Goal: Task Accomplishment & Management: Use online tool/utility

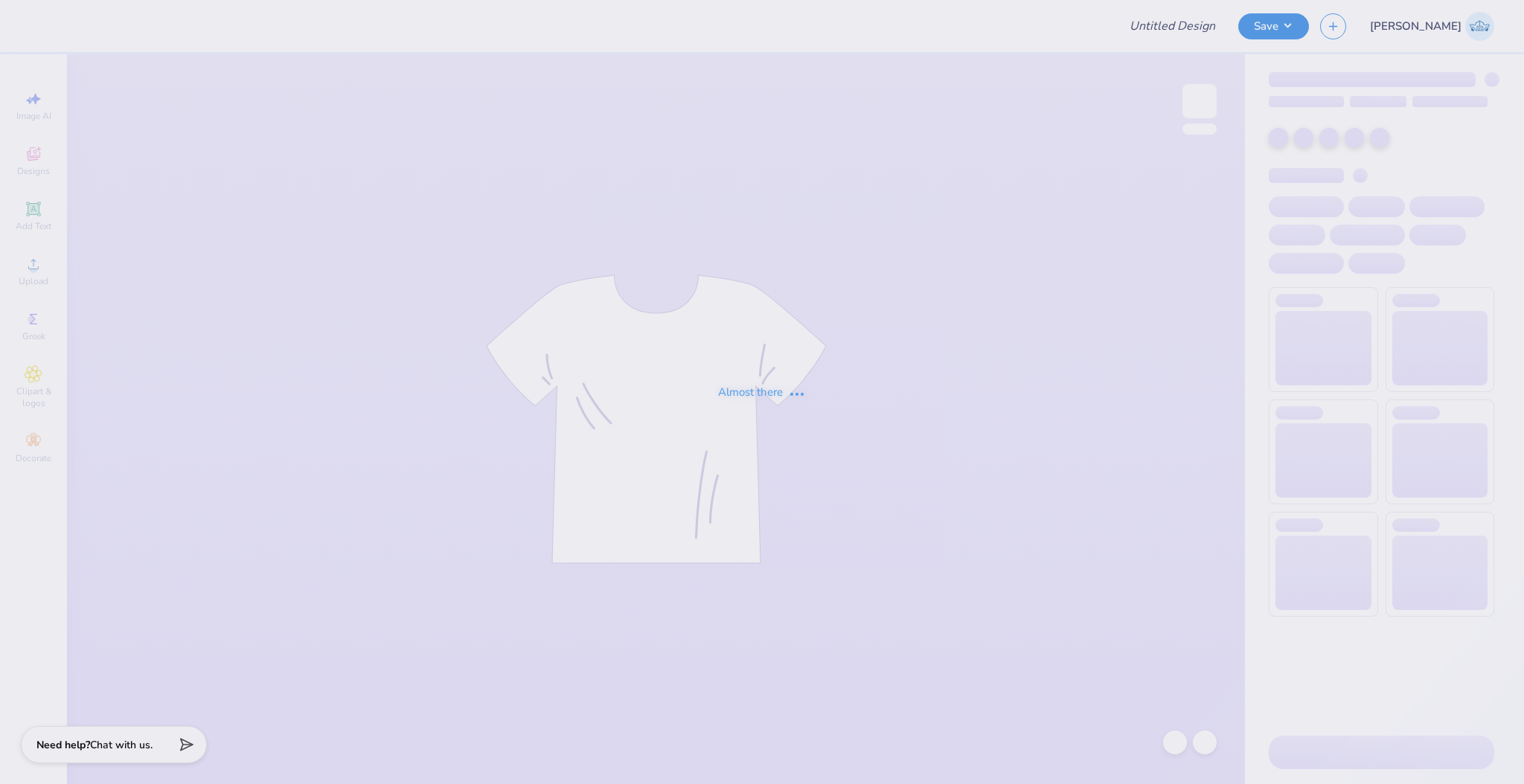
type input "sno fall pr"
type input "50"
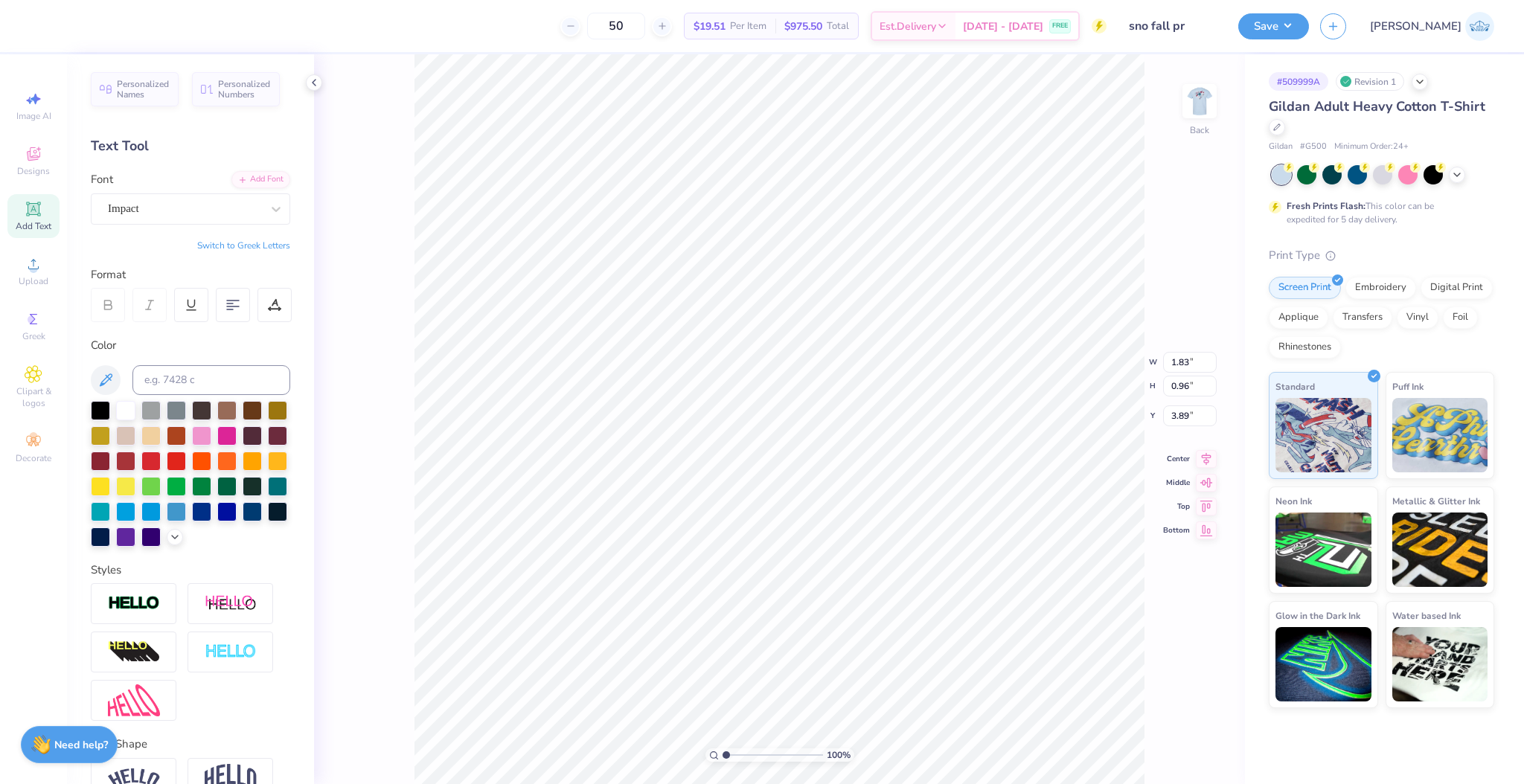
scroll to position [10, 3]
type textarea "NURSING"
click at [1173, 356] on input "4.05" at bounding box center [1189, 350] width 54 height 21
type input "3.00"
type input "0.72"
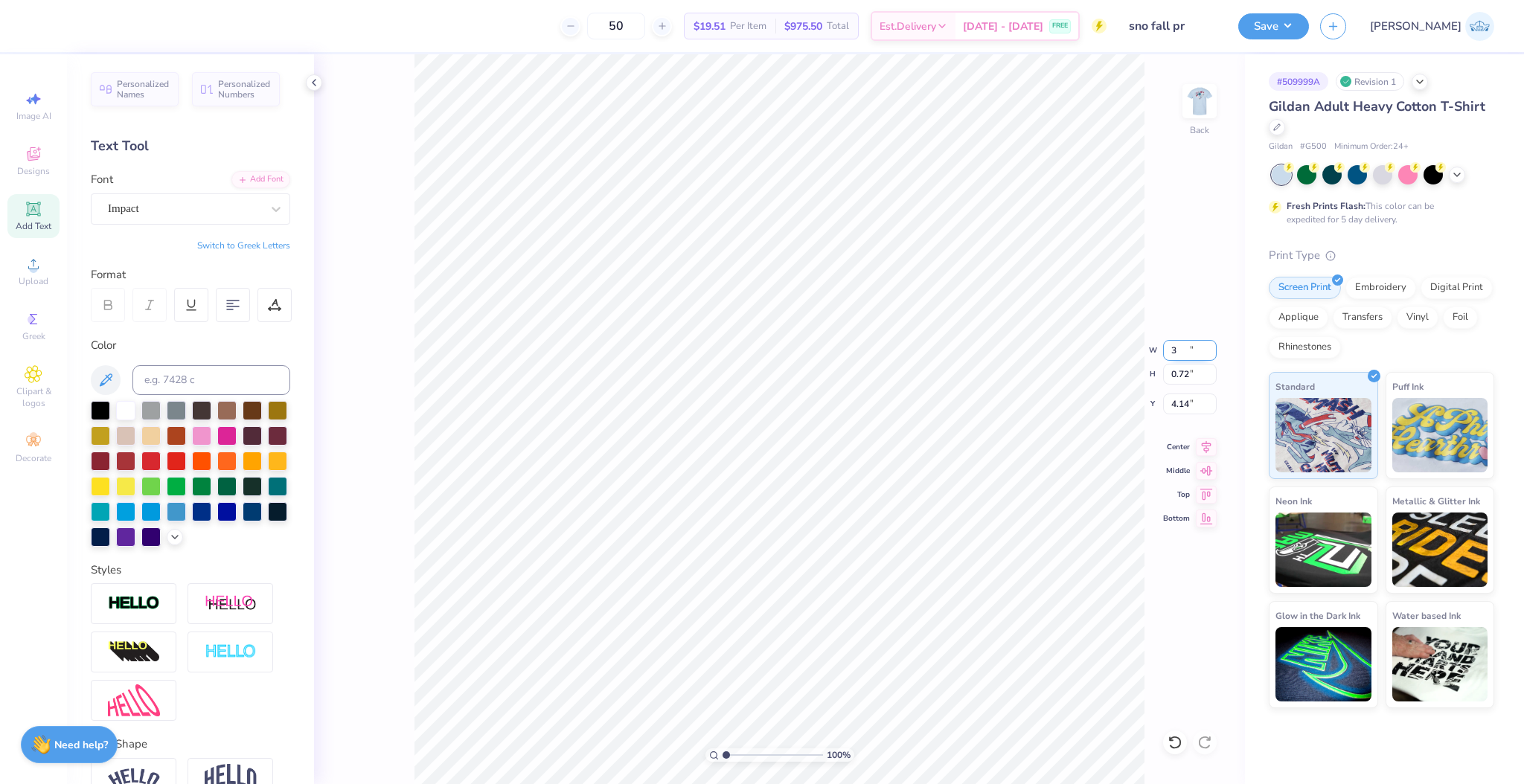
type input "4.14"
click at [1173, 356] on input "3.00" at bounding box center [1189, 350] width 54 height 21
type input "2.00"
type input "0.48"
type input "4.26"
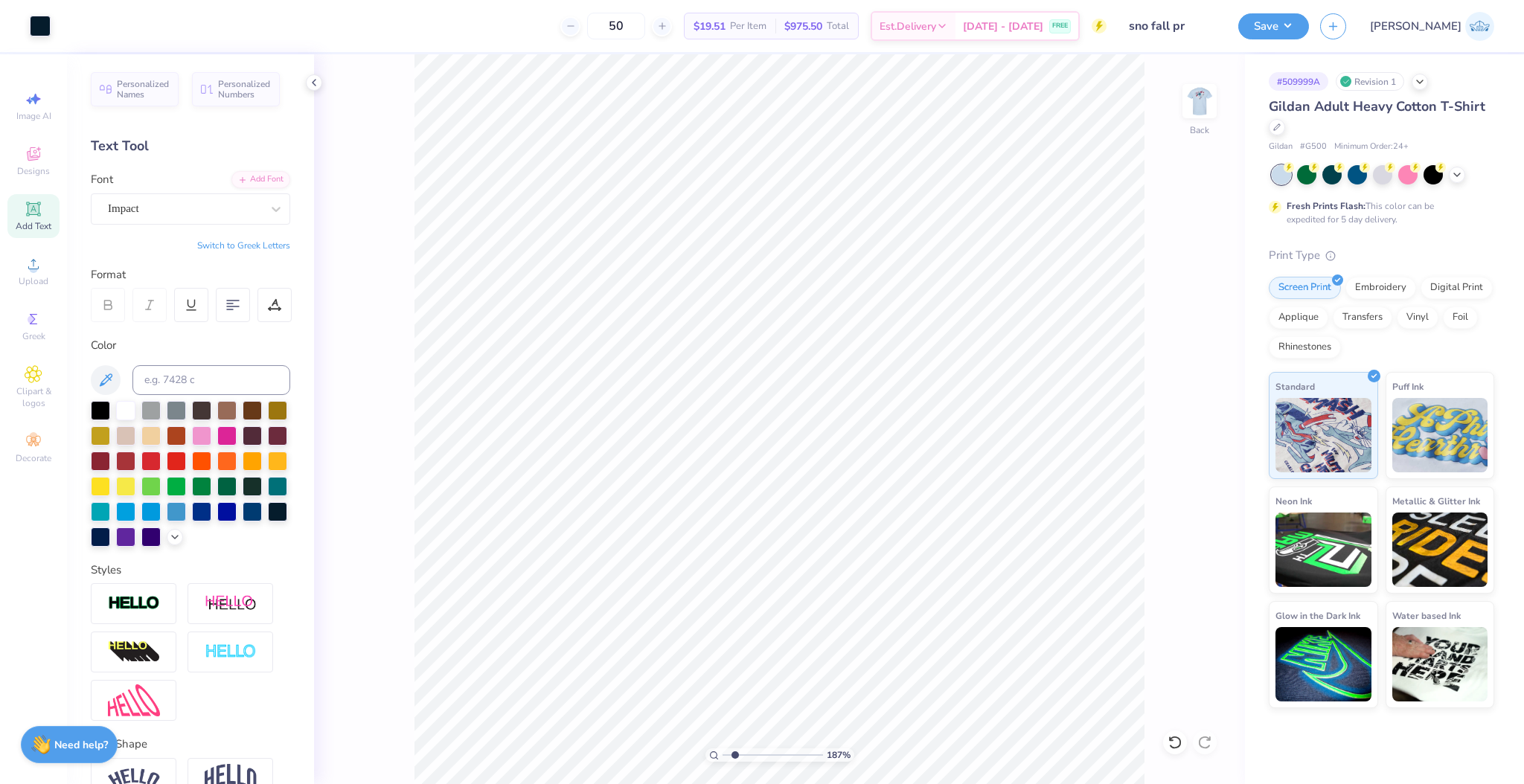
type input "1.87"
click at [735, 755] on input "range" at bounding box center [773, 755] width 100 height 13
type input "4.13"
click at [1173, 353] on input "2.00" at bounding box center [1189, 350] width 54 height 21
type input "2.20"
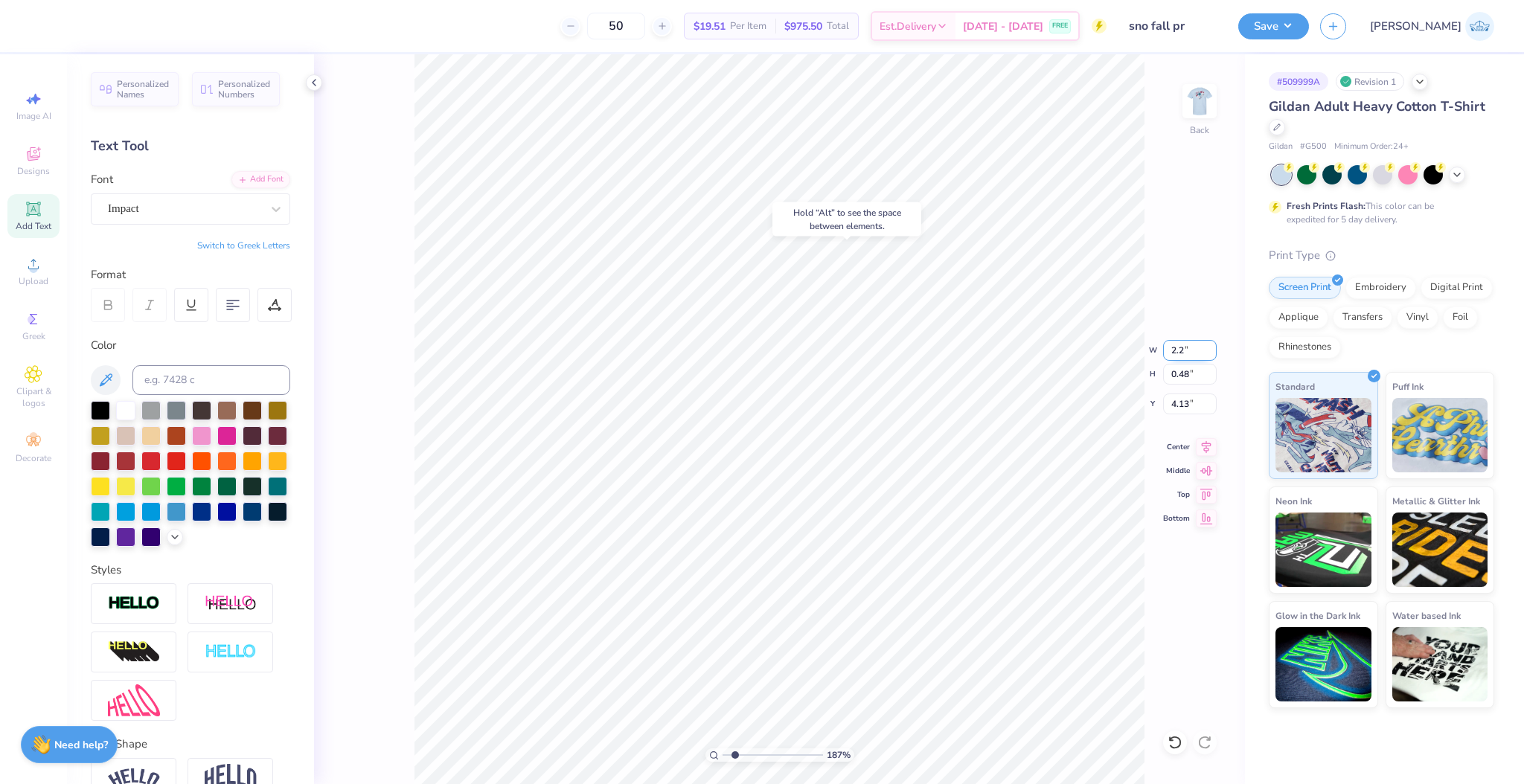
type input "0.53"
type input "4.11"
click at [698, 753] on div "187 %" at bounding box center [779, 419] width 730 height 730
click at [685, 747] on div "187 %" at bounding box center [779, 419] width 730 height 730
drag, startPoint x: 726, startPoint y: 752, endPoint x: 711, endPoint y: 756, distance: 15.5
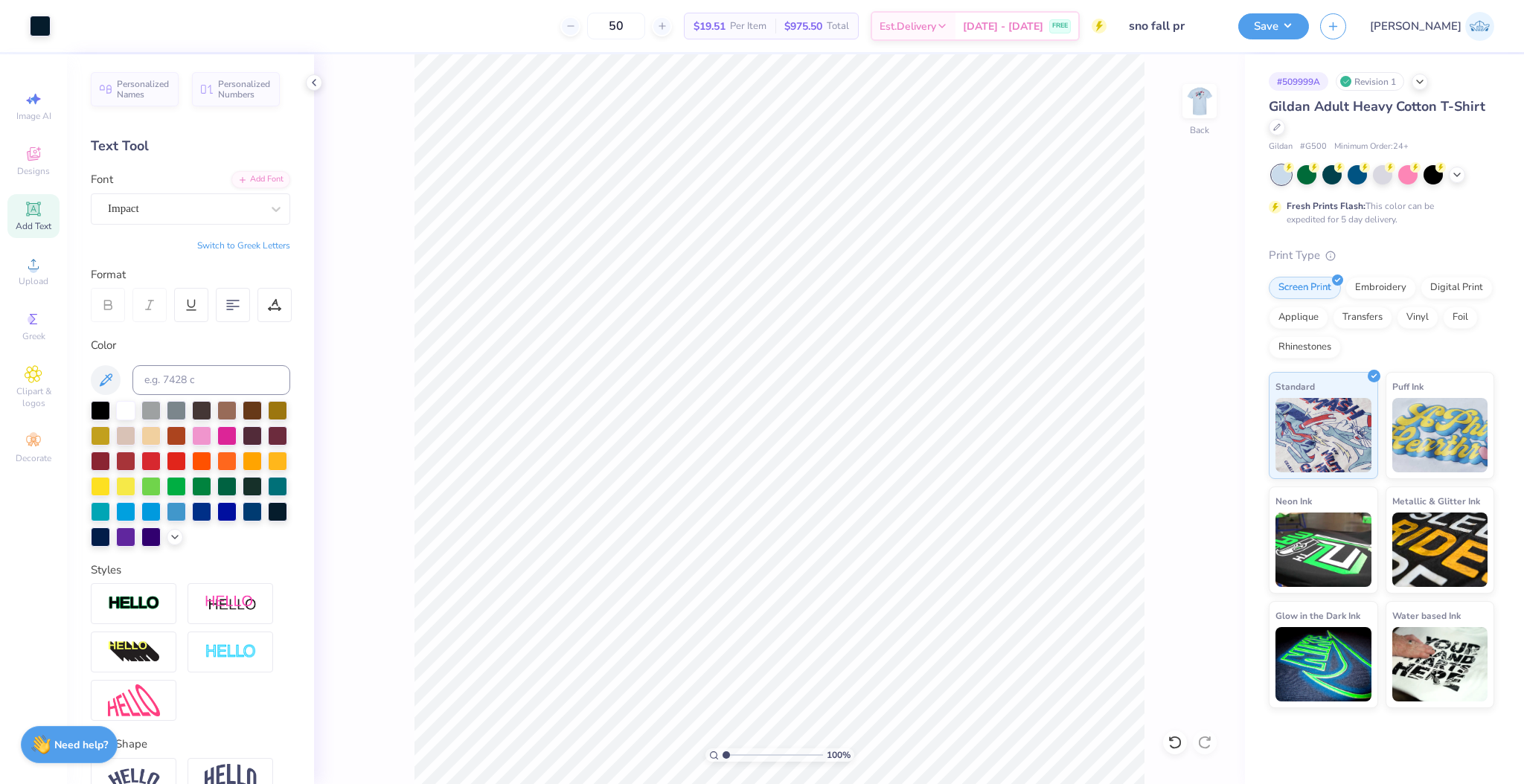
type input "1"
click at [723, 756] on input "range" at bounding box center [773, 755] width 100 height 13
click at [1176, 97] on div "100 % Back" at bounding box center [779, 419] width 931 height 730
click at [1198, 105] on img at bounding box center [1199, 101] width 60 height 60
click at [1194, 83] on div "100 % Front" at bounding box center [779, 419] width 931 height 730
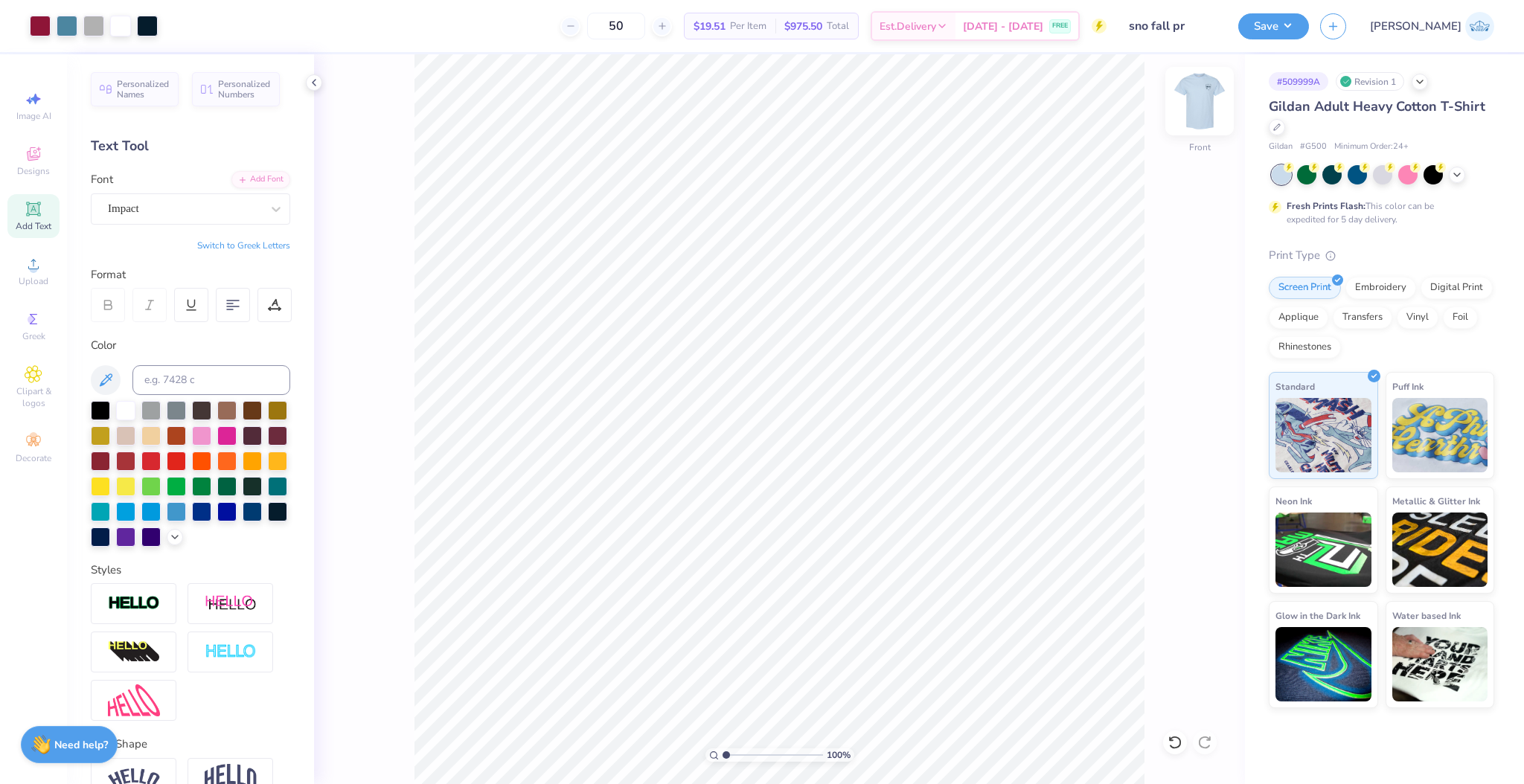
click at [1198, 100] on img at bounding box center [1199, 101] width 60 height 60
click at [1309, 32] on button "Save" at bounding box center [1273, 23] width 71 height 26
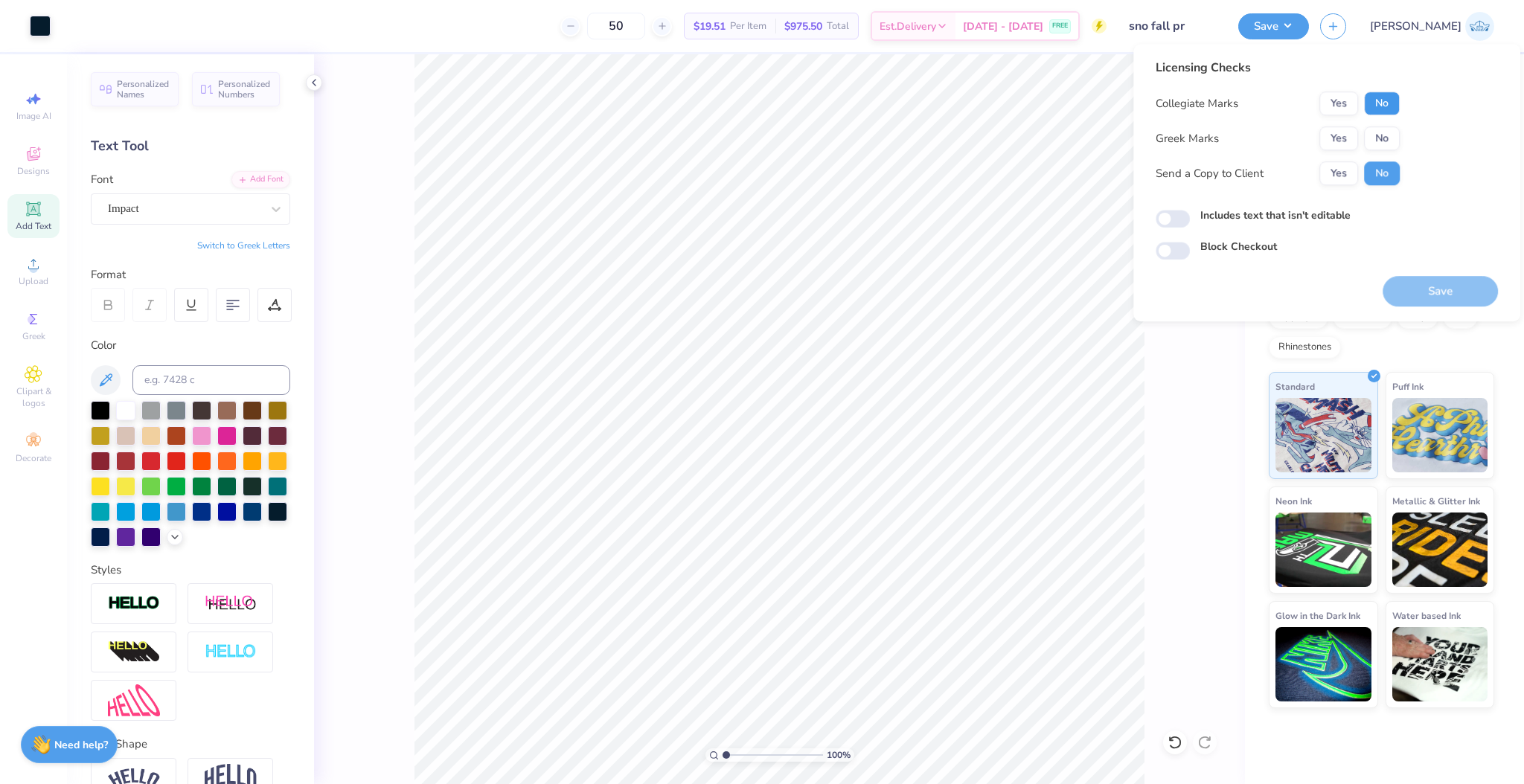
click at [1385, 105] on button "No" at bounding box center [1381, 103] width 36 height 24
click at [1380, 135] on button "No" at bounding box center [1381, 138] width 36 height 24
click at [1395, 286] on button "Save" at bounding box center [1440, 291] width 115 height 31
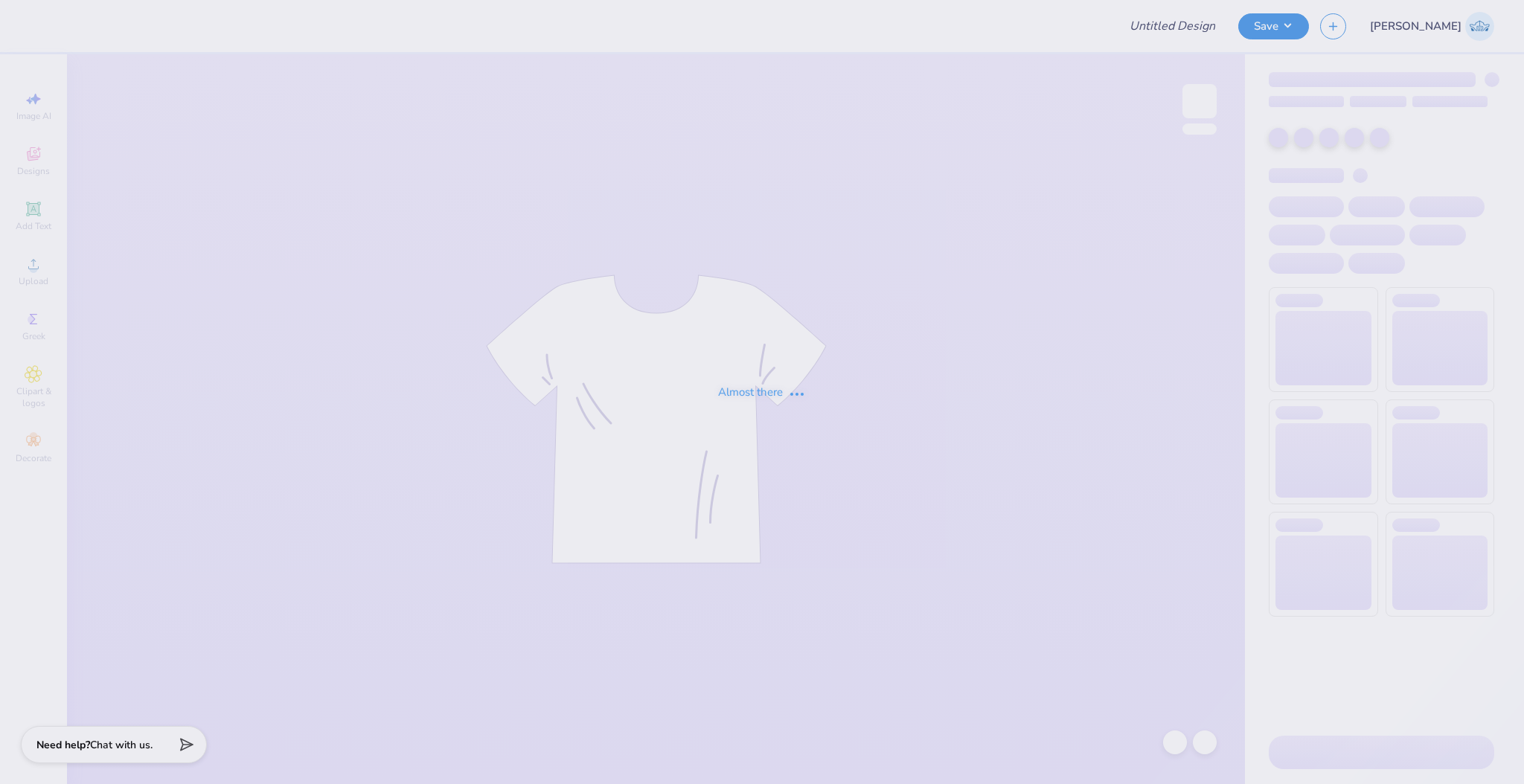
type input "University of Delaware : Connor Haskins"
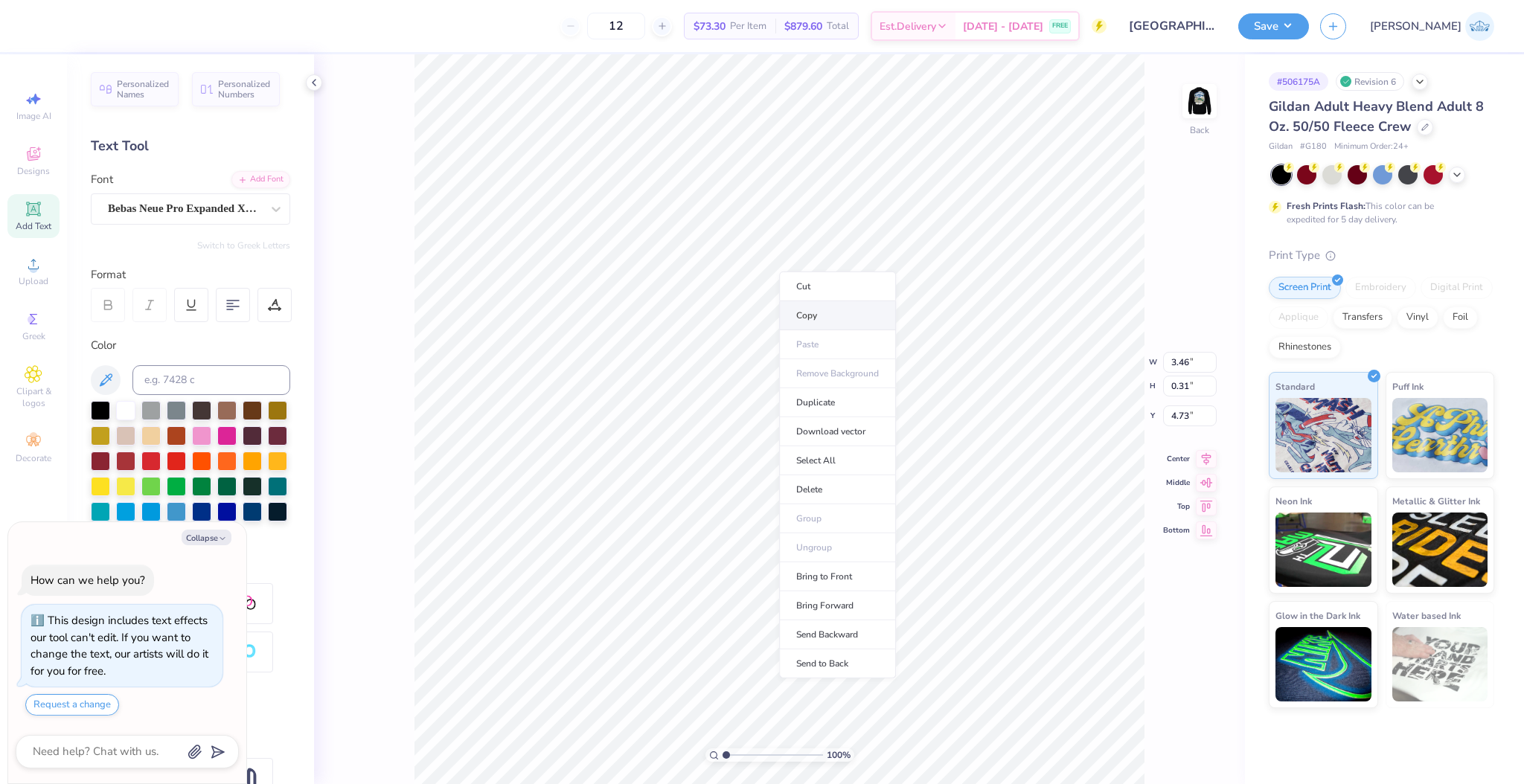
click at [826, 321] on li "Copy" at bounding box center [838, 315] width 117 height 29
click at [1203, 104] on img at bounding box center [1199, 101] width 60 height 60
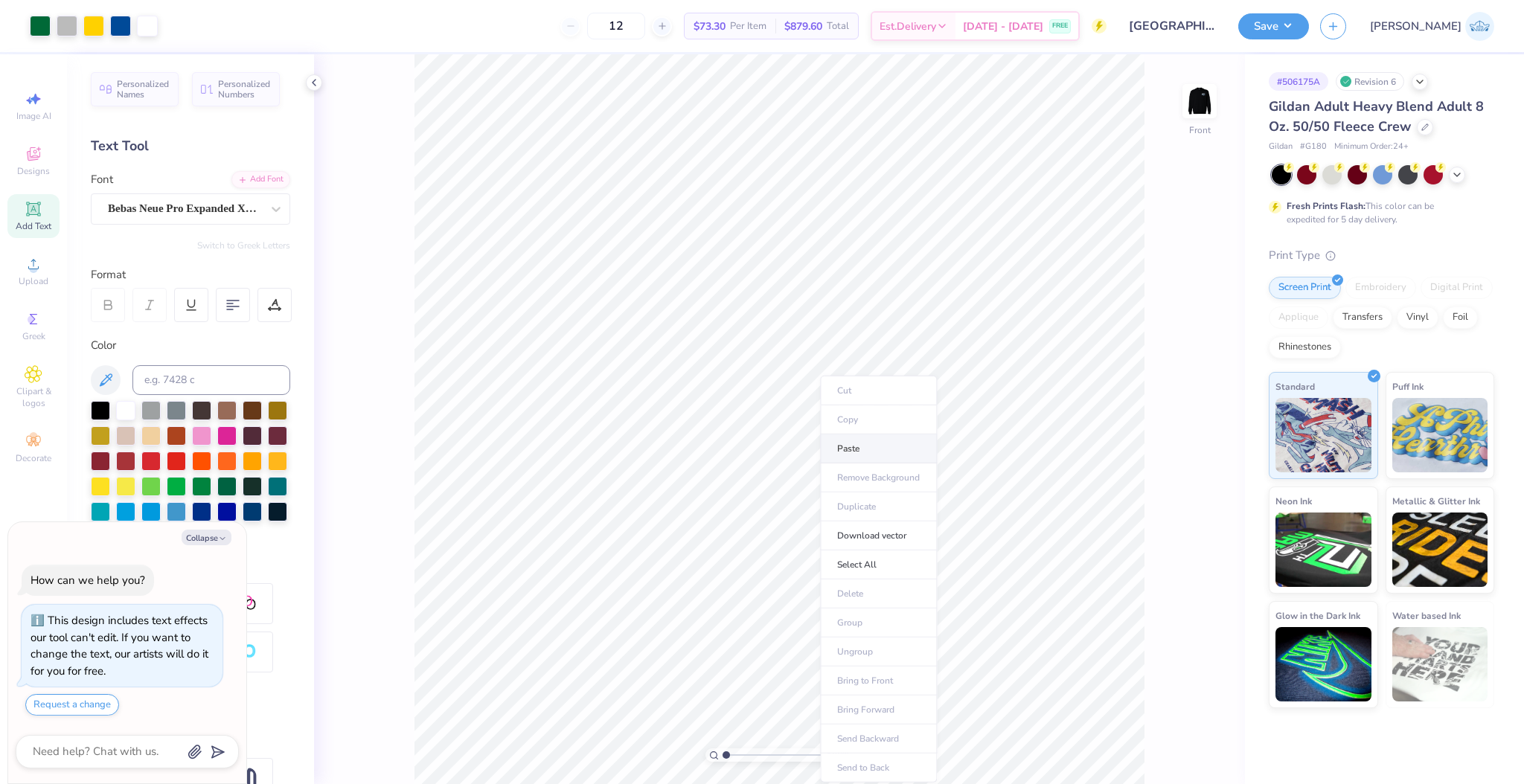
click at [864, 452] on li "Paste" at bounding box center [878, 449] width 117 height 29
type textarea "x"
type input "6.12"
type input "0.55"
type textarea "x"
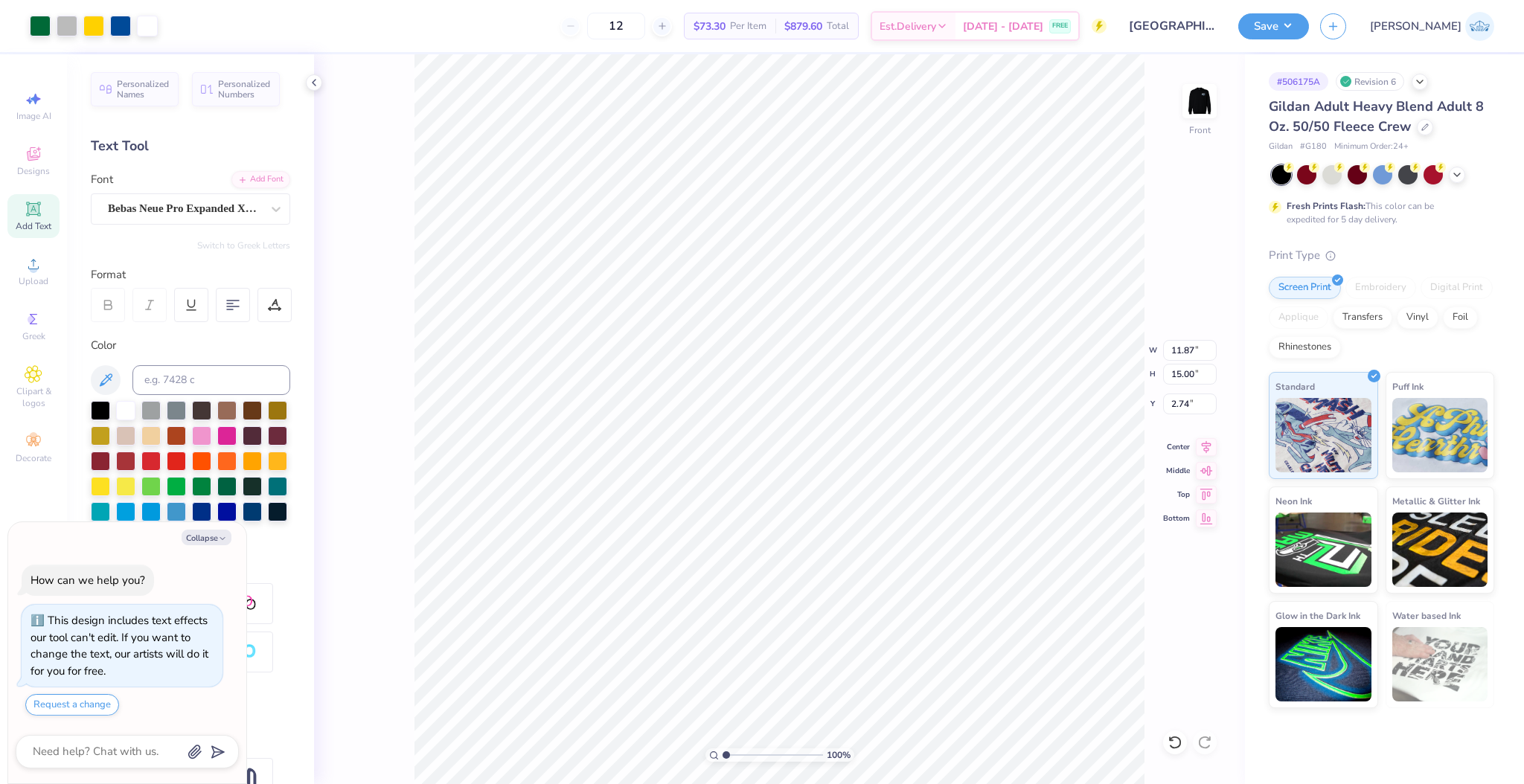
type input "11.87"
type input "15.00"
type input "2.74"
click at [1189, 102] on img at bounding box center [1199, 101] width 30 height 30
type textarea "x"
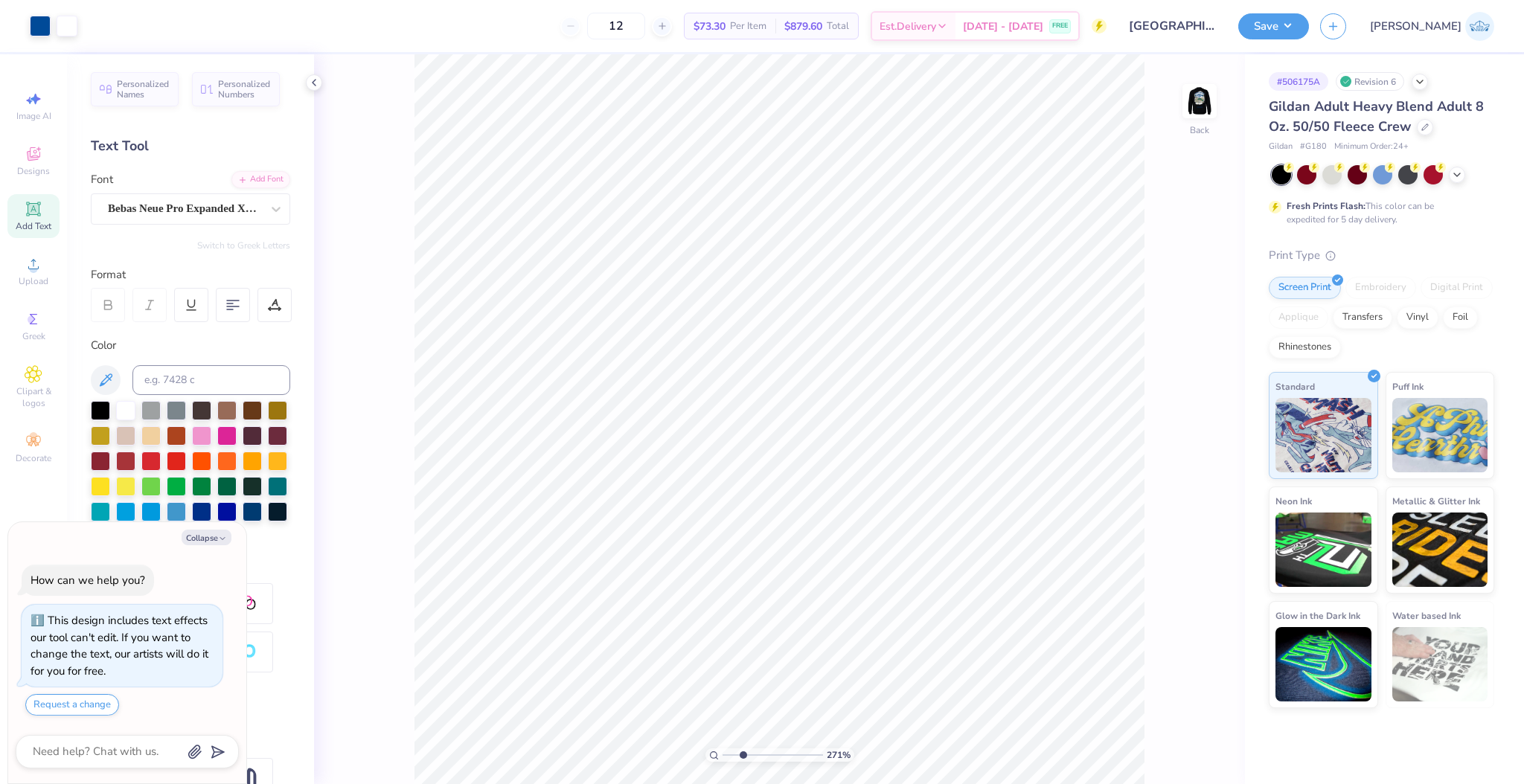
drag, startPoint x: 735, startPoint y: 755, endPoint x: 743, endPoint y: 759, distance: 8.9
type input "2.71"
click at [743, 759] on input "range" at bounding box center [773, 755] width 100 height 13
type textarea "x"
type input "6.63"
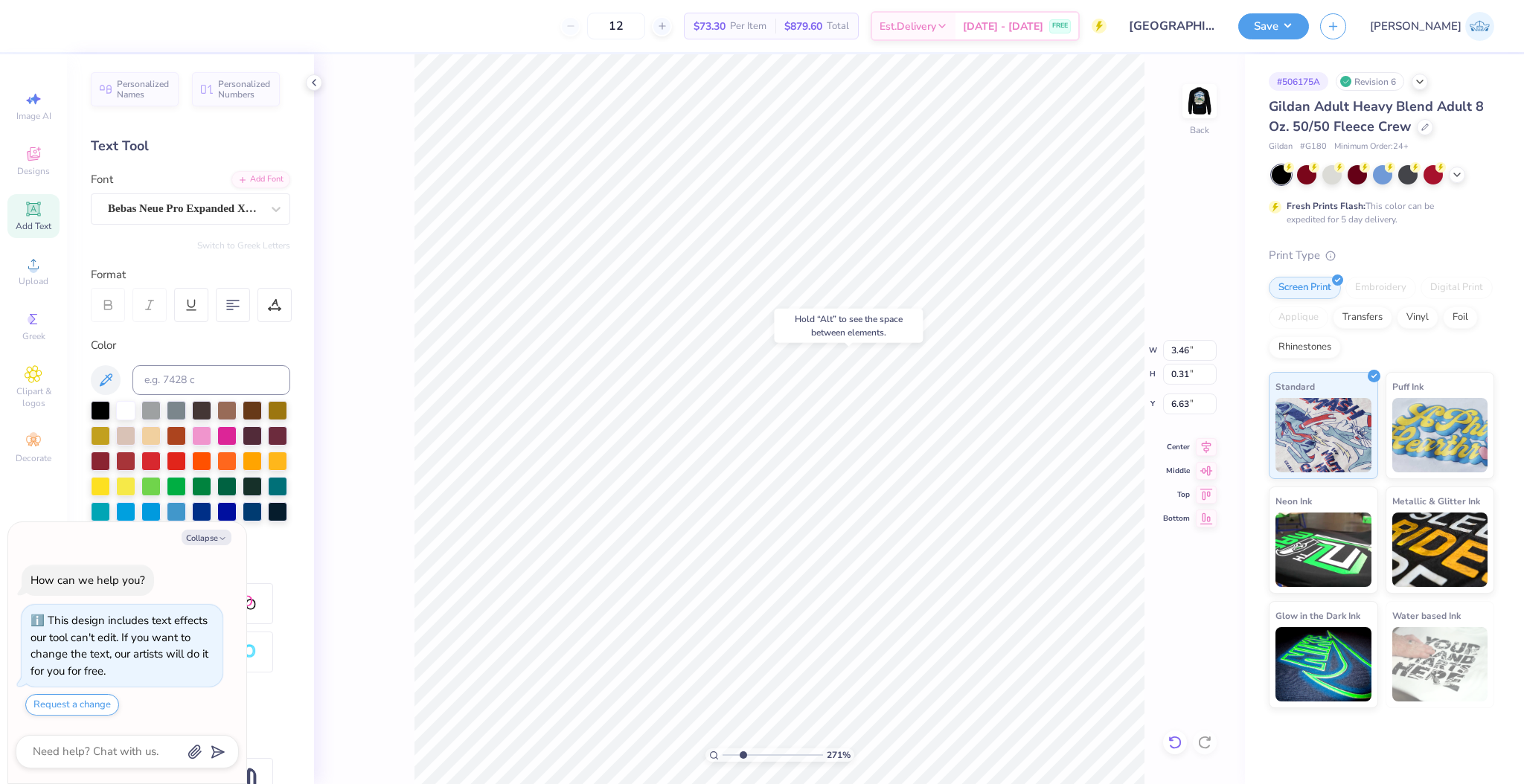
click at [1165, 744] on div at bounding box center [1175, 742] width 24 height 24
type textarea "x"
type input "1.81"
click at [734, 757] on input "range" at bounding box center [773, 755] width 100 height 13
click at [1065, 357] on li "Copy" at bounding box center [1076, 353] width 117 height 29
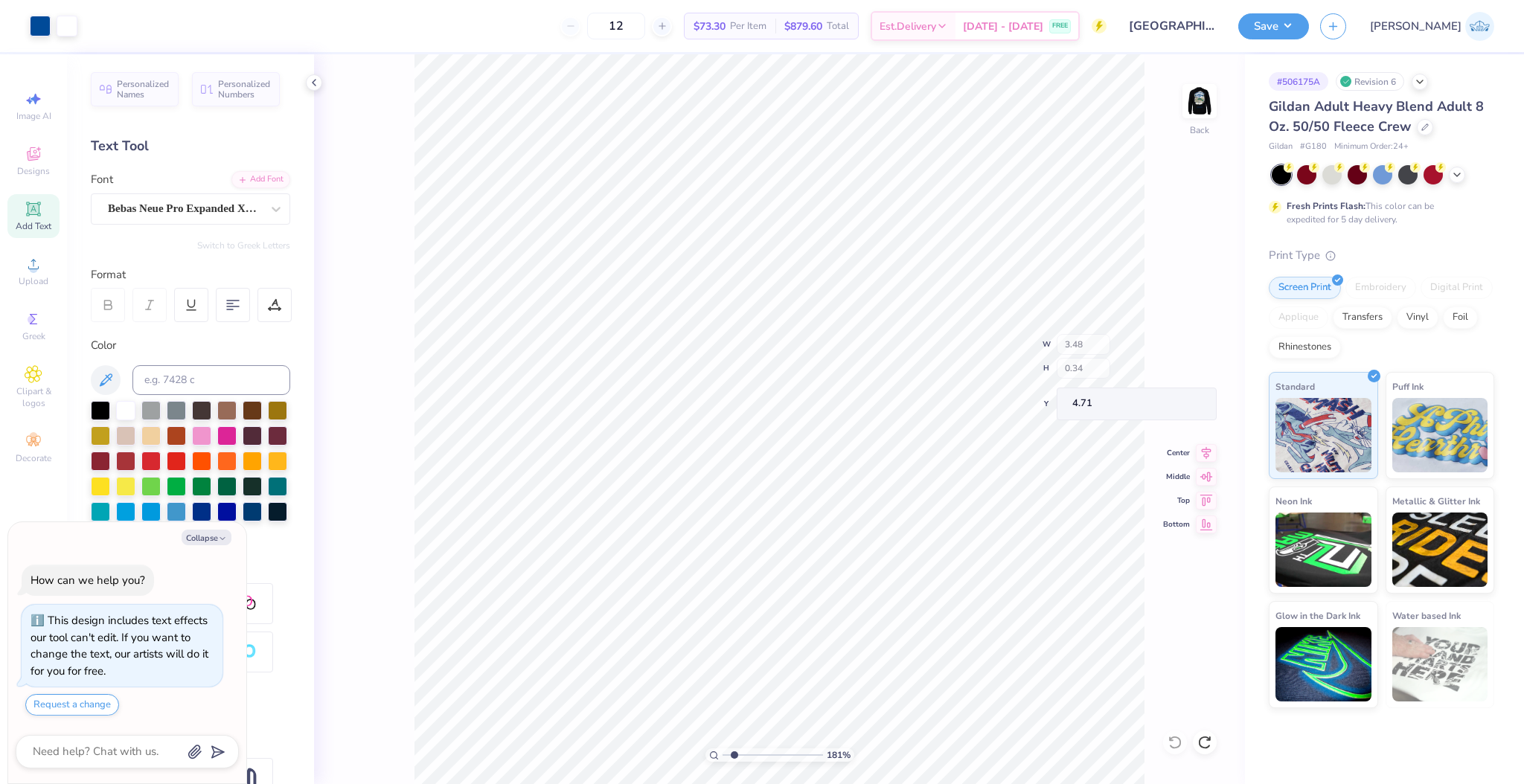
click at [1149, 149] on div "181 % Back W 3.48 H 0.34 Y 4.71 Center Middle Top Bottom" at bounding box center [779, 419] width 931 height 730
type textarea "x"
type input "3.50"
type input "2.43"
type input "3.00"
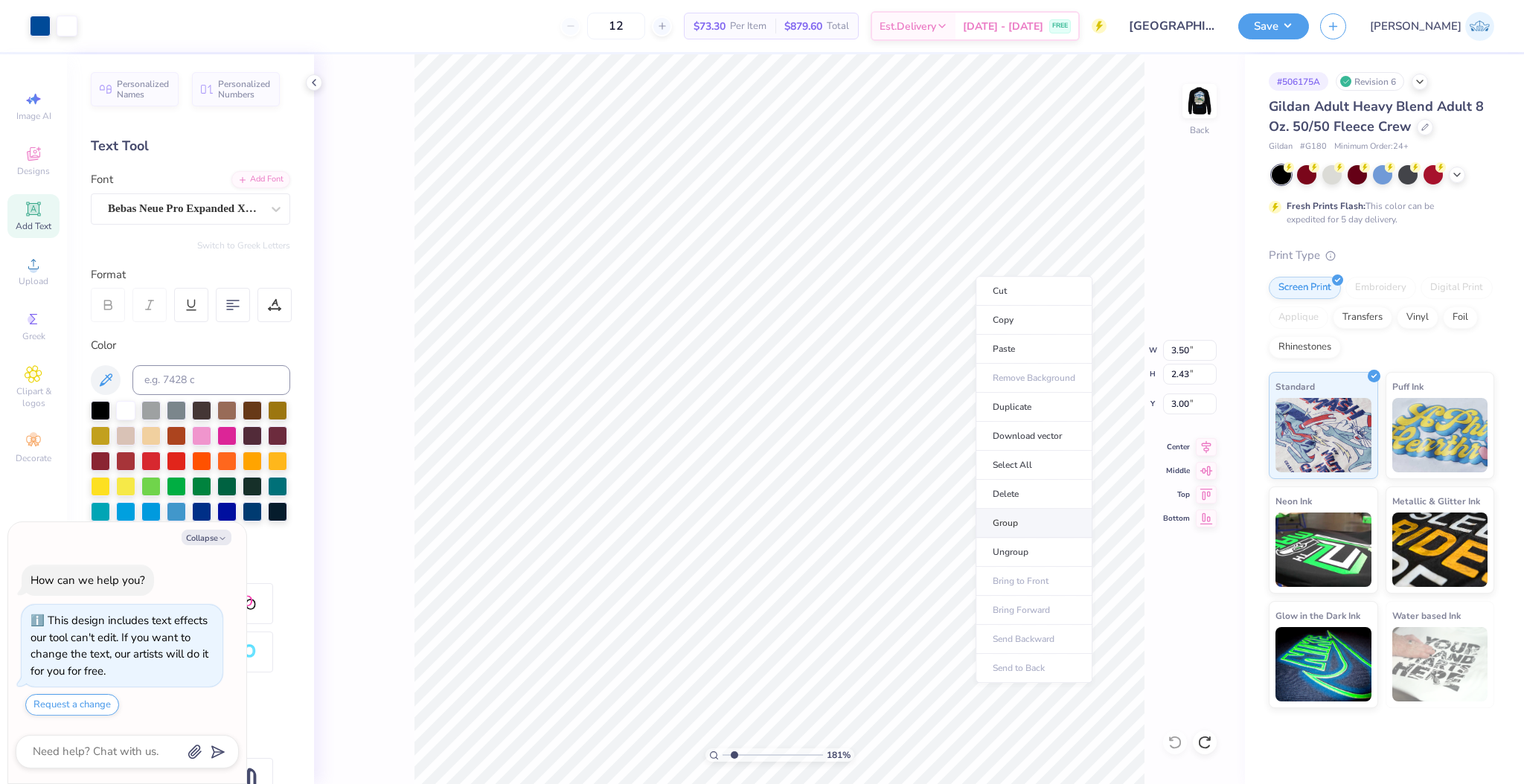
click at [1038, 523] on li "Group" at bounding box center [1033, 523] width 117 height 29
click at [1204, 107] on img at bounding box center [1199, 101] width 60 height 60
click at [857, 456] on li "Paste" at bounding box center [878, 449] width 117 height 29
type textarea "x"
type input "19.68"
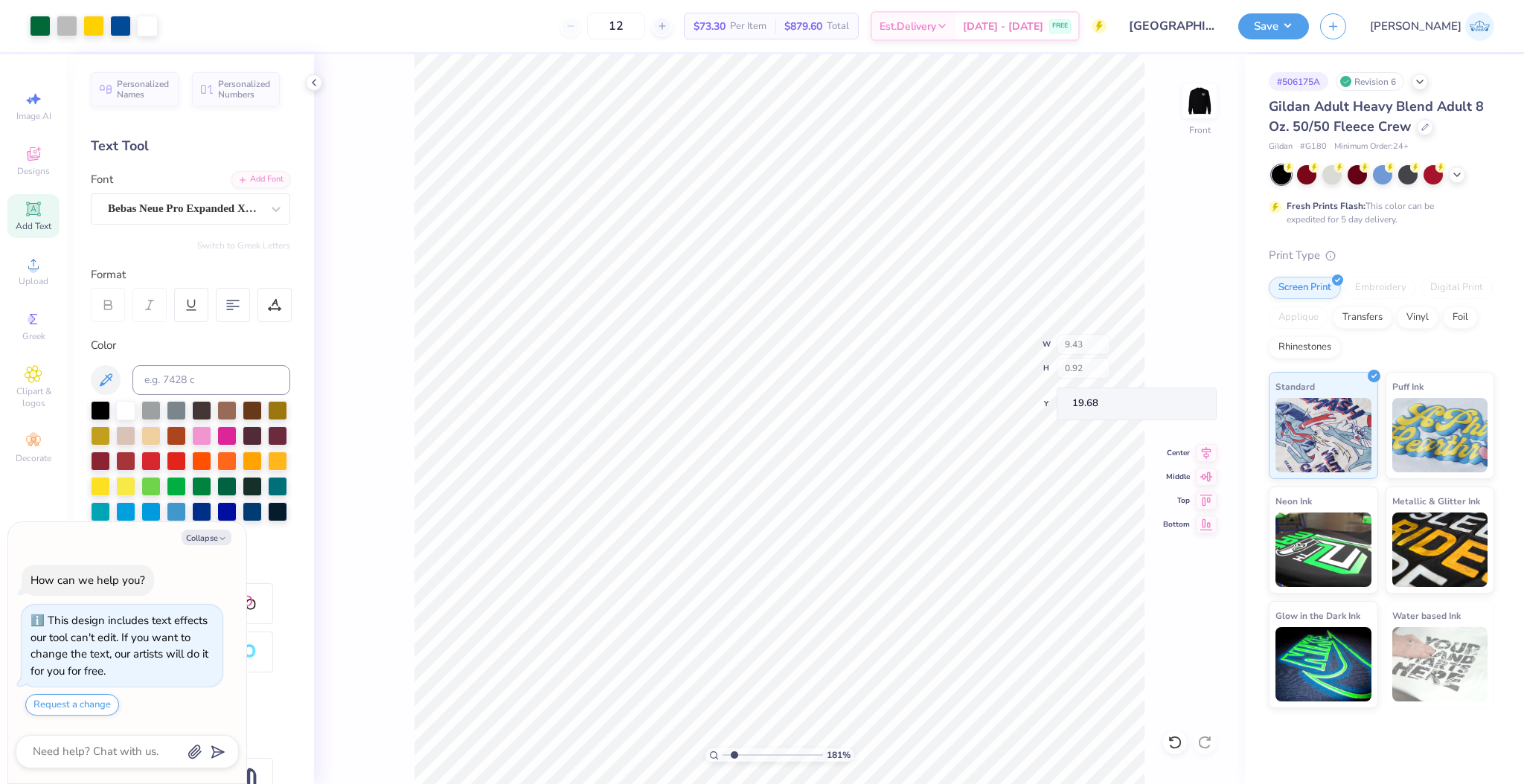
type textarea "x"
type input "9.43"
type input "0.92"
type textarea "x"
type input "20.86"
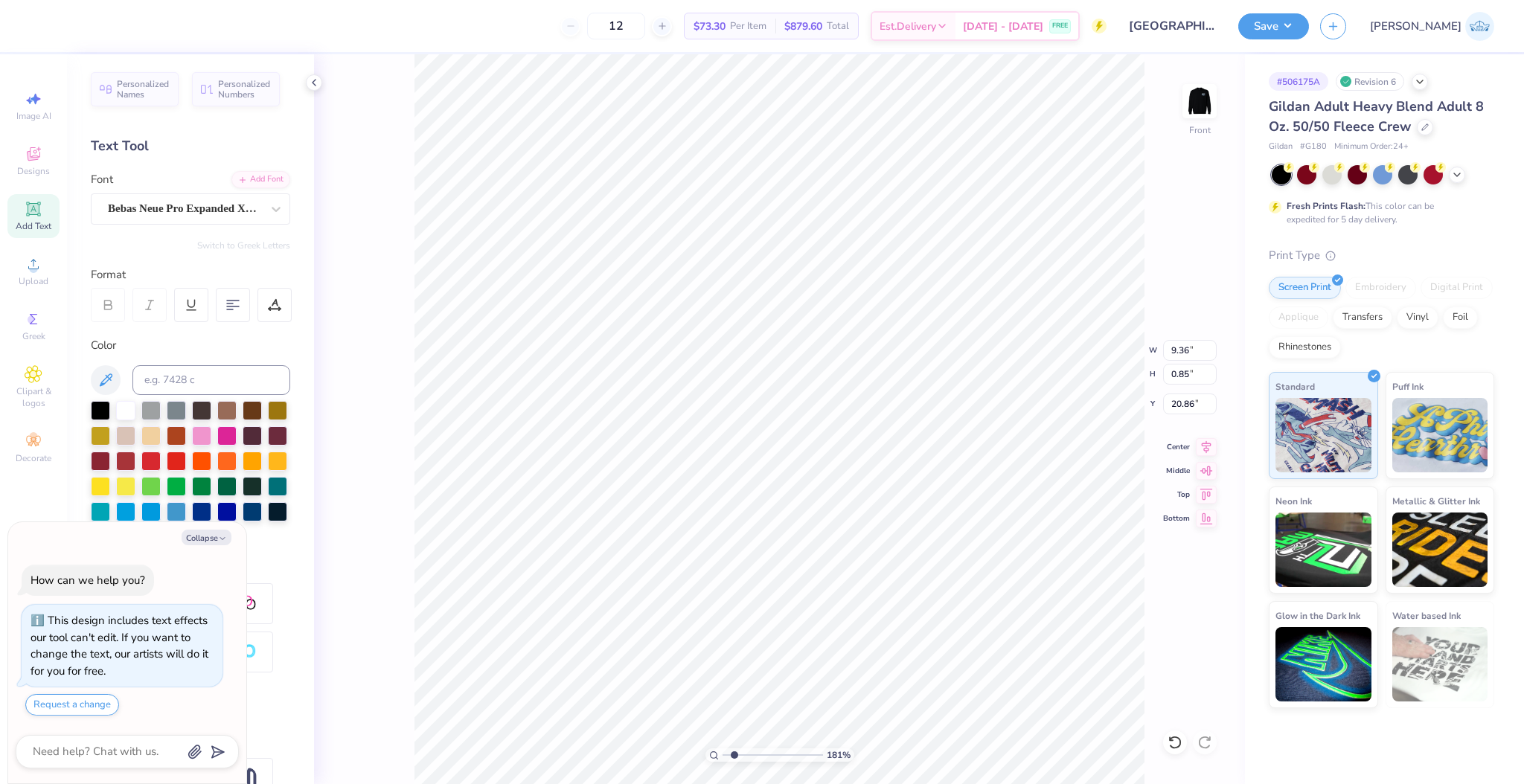
type textarea "x"
type input "9.43"
type input "0.92"
type input "19.68"
type textarea "x"
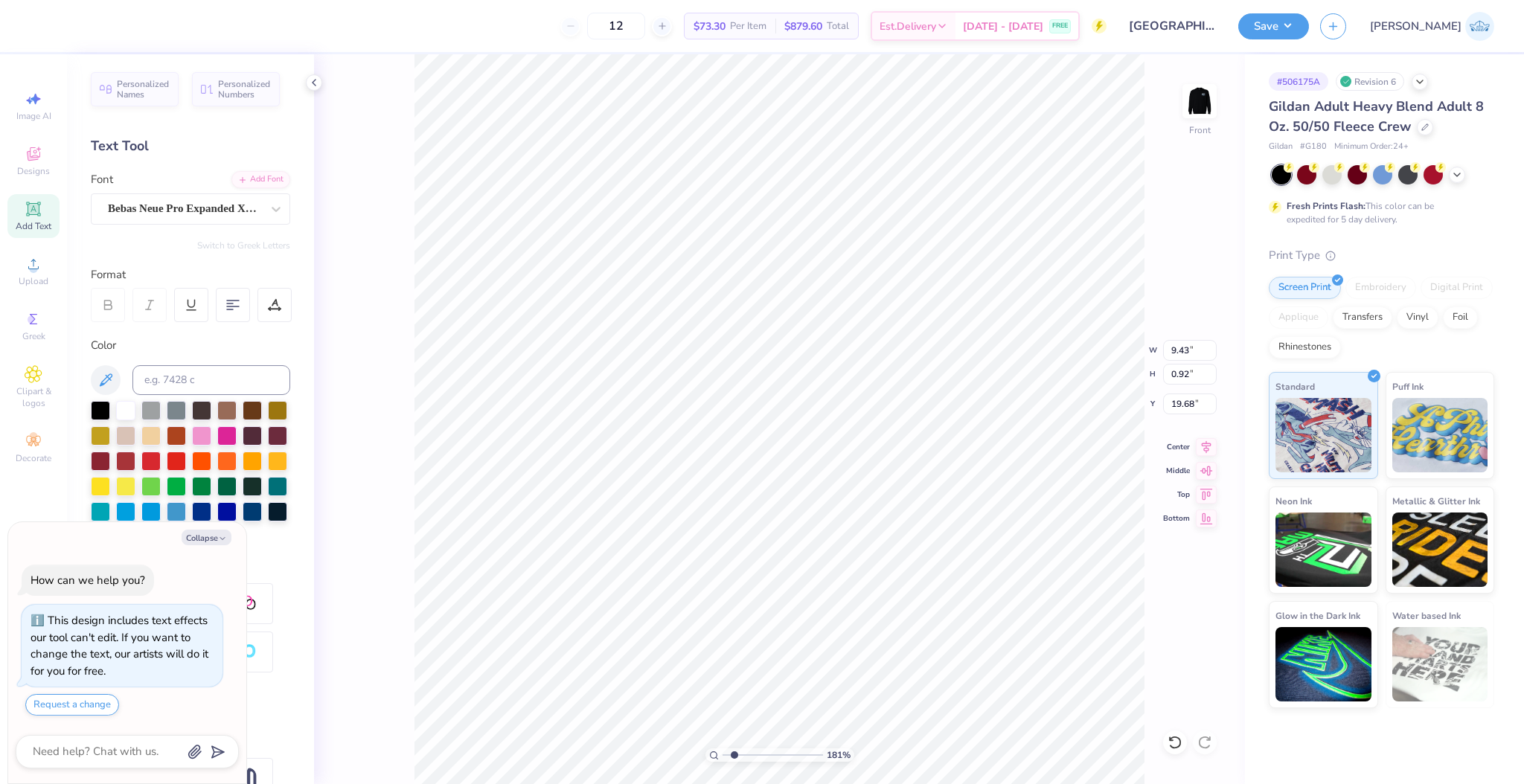
type textarea "The University of Delaware"
type textarea "x"
type textarea "The Universit of Delaware"
type textarea "x"
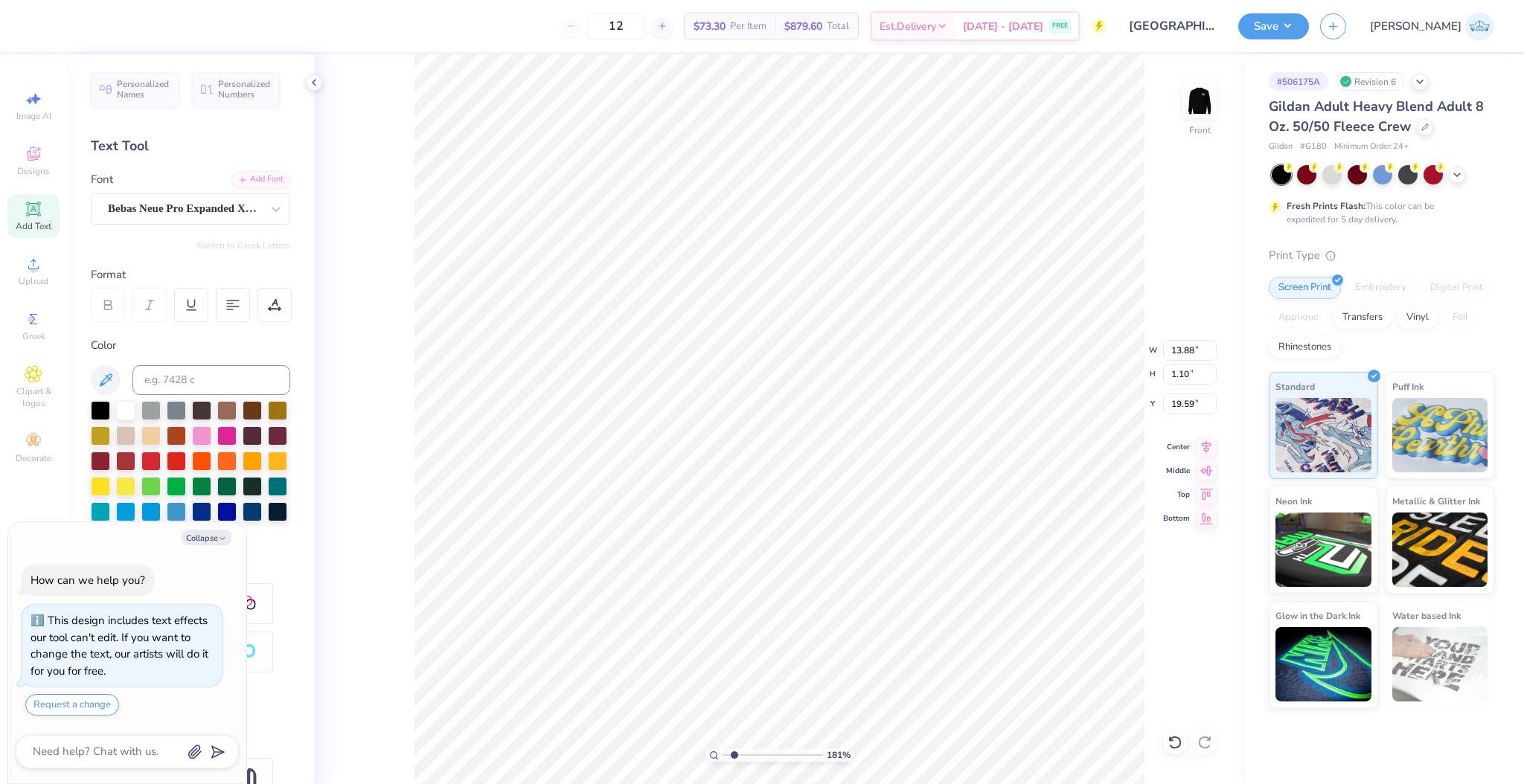
type textarea "The Universi of Delaware"
type textarea "x"
type textarea "The Univers of Delaware"
type textarea "x"
type textarea "The Univer of Delaware"
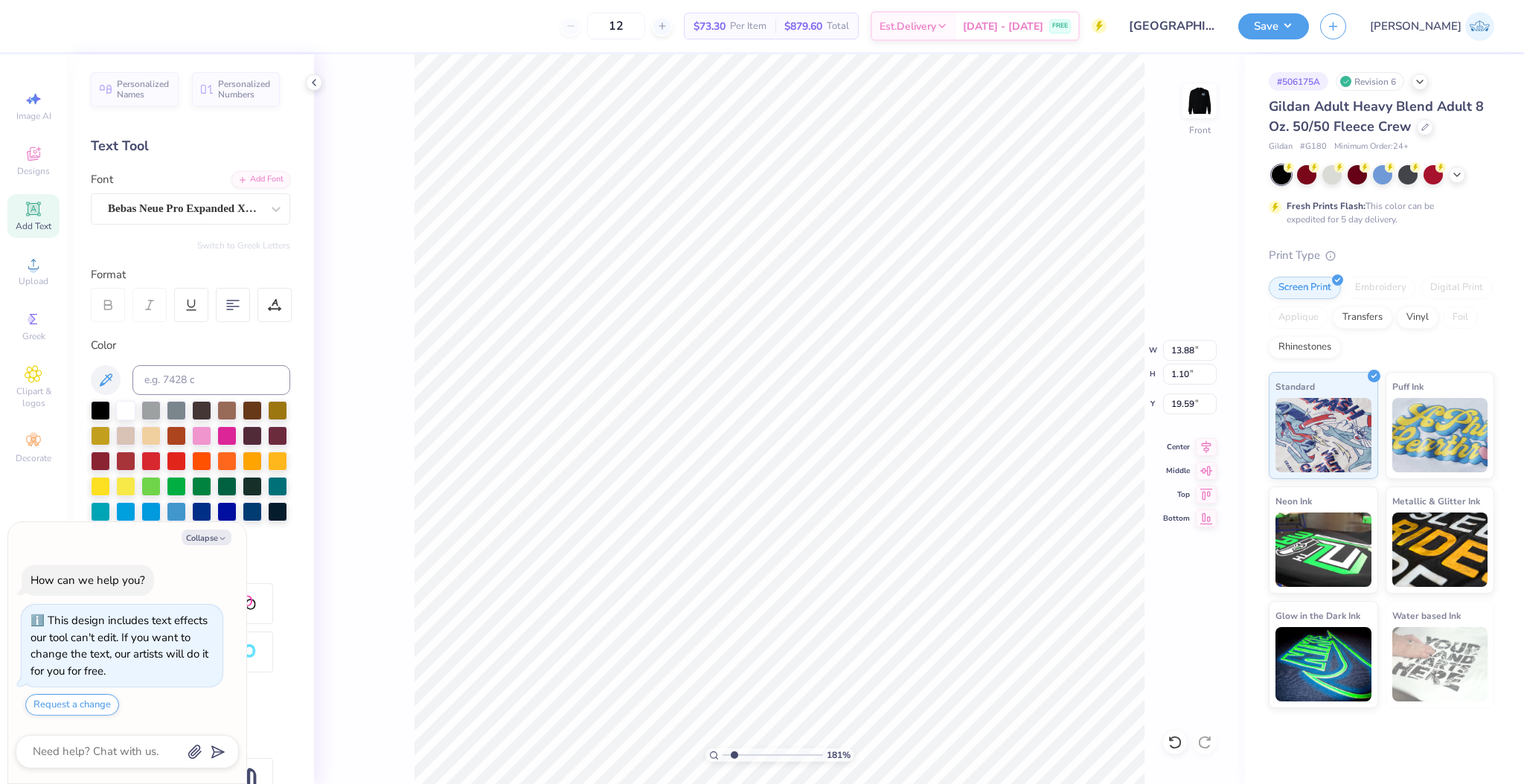
type textarea "x"
type textarea "The Univ of Delaware"
type textarea "x"
type textarea "The Un of Delaware"
type textarea "x"
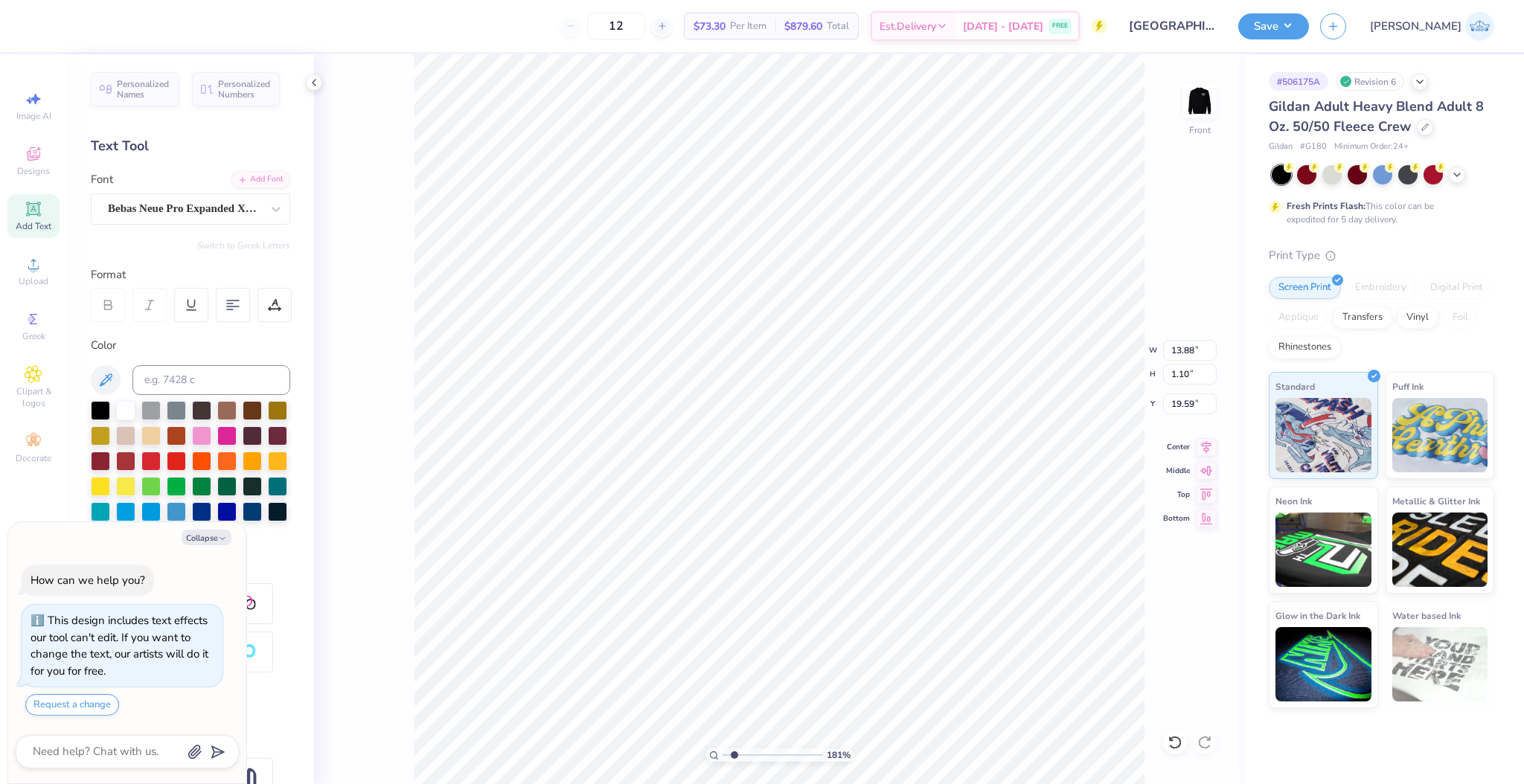
type textarea "The U of Delaware"
type textarea "x"
type textarea "The UNIV of Delaware"
type textarea "x"
type textarea "The UNIVER of Delaware"
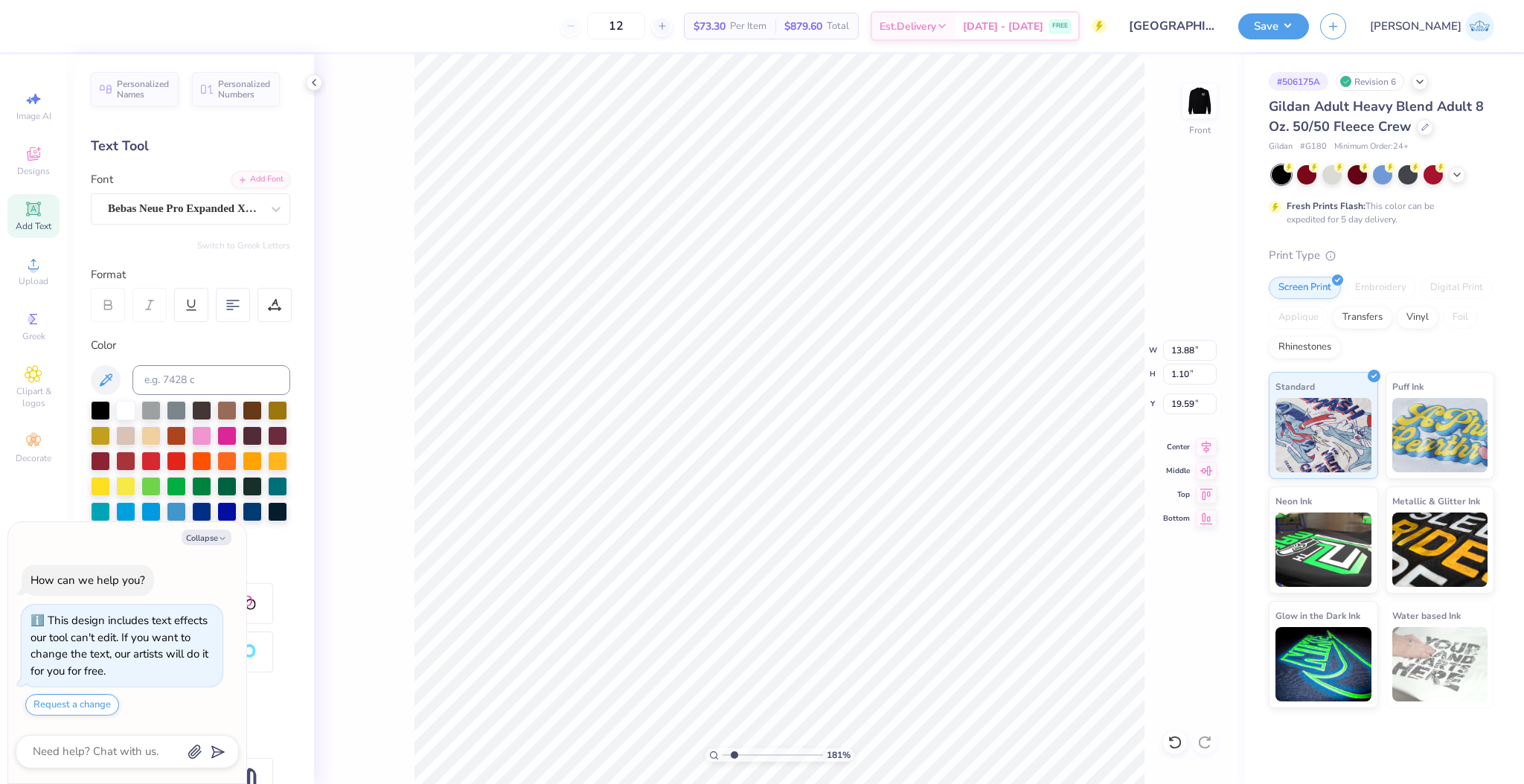
type textarea "x"
type textarea "The UNIVERSIT of Delaware"
type textarea "x"
type textarea "The UNIVERSITY of Delaware"
type textarea "x"
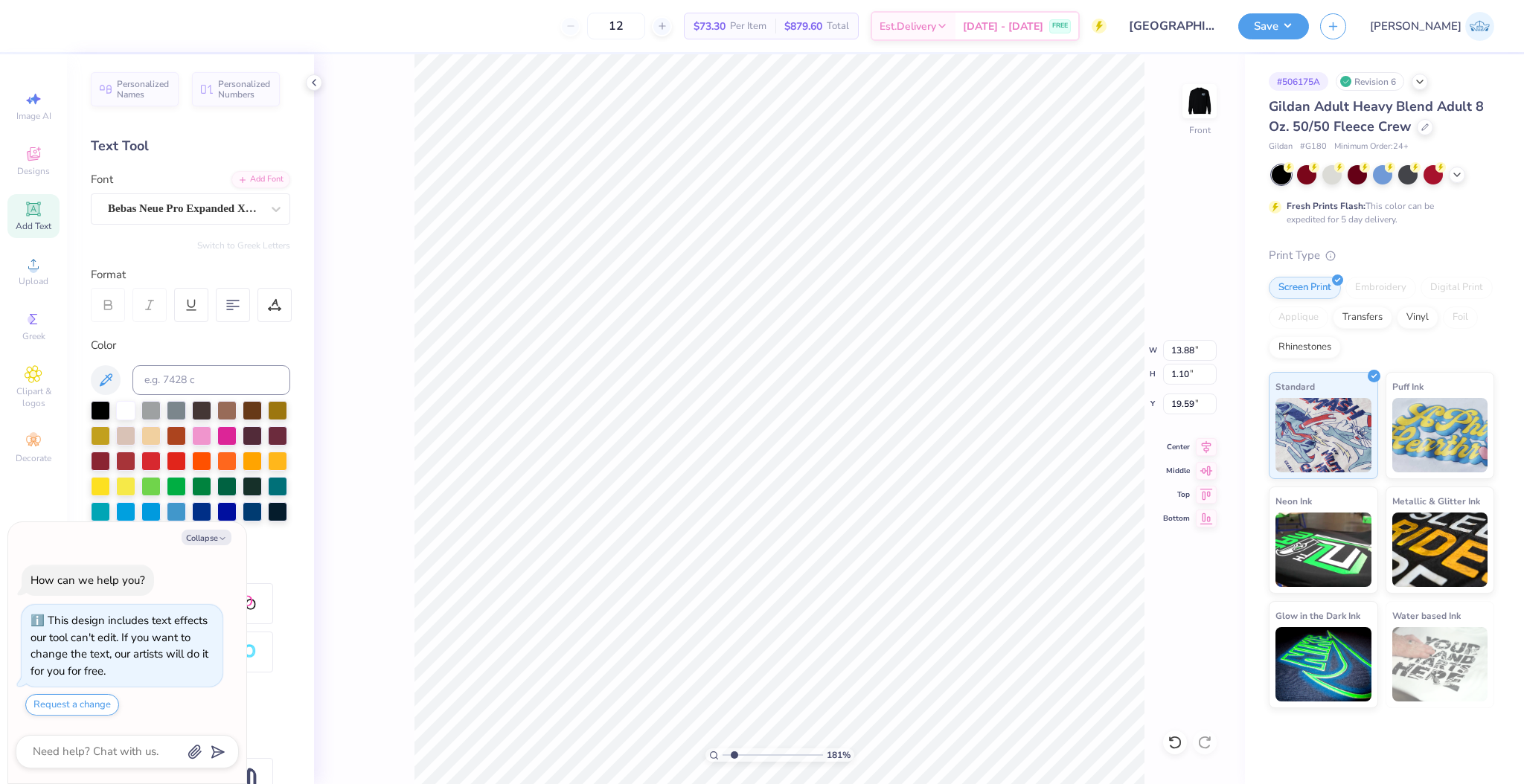
type textarea "The UNIVERSITY of Delaware"
type textarea "x"
type textarea "Th UNIVERSITY of Delaware"
type textarea "x"
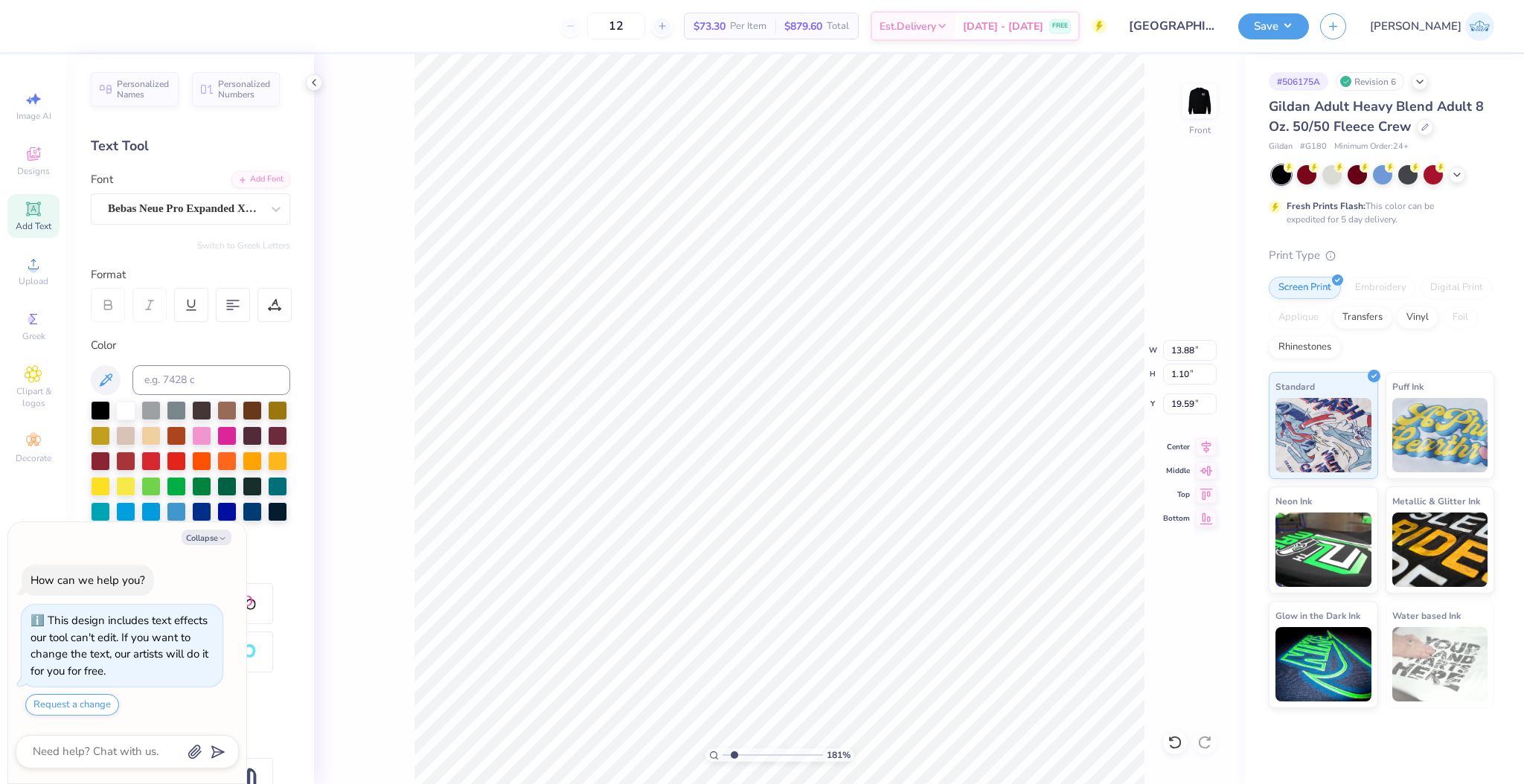
type textarea "TH UNIVERSITY of Delaware"
type textarea "x"
type textarea "THE UNIVERSITY of Delaware"
type textarea "x"
type textarea "THE UNIVERSITY of Delaware"
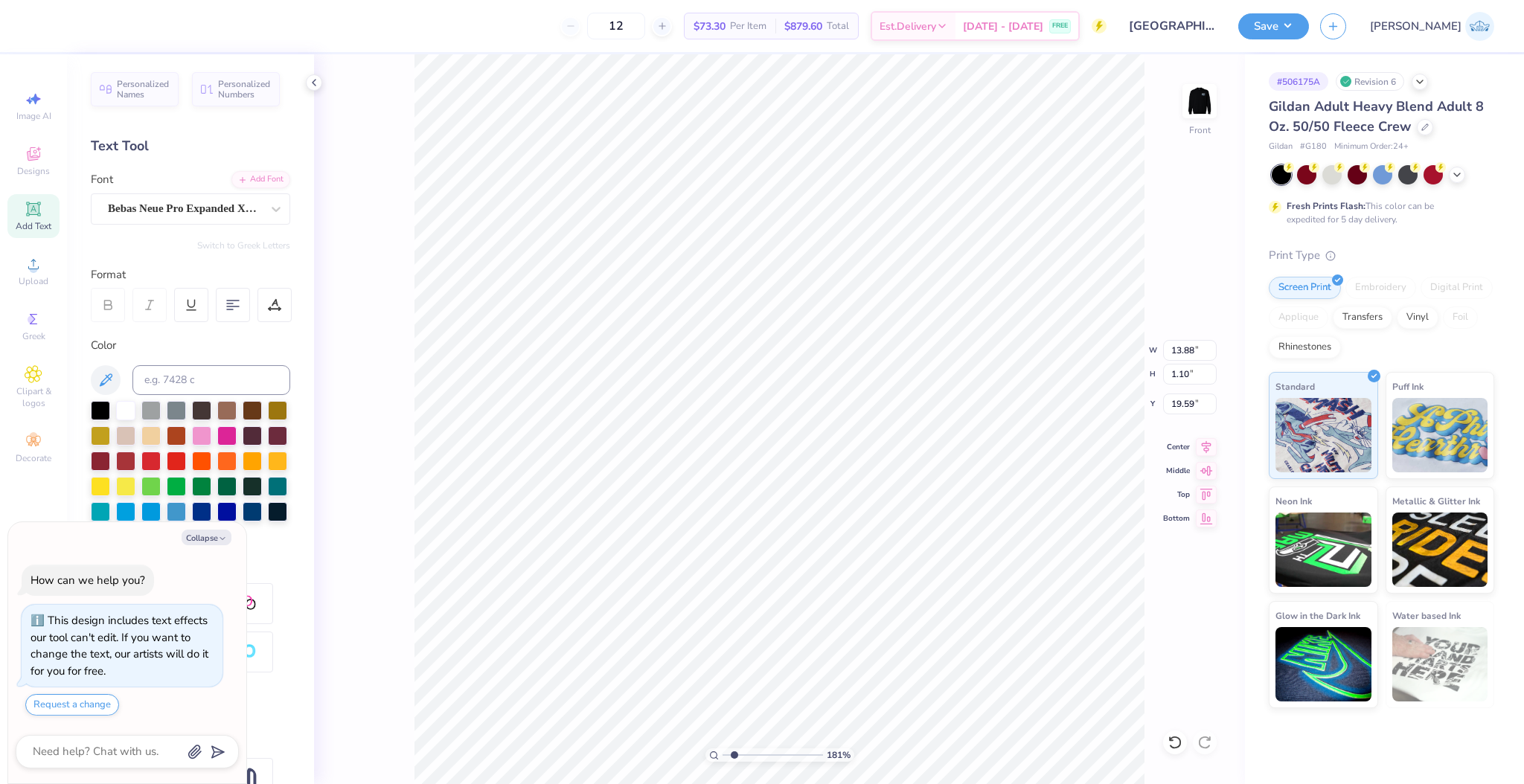
type textarea "x"
type textarea "THE UNIVERSITY o Delaware"
type textarea "x"
type textarea "THE UNIVERSITY Delaware"
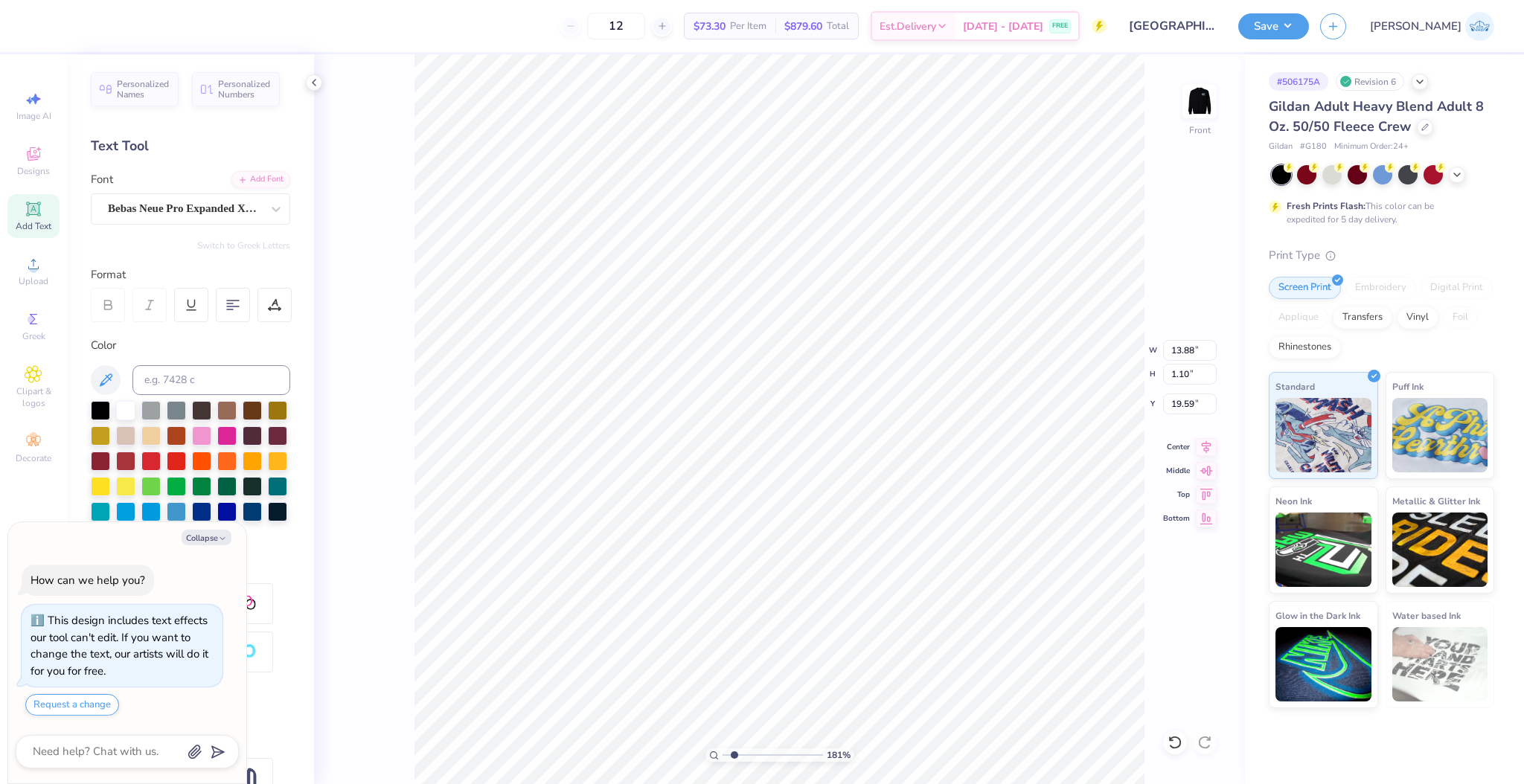
type textarea "x"
type textarea "THE UNIVERSITY Delaware"
type textarea "x"
type textarea "THE UNIVERSITY O Delaware"
type textarea "x"
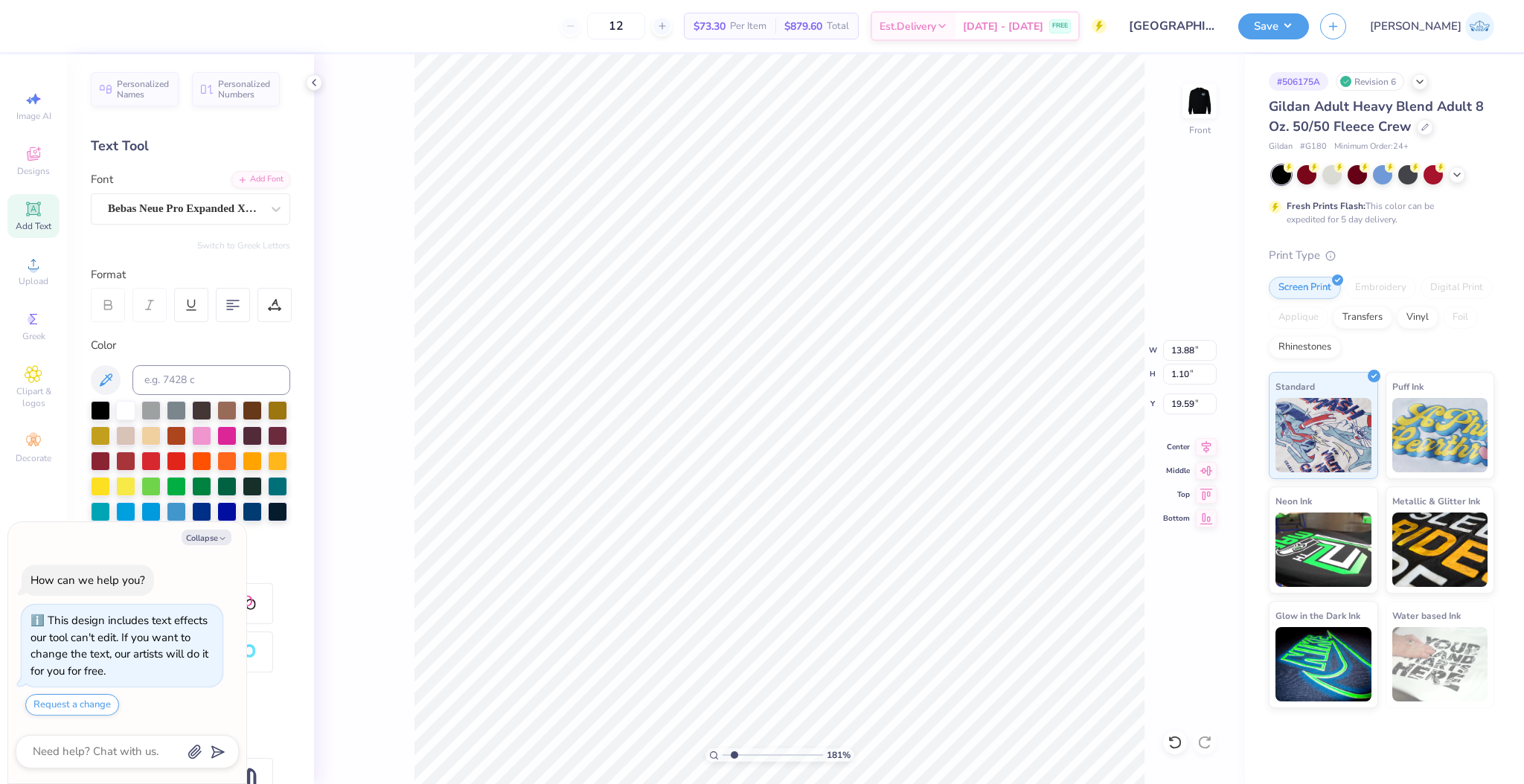
type textarea "THE UNIVERSITY OF Delaware"
click at [1165, 481] on div "181 % Front W 13.88 13.88 " H 1.10 1.10 " Y 19.59 19.59 " Center Middle Top Bot…" at bounding box center [779, 419] width 931 height 730
type textarea "x"
type input "14.61"
type input "0.92"
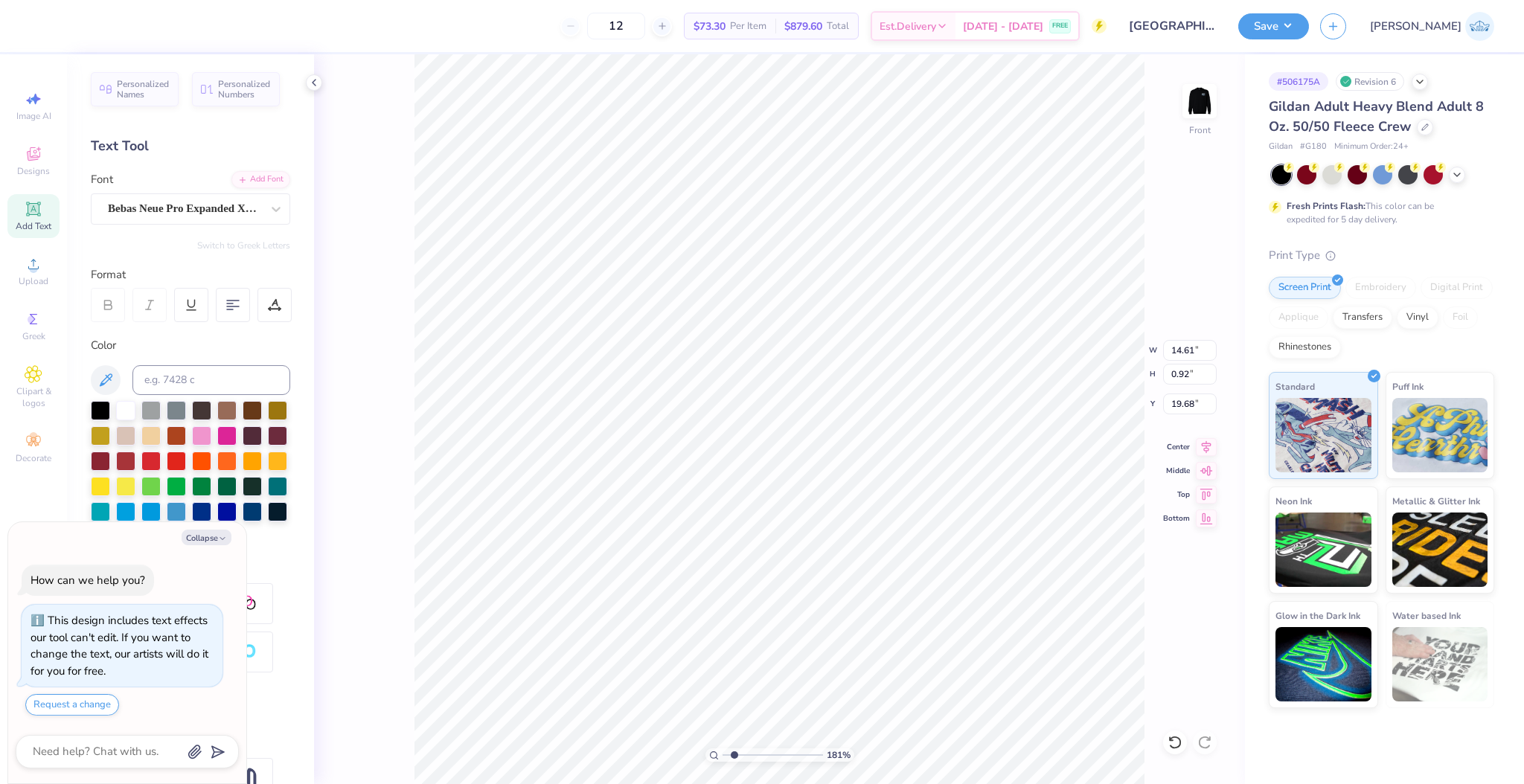
type input "19.68"
type textarea "x"
type textarea "THE UNIVERSITY OF De"
type textarea "x"
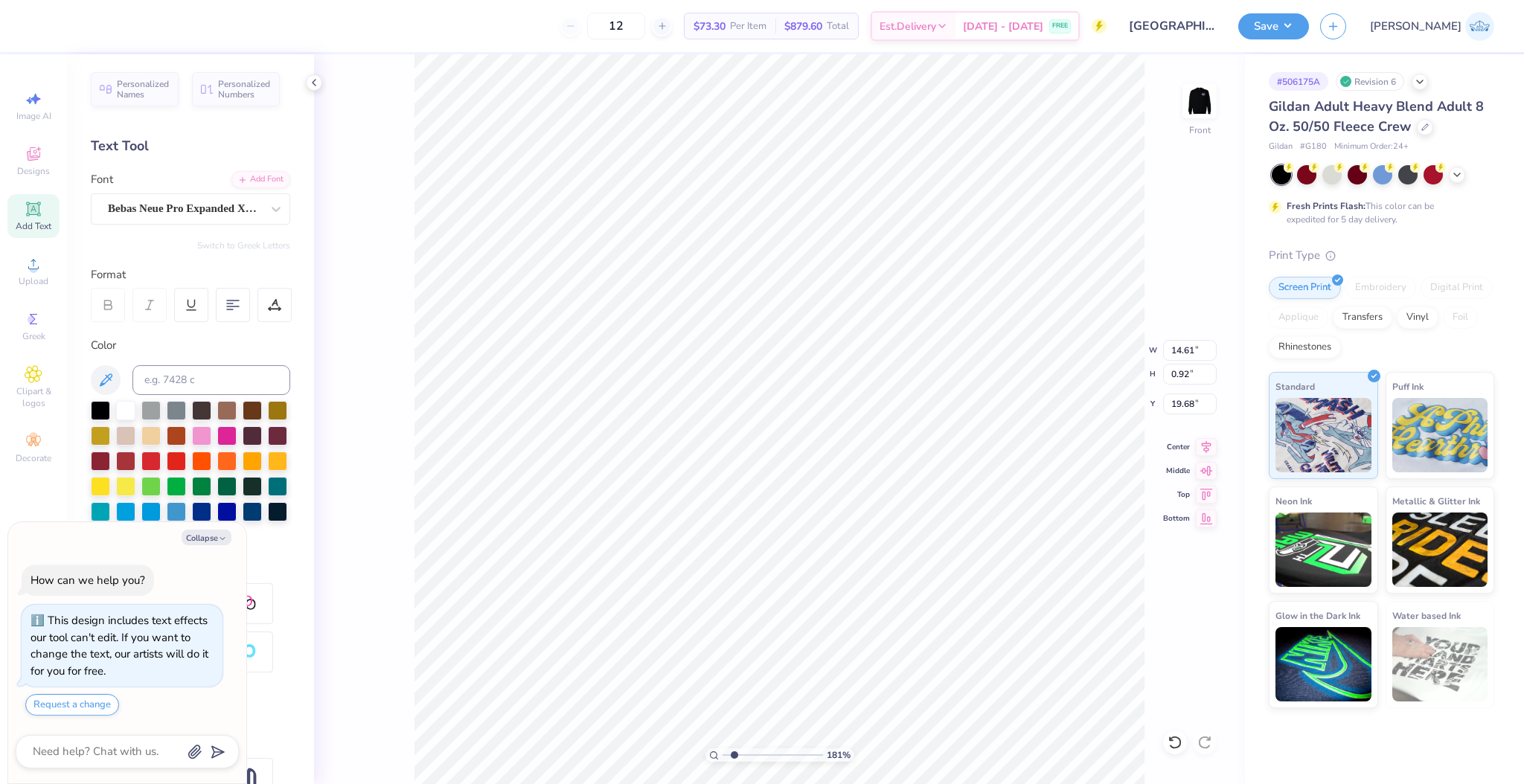
type textarea "THE UNIVERSITY OF De"
type textarea "x"
type textarea "THE UNIVERSITY OF D"
type textarea "x"
type textarea "THE UNIVERSITY OF DELW"
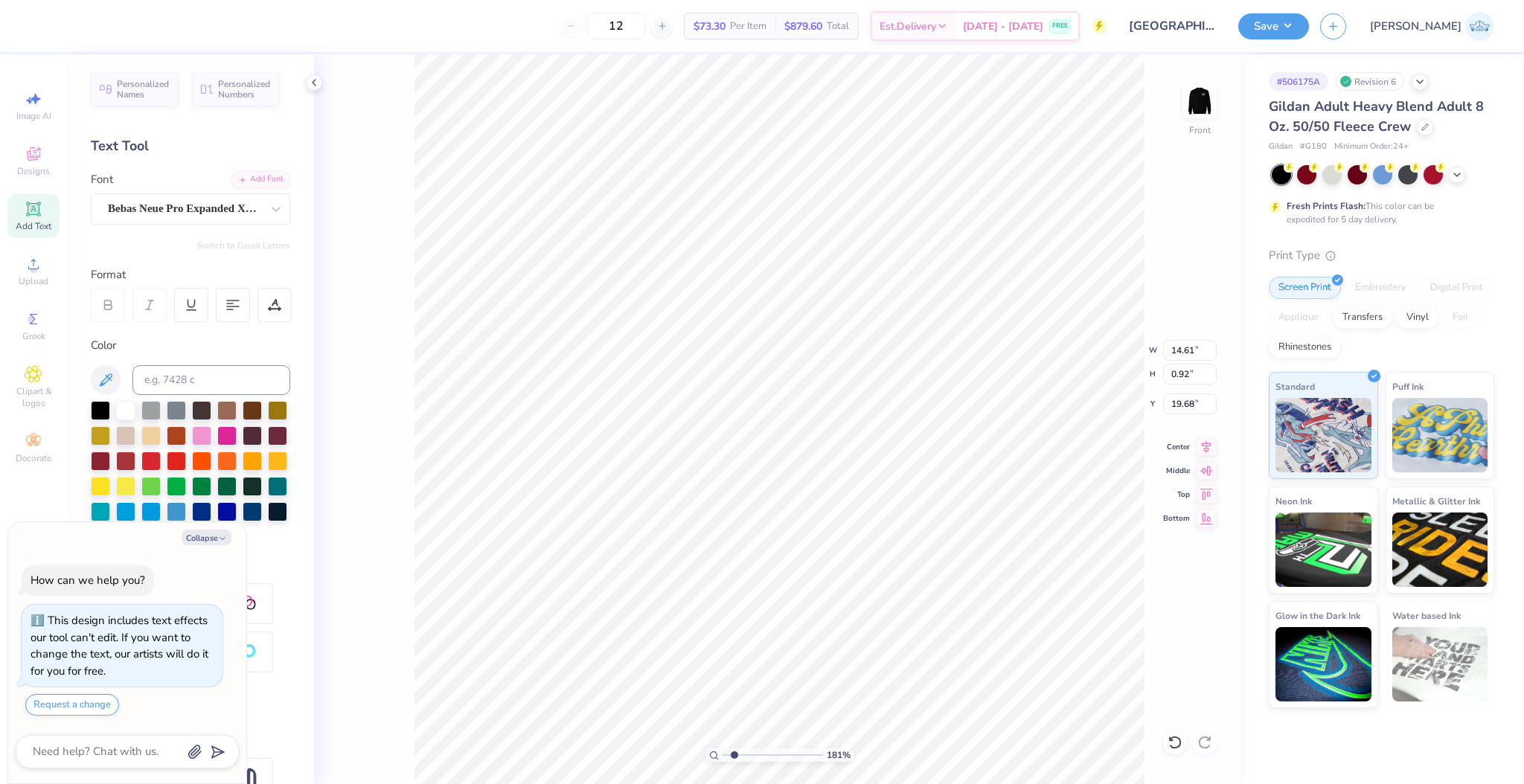
type textarea "x"
type textarea "THE UNIVERSITY OF DELA"
type textarea "x"
type textarea "THE UNIVERSITY OF DELAWA"
type textarea "x"
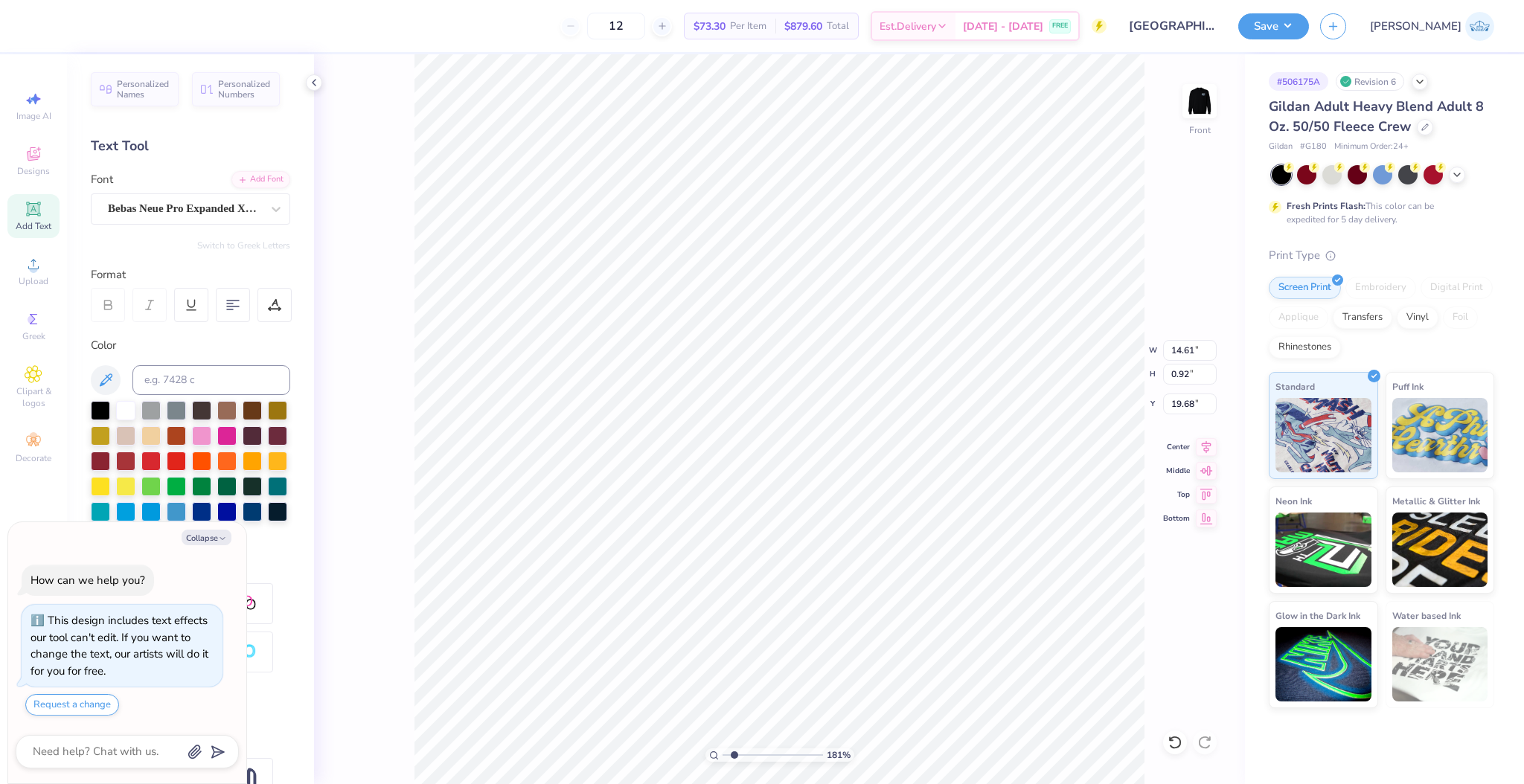
type textarea "THE UNIVERSITY OF DELAWARE"
type textarea "x"
type textarea "tu"
type textarea "x"
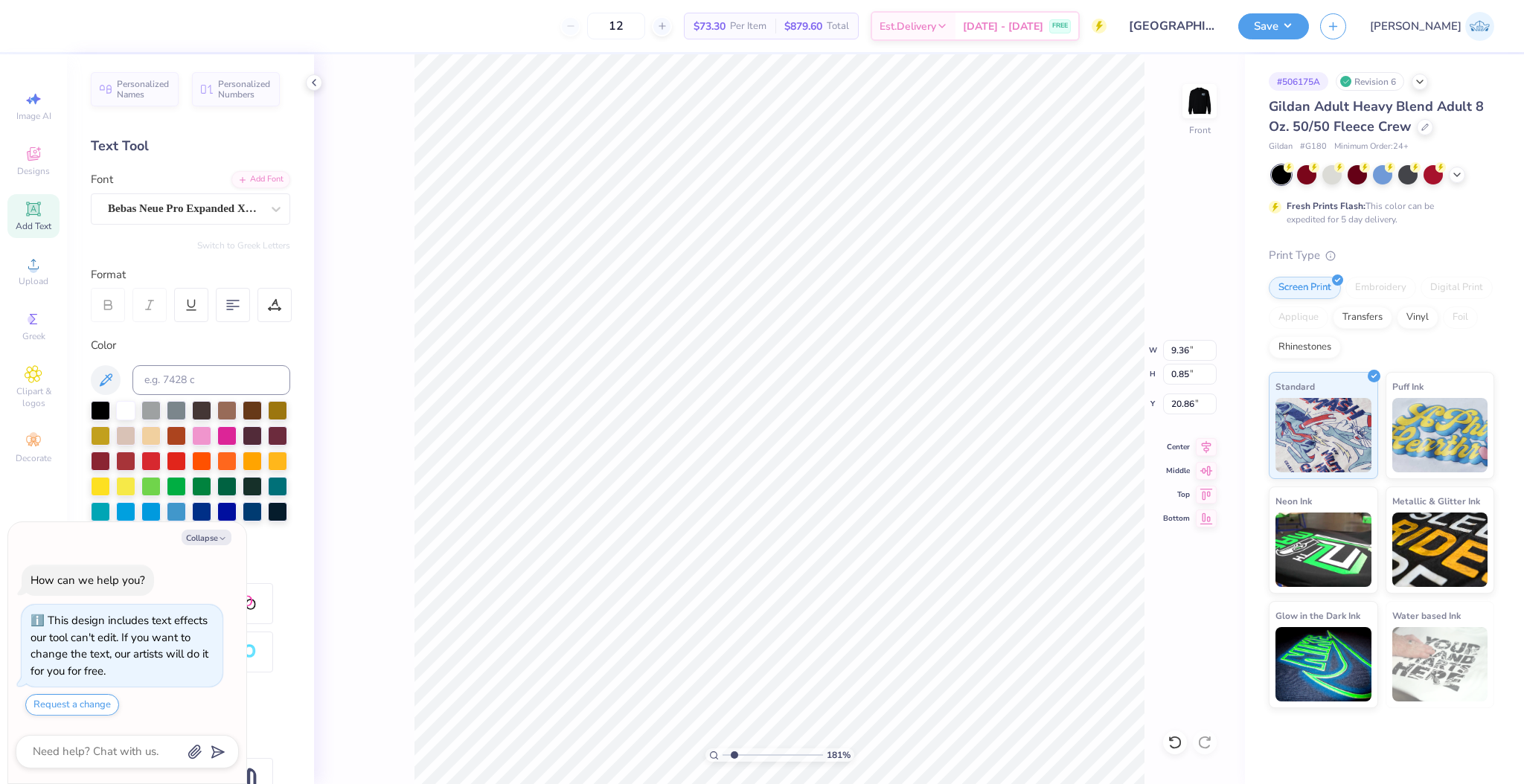
type textarea "tuni"
type textarea "x"
type textarea "tunie"
type textarea "x"
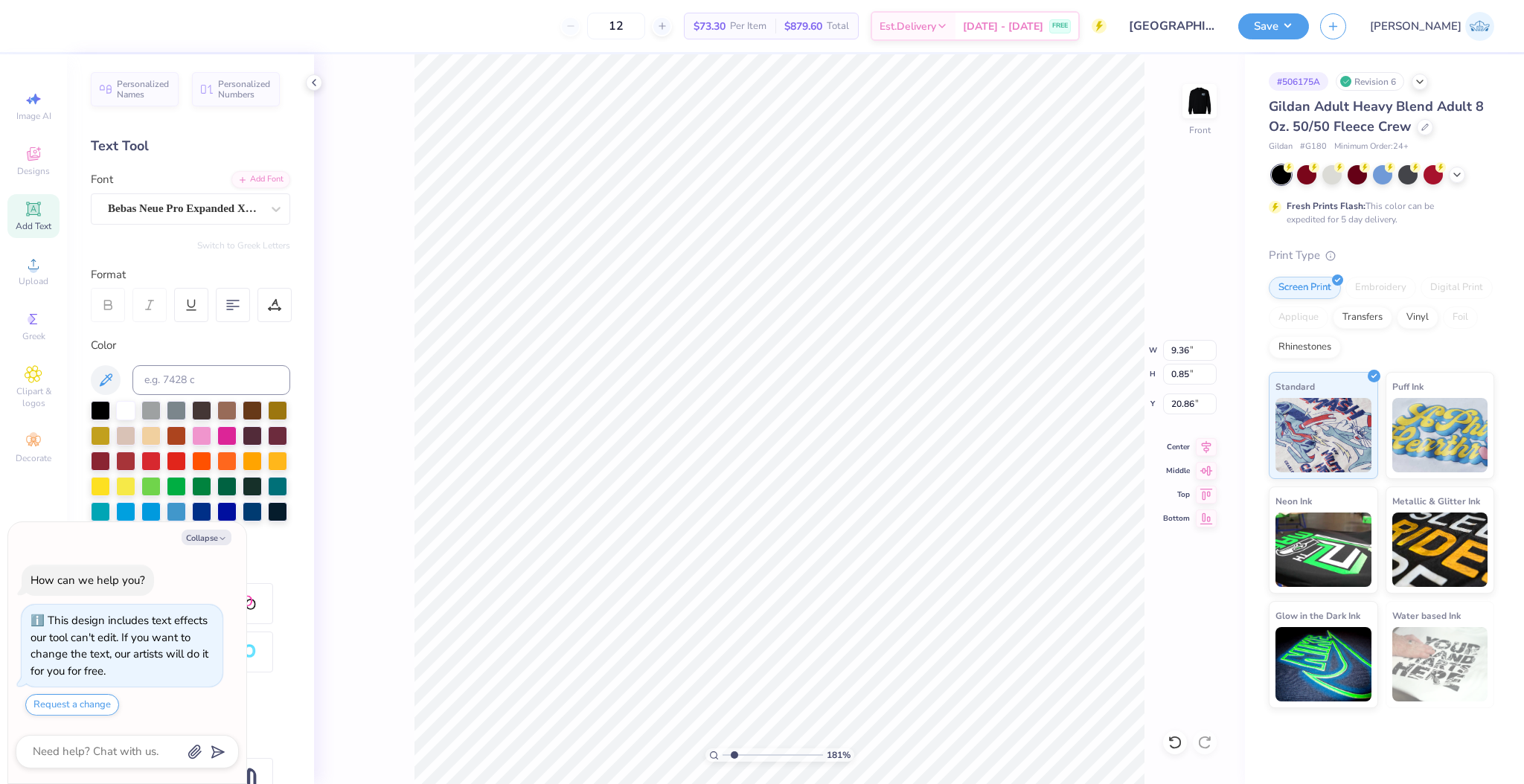
type textarea "TH"
type textarea "x"
type textarea "THE"
type textarea "x"
type textarea "THE UNI"
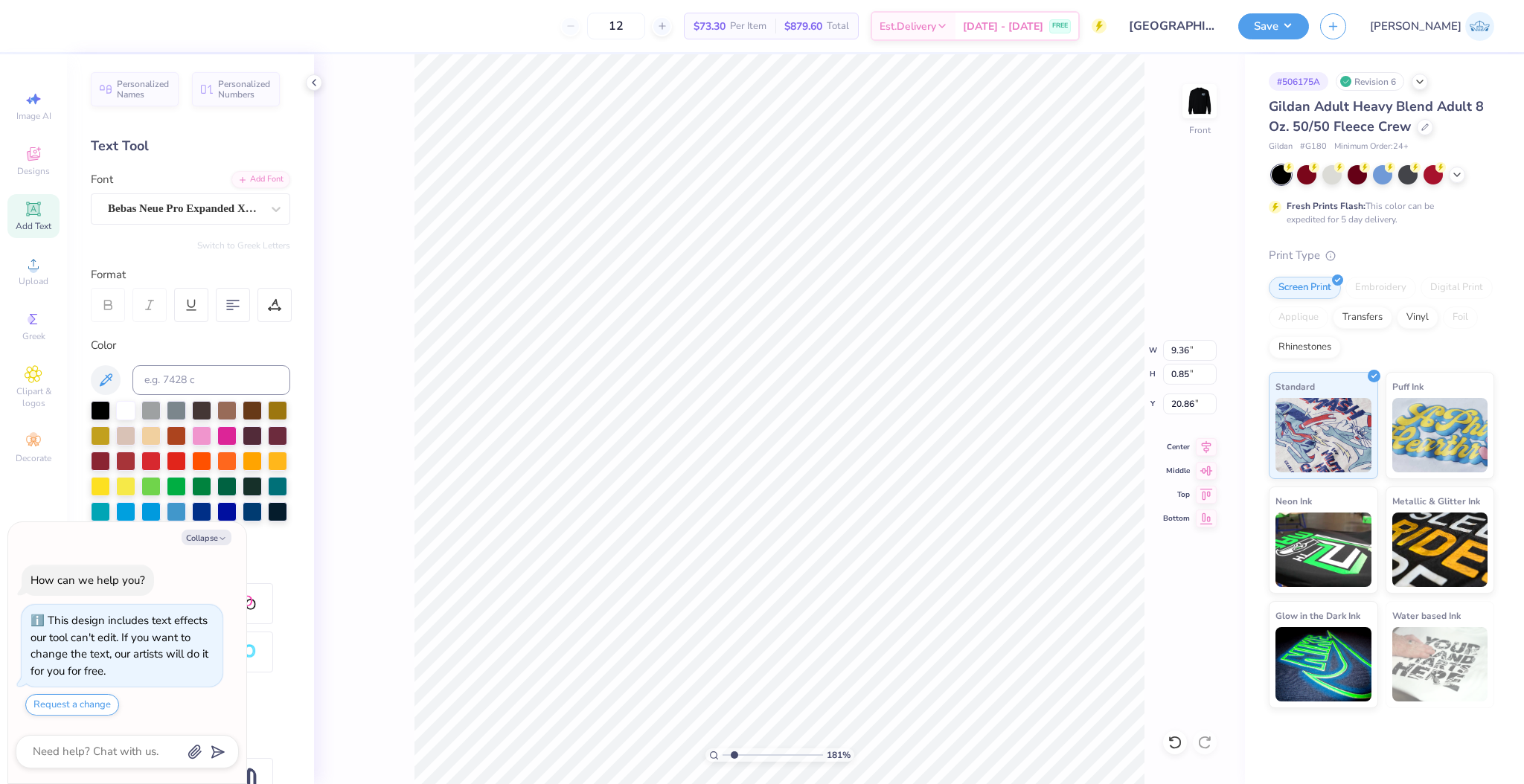
type textarea "x"
type textarea "THE UNIVER"
type textarea "x"
type textarea "THE UNIVERS"
type textarea "x"
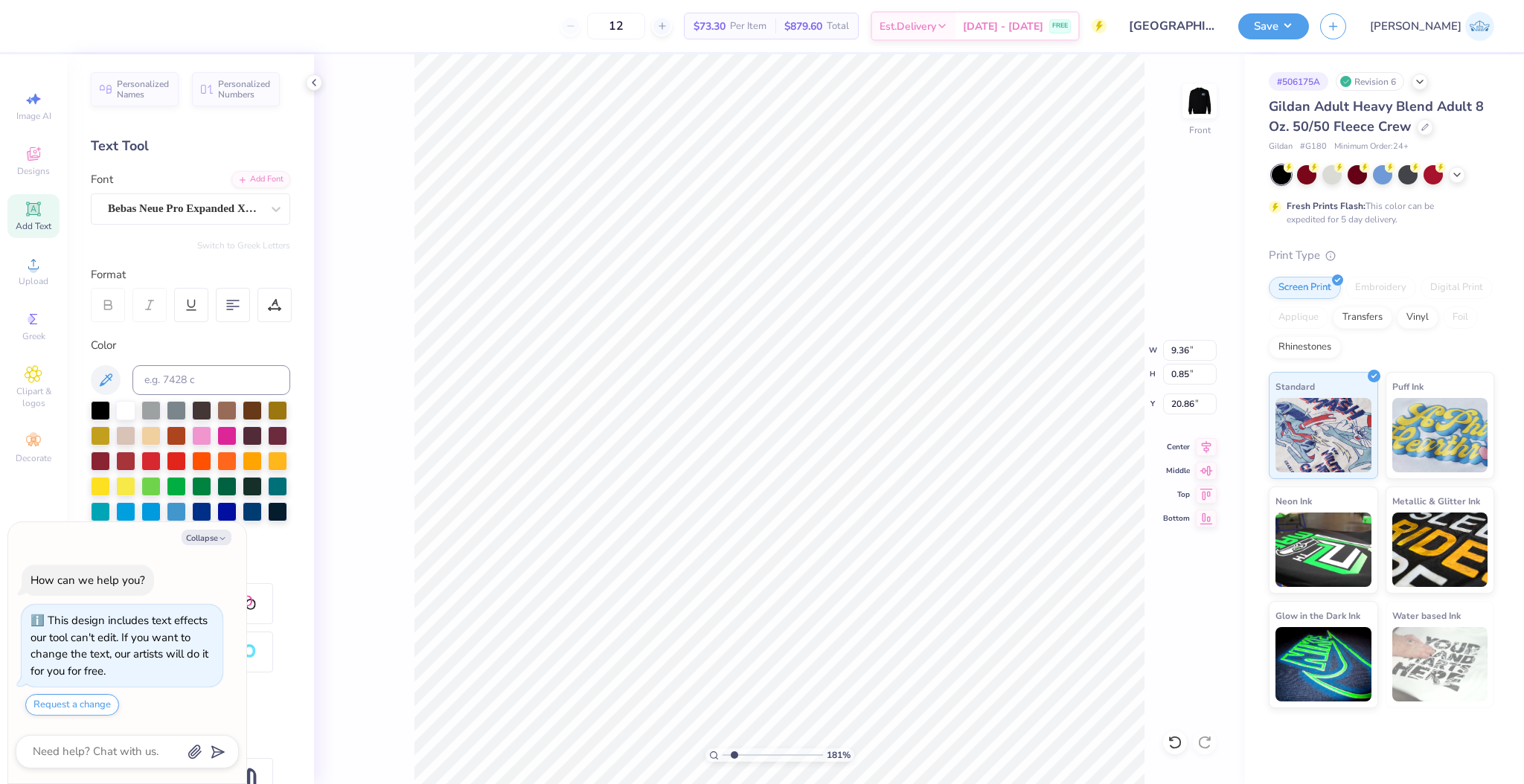
type textarea "THE UNIVERSIT"
type textarea "x"
type textarea "THE UNIVERSITY"
type textarea "x"
type textarea "THE UNIVERSITY OF"
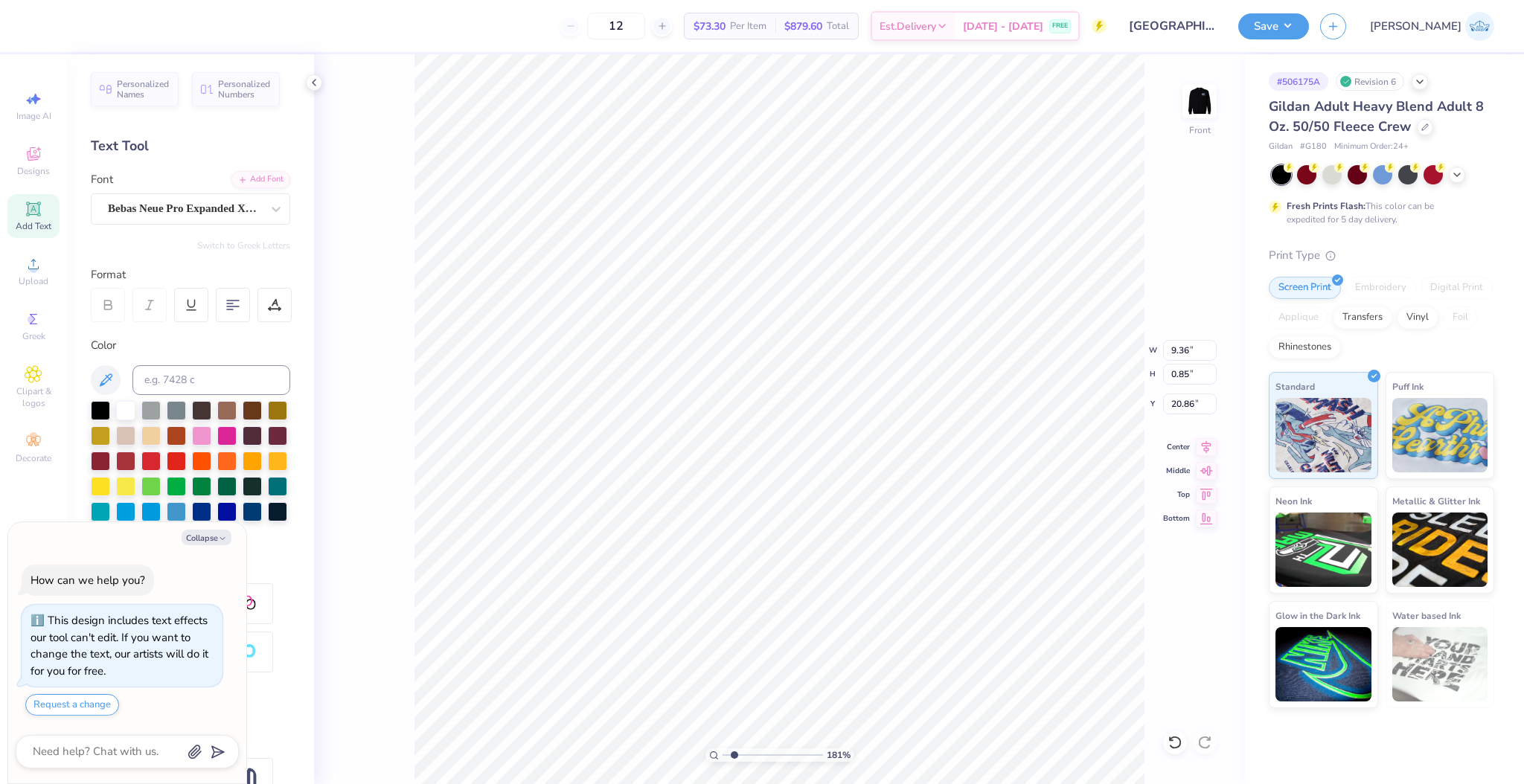
type textarea "x"
type textarea "THE UNIVERSITY OF DEWL"
type textarea "x"
type textarea "THE UNIVERSITY OF DEW"
type textarea "x"
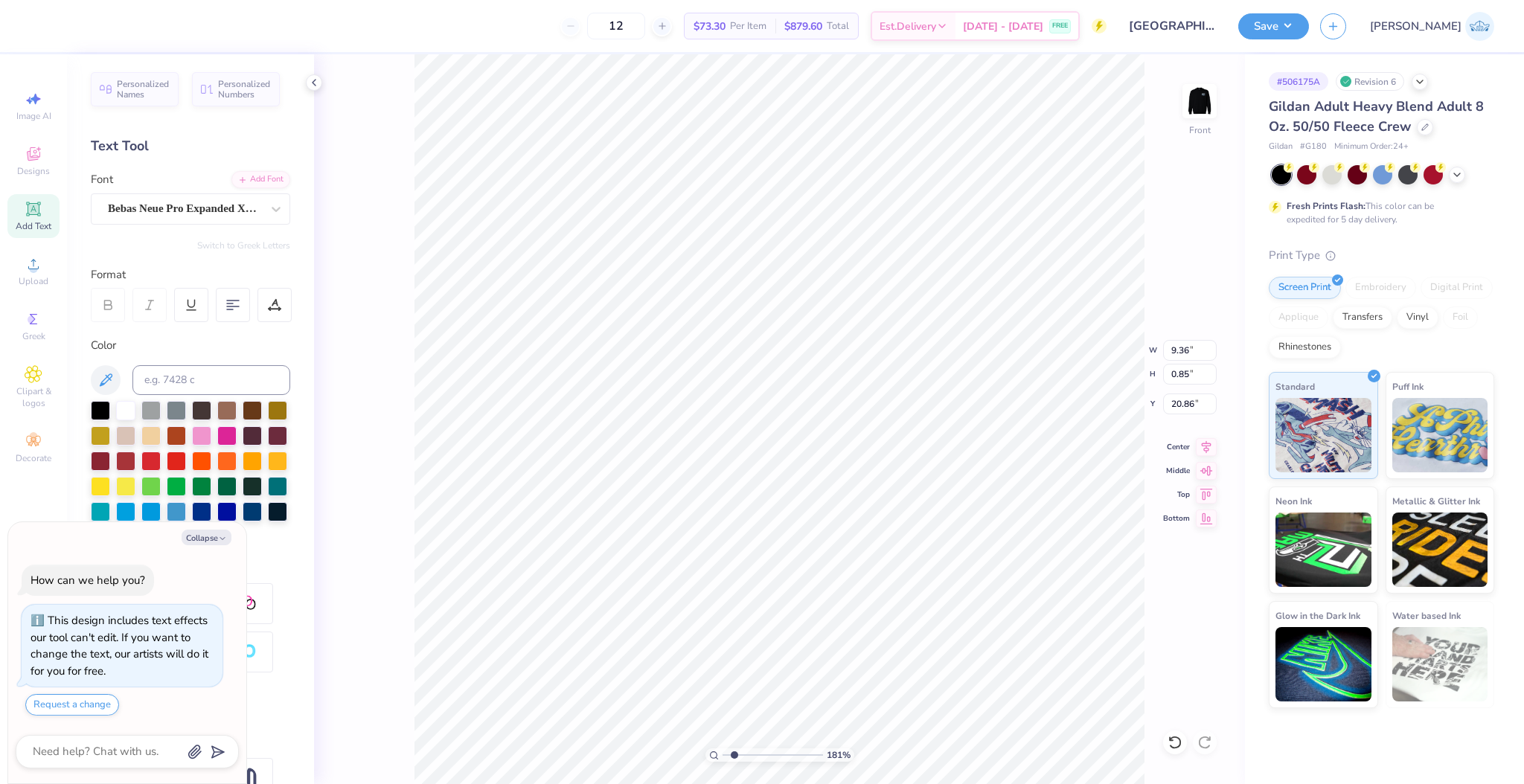
type textarea "THE UNIVERSITY OF DE"
type textarea "x"
type textarea "THE UNIVERSITY OF DELA"
type textarea "x"
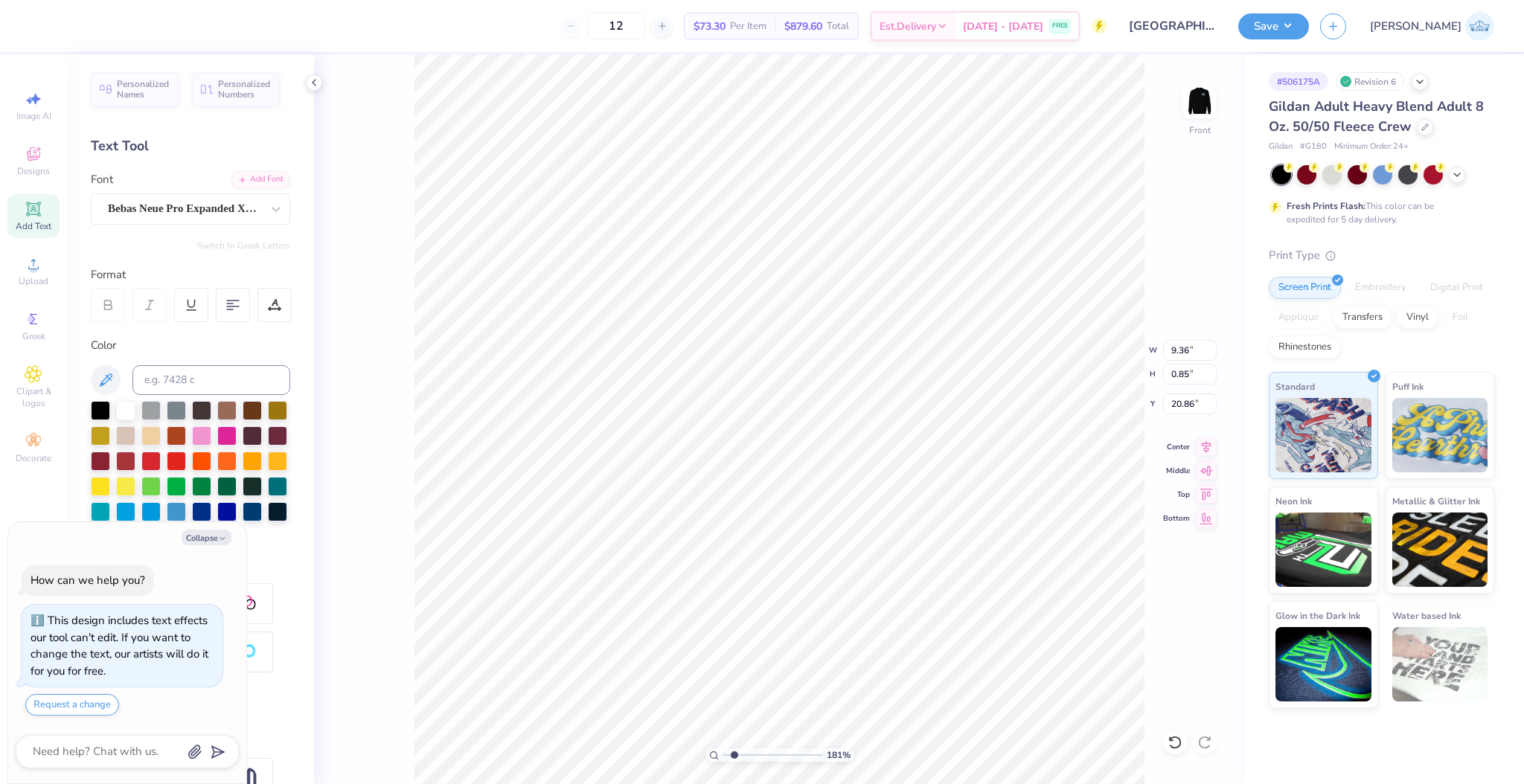
type textarea "THE UNIVERSITY OF DELAW"
type textarea "x"
type textarea "THE UNIVERSITY OF DELAWA"
type textarea "x"
type textarea "THE UNIVERSITY OF DELAWARE"
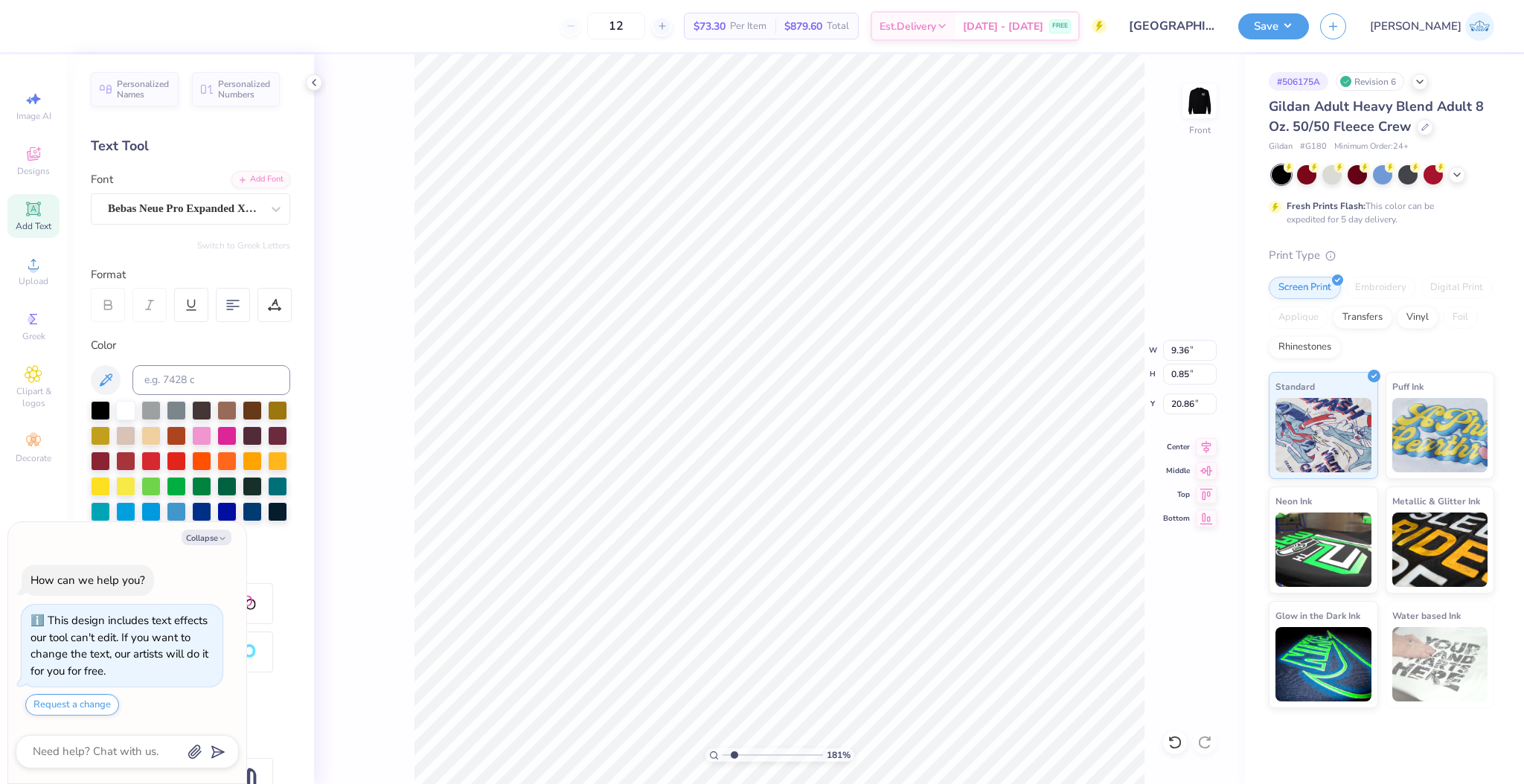
scroll to position [10, 12]
click at [1207, 448] on icon at bounding box center [1207, 445] width 10 height 12
type textarea "x"
type input "11.48"
type input "1.57"
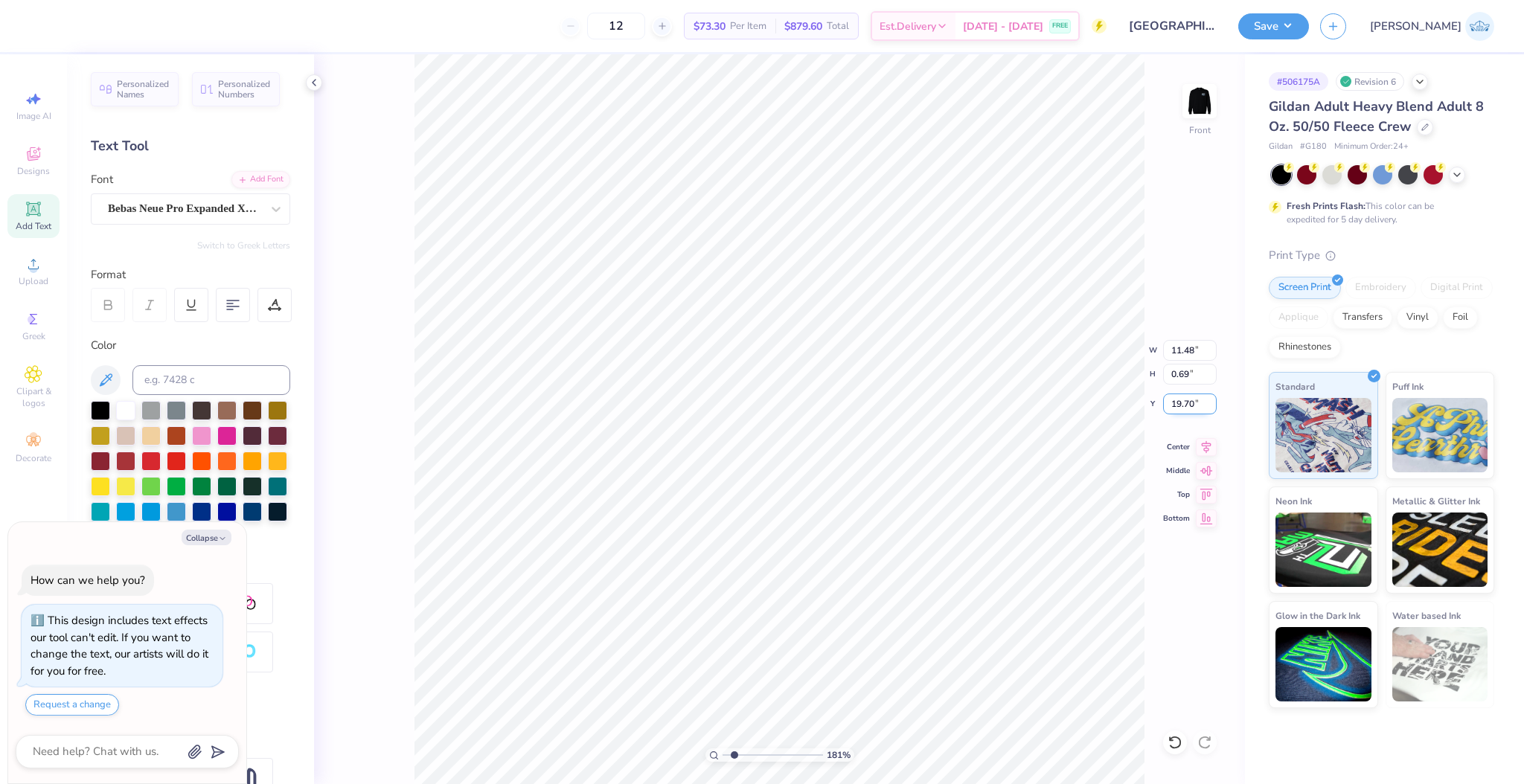
click at [1182, 402] on input "19.70" at bounding box center [1189, 403] width 54 height 21
type textarea "x"
type input "0.64"
click at [1179, 407] on input "20.62" at bounding box center [1189, 403] width 54 height 21
paste input "19.70"
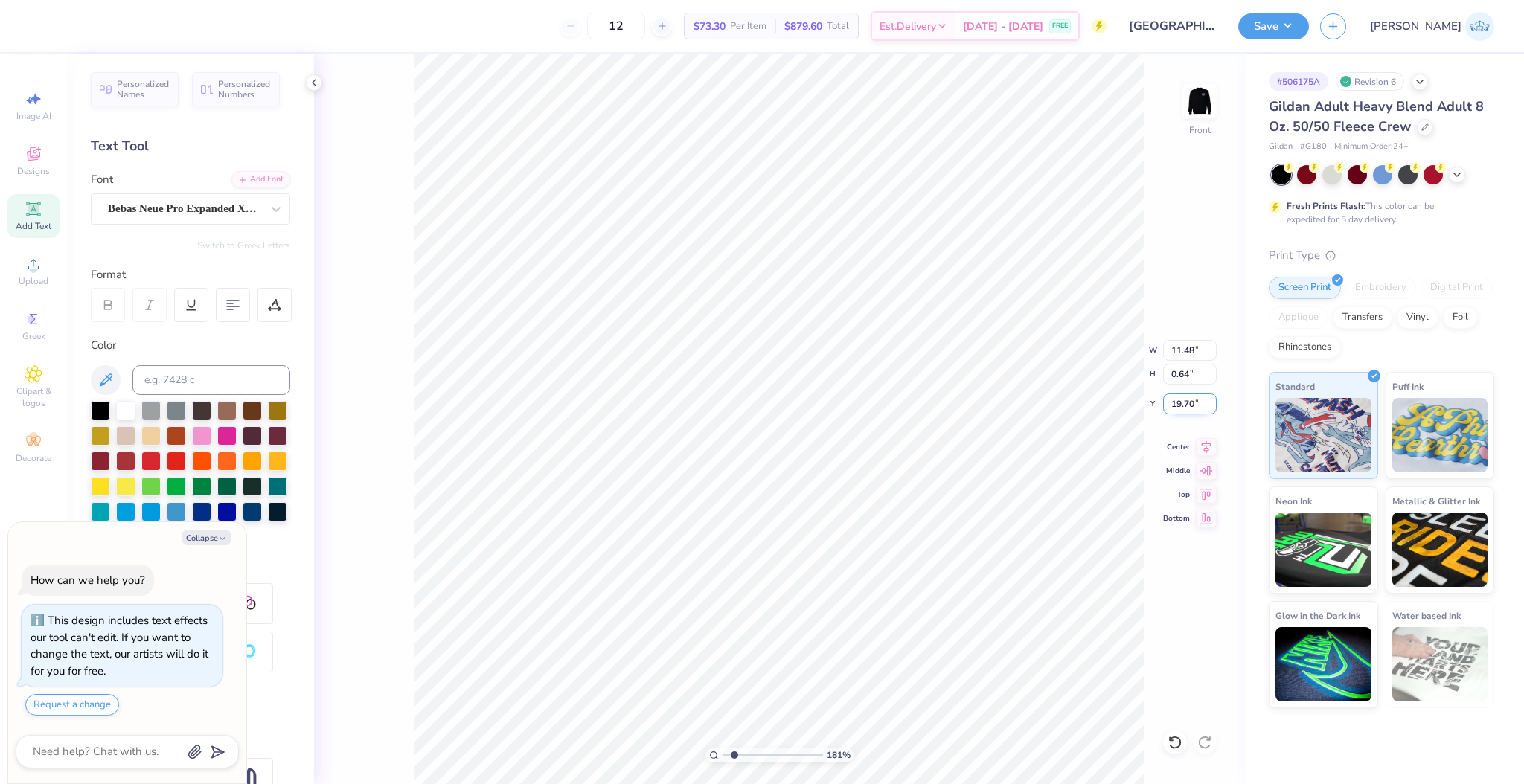
type input "19.70"
type textarea "x"
click at [742, 757] on input "range" at bounding box center [773, 755] width 100 height 13
drag, startPoint x: 752, startPoint y: 753, endPoint x: 786, endPoint y: 766, distance: 36.4
type input "7"
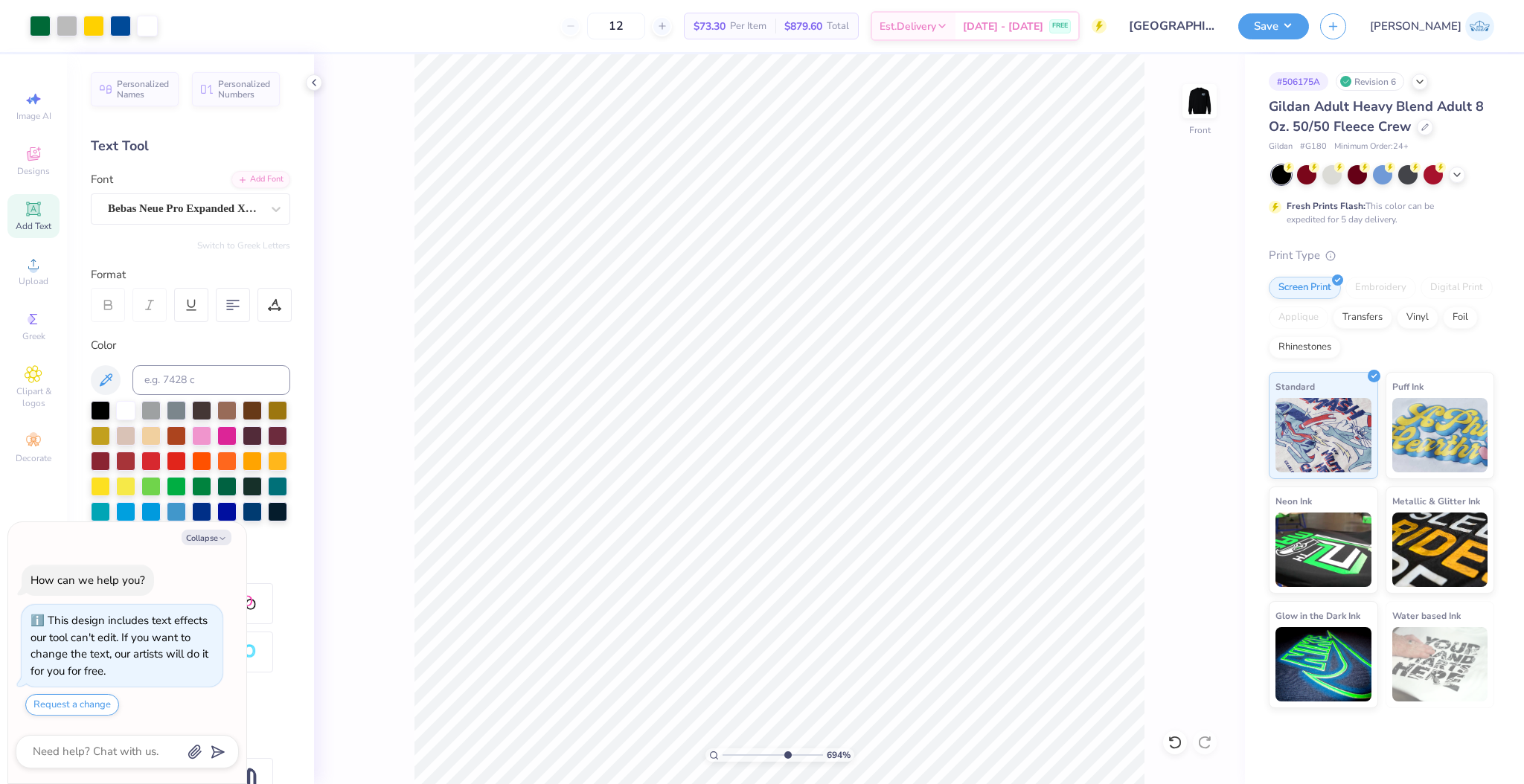
click at [786, 762] on input "range" at bounding box center [773, 755] width 100 height 13
type textarea "x"
drag, startPoint x: 762, startPoint y: 755, endPoint x: 655, endPoint y: 747, distance: 107.3
type input "1"
click at [723, 748] on input "range" at bounding box center [773, 755] width 100 height 13
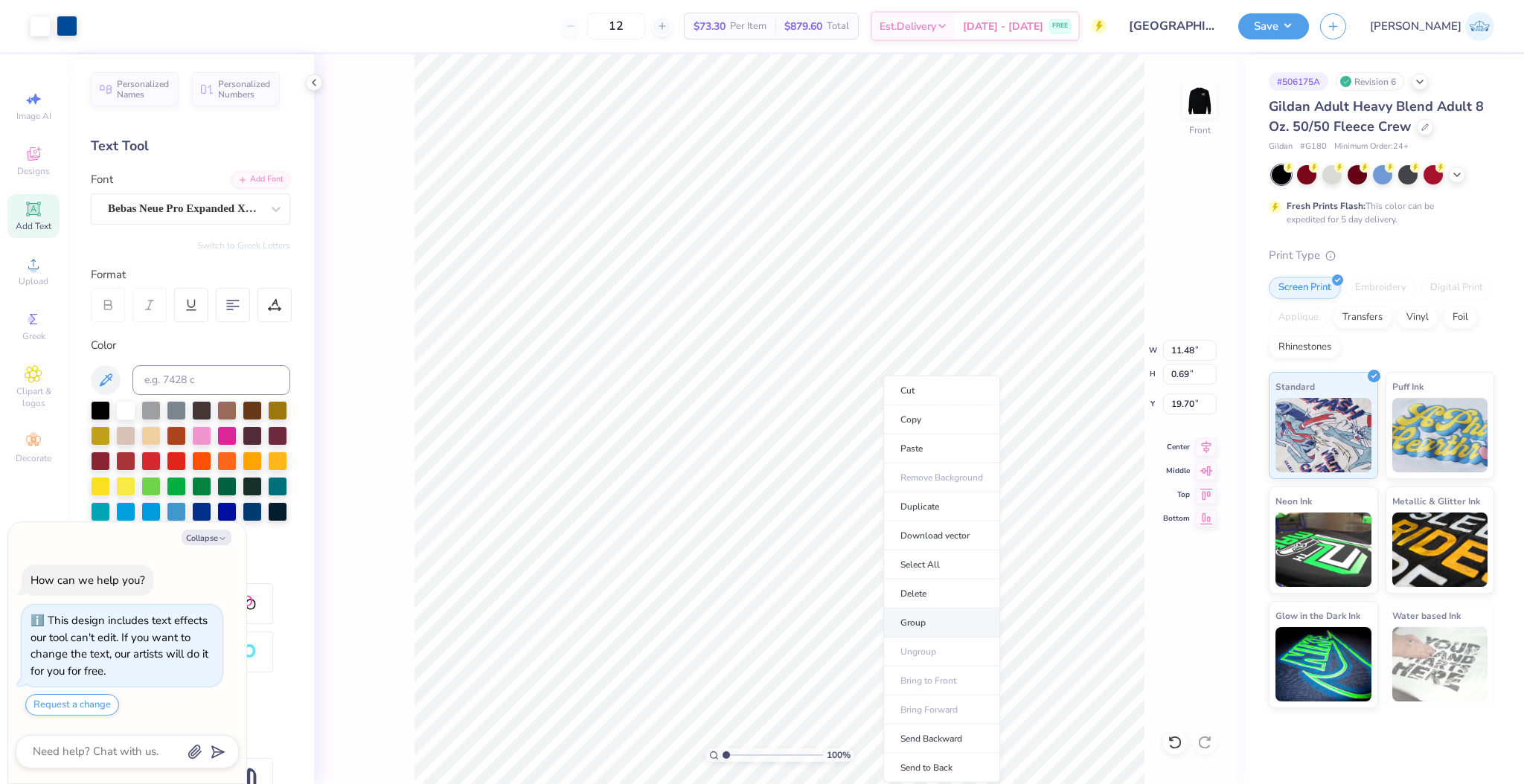
click at [932, 629] on li "Group" at bounding box center [941, 622] width 117 height 29
type textarea "x"
click at [1185, 347] on input "11.48" at bounding box center [1189, 350] width 54 height 21
type input "11"
type textarea "x"
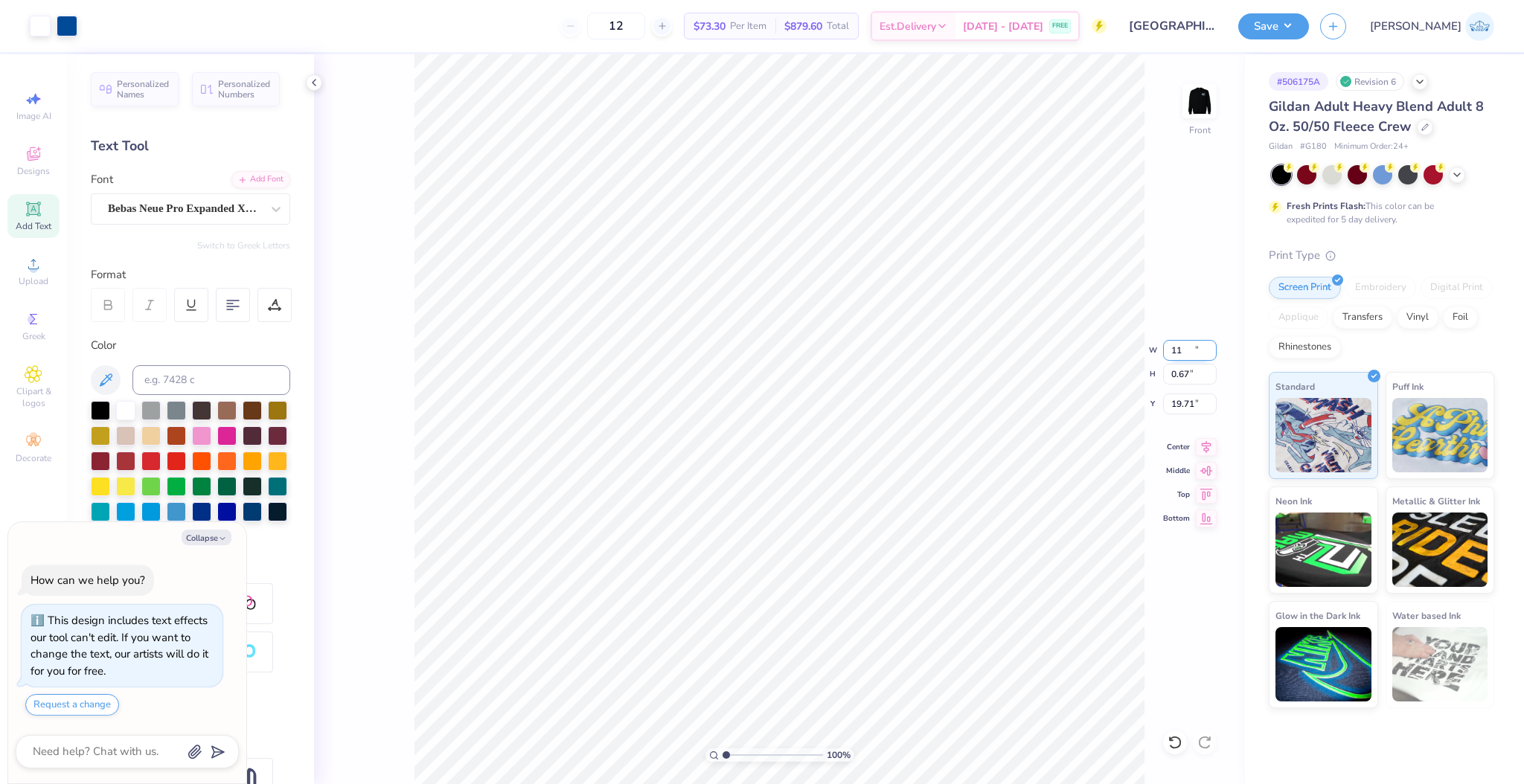
type input "11.00"
type input "0.67"
type input "19.71"
click at [1184, 348] on input "11.00" at bounding box center [1189, 350] width 54 height 21
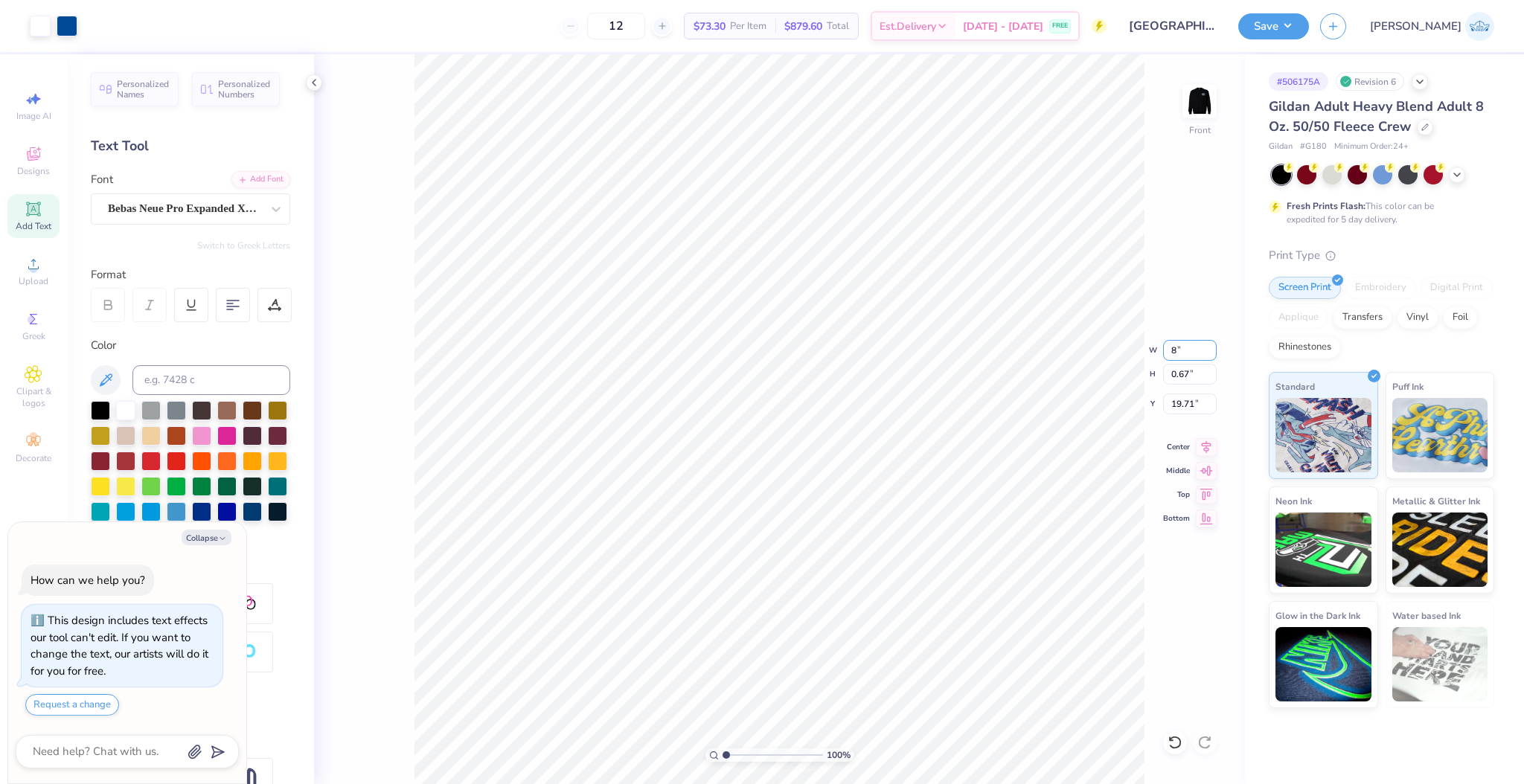
type input "8"
type textarea "x"
type input "8.00"
type input "0.48"
type input "19.81"
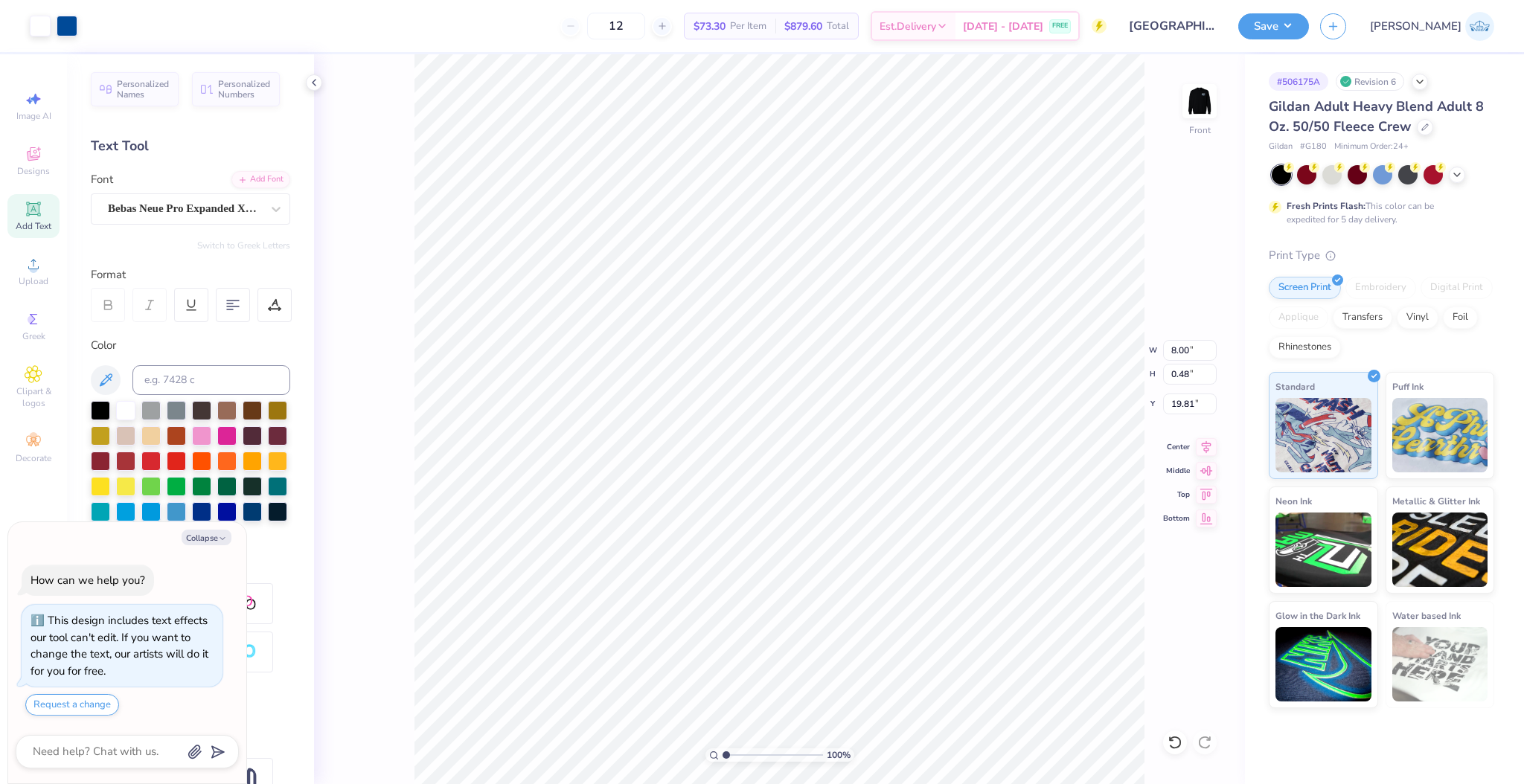
type textarea "x"
click at [746, 757] on input "range" at bounding box center [773, 755] width 100 height 13
click at [788, 762] on input "range" at bounding box center [773, 755] width 100 height 13
drag, startPoint x: 789, startPoint y: 756, endPoint x: 774, endPoint y: 761, distance: 15.8
click at [774, 761] on input "range" at bounding box center [773, 755] width 100 height 13
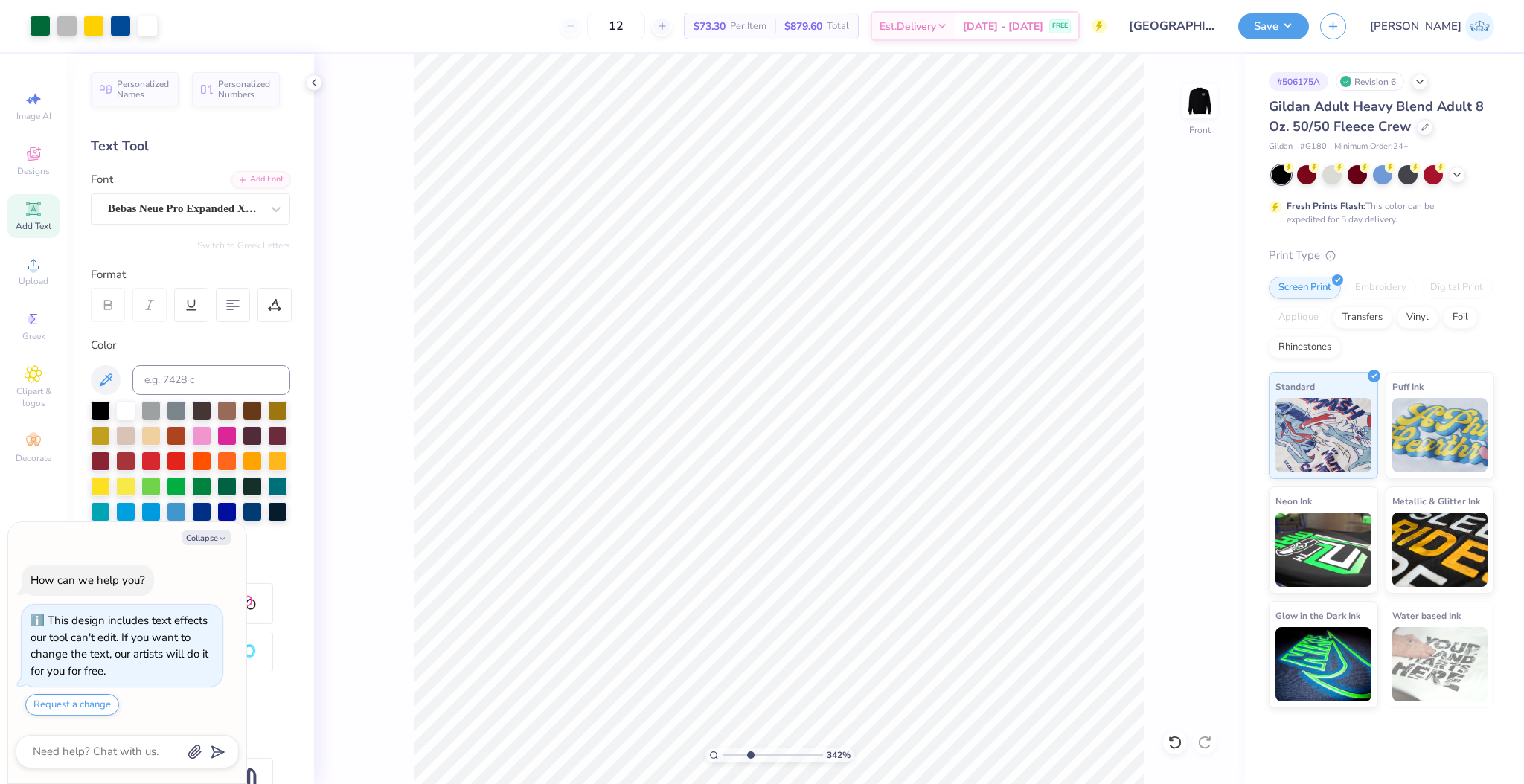
drag, startPoint x: 759, startPoint y: 752, endPoint x: 750, endPoint y: 752, distance: 9.0
type input "3.42"
click at [750, 752] on input "range" at bounding box center [773, 755] width 100 height 13
click at [856, 502] on li "Duplicate" at bounding box center [856, 507] width 117 height 29
type textarea "x"
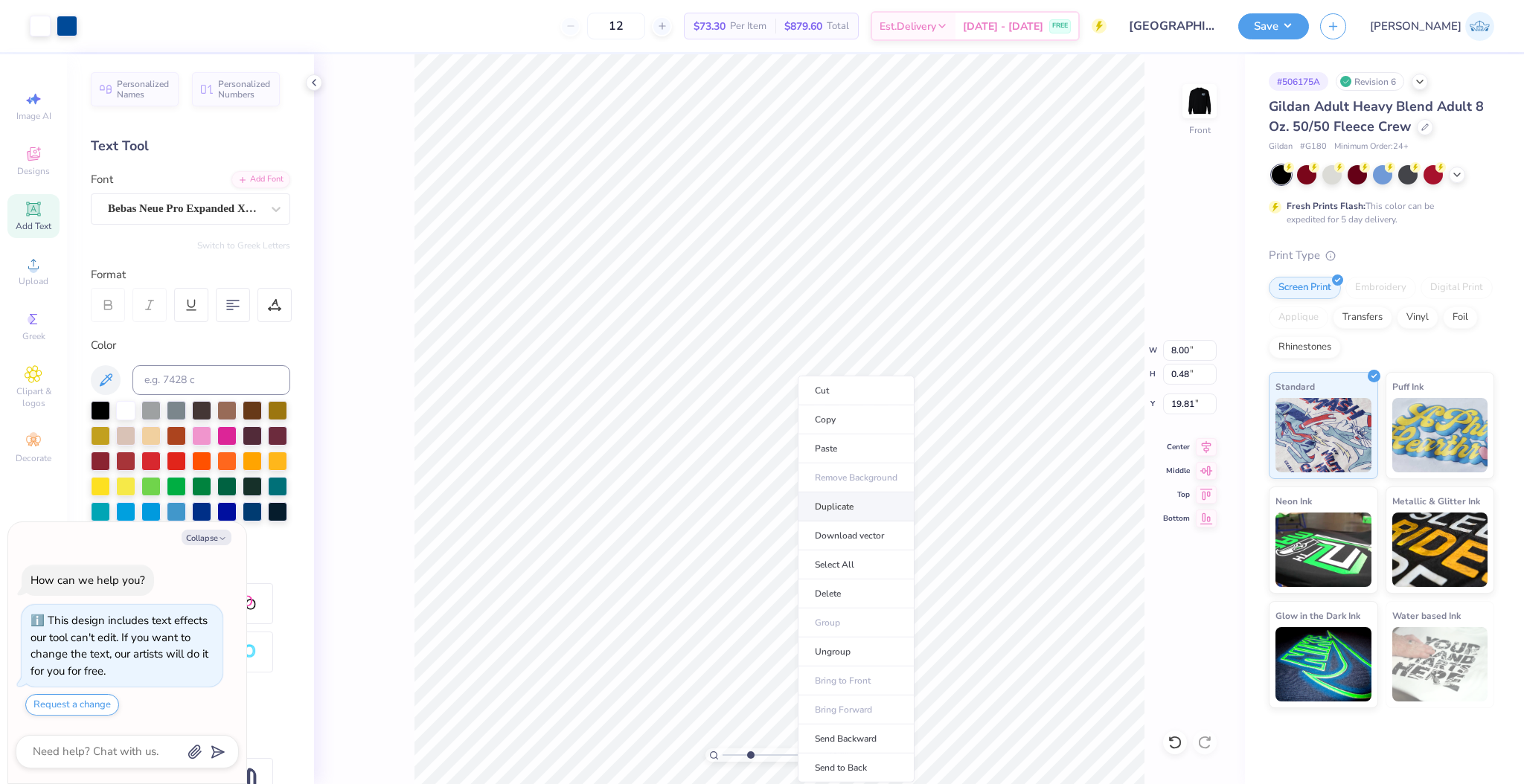
type input "20.81"
type textarea "x"
type input "22.43"
type textarea "x"
type input "21.80"
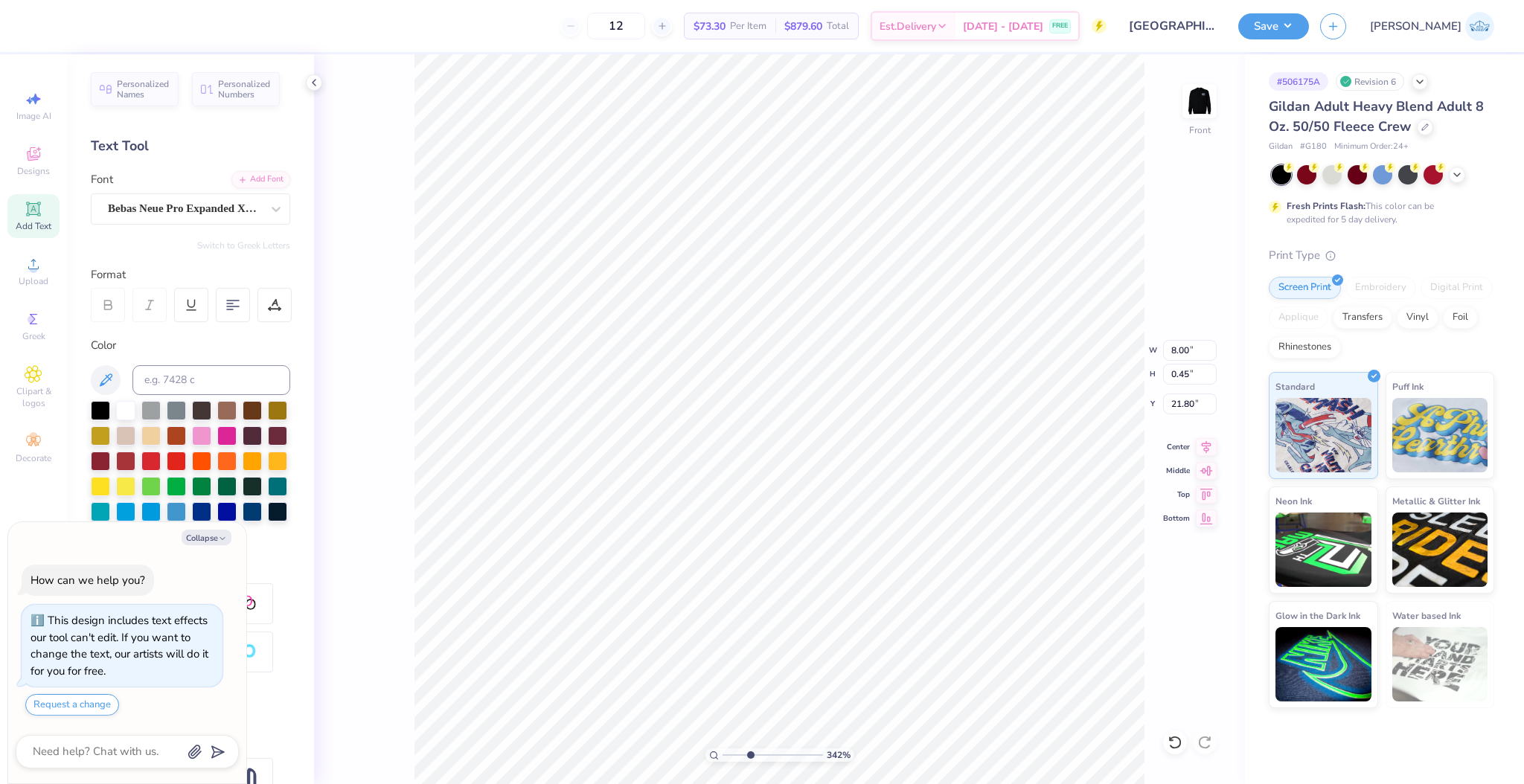
scroll to position [10, 7]
type textarea "x"
type textarea "®"
click at [1198, 448] on icon at bounding box center [1206, 445] width 21 height 18
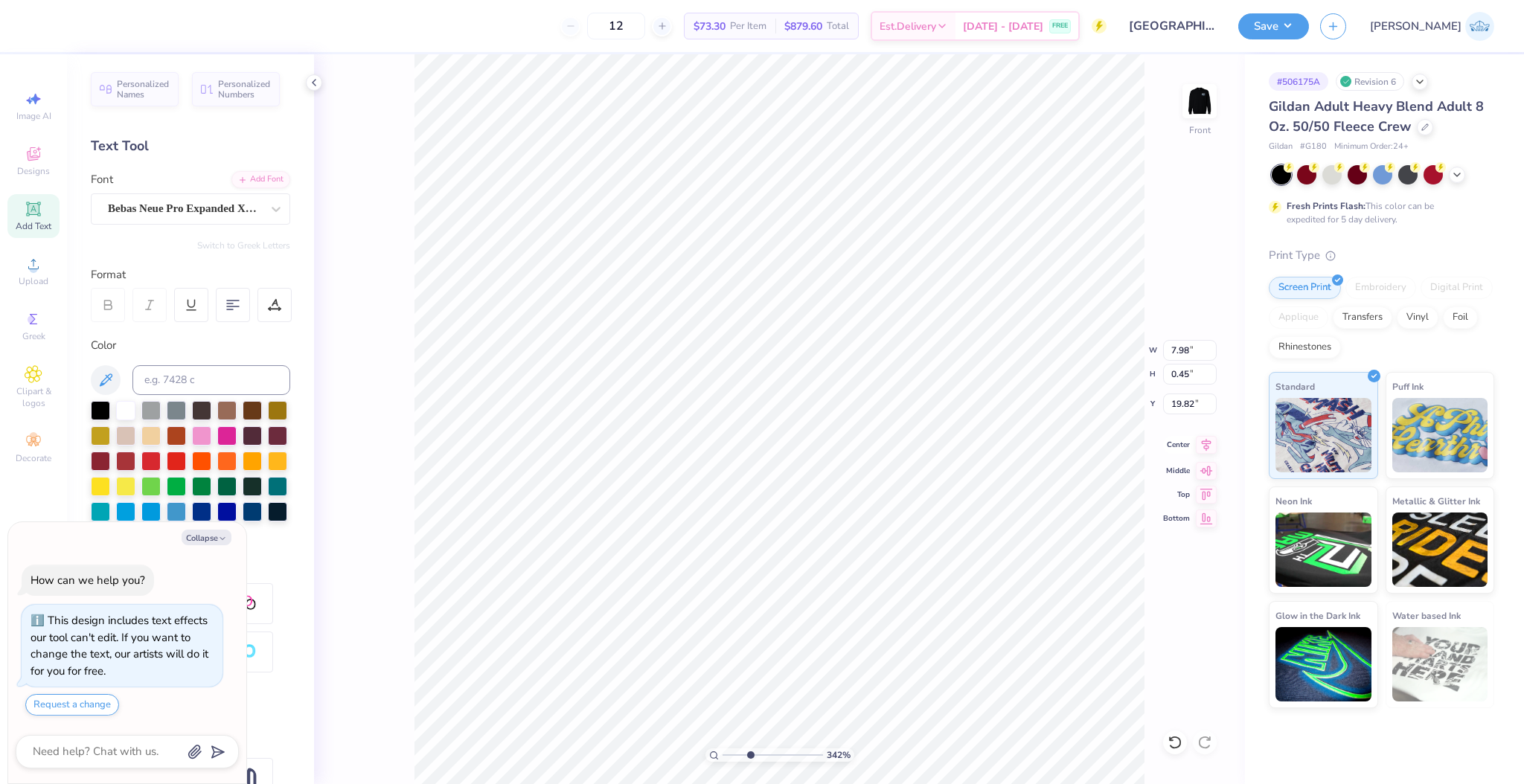
type textarea "x"
type input "7.98"
type textarea "x"
drag, startPoint x: 816, startPoint y: 774, endPoint x: 742, endPoint y: 738, distance: 82.3
type input "2.65"
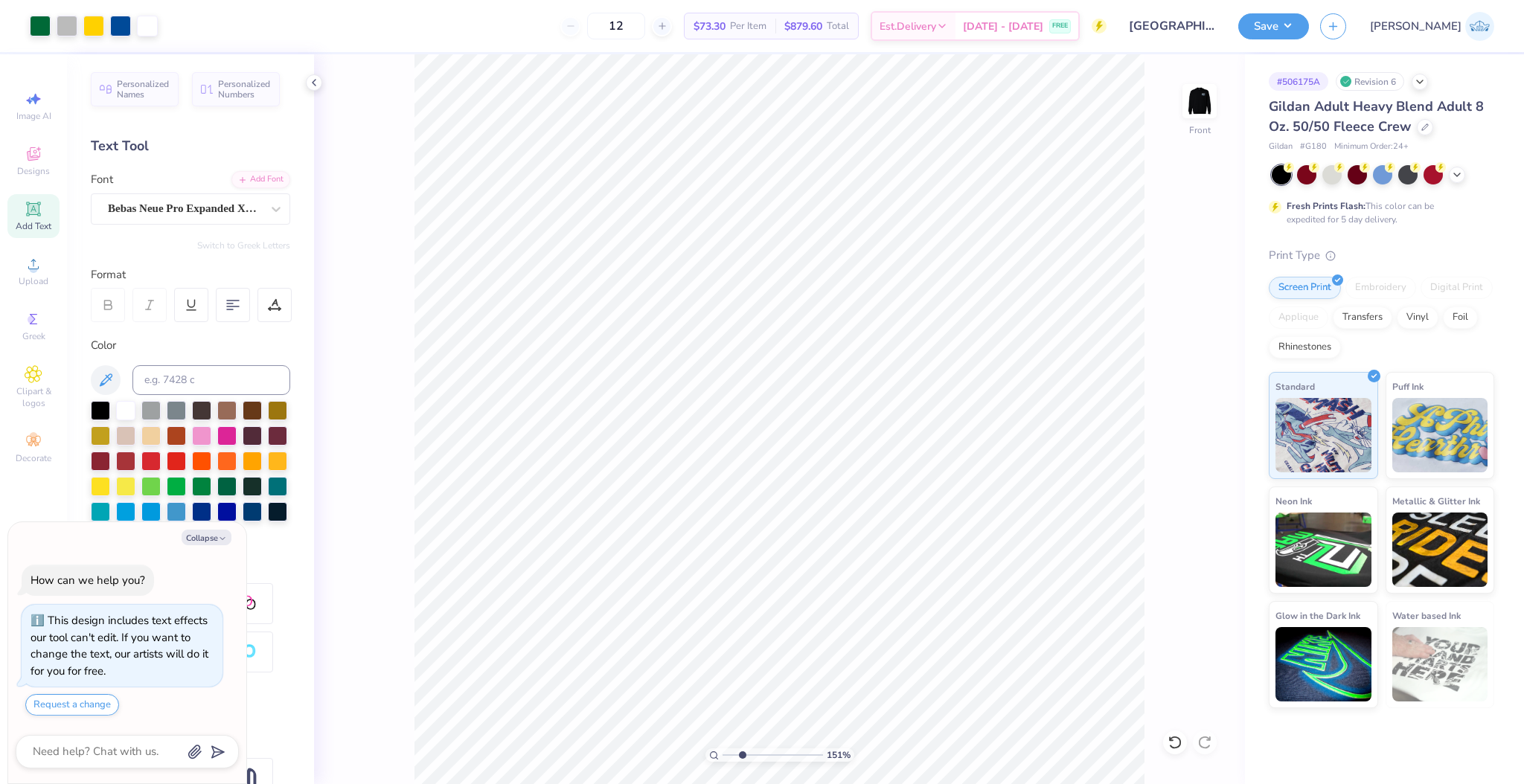
click at [742, 748] on input "range" at bounding box center [773, 755] width 100 height 13
click at [601, 616] on li "Group" at bounding box center [611, 622] width 117 height 29
click at [125, 411] on div at bounding box center [125, 408] width 19 height 19
click at [122, 402] on div at bounding box center [125, 408] width 19 height 19
click at [212, 538] on button "Collapse" at bounding box center [207, 537] width 50 height 16
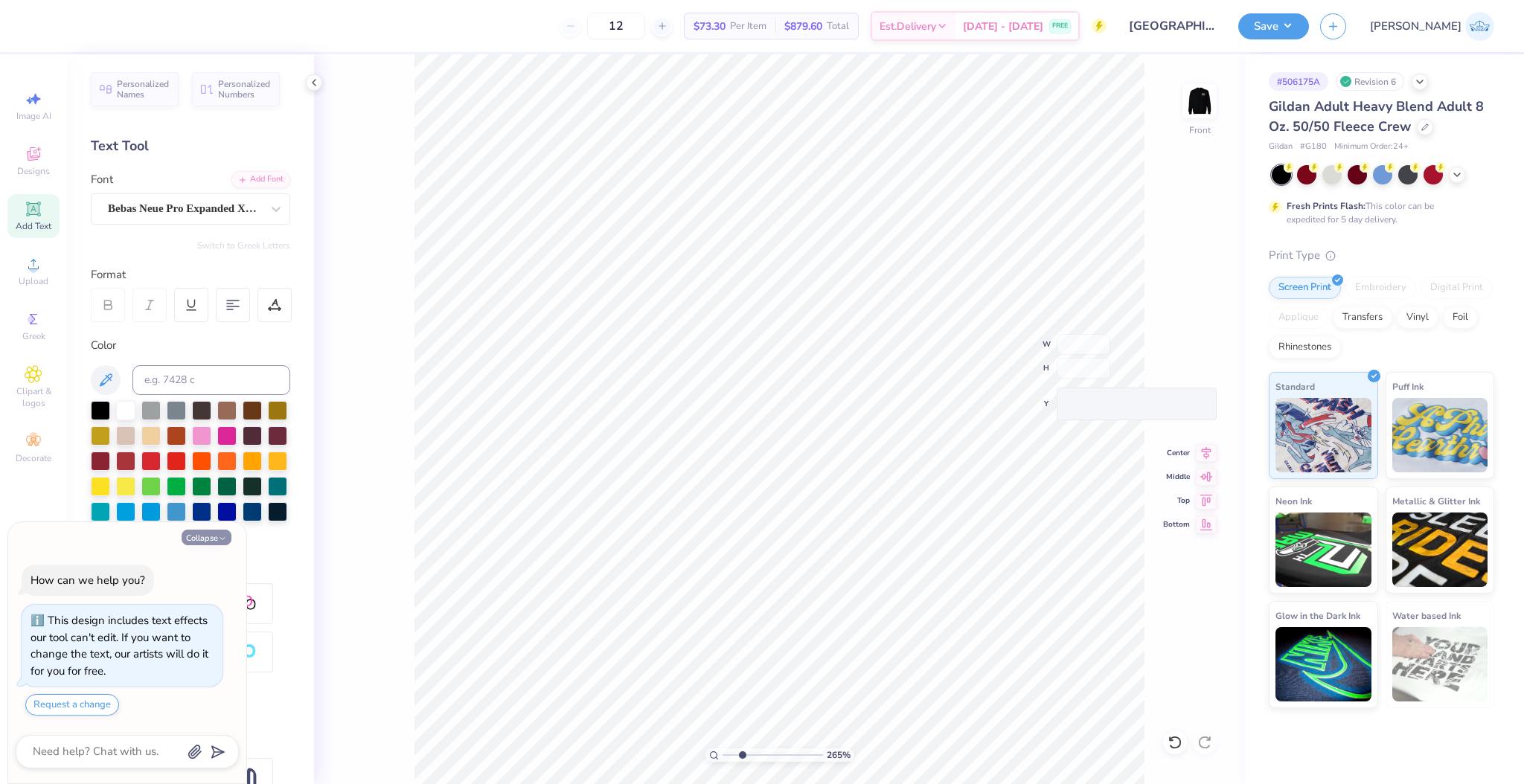
type textarea "x"
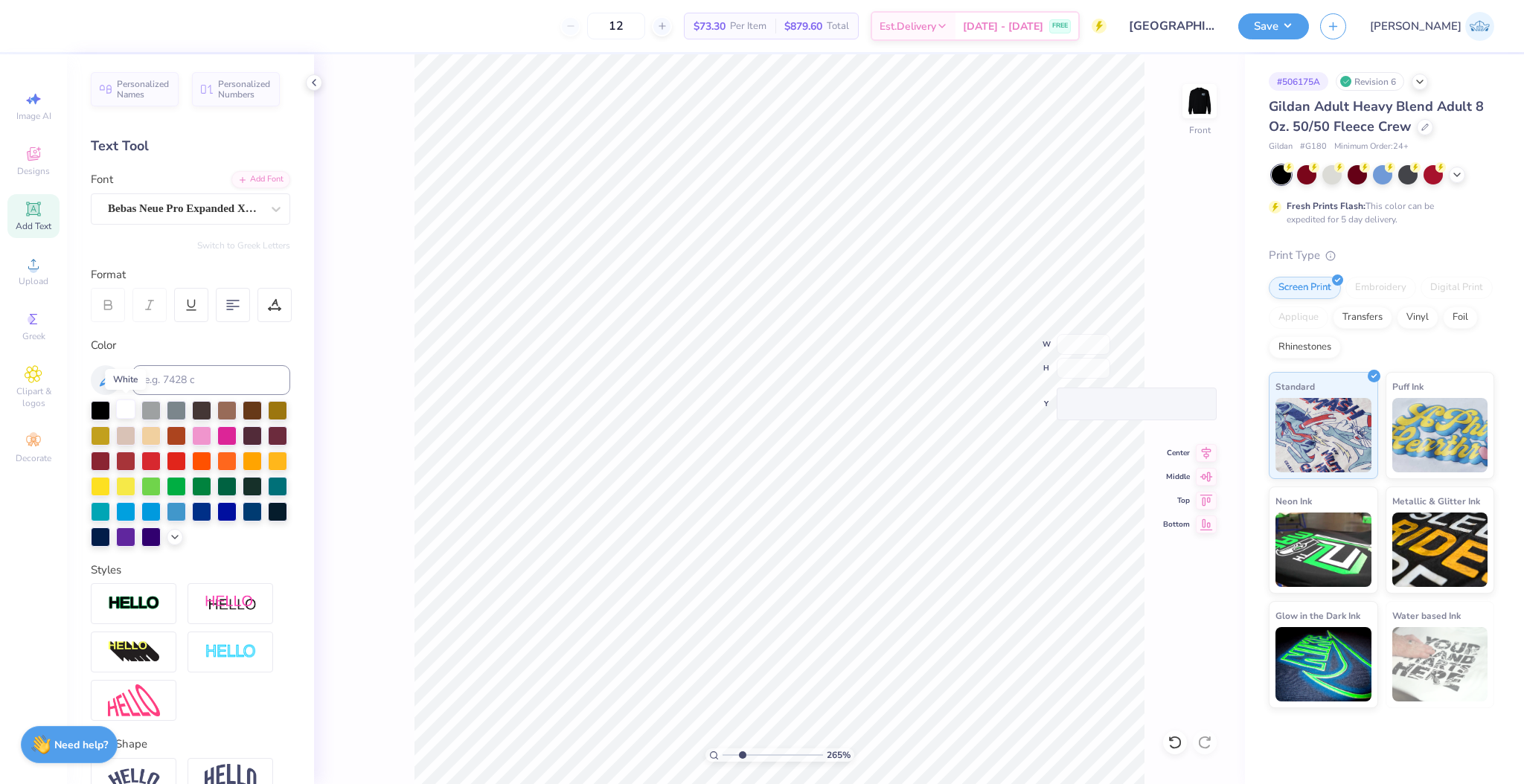
click at [131, 411] on div at bounding box center [125, 408] width 19 height 19
click at [760, 755] on input "range" at bounding box center [773, 755] width 100 height 13
drag, startPoint x: 758, startPoint y: 750, endPoint x: 726, endPoint y: 750, distance: 32.0
click at [726, 750] on input "range" at bounding box center [773, 755] width 100 height 13
drag, startPoint x: 735, startPoint y: 759, endPoint x: 747, endPoint y: 765, distance: 13.4
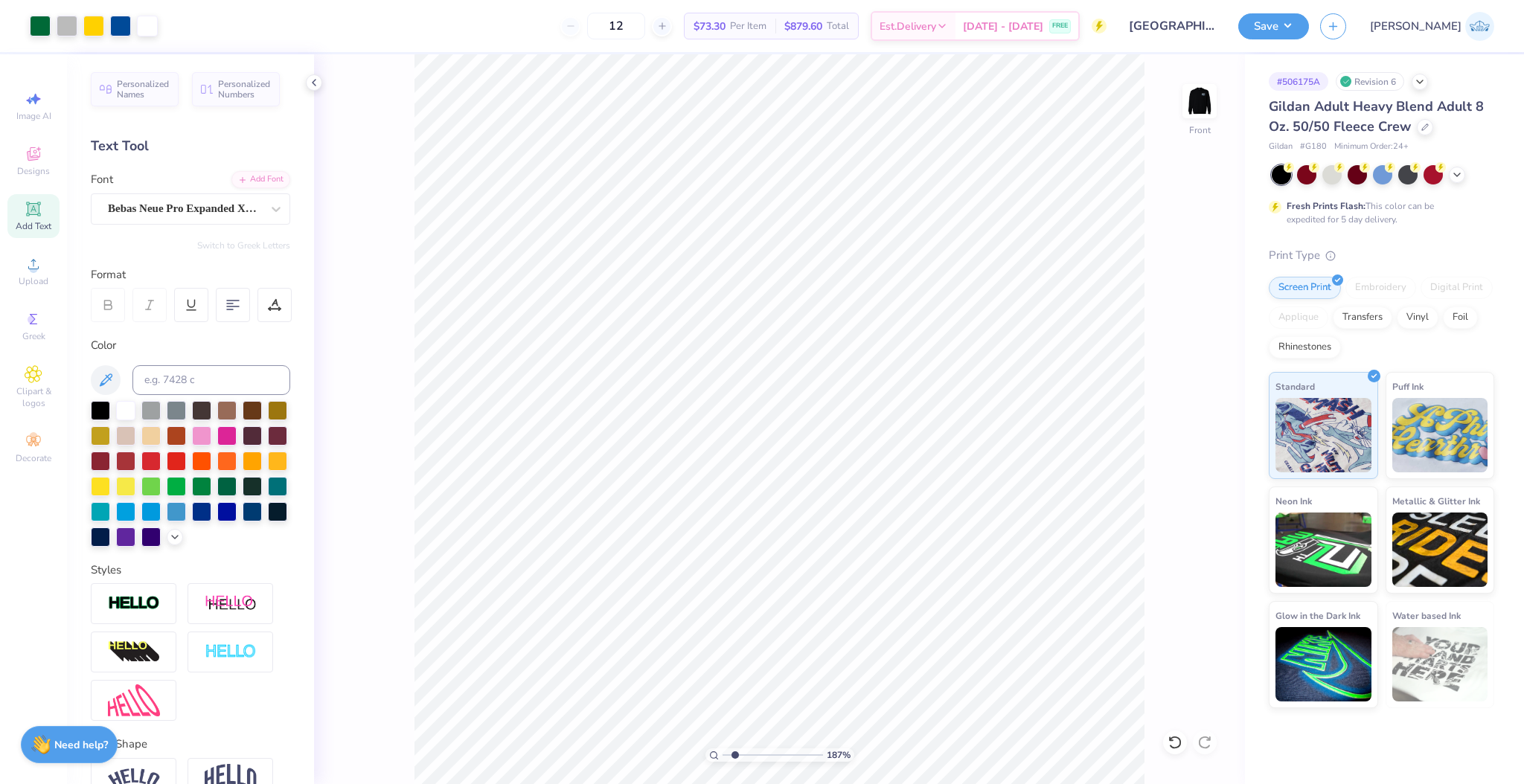
click at [747, 762] on input "range" at bounding box center [773, 755] width 100 height 13
drag, startPoint x: 753, startPoint y: 754, endPoint x: 658, endPoint y: 759, distance: 95.1
type input "1"
click at [723, 759] on input "range" at bounding box center [773, 755] width 100 height 13
type input "8.00"
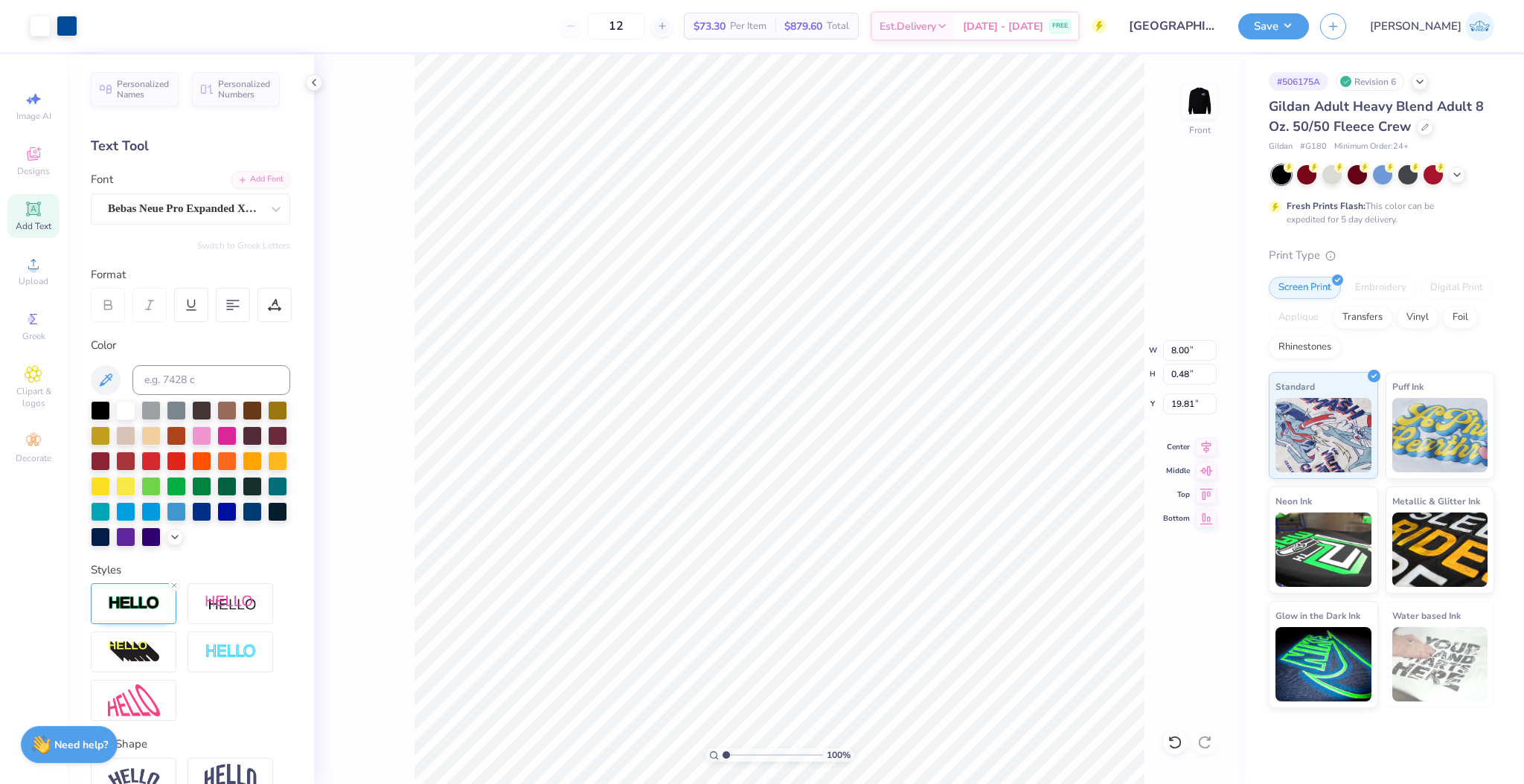
type input "0.48"
type input "19.81"
drag, startPoint x: 730, startPoint y: 757, endPoint x: 764, endPoint y: 759, distance: 34.1
type input "3.78"
click at [753, 762] on input "range" at bounding box center [773, 755] width 100 height 13
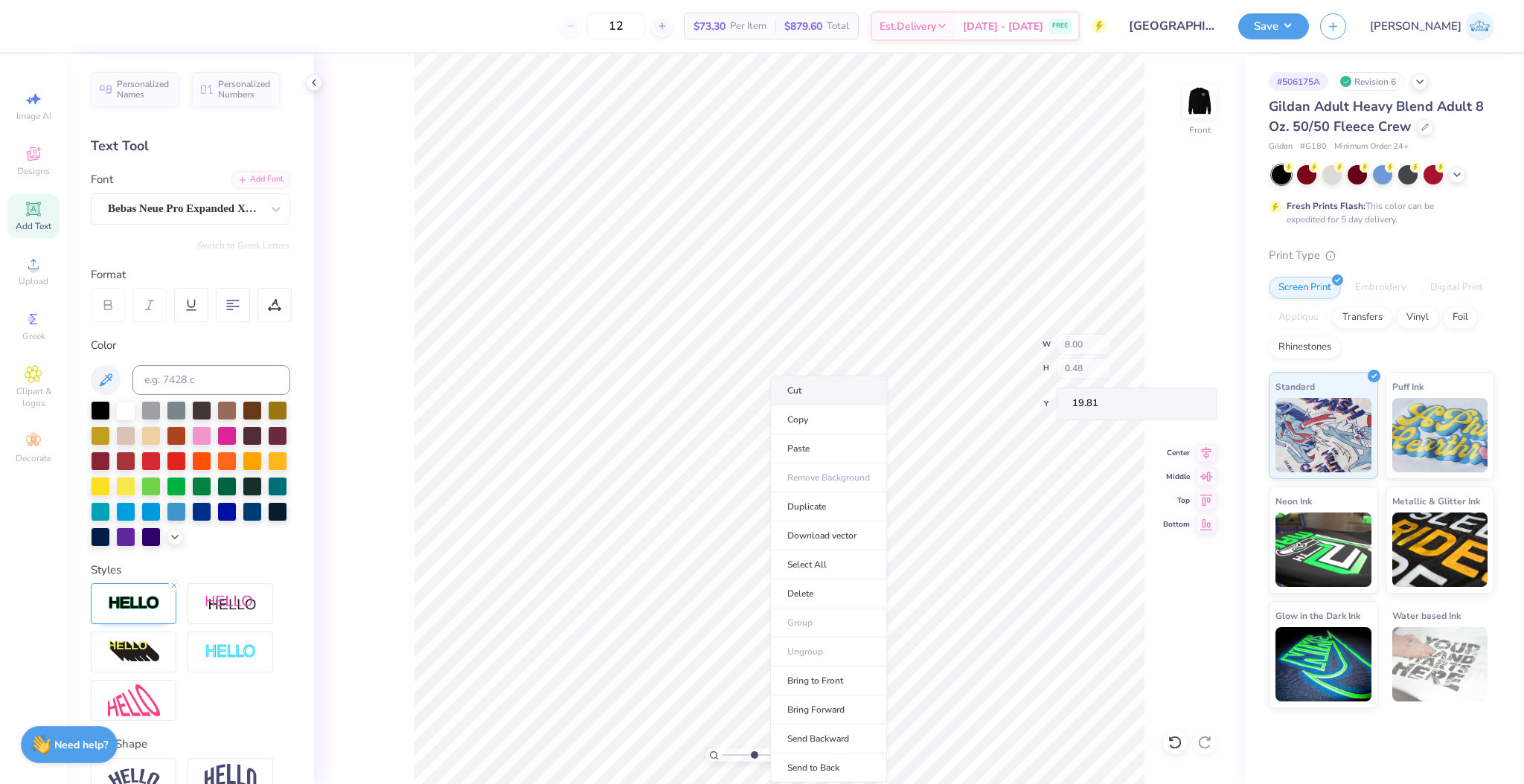
click at [817, 387] on li "Cut" at bounding box center [828, 391] width 117 height 30
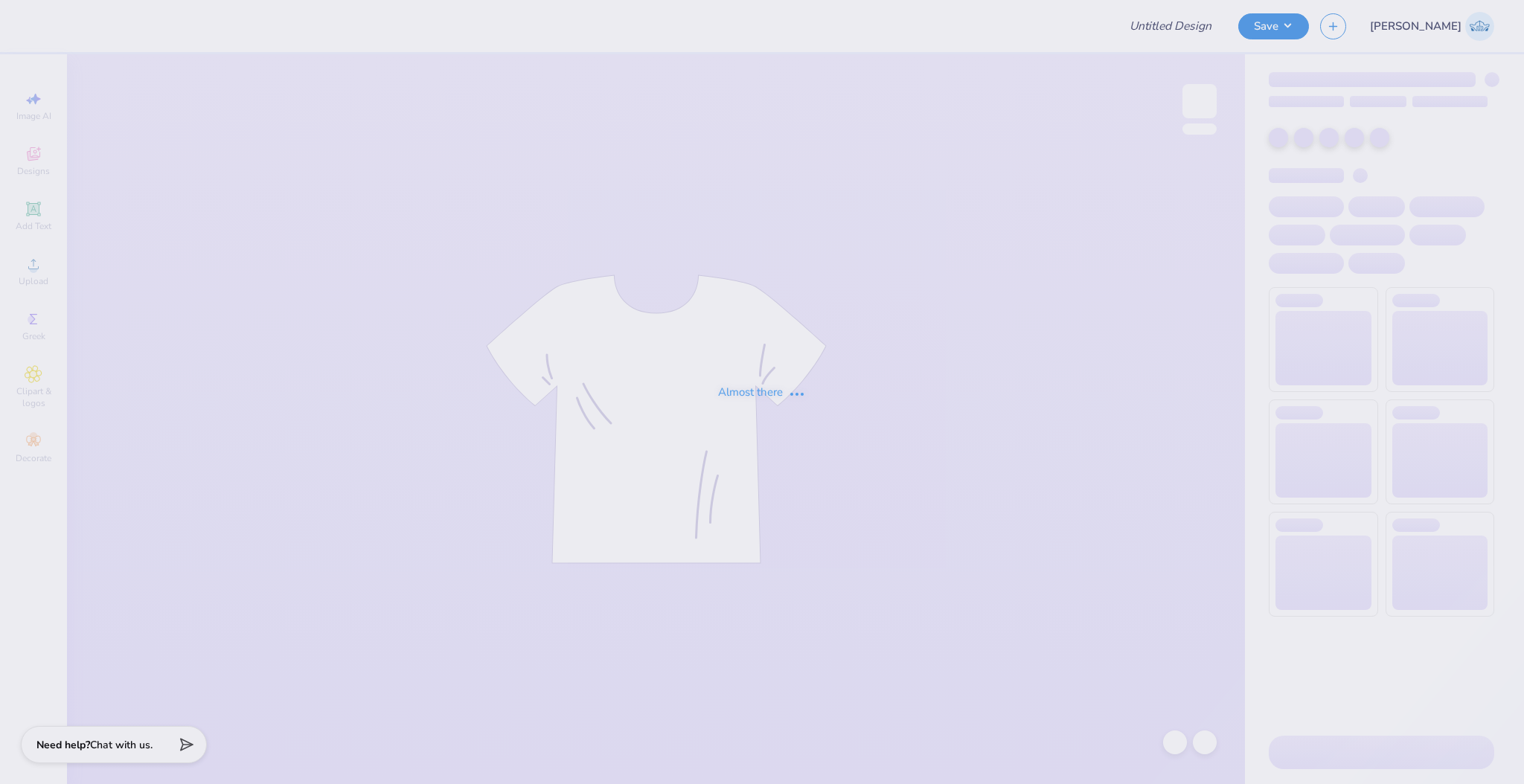
type input "University of Delaware : Connor Haskins"
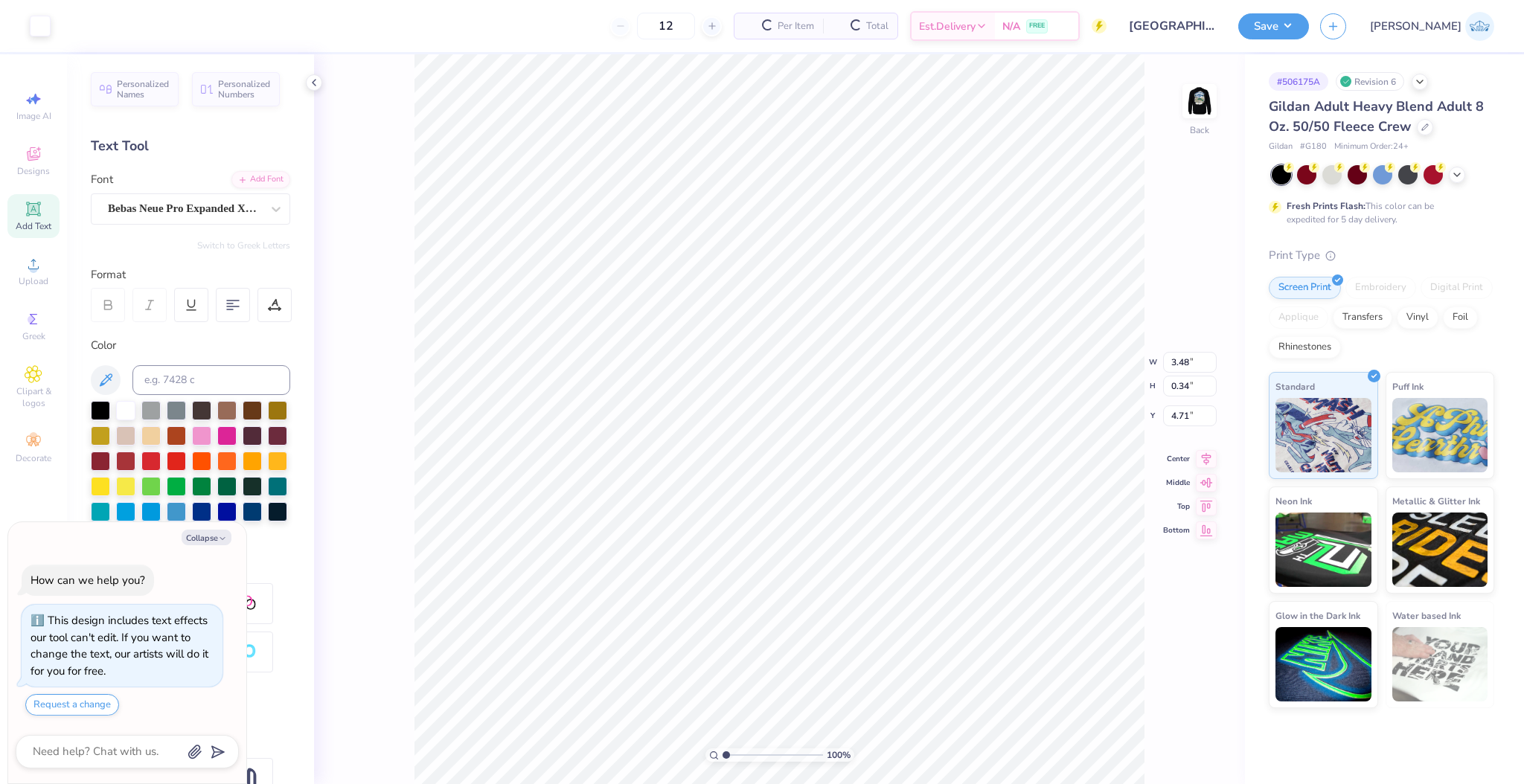
type textarea "x"
type input "3.46"
type input "0.31"
type input "4.73"
click at [953, 315] on li "Copy" at bounding box center [969, 314] width 117 height 29
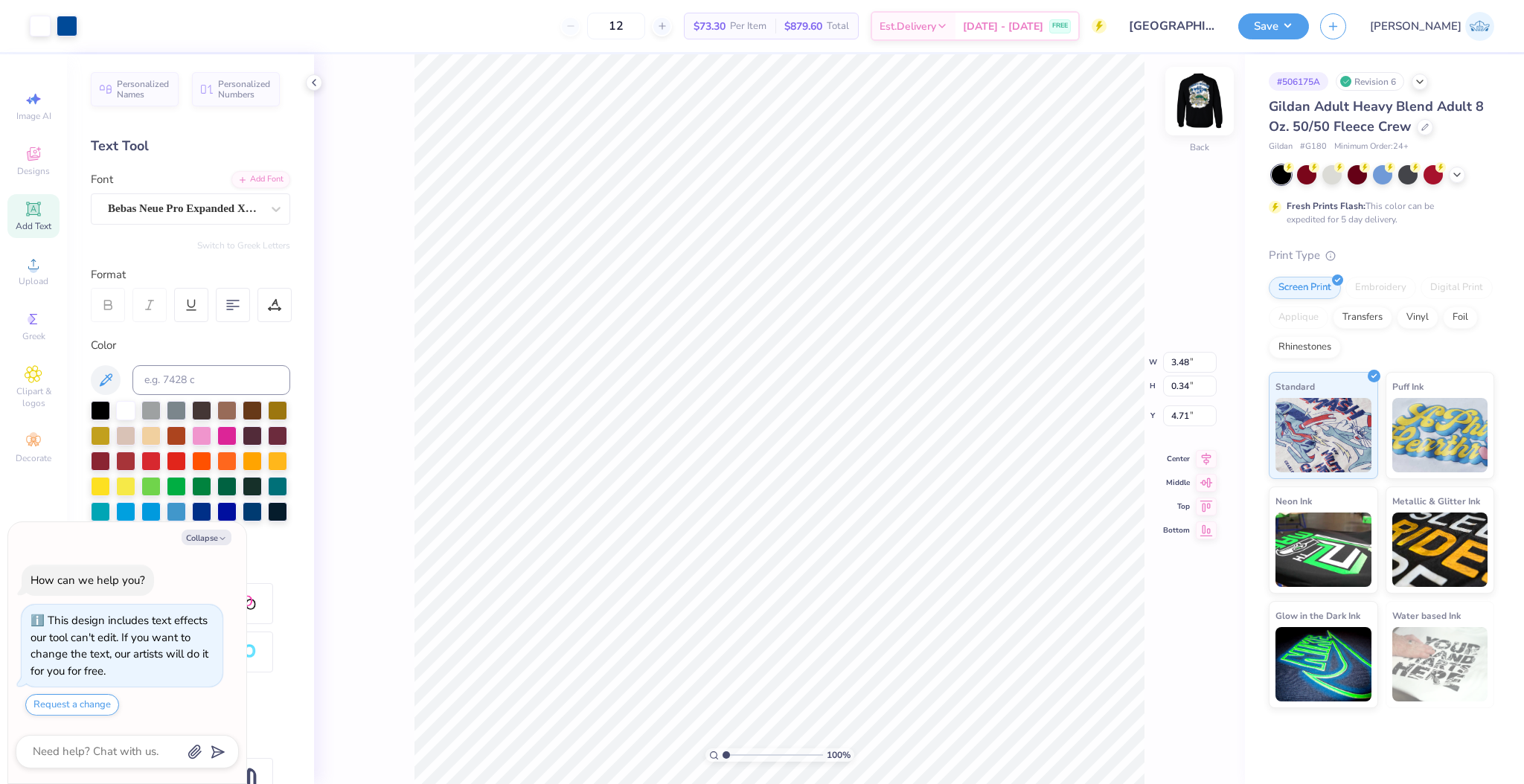
click at [1185, 103] on img at bounding box center [1199, 101] width 60 height 60
click at [1199, 107] on img at bounding box center [1199, 101] width 60 height 60
type textarea "x"
type input "1.57"
click at [731, 755] on input "range" at bounding box center [773, 755] width 100 height 13
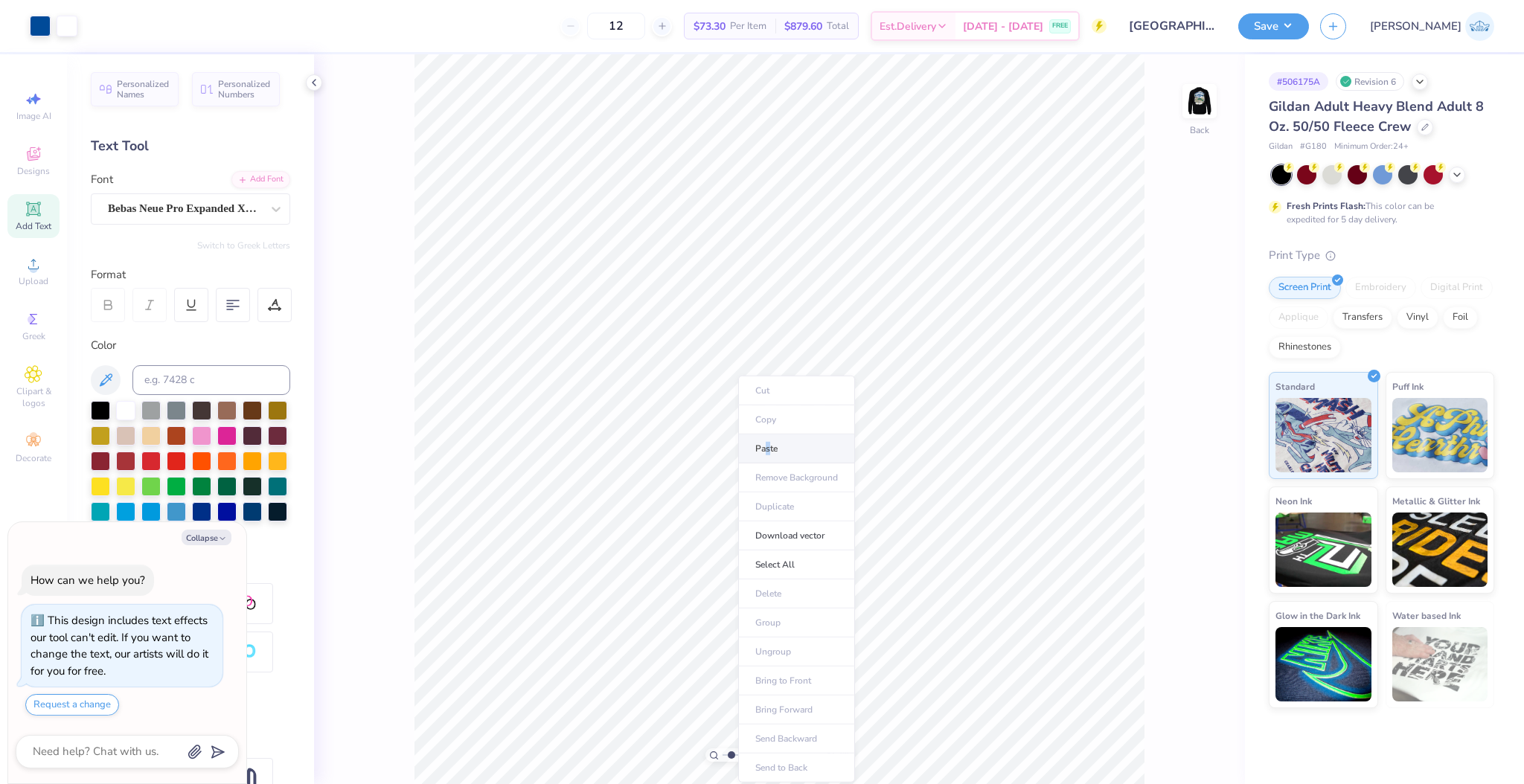
click at [769, 443] on li "Paste" at bounding box center [796, 449] width 117 height 29
click at [1185, 450] on span "Center" at bounding box center [1176, 445] width 27 height 11
type textarea "x"
type input "8.91"
type input "0.87"
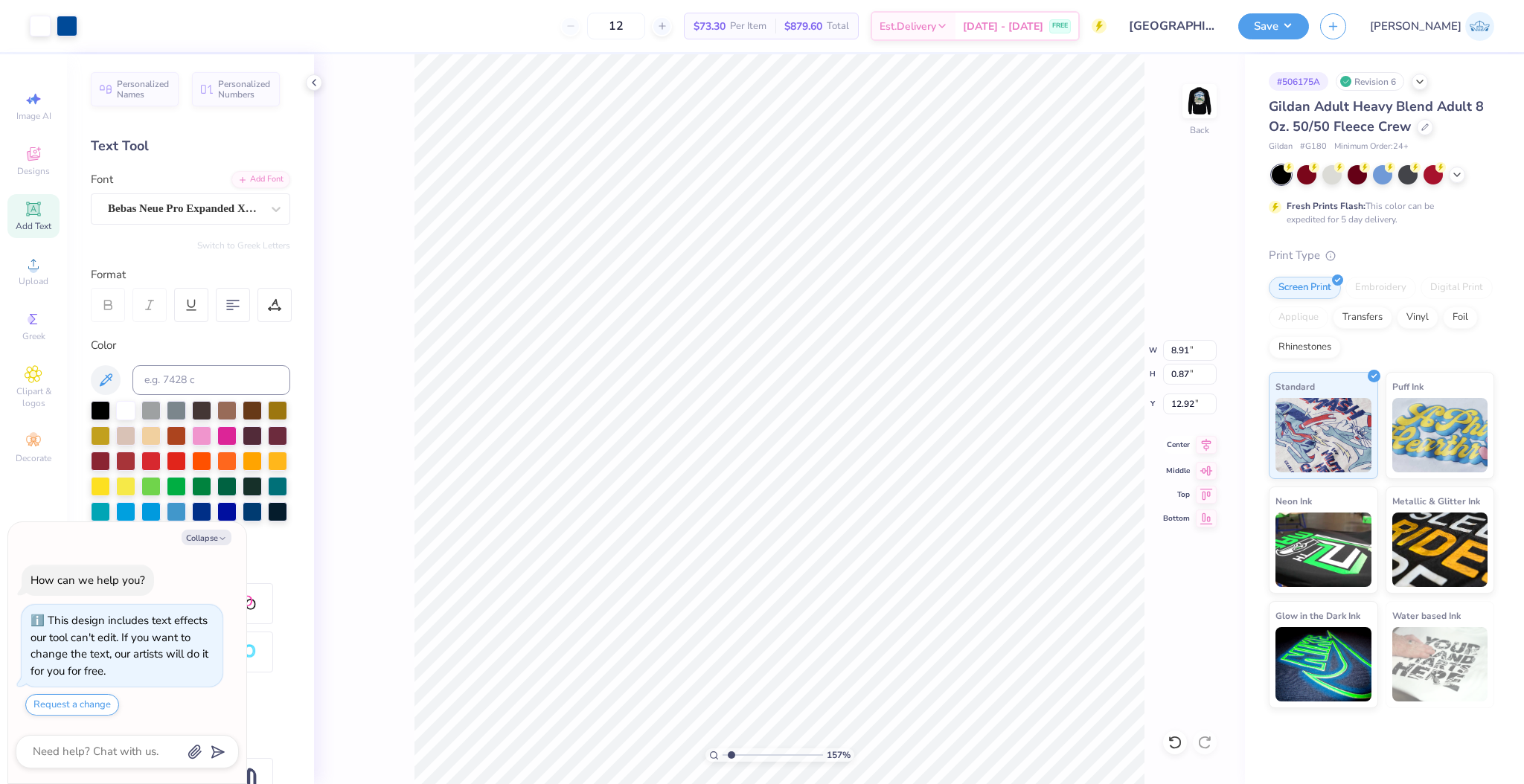
click at [1207, 443] on icon at bounding box center [1207, 445] width 10 height 12
type textarea "x"
type input "11.92"
type input "1.16"
click at [1198, 442] on icon at bounding box center [1206, 445] width 21 height 18
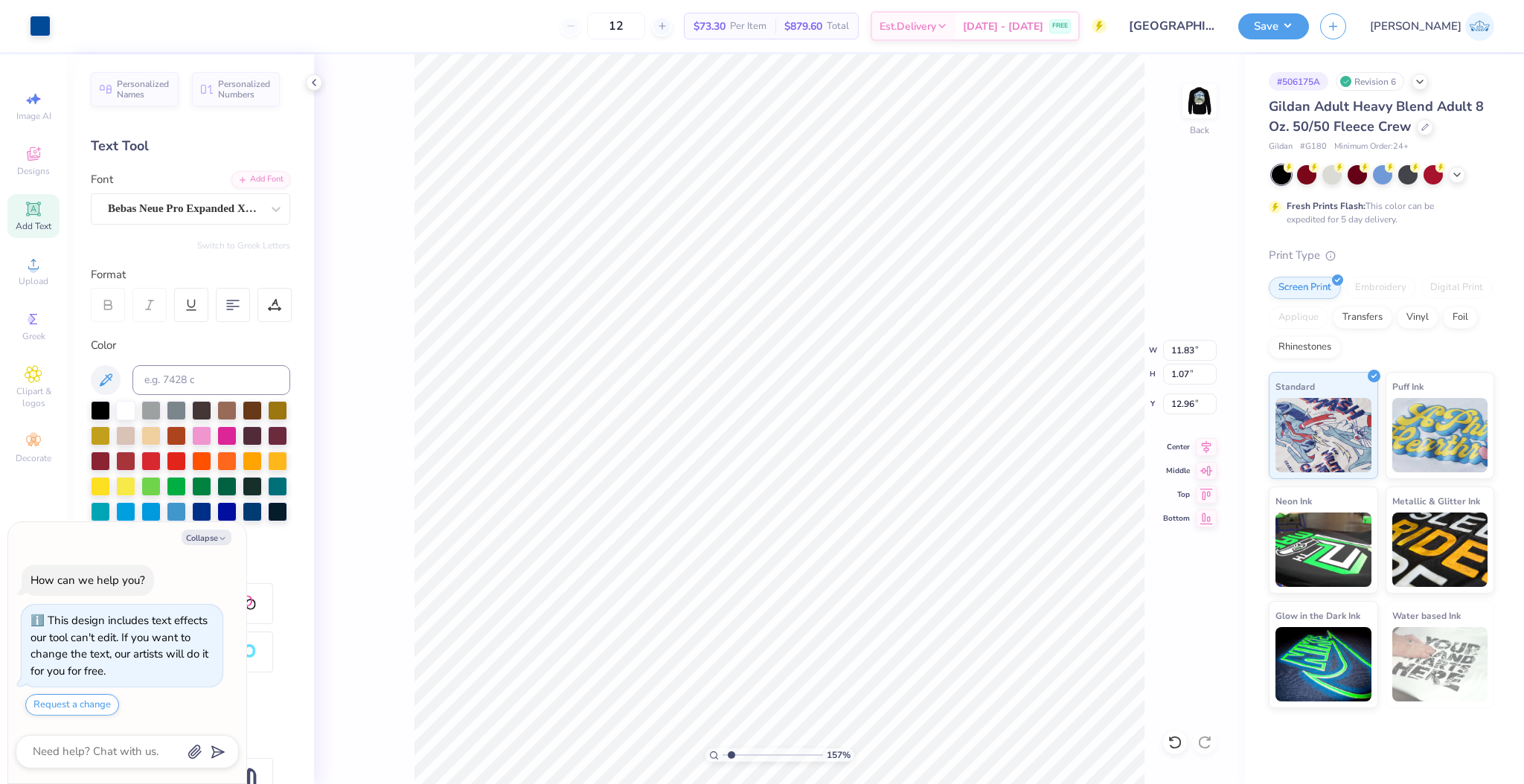
scroll to position [10, 2]
type textarea "x"
type textarea "THE UNIVERSITY OF DELAWARE"
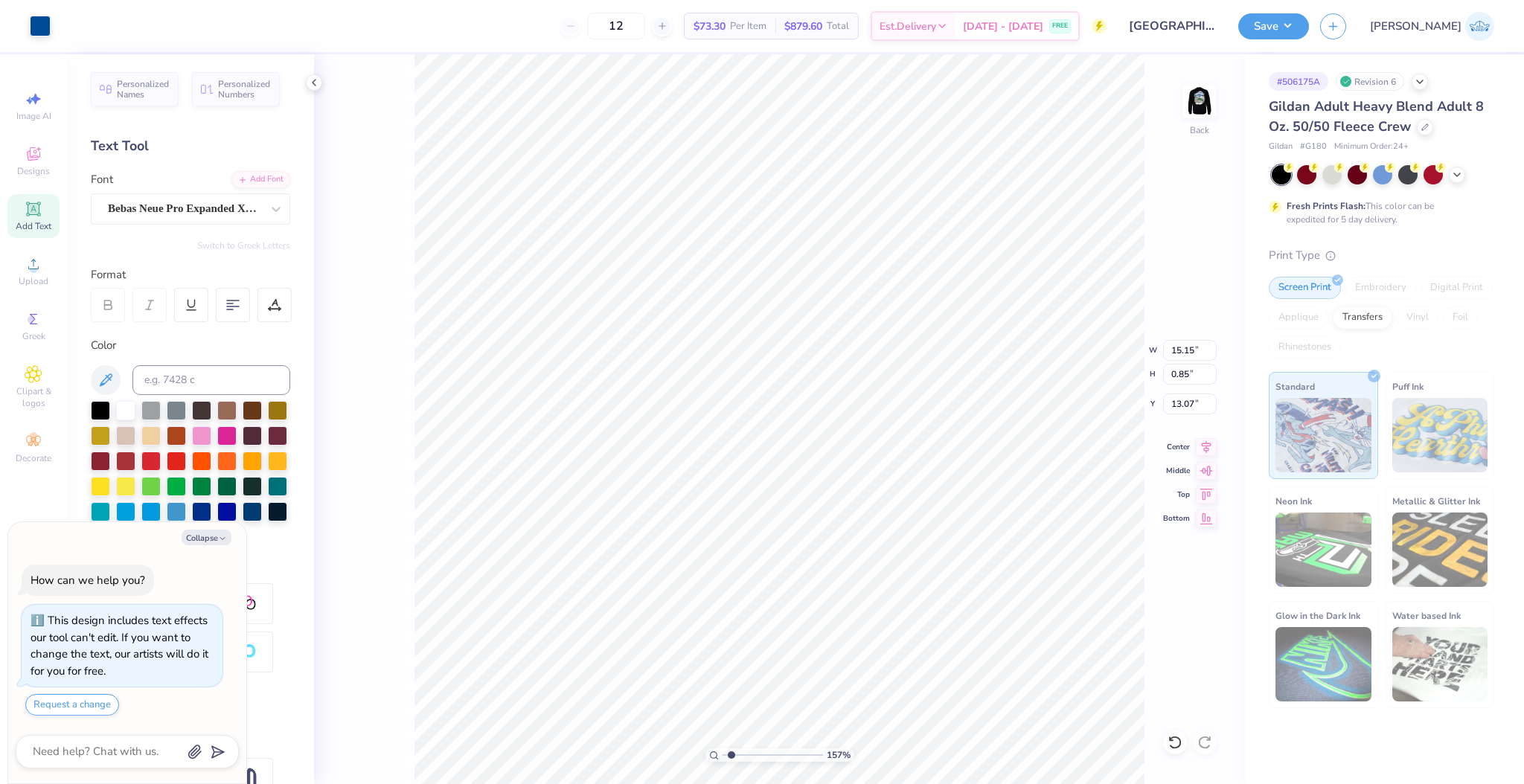
type textarea "x"
type input "11.92"
type input "1.16"
type input "12.92"
type textarea "x"
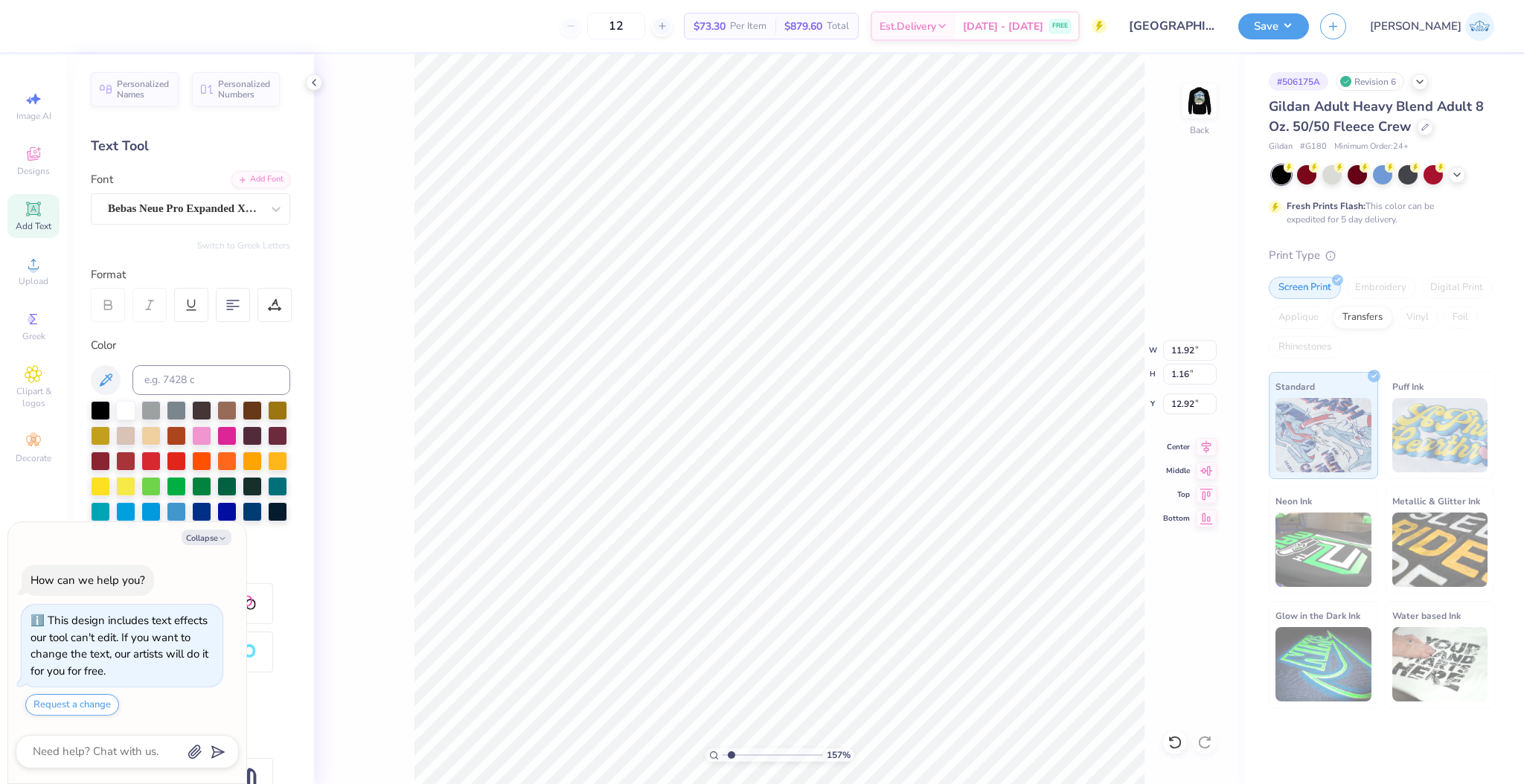
paste textarea "THE UNIVERSITY OF DELAWARE"
type textarea "THE UNIVERSITY OF DELAWARE"
type textarea "x"
type input "13.07"
click at [1213, 446] on icon at bounding box center [1206, 445] width 21 height 18
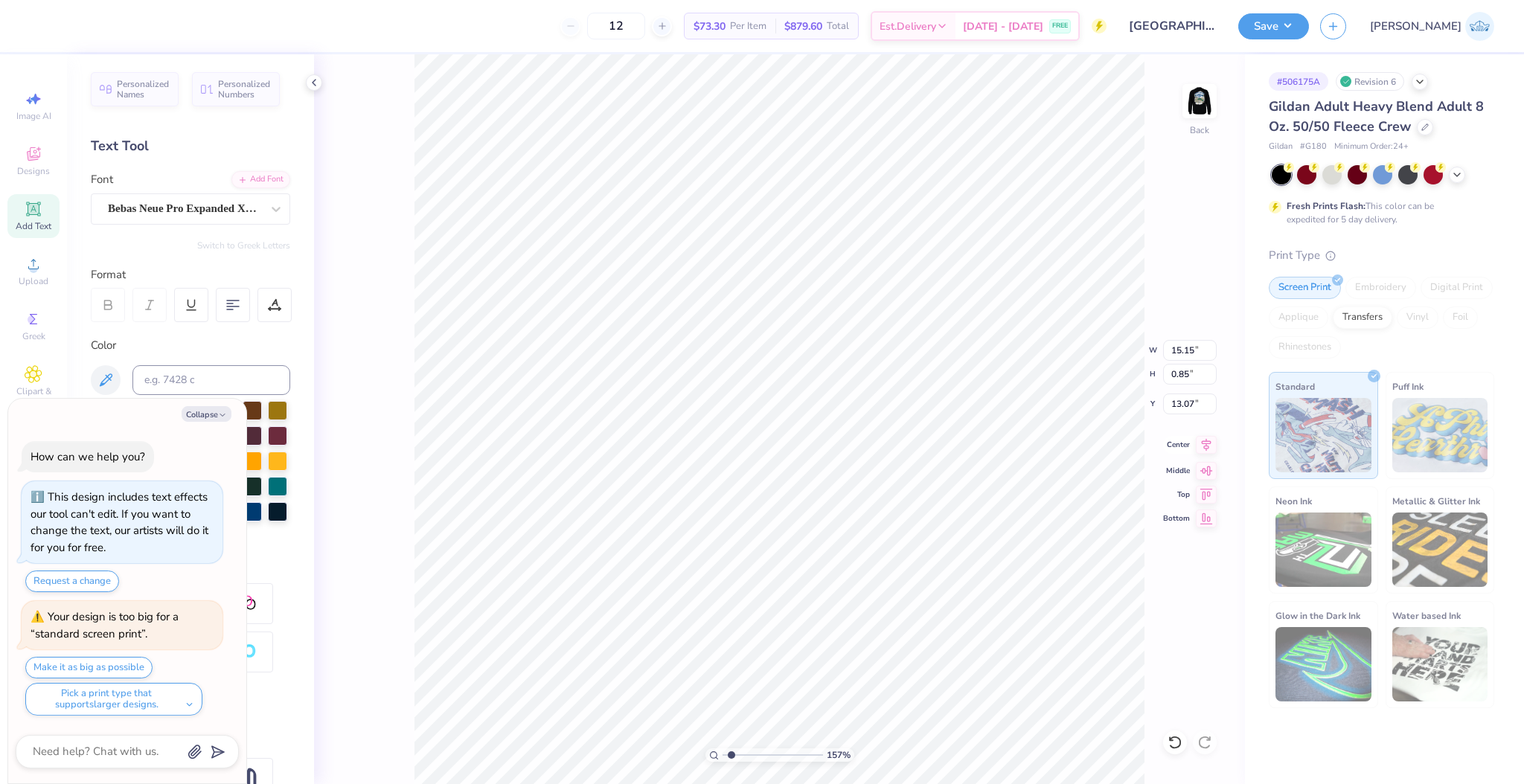
click at [1212, 450] on icon at bounding box center [1206, 445] width 21 height 18
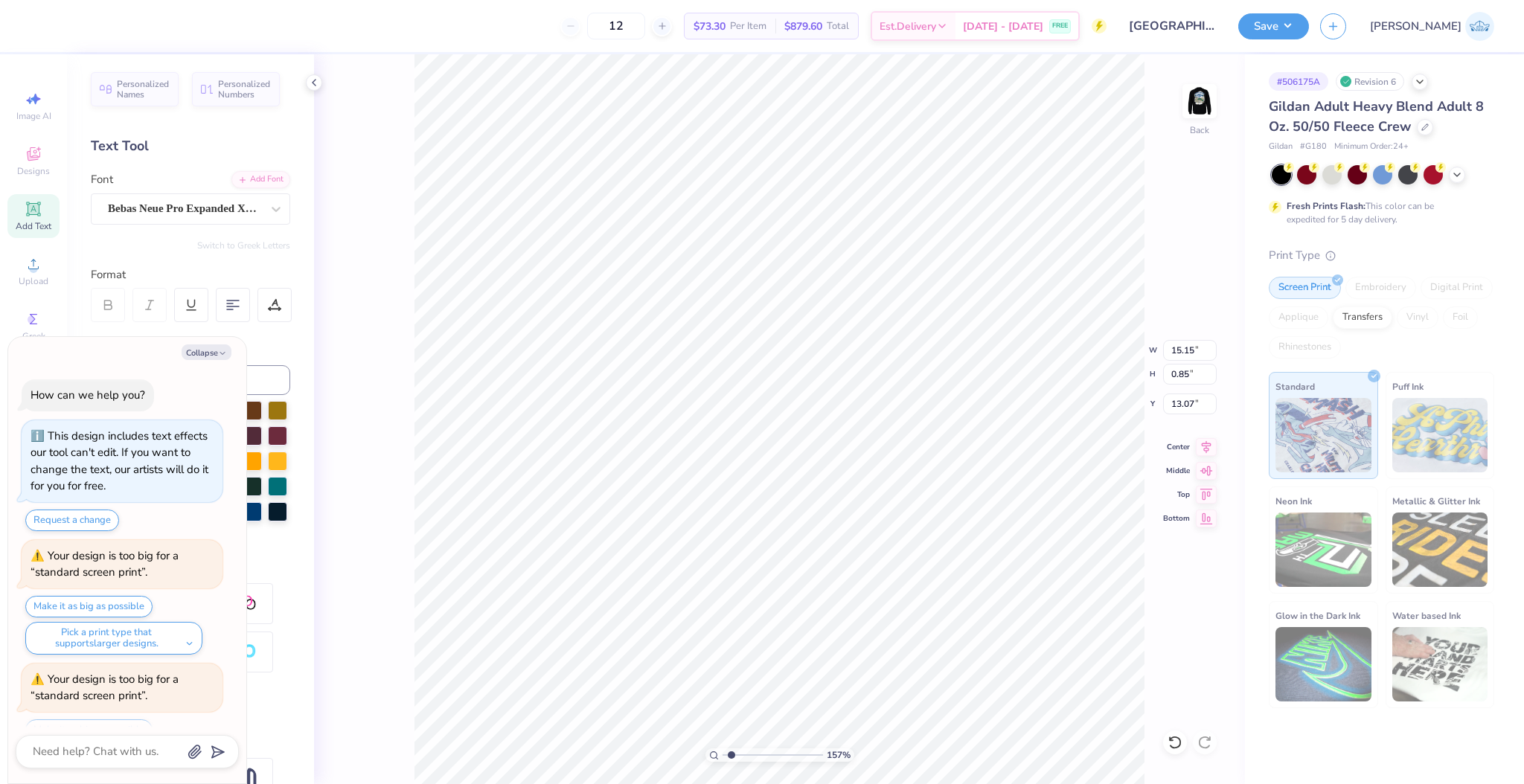
scroll to position [60, 0]
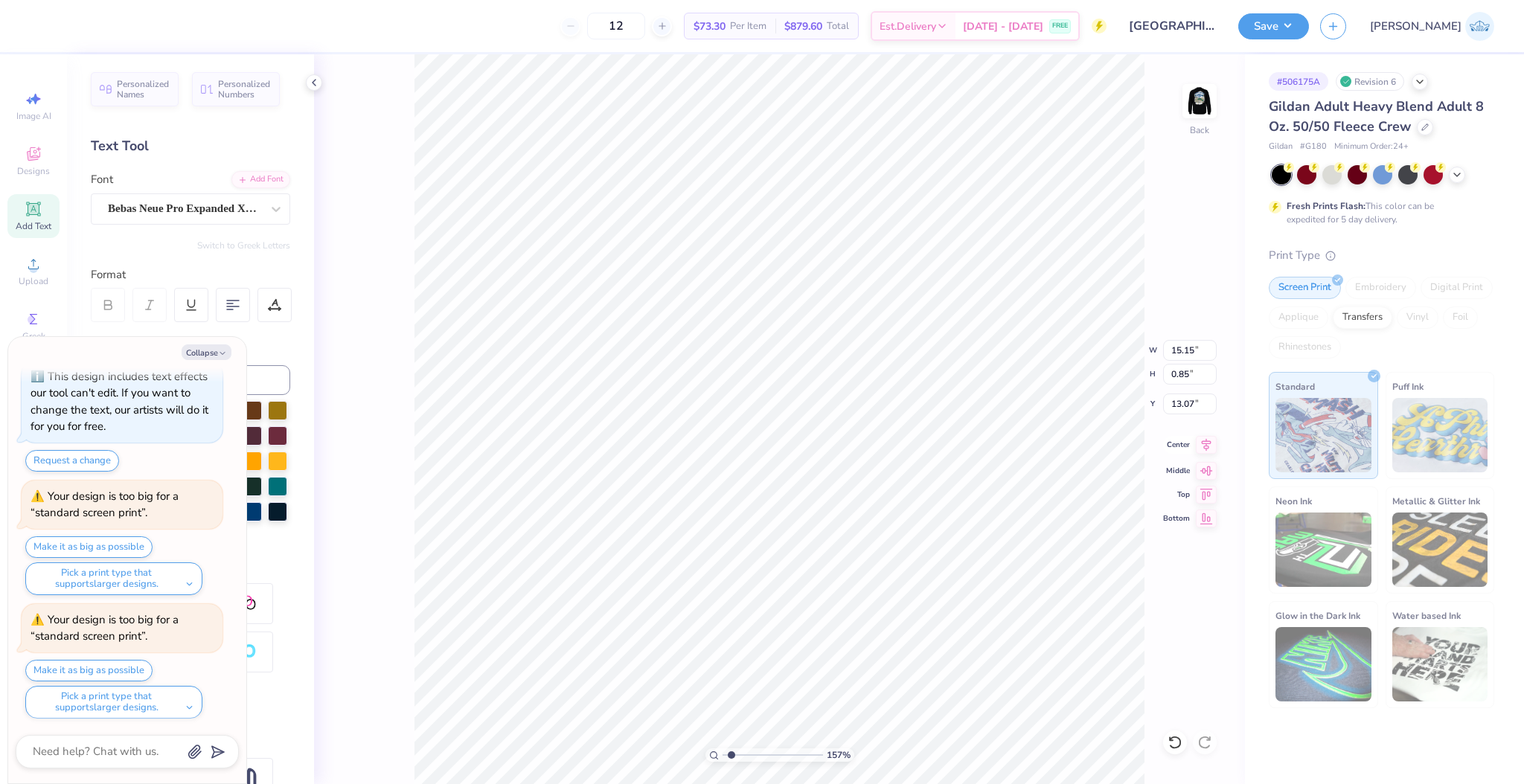
click at [1205, 442] on icon at bounding box center [1206, 445] width 21 height 18
click at [1185, 449] on span "Center" at bounding box center [1176, 445] width 27 height 11
type textarea "x"
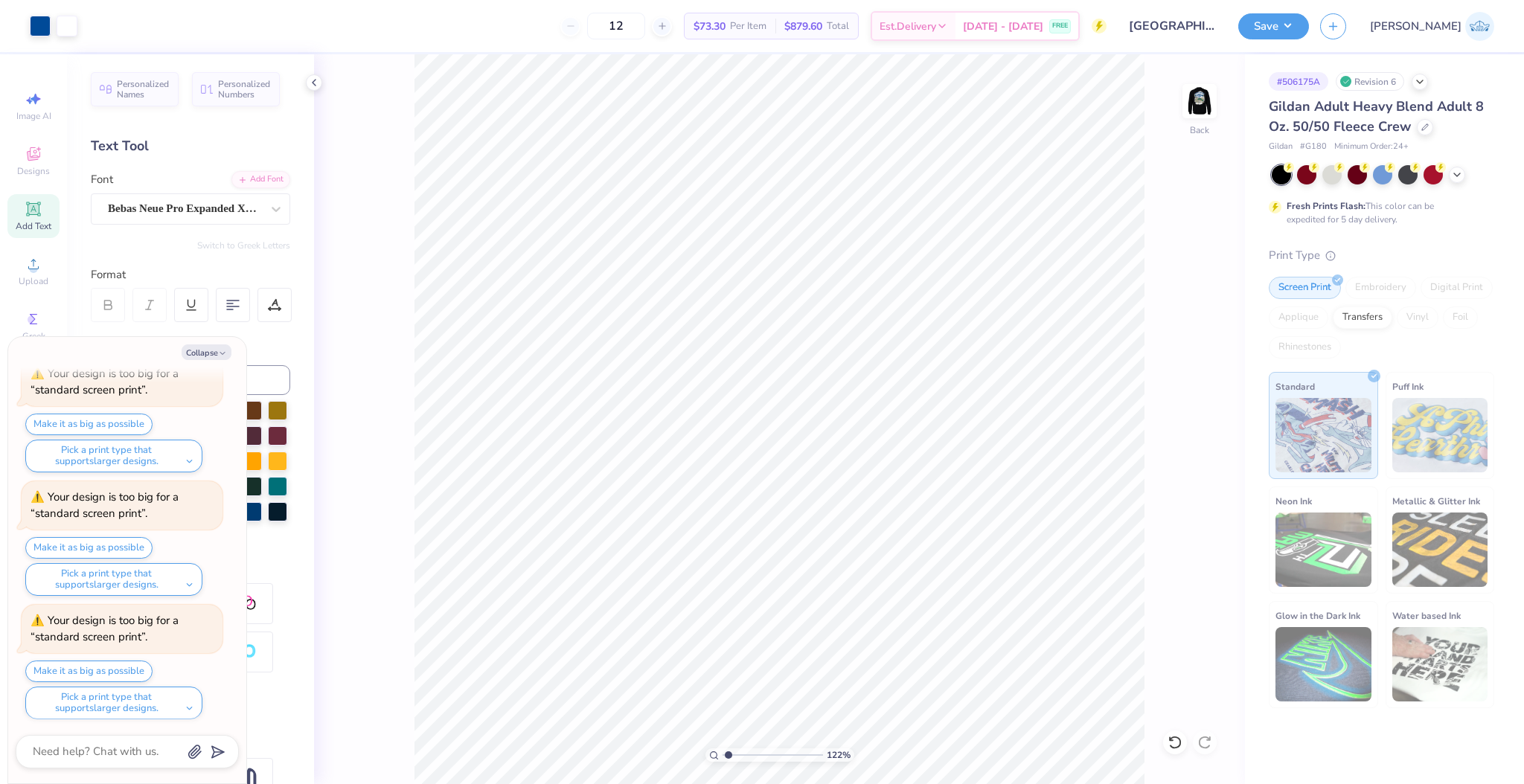
type input "1.34"
click at [730, 755] on input "range" at bounding box center [773, 755] width 100 height 13
click at [1204, 444] on icon at bounding box center [1206, 447] width 21 height 18
type textarea "x"
type input "11.82"
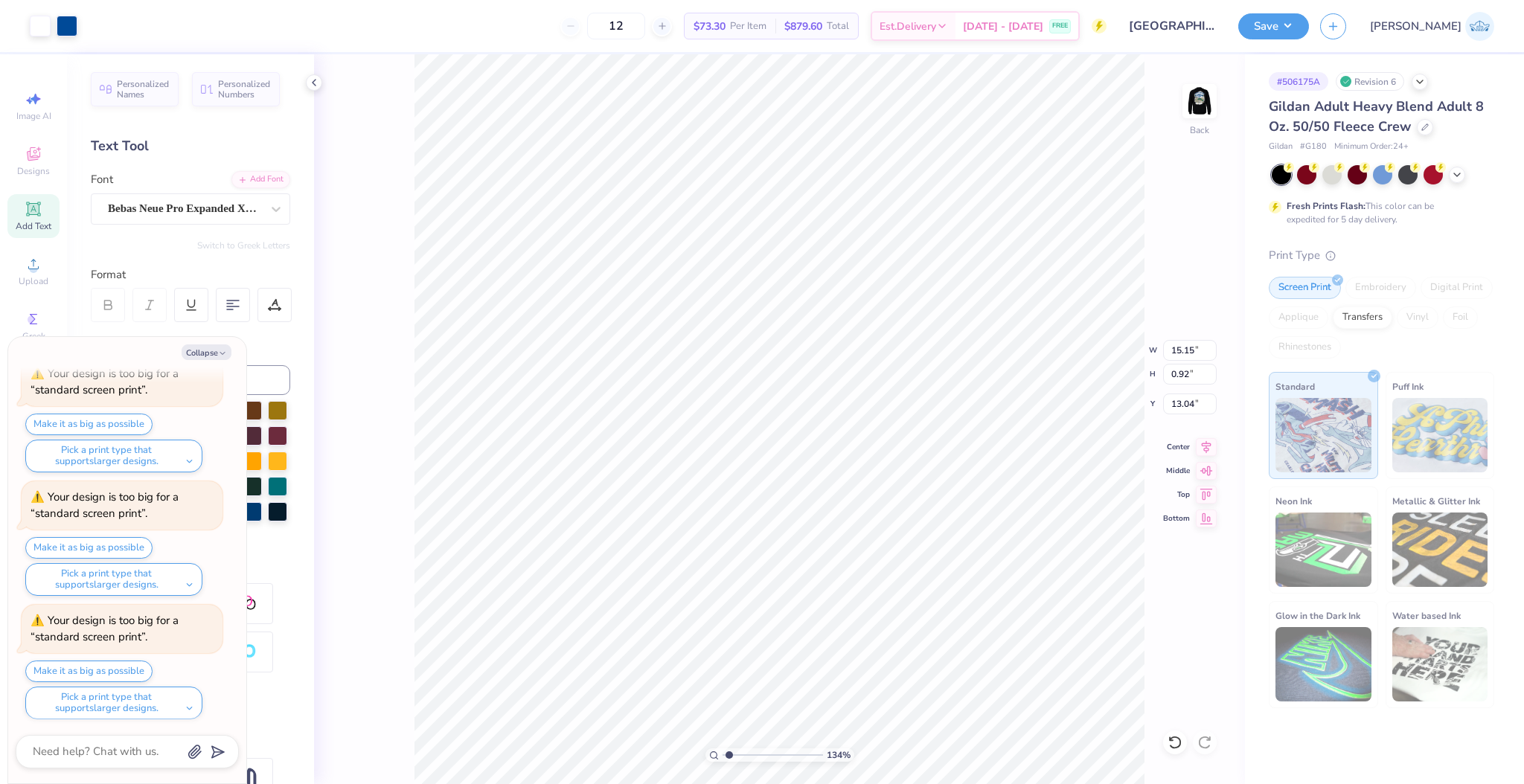
type input "0.72"
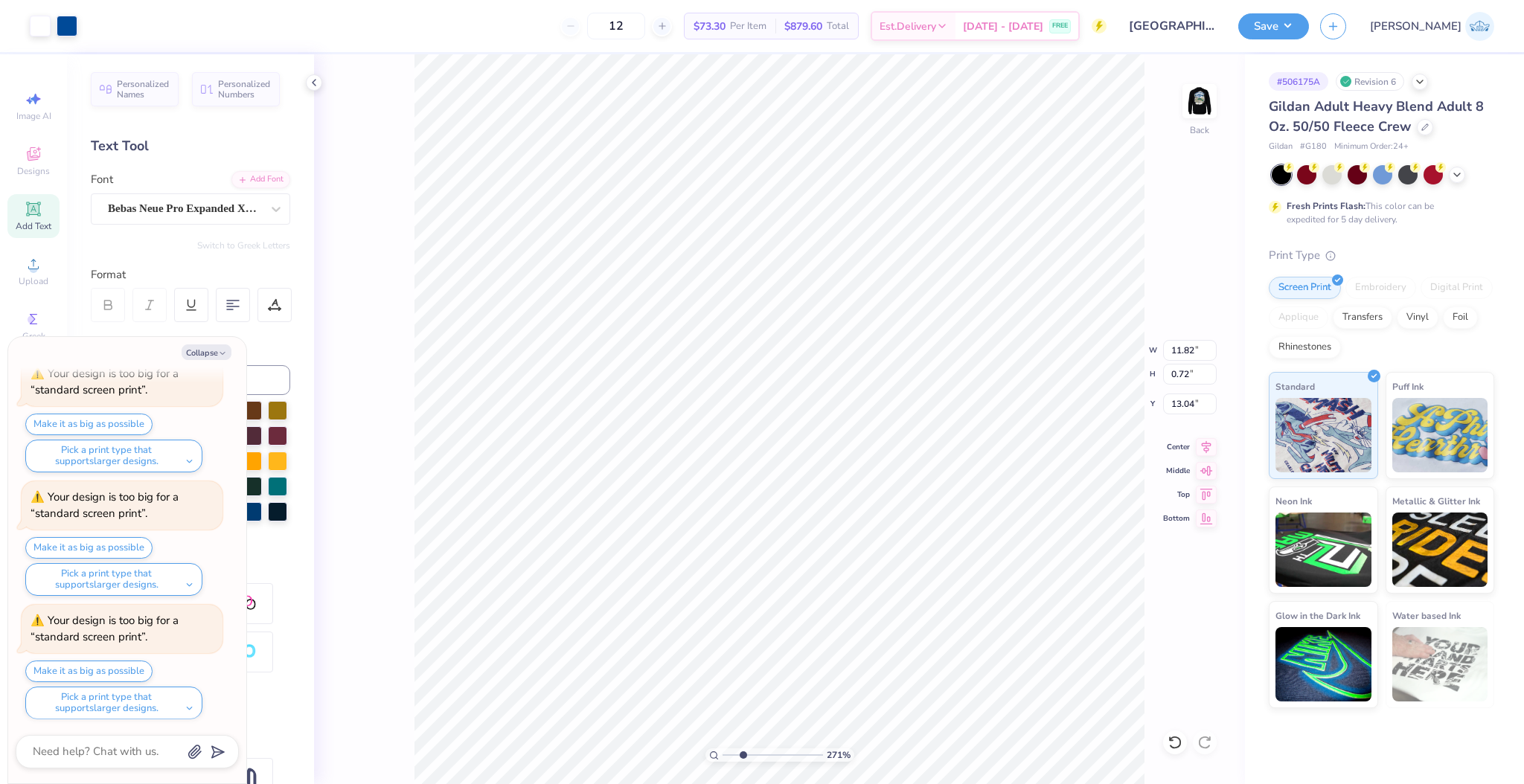
drag, startPoint x: 735, startPoint y: 759, endPoint x: 743, endPoint y: 762, distance: 8.5
type input "2.71"
click at [743, 762] on input "range" at bounding box center [773, 755] width 100 height 13
click at [1180, 357] on input "11.82" at bounding box center [1189, 350] width 54 height 21
type input "7"
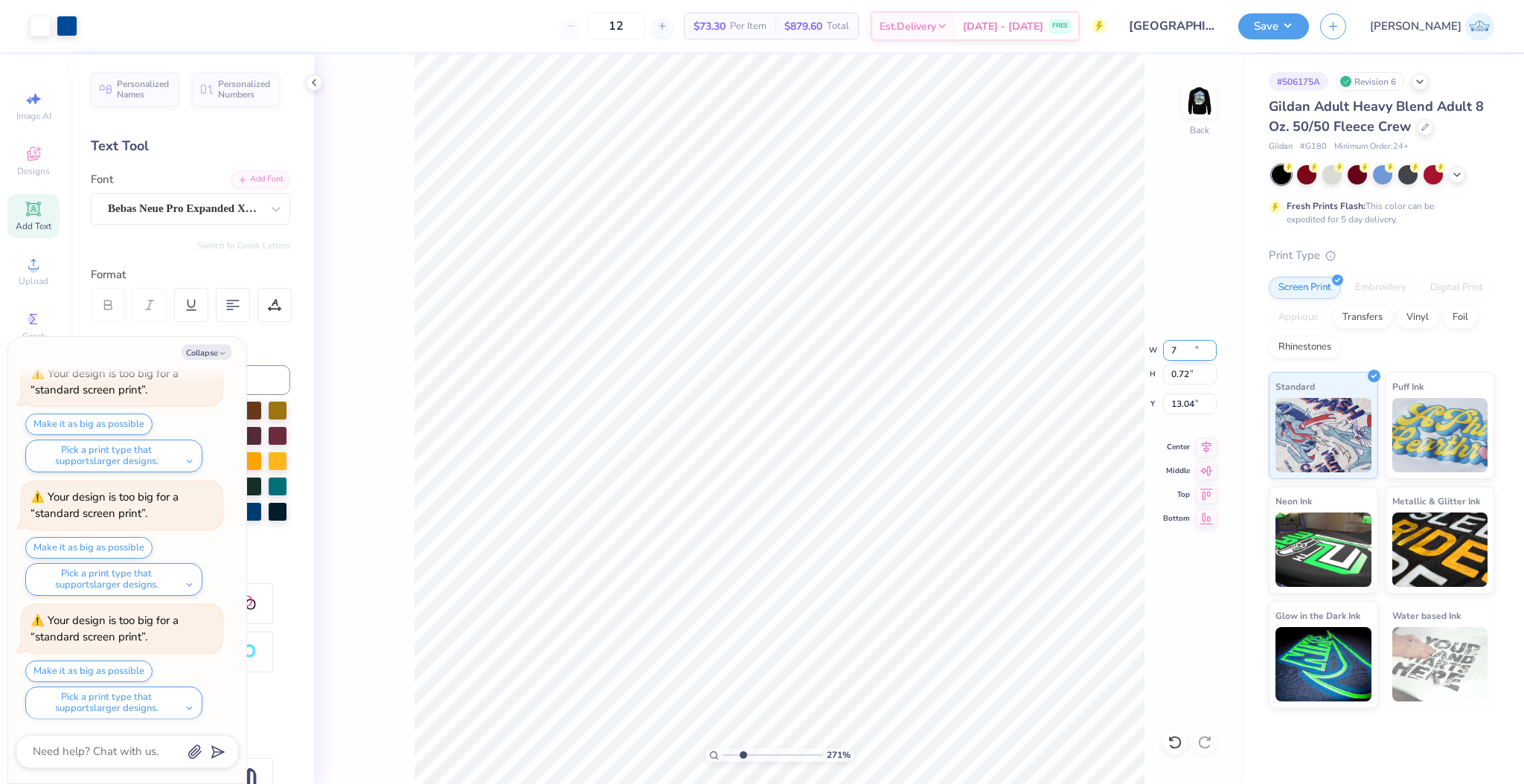
type textarea "x"
type input "7.00"
type input "0.42"
type input "13.18"
drag, startPoint x: 740, startPoint y: 752, endPoint x: 754, endPoint y: 756, distance: 14.6
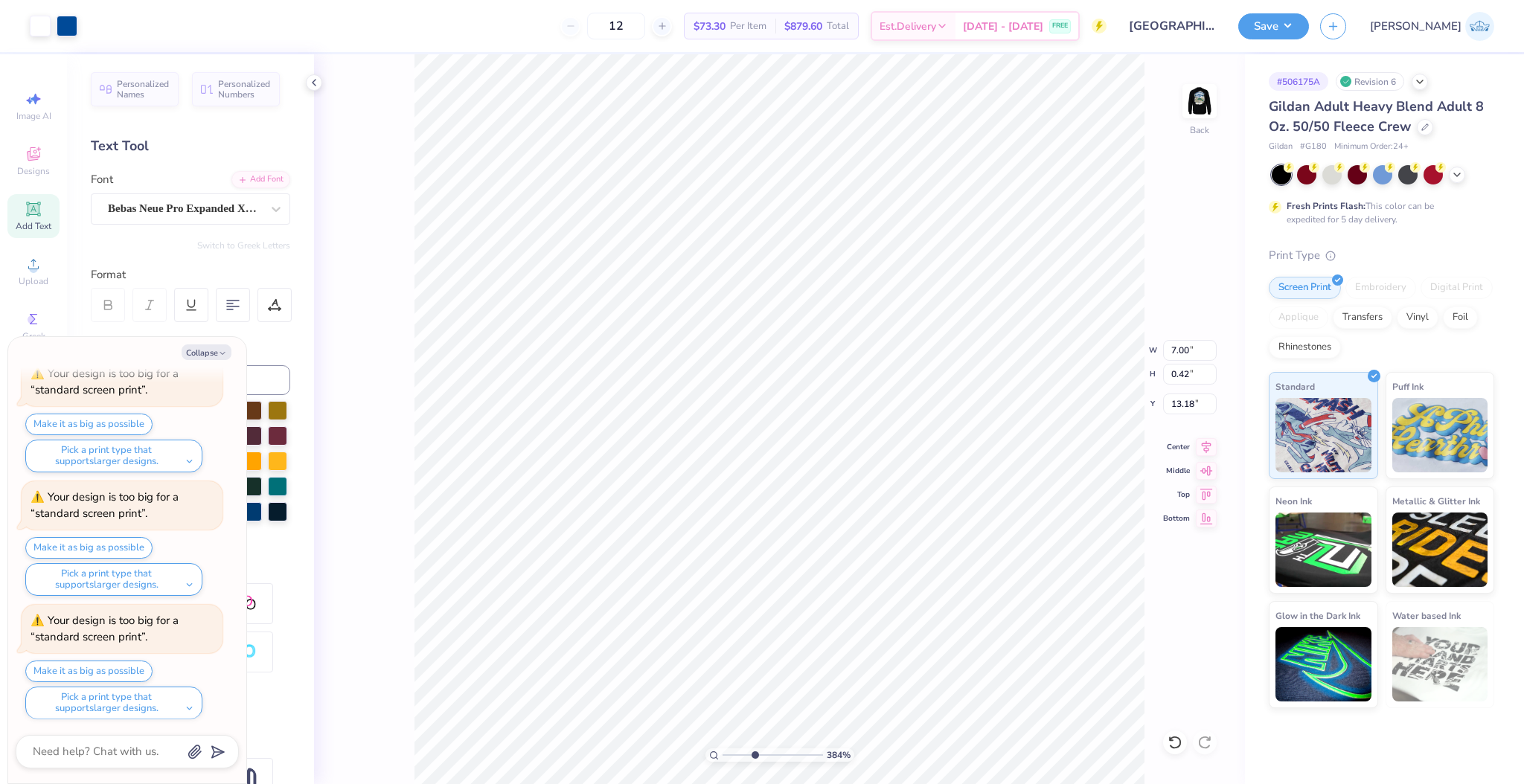
type input "3.84"
click at [754, 756] on input "range" at bounding box center [773, 755] width 100 height 13
click at [200, 349] on button "Collapse" at bounding box center [207, 352] width 50 height 16
type textarea "x"
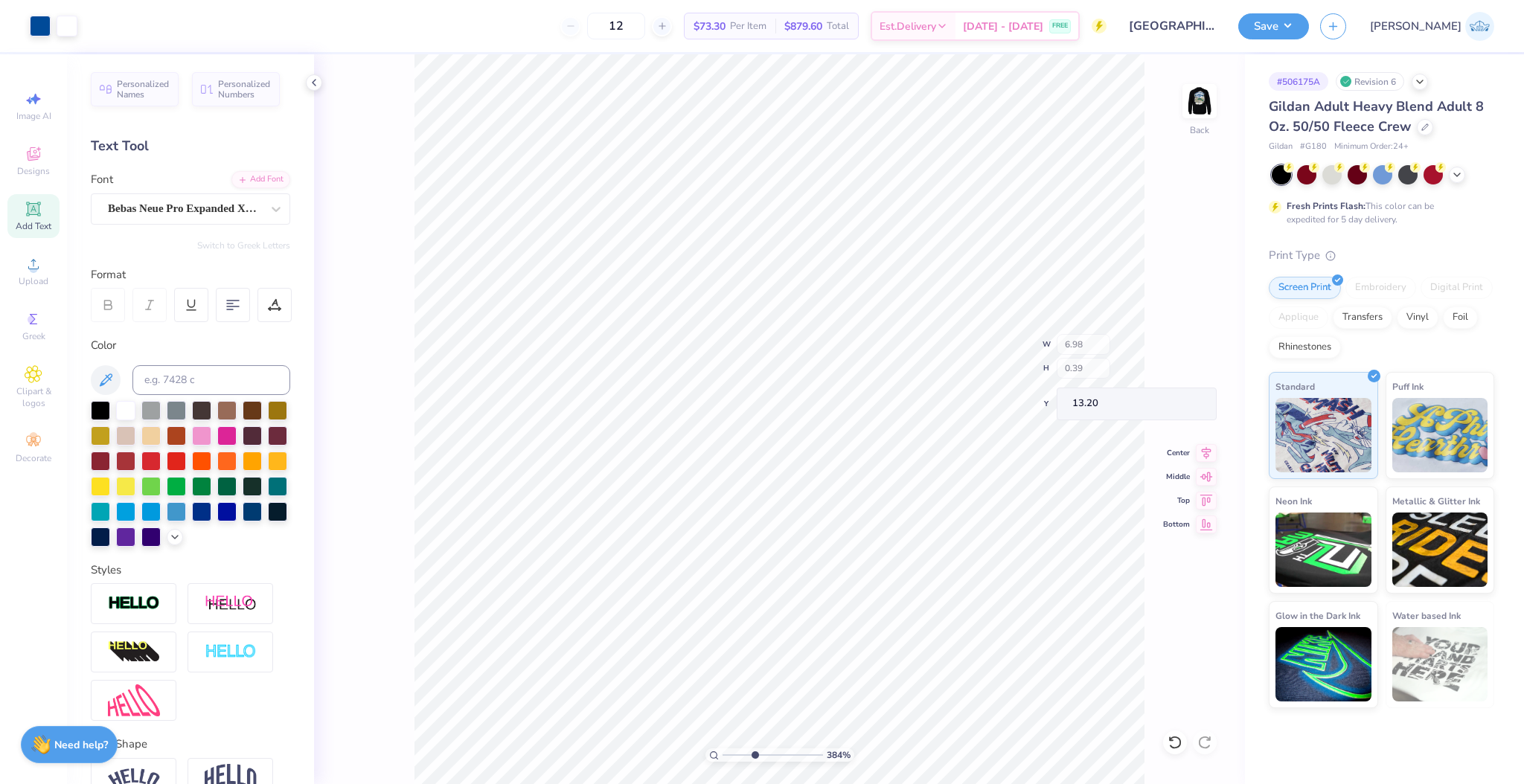
type input "6.98"
type input "7.00"
type input "0.42"
type input "13.18"
click at [1209, 455] on div "384 % Back W 7.00 7.00 " H 0.42 0.42 " Y 13.18 13.18 " Center Middle Top Bottom" at bounding box center [779, 419] width 931 height 730
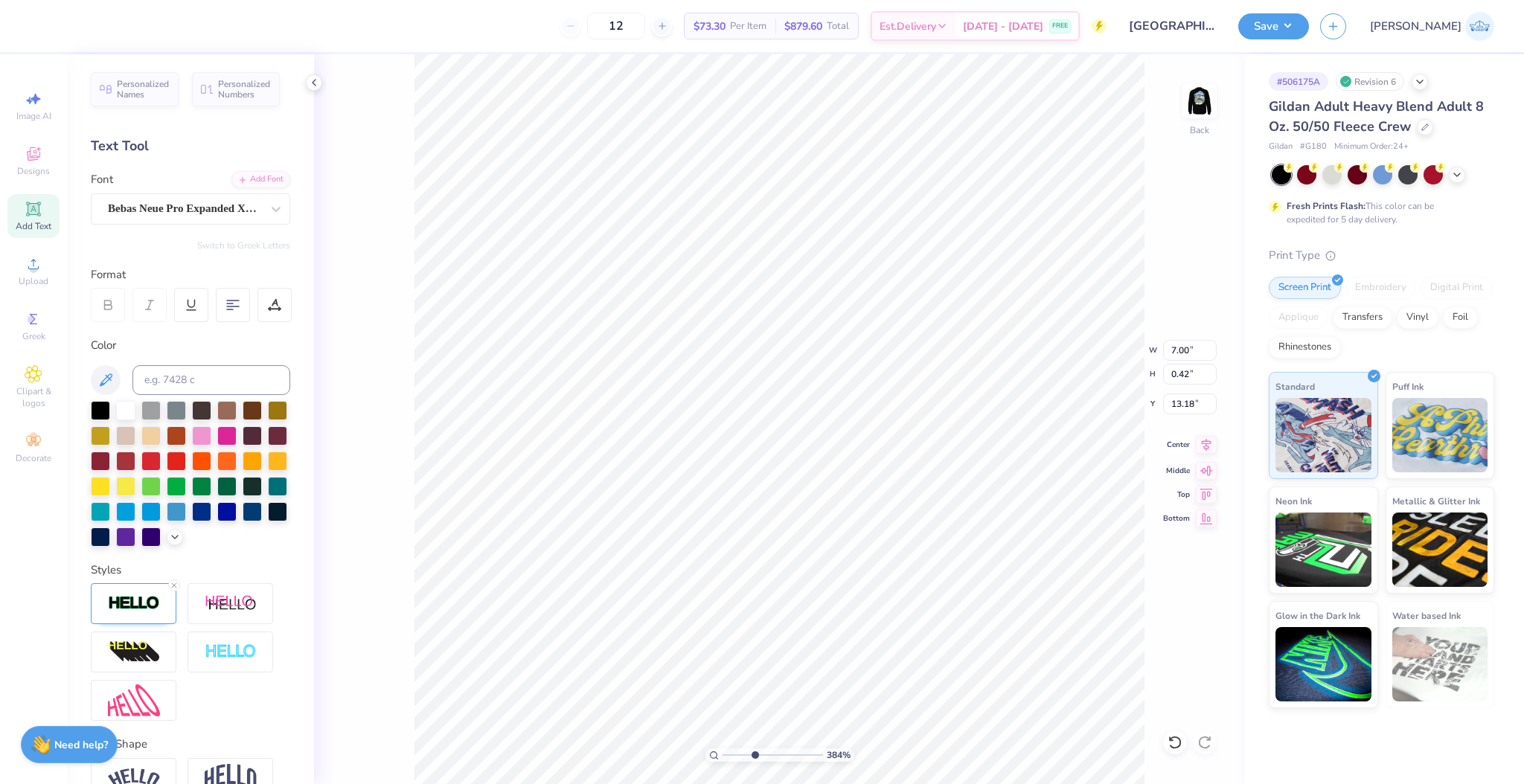
click at [1207, 446] on icon at bounding box center [1206, 445] width 21 height 18
click at [1199, 450] on icon at bounding box center [1206, 445] width 21 height 18
type input "7.00"
type input "0.42"
type input "13.18"
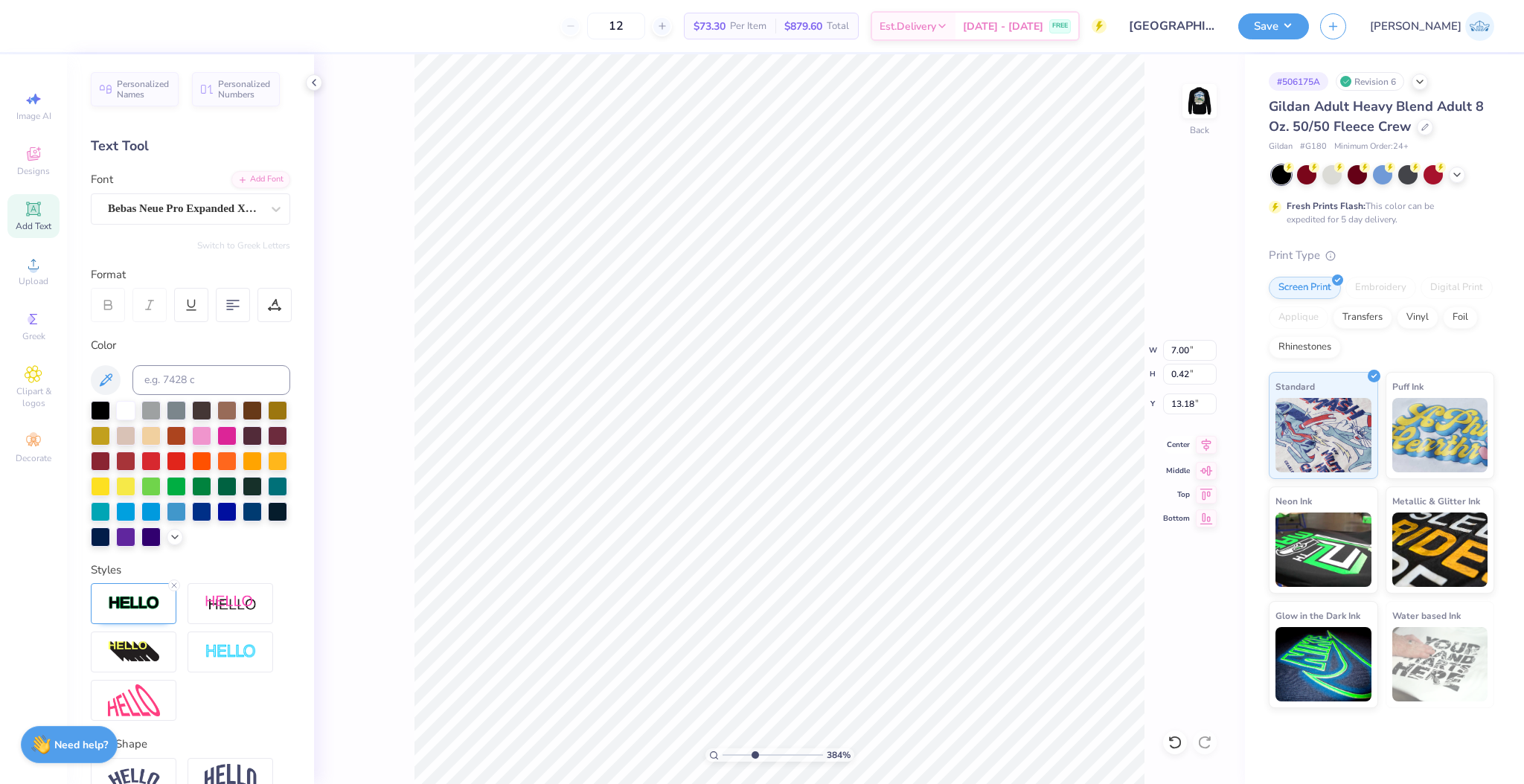
click at [1193, 449] on div "Center" at bounding box center [1189, 445] width 54 height 18
click at [1197, 446] on icon at bounding box center [1206, 445] width 21 height 18
type input "13.20"
drag, startPoint x: 750, startPoint y: 759, endPoint x: 720, endPoint y: 760, distance: 30.0
type input "1"
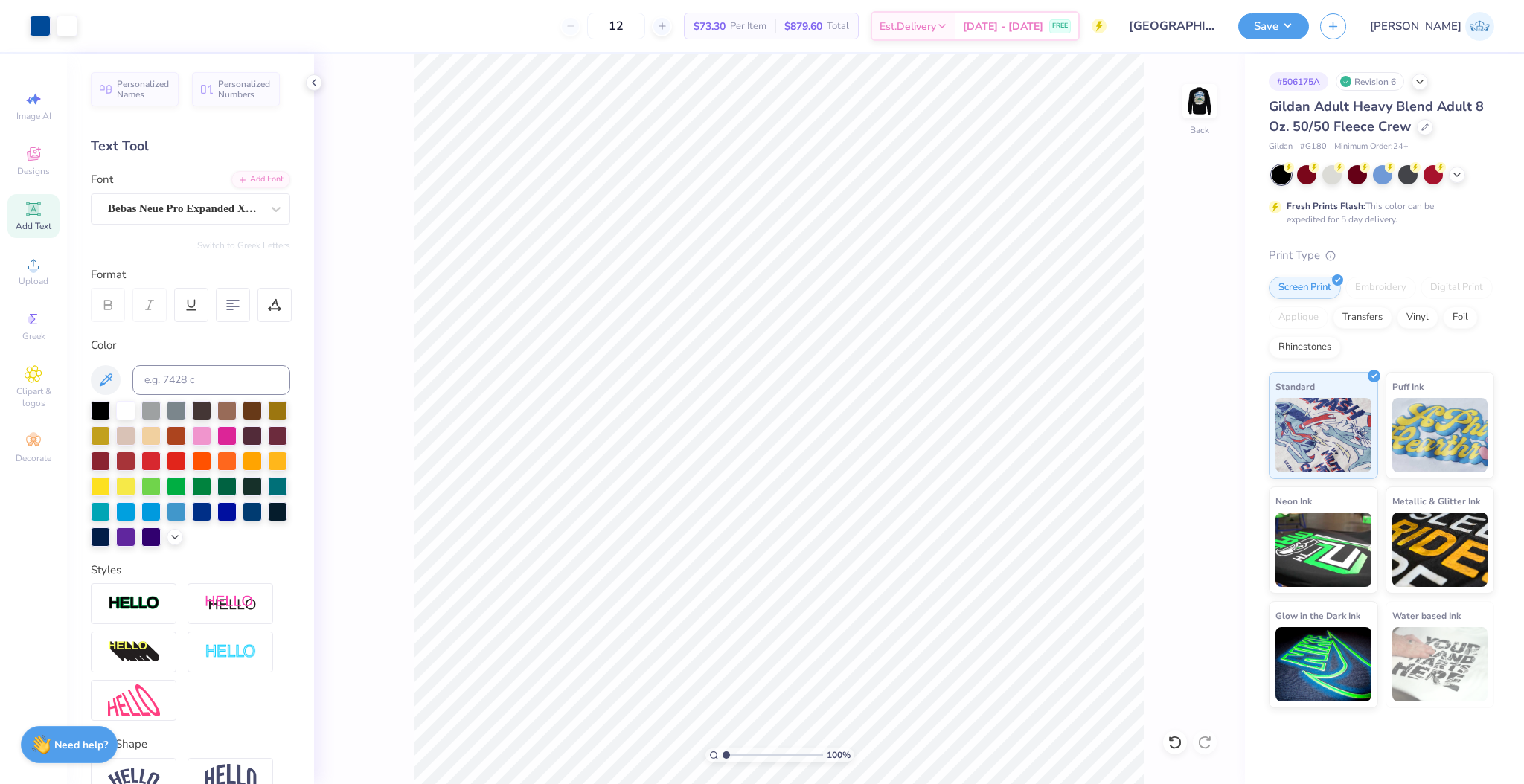
click at [723, 760] on input "range" at bounding box center [773, 755] width 100 height 13
click at [889, 514] on li "Duplicate" at bounding box center [895, 507] width 117 height 29
type input "14.20"
click at [131, 412] on div at bounding box center [125, 408] width 19 height 19
type input "6.97"
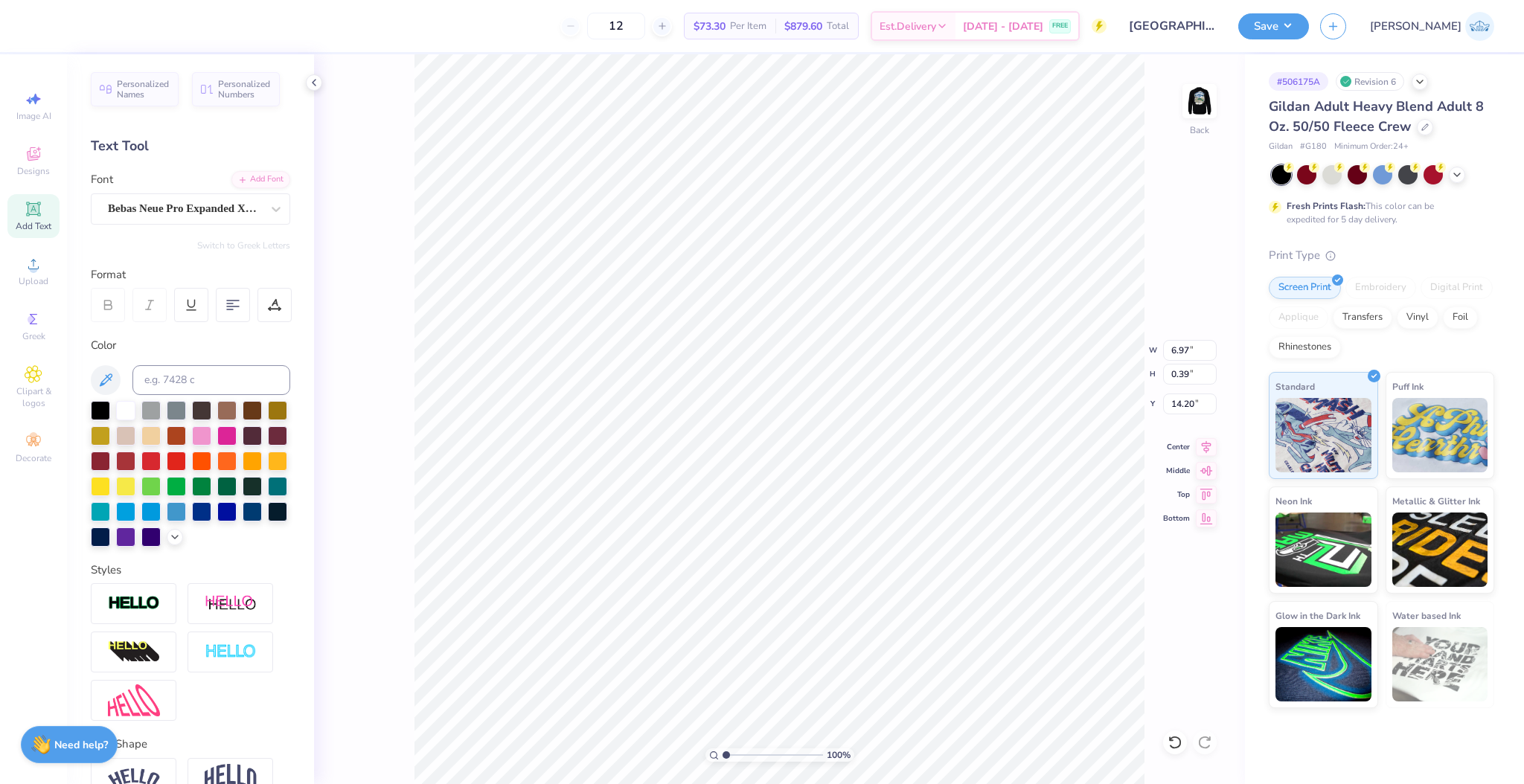
scroll to position [10, 3]
type textarea "®"
type input "1.75"
click at [733, 759] on input "range" at bounding box center [773, 755] width 100 height 13
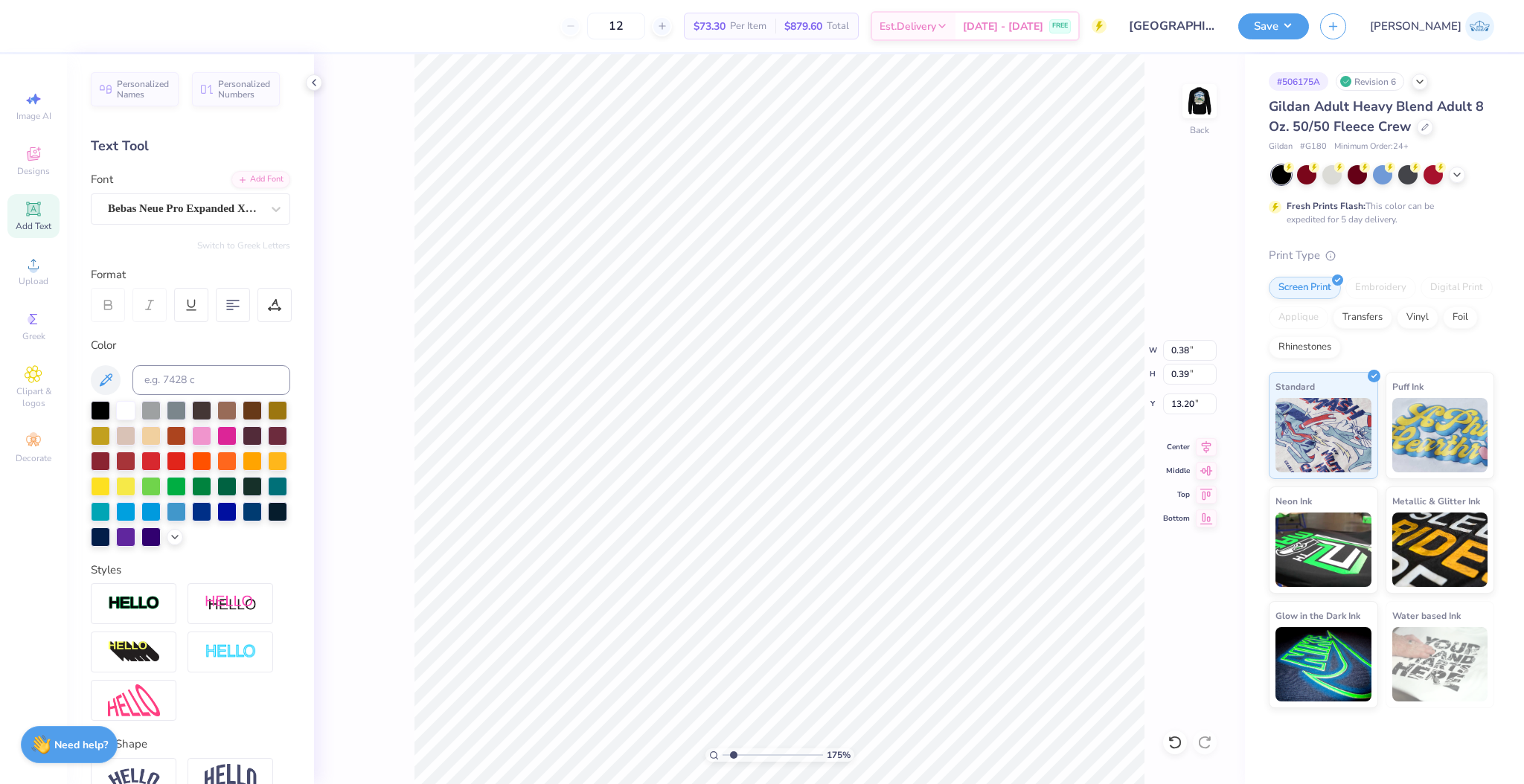
type input "13.20"
type input "0.28"
type input "0.29"
drag, startPoint x: 745, startPoint y: 759, endPoint x: 755, endPoint y: 762, distance: 10.4
click at [755, 762] on input "range" at bounding box center [773, 755] width 100 height 13
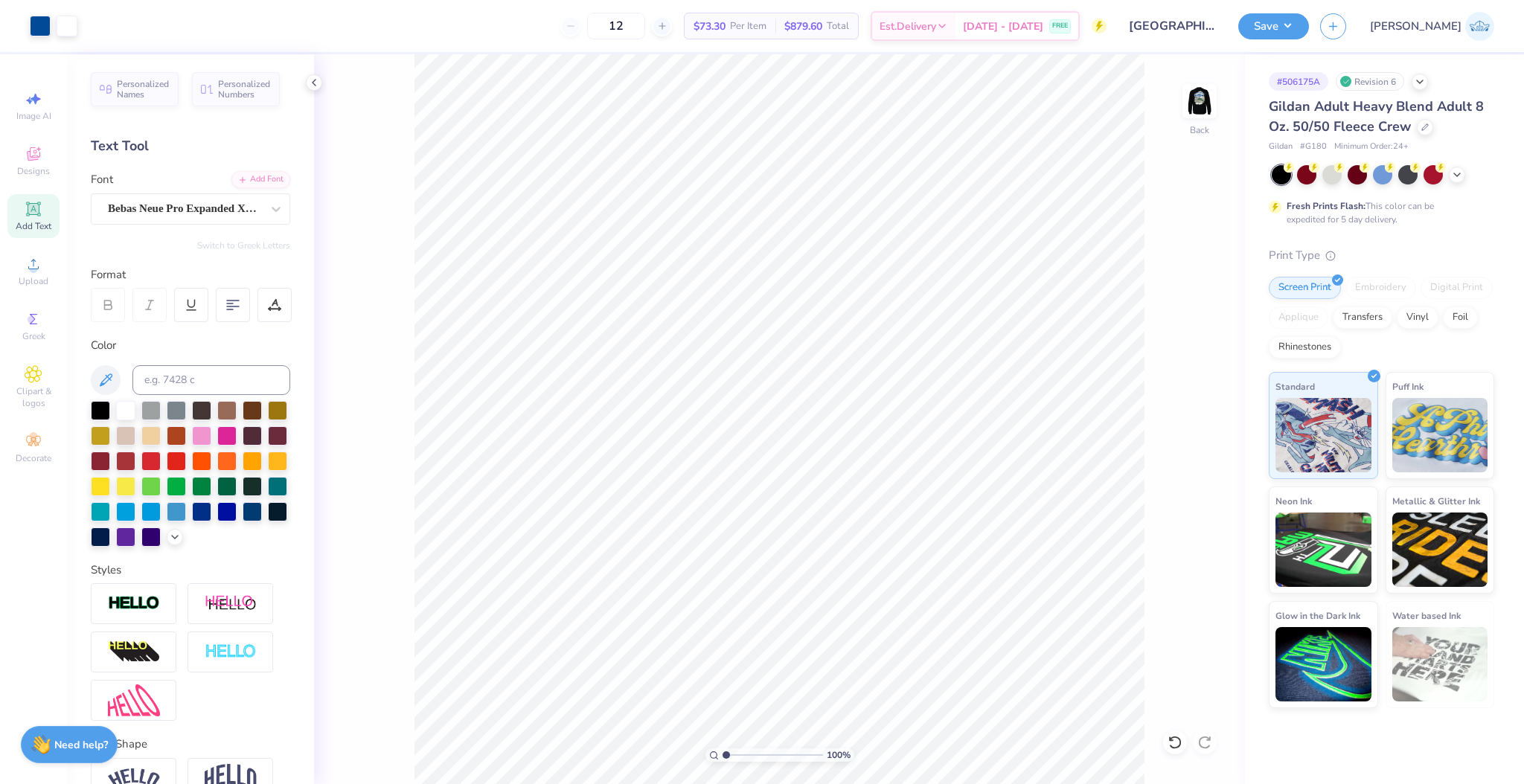
drag, startPoint x: 747, startPoint y: 759, endPoint x: 667, endPoint y: 740, distance: 82.2
type input "1"
click at [723, 748] on input "range" at bounding box center [773, 755] width 100 height 13
click at [887, 619] on li "Group" at bounding box center [891, 622] width 117 height 29
click at [850, 387] on li "Cut" at bounding box center [892, 391] width 117 height 30
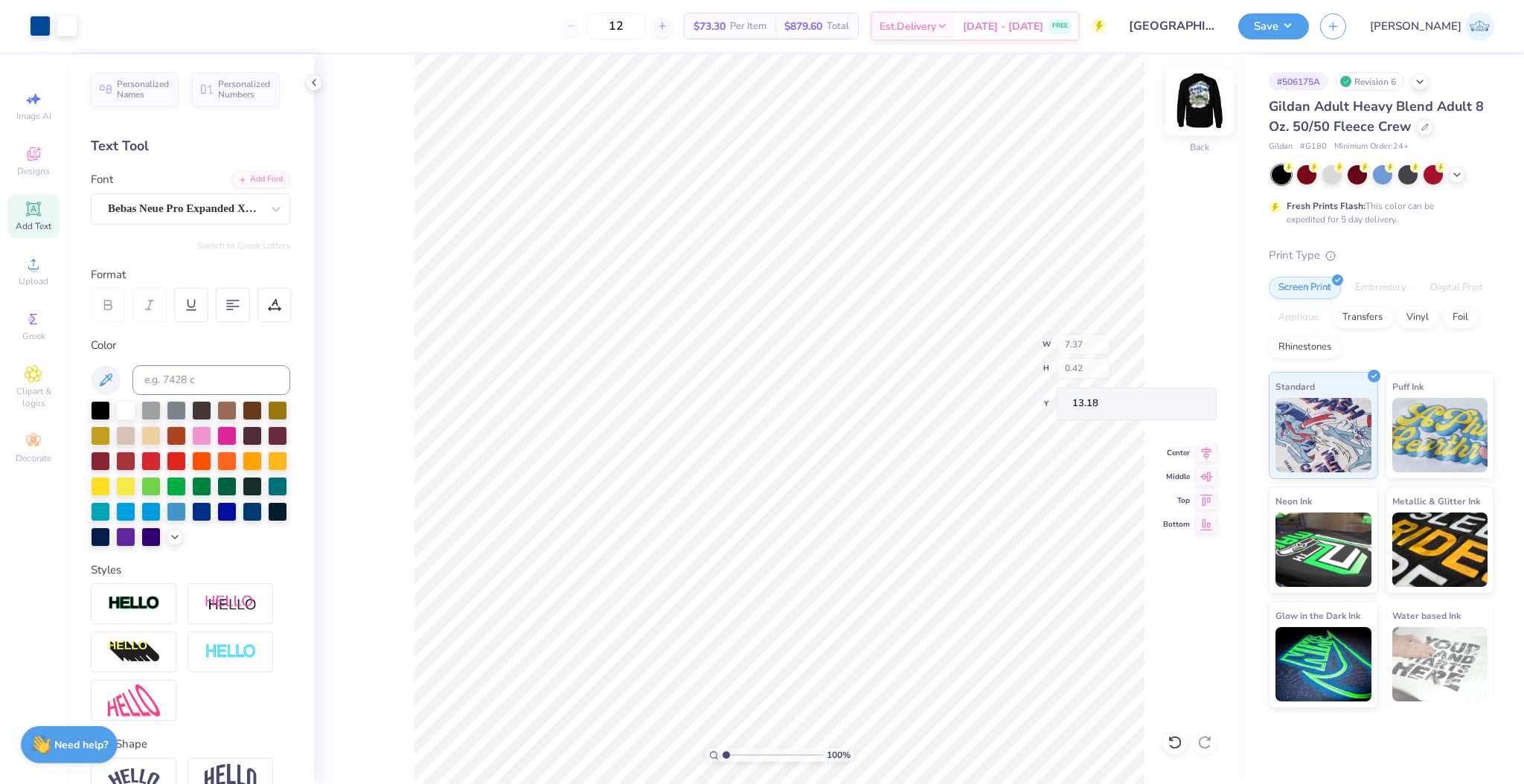
click at [1199, 97] on img at bounding box center [1199, 101] width 60 height 60
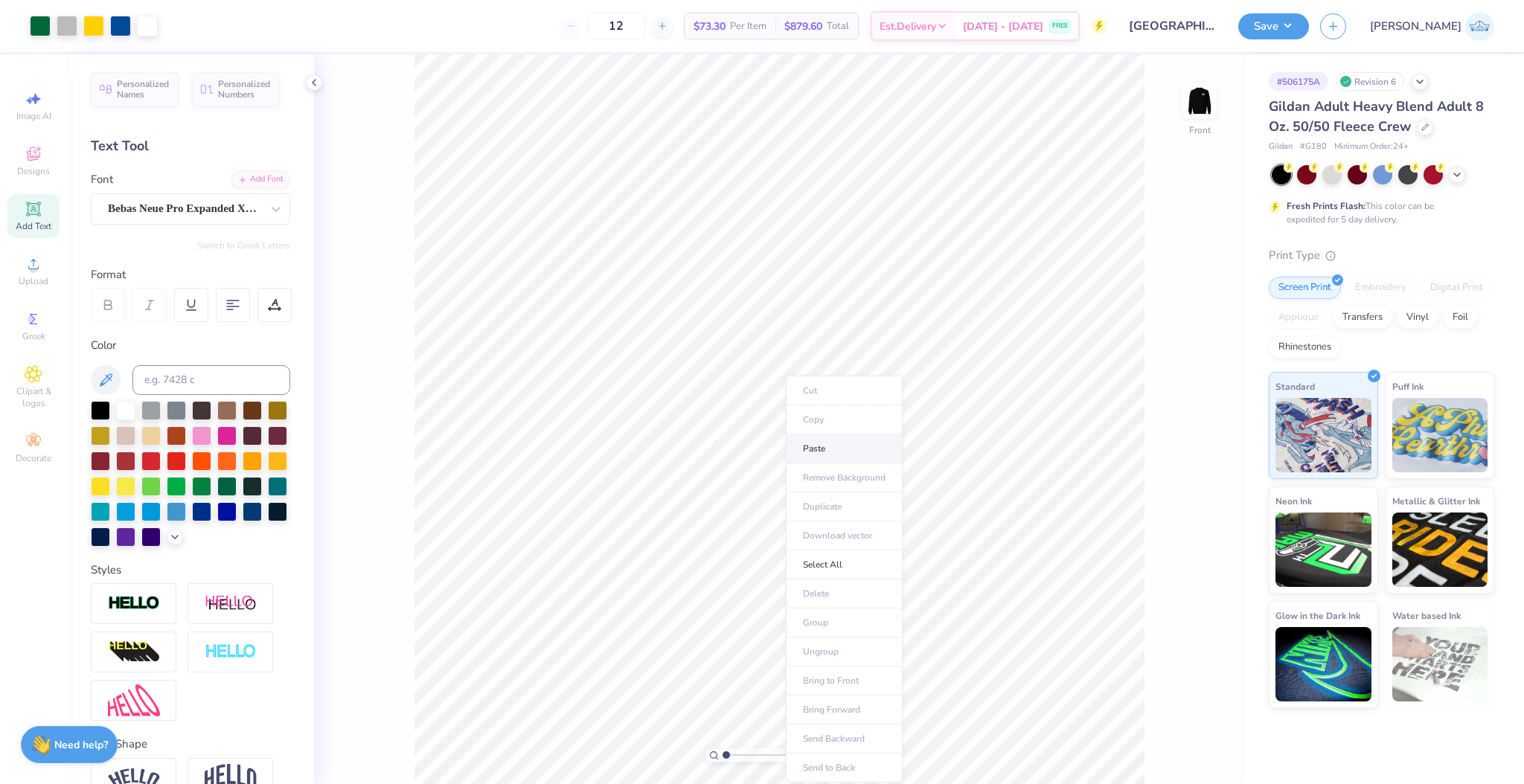
click at [813, 443] on li "Paste" at bounding box center [844, 449] width 117 height 29
type input "9.83"
type input "0.56"
click at [1191, 452] on div "Center" at bounding box center [1189, 445] width 54 height 18
type input "18.13"
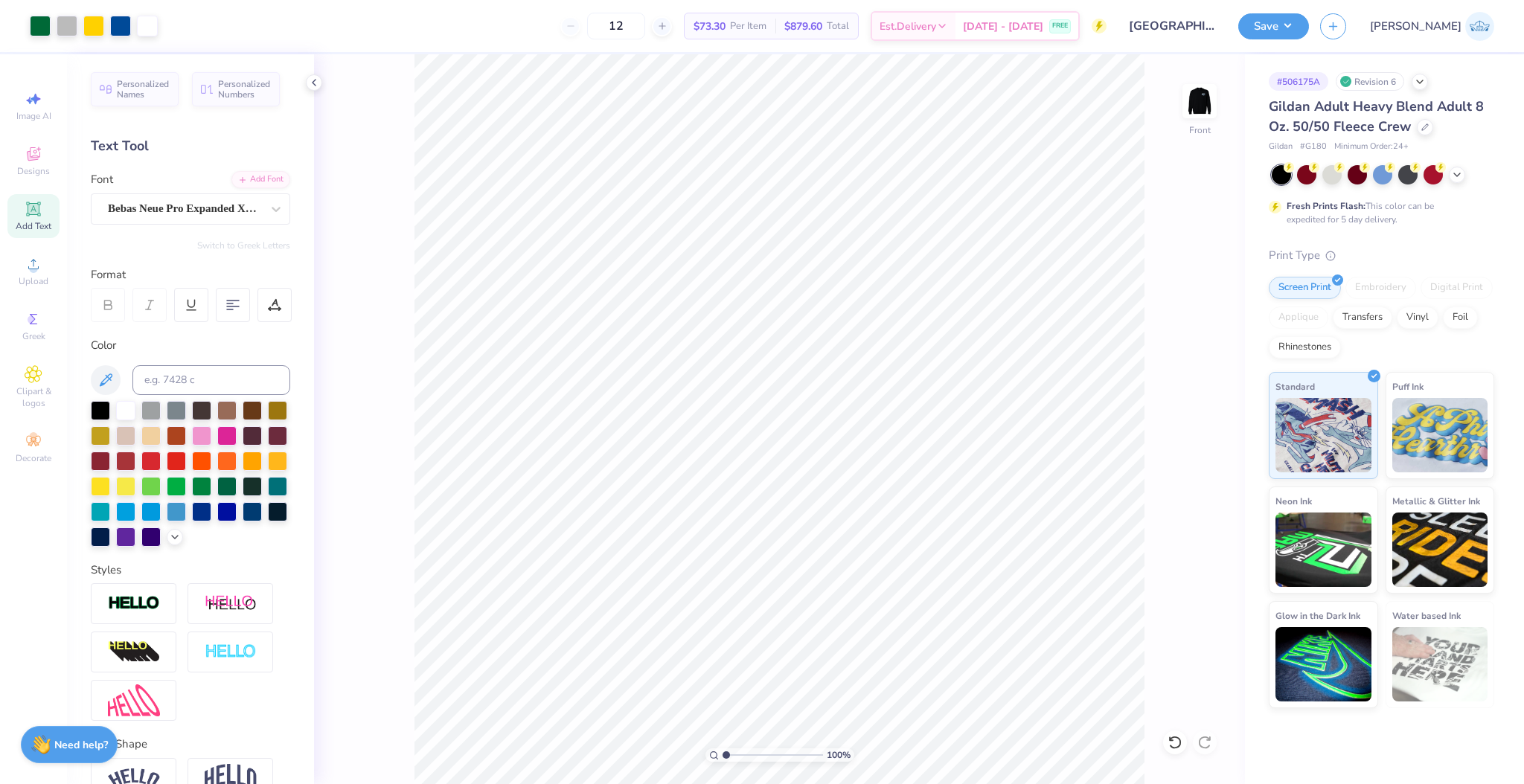
click at [957, 0] on html "Art colors 12 $73.30 Per Item $879.60 Total Est. Delivery Sep 19 - 22 FREE Desi…" at bounding box center [762, 392] width 1524 height 784
click at [1165, 377] on input "15.95" at bounding box center [1189, 373] width 54 height 21
type input "15"
type input "11.16"
type input "15.00"
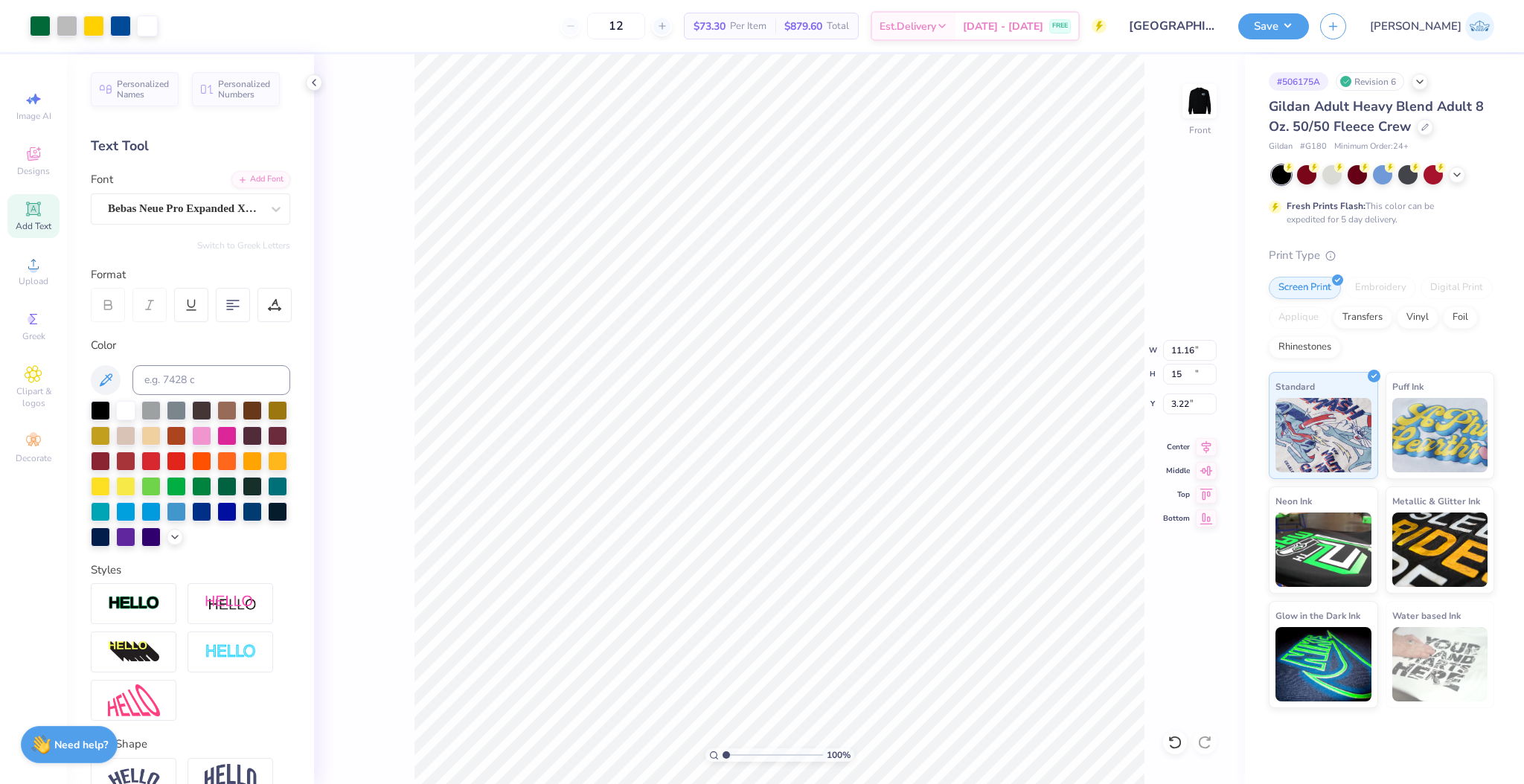
type input "3.22"
click at [733, 758] on input "range" at bounding box center [773, 755] width 100 height 13
drag, startPoint x: 730, startPoint y: 757, endPoint x: 703, endPoint y: 759, distance: 27.1
click at [723, 759] on input "range" at bounding box center [773, 755] width 100 height 13
click at [1172, 407] on input "3.22" at bounding box center [1189, 403] width 54 height 21
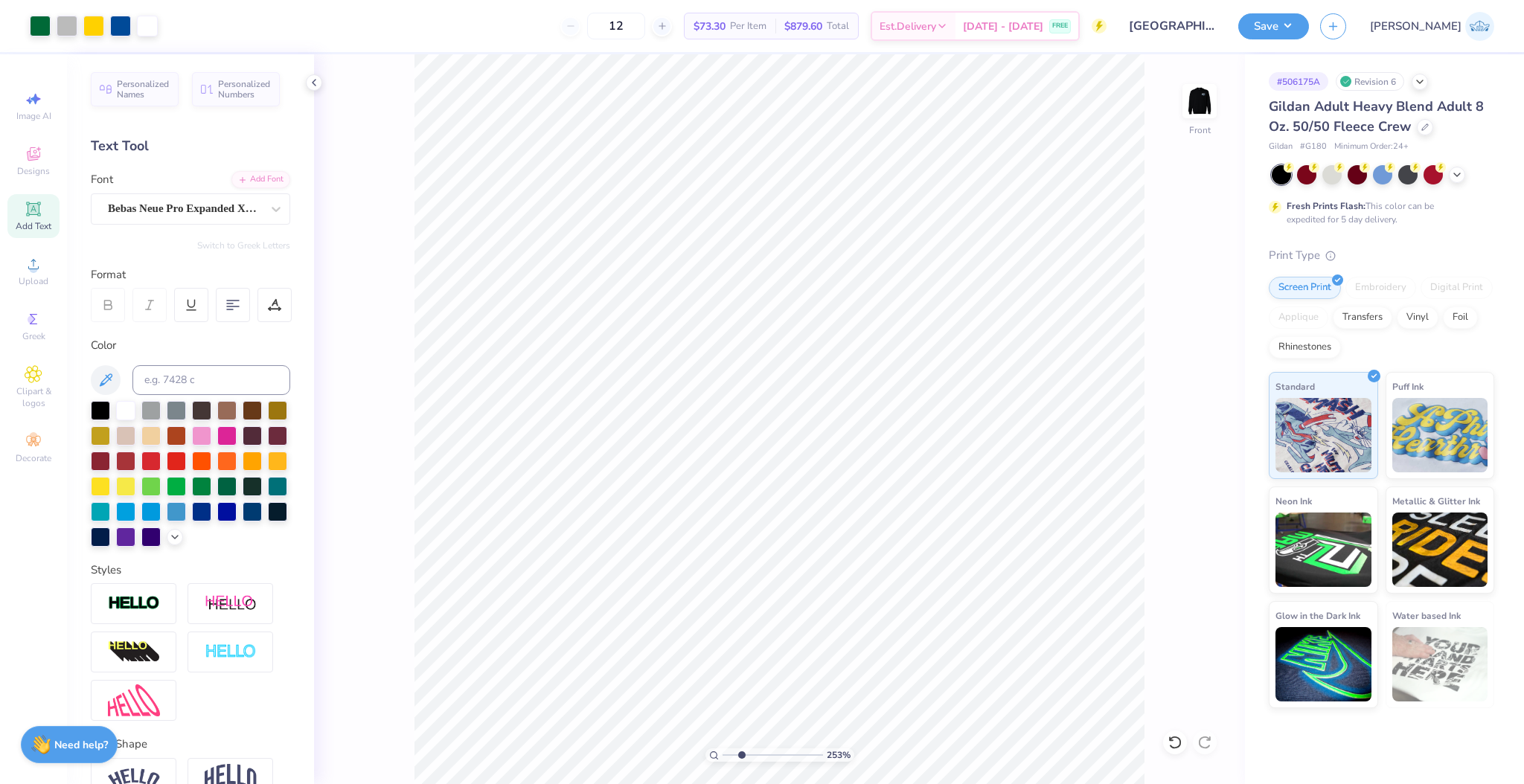
click at [741, 750] on input "range" at bounding box center [773, 755] width 100 height 13
click at [723, 752] on input "range" at bounding box center [773, 755] width 100 height 13
type input "1.75"
click at [733, 756] on input "range" at bounding box center [773, 755] width 100 height 13
type input "18.59"
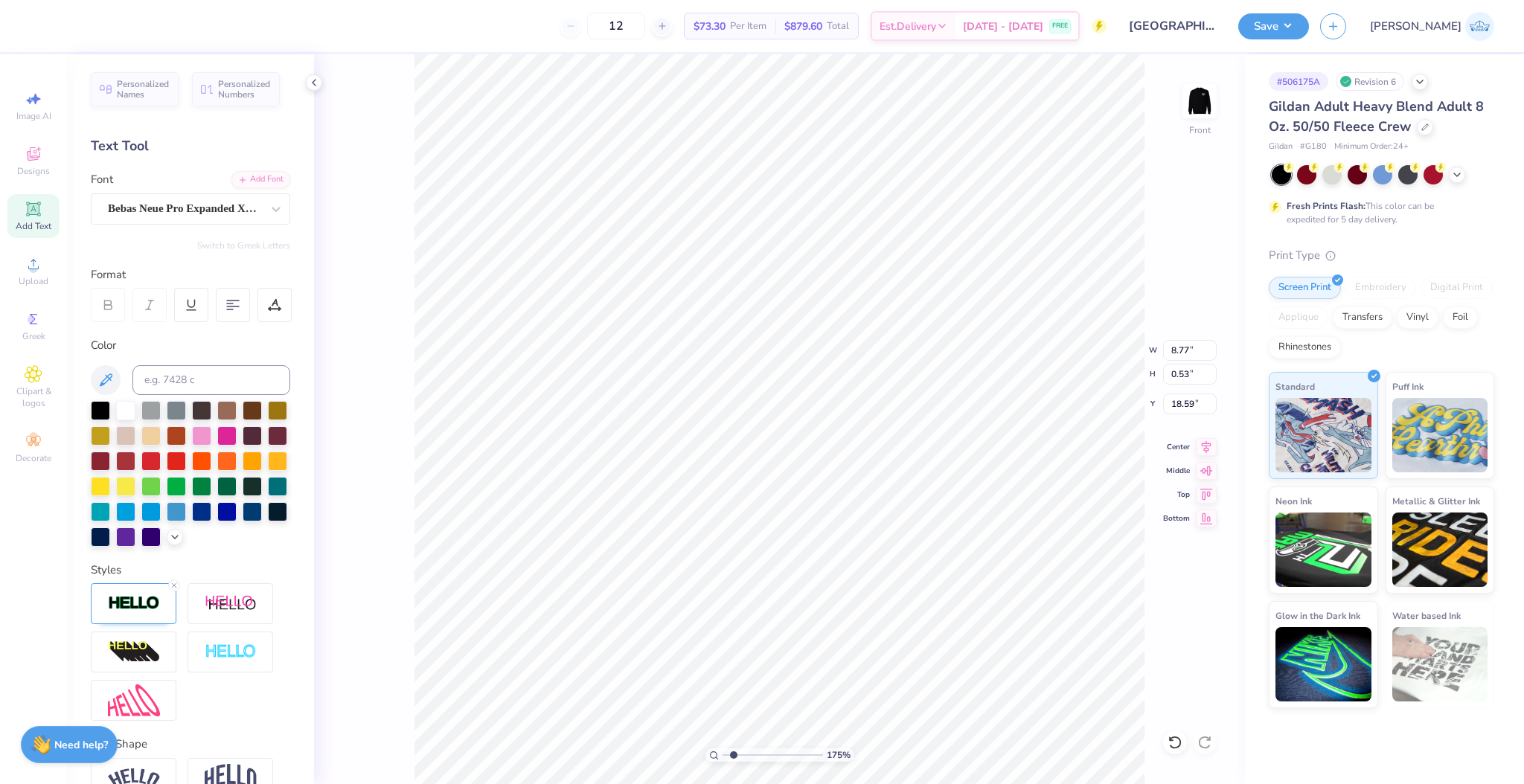
type input "8.77"
type input "0.53"
type input "18.59"
click at [129, 408] on div at bounding box center [125, 408] width 19 height 19
type input "18.61"
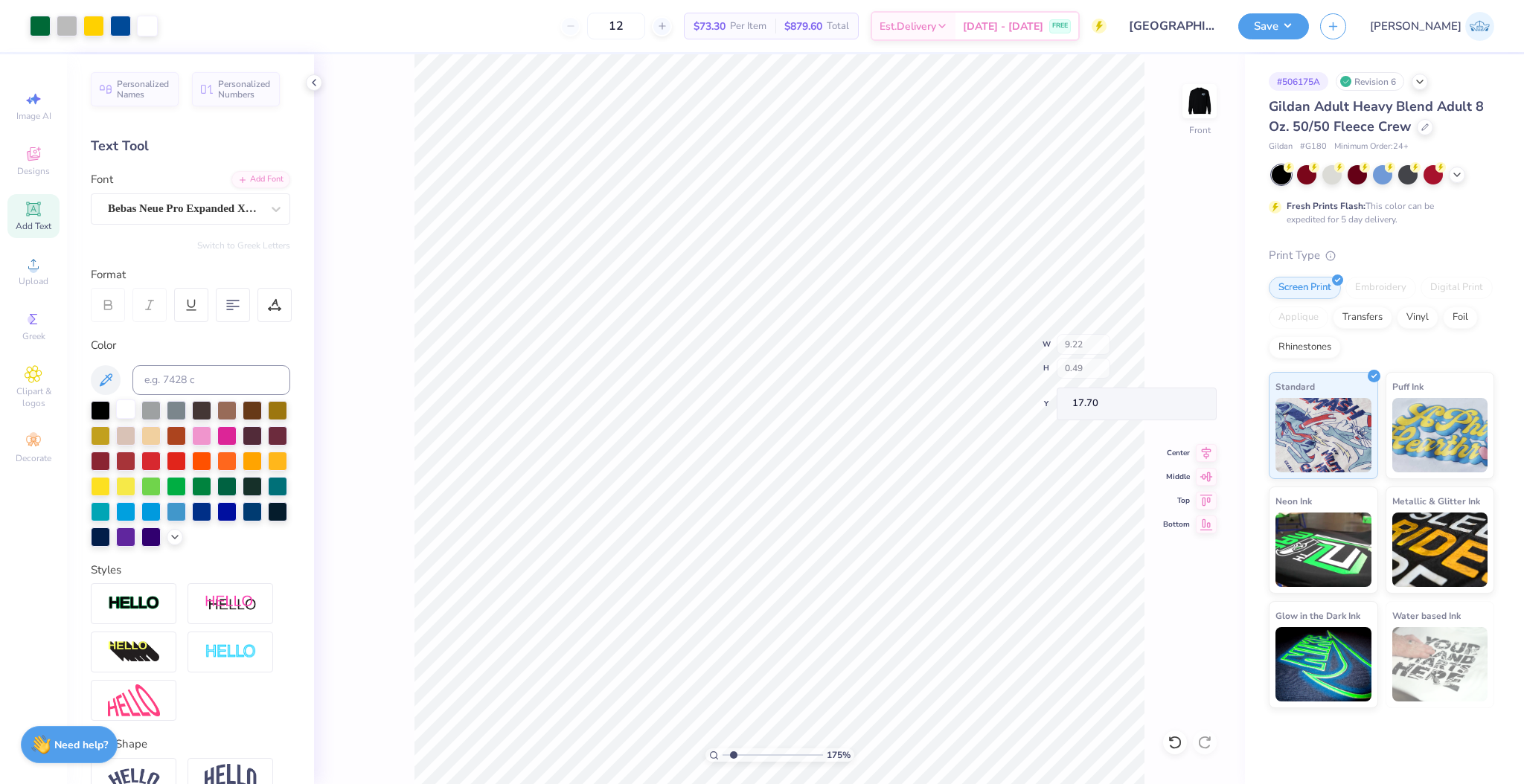
type input "17.70"
click at [1193, 441] on div "Center" at bounding box center [1189, 445] width 54 height 18
type input "1"
click at [723, 762] on input "range" at bounding box center [773, 755] width 100 height 13
click at [838, 519] on li "Group" at bounding box center [859, 523] width 117 height 29
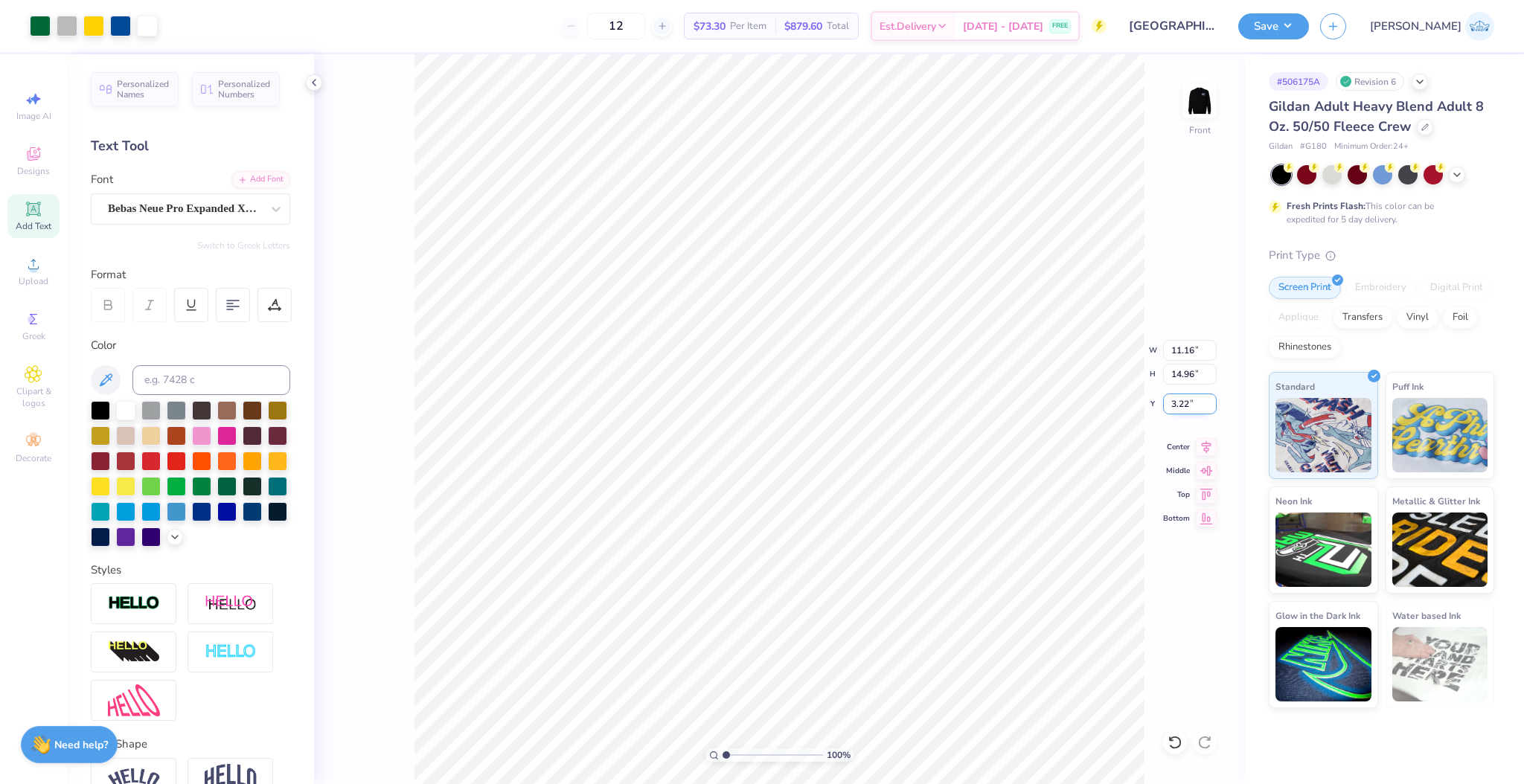
click at [1176, 402] on input "3.22" at bounding box center [1189, 403] width 54 height 21
type input "3.00"
click at [1191, 105] on img at bounding box center [1199, 101] width 60 height 60
click at [1309, 22] on button "Save" at bounding box center [1273, 23] width 71 height 26
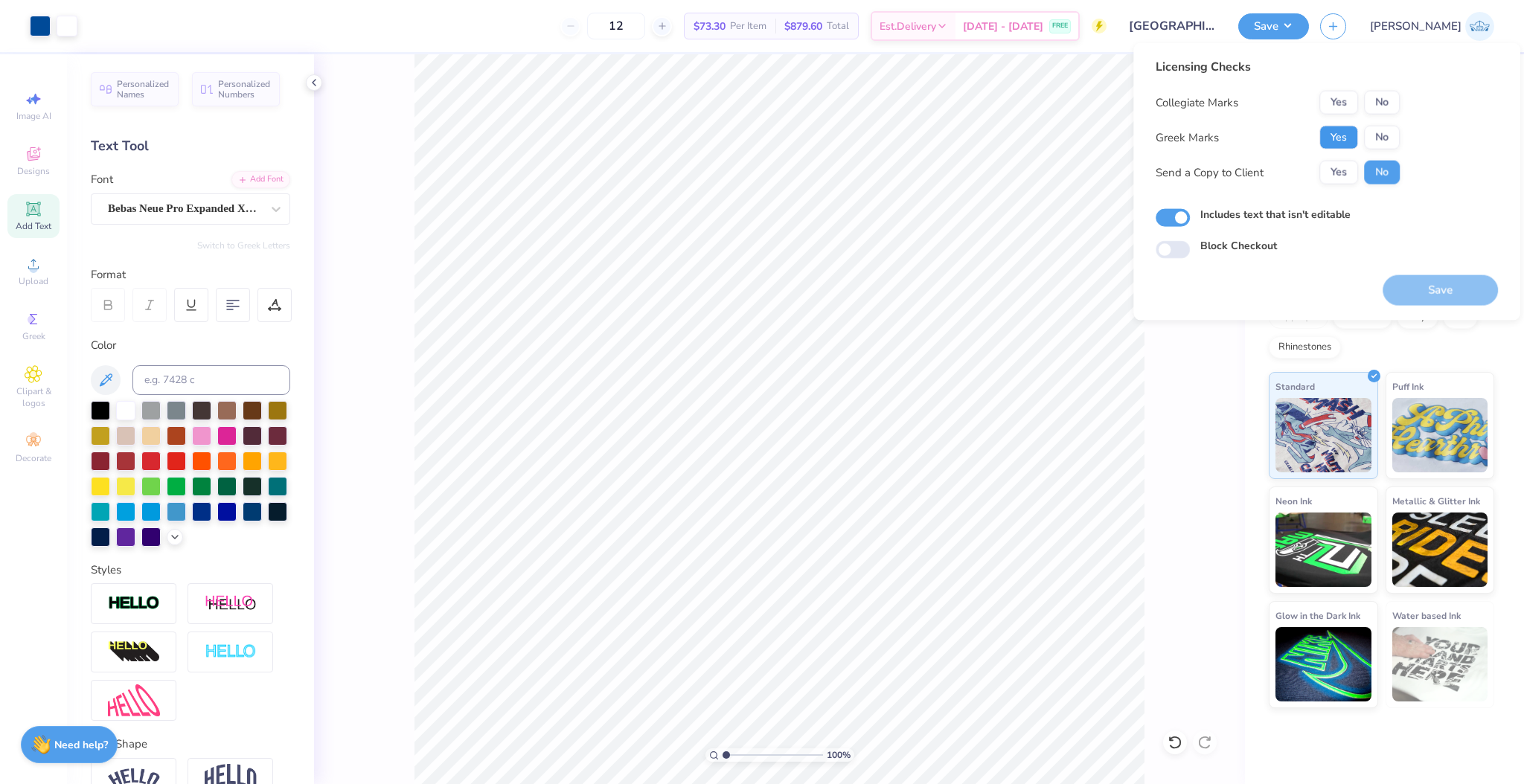
click at [1339, 136] on button "Yes" at bounding box center [1339, 138] width 39 height 24
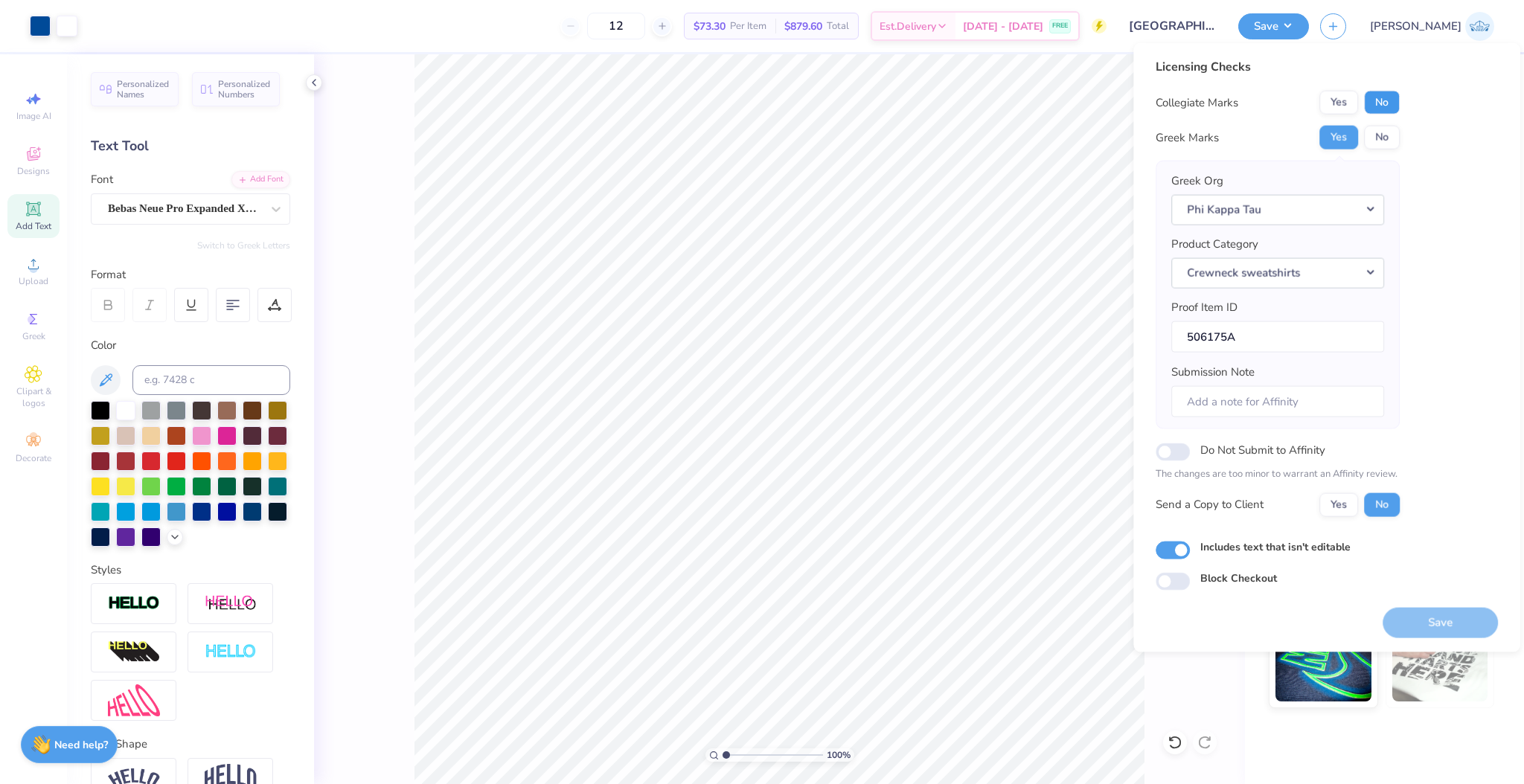
click at [1379, 112] on button "No" at bounding box center [1381, 102] width 36 height 24
click at [1353, 506] on button "Yes" at bounding box center [1339, 504] width 39 height 24
click at [1327, 111] on button "Yes" at bounding box center [1339, 102] width 39 height 24
click at [1417, 625] on button "Save" at bounding box center [1440, 622] width 115 height 31
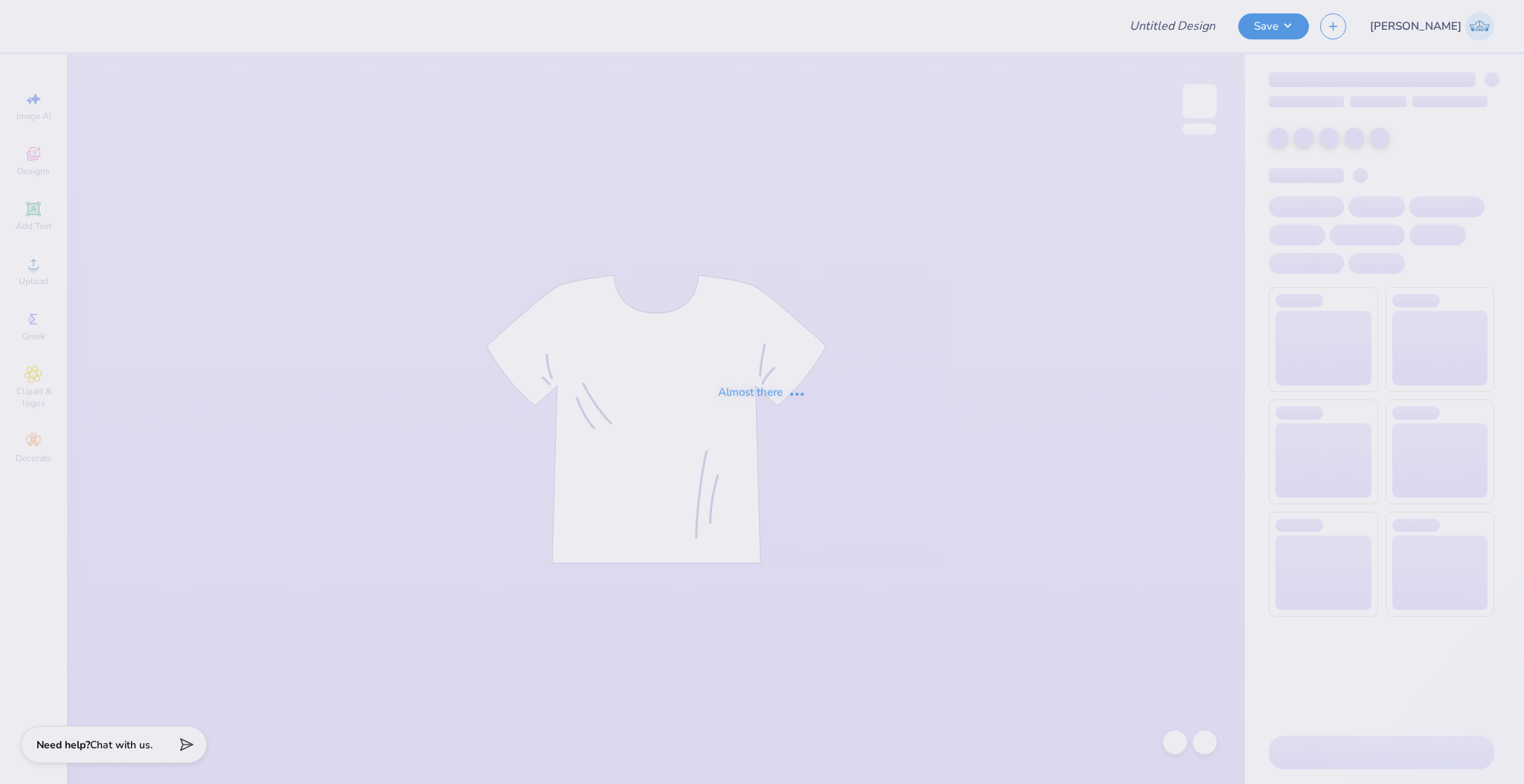
type input "Pi Beta Phi Family Weekend"
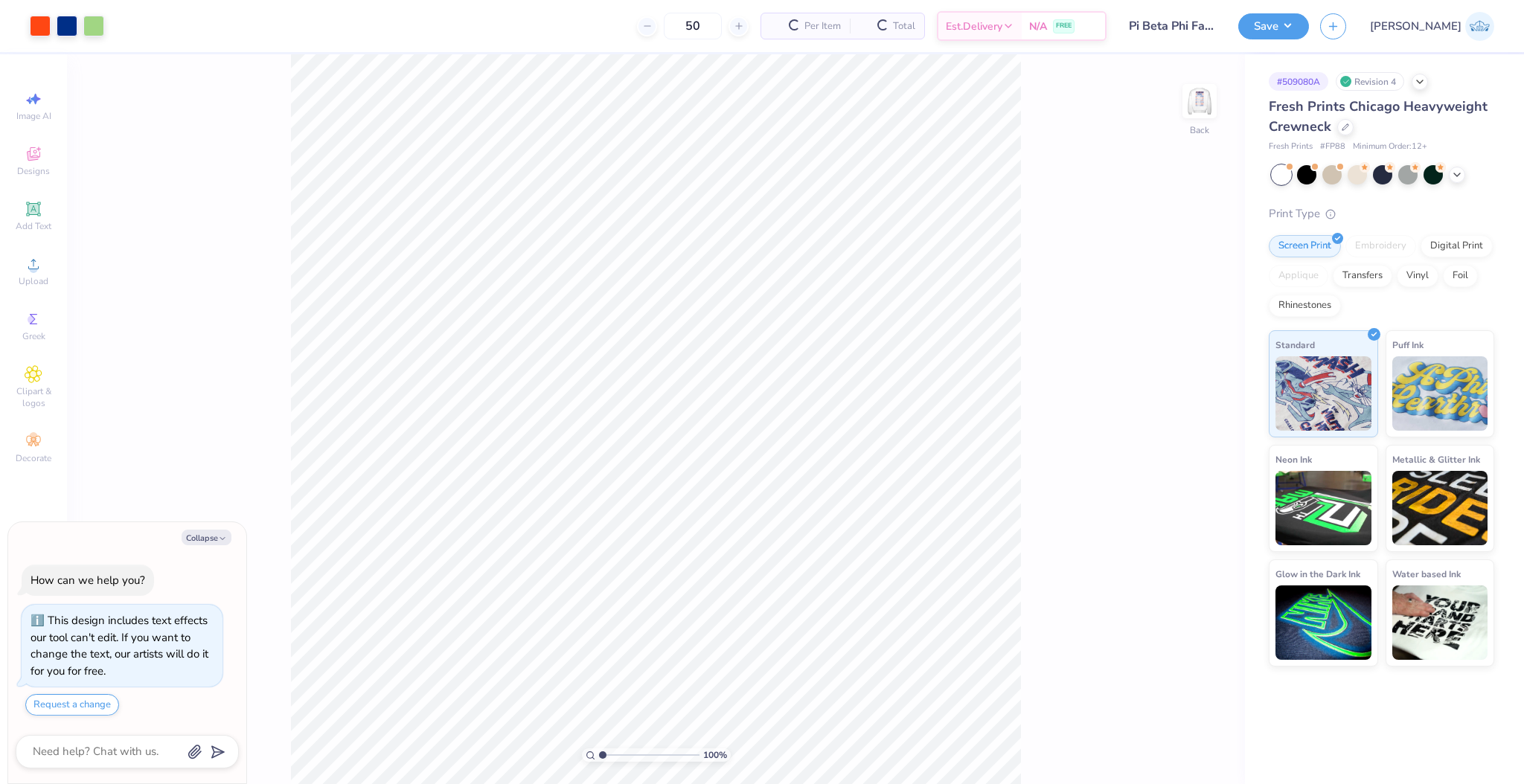
scroll to position [12, 0]
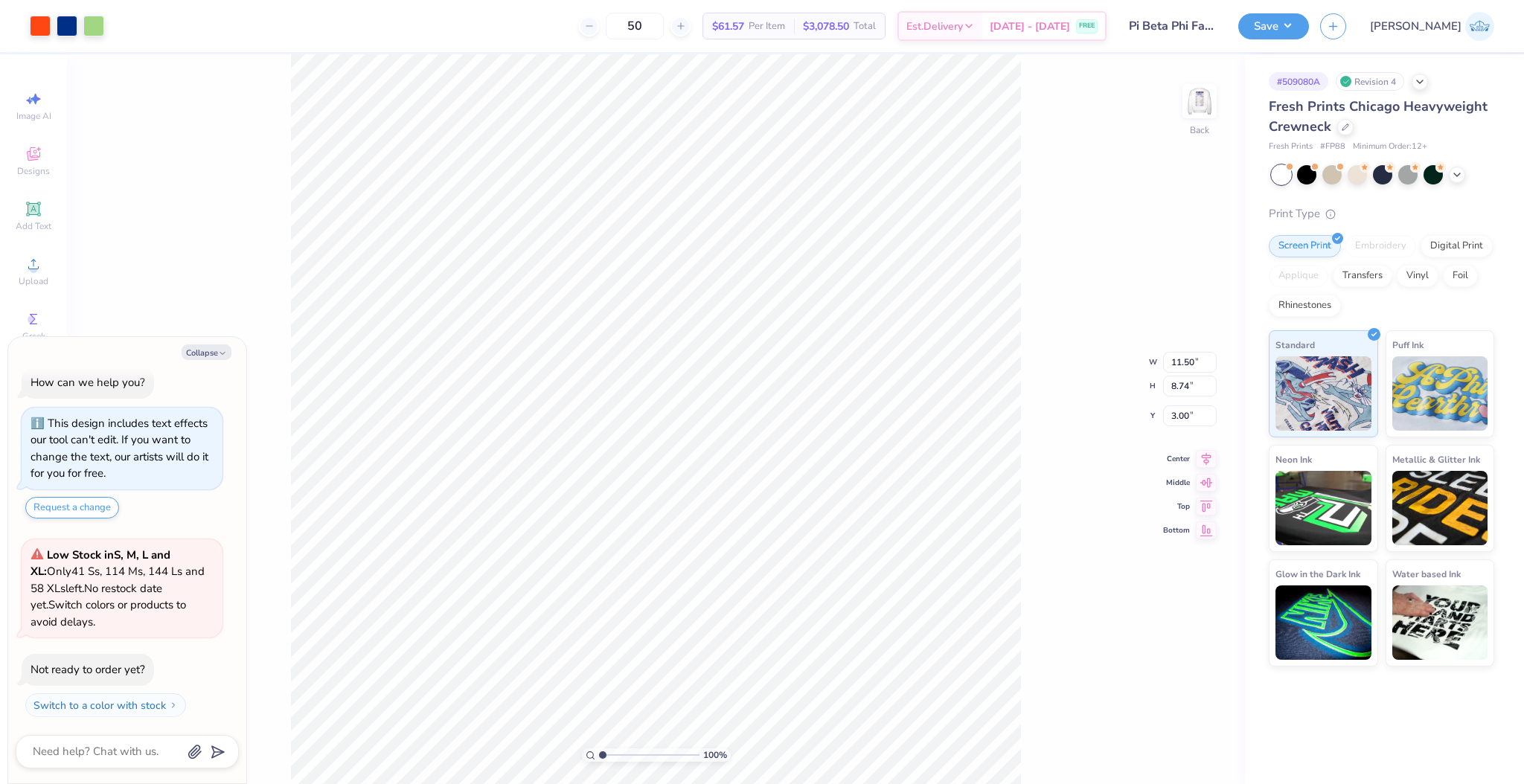
type textarea "x"
type input "5.41"
type input "0.46"
type input "11.76"
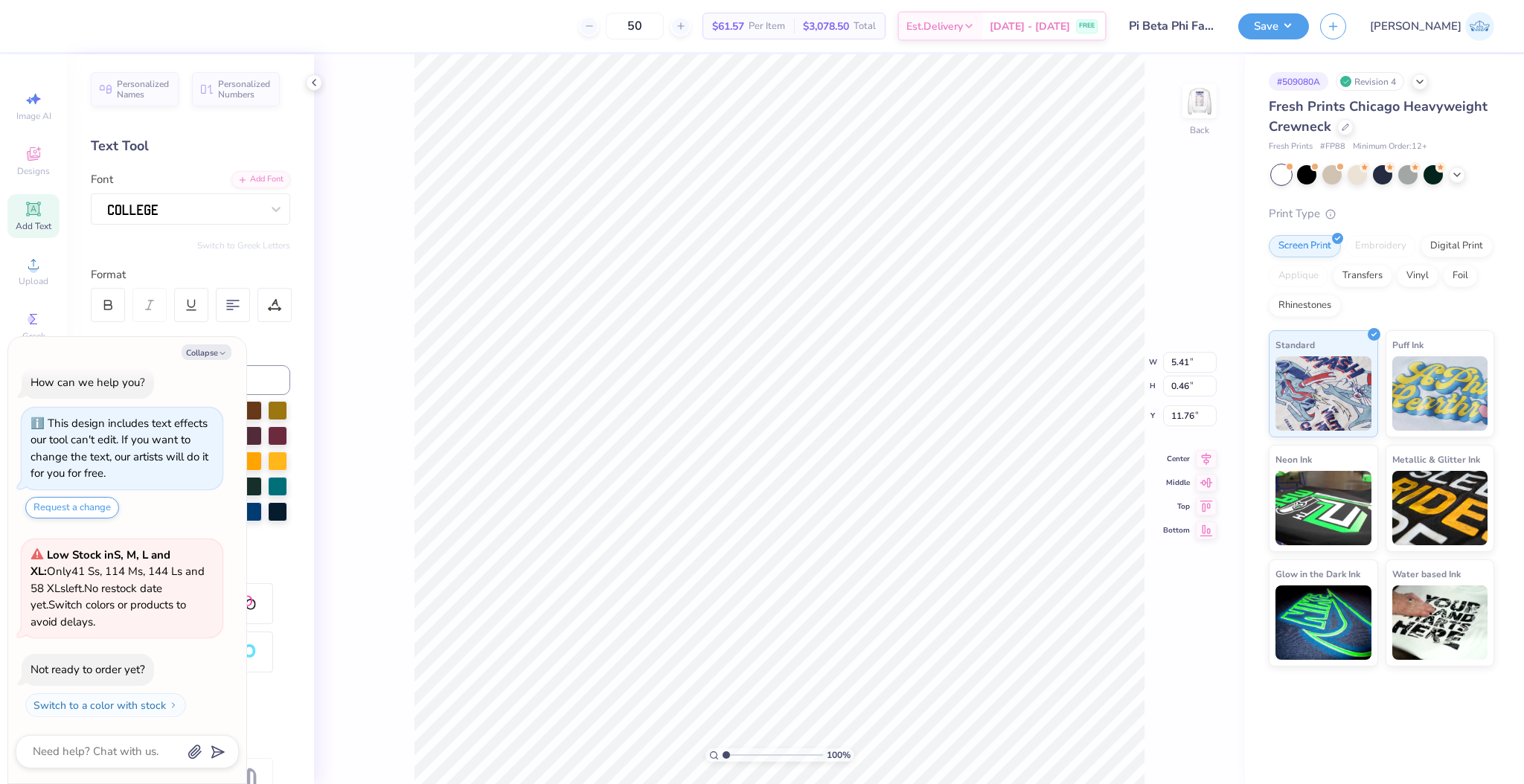
type textarea "x"
type input "11.50"
type input "8.74"
type input "3.00"
click at [222, 345] on button "Collapse" at bounding box center [207, 352] width 50 height 16
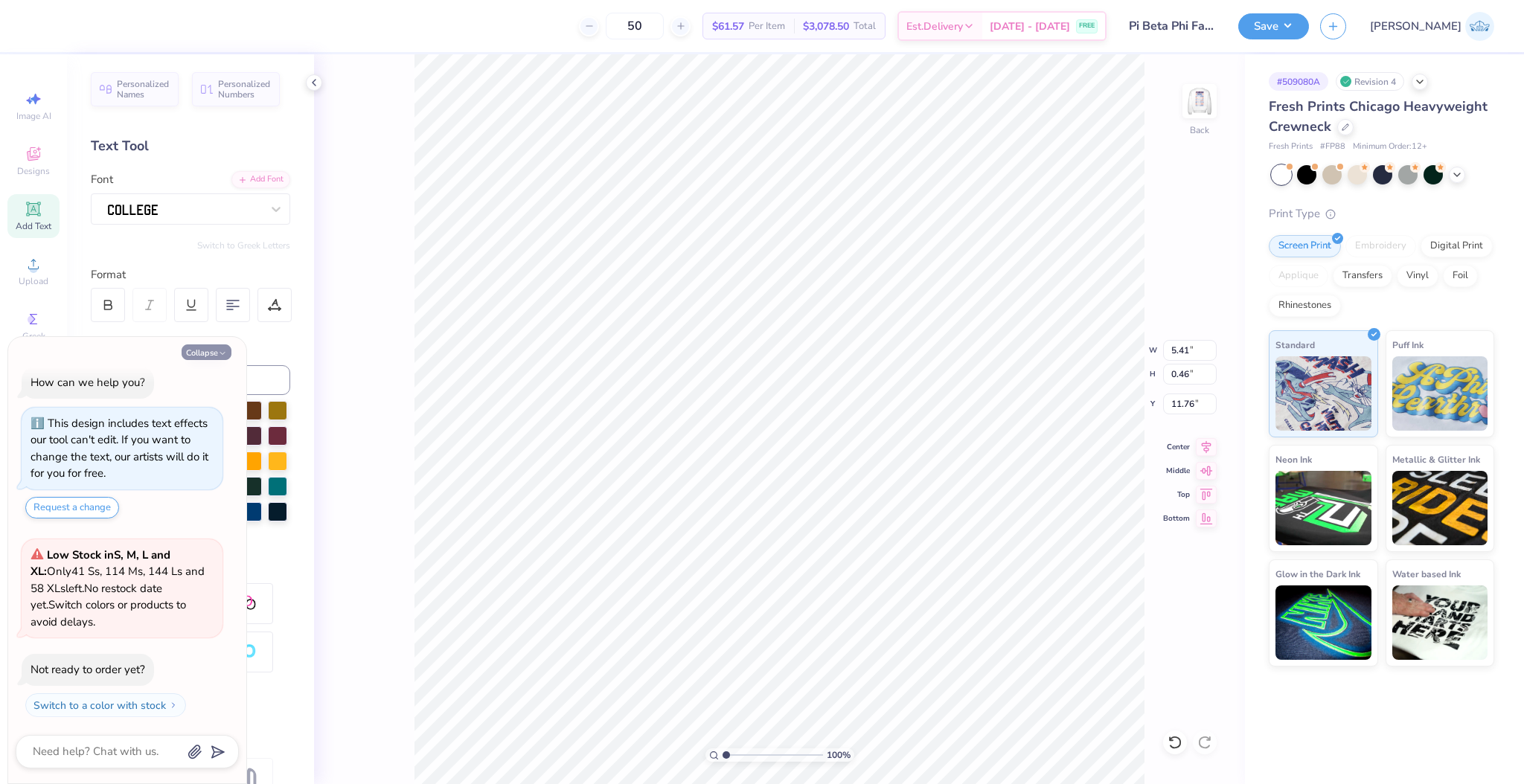
type textarea "x"
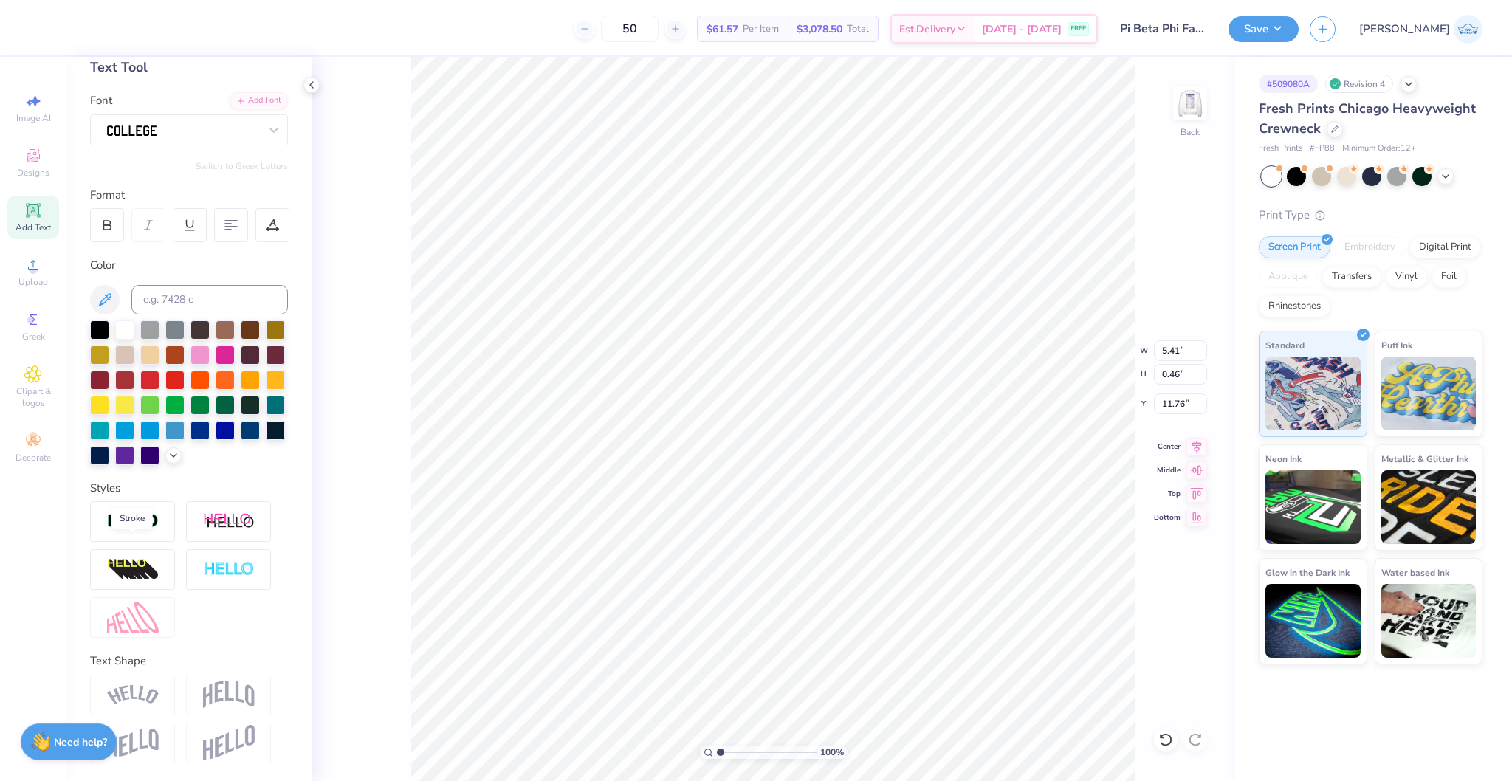
scroll to position [104, 0]
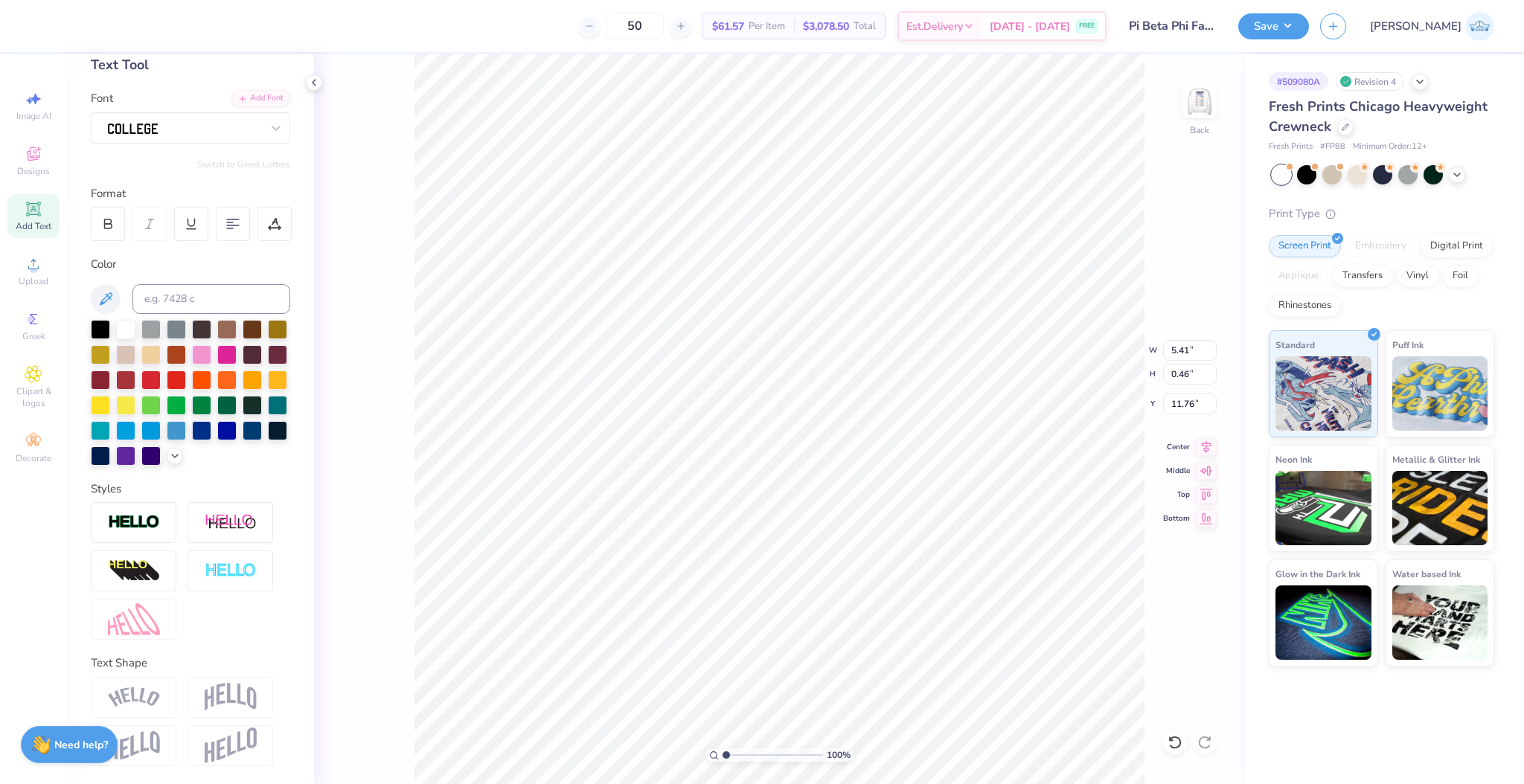
click at [247, 689] on img at bounding box center [231, 697] width 52 height 28
click at [235, 733] on img at bounding box center [231, 746] width 52 height 37
click at [157, 698] on img at bounding box center [134, 697] width 52 height 20
type input "2.23"
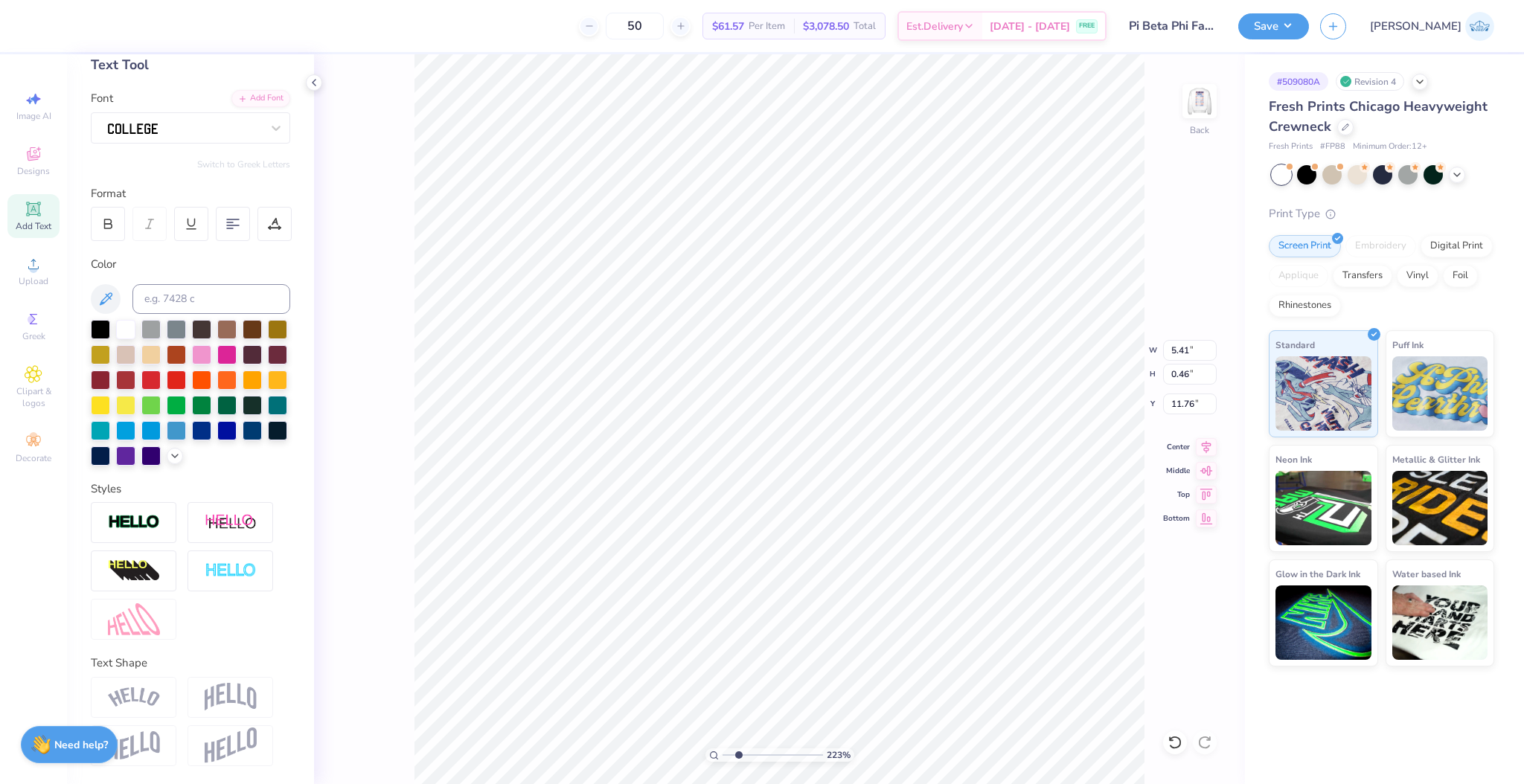
click at [738, 759] on input "range" at bounding box center [773, 755] width 100 height 13
click at [747, 512] on li "Duplicate" at bounding box center [778, 507] width 117 height 29
type input "13.80"
drag, startPoint x: 266, startPoint y: 199, endPoint x: 360, endPoint y: 352, distance: 179.6
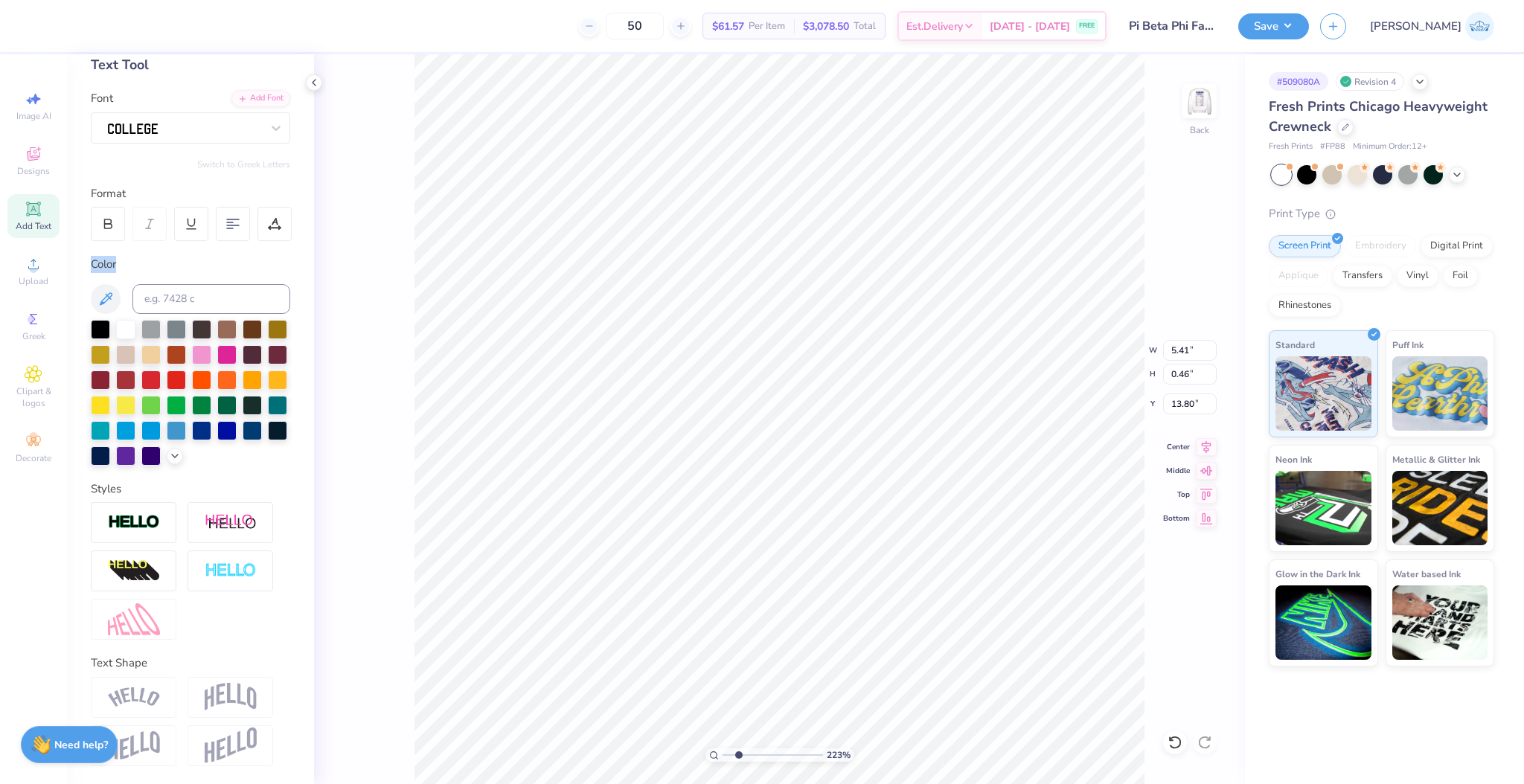
click at [317, 306] on div "50 $61.57 Per Item $3,078.50 Total Est. Delivery Sep 19 - 22 FREE Design Title …" at bounding box center [762, 392] width 1524 height 784
type textarea "FAMILY WEEKEND"
type input "1.07"
type input "1.75"
type input "9.93"
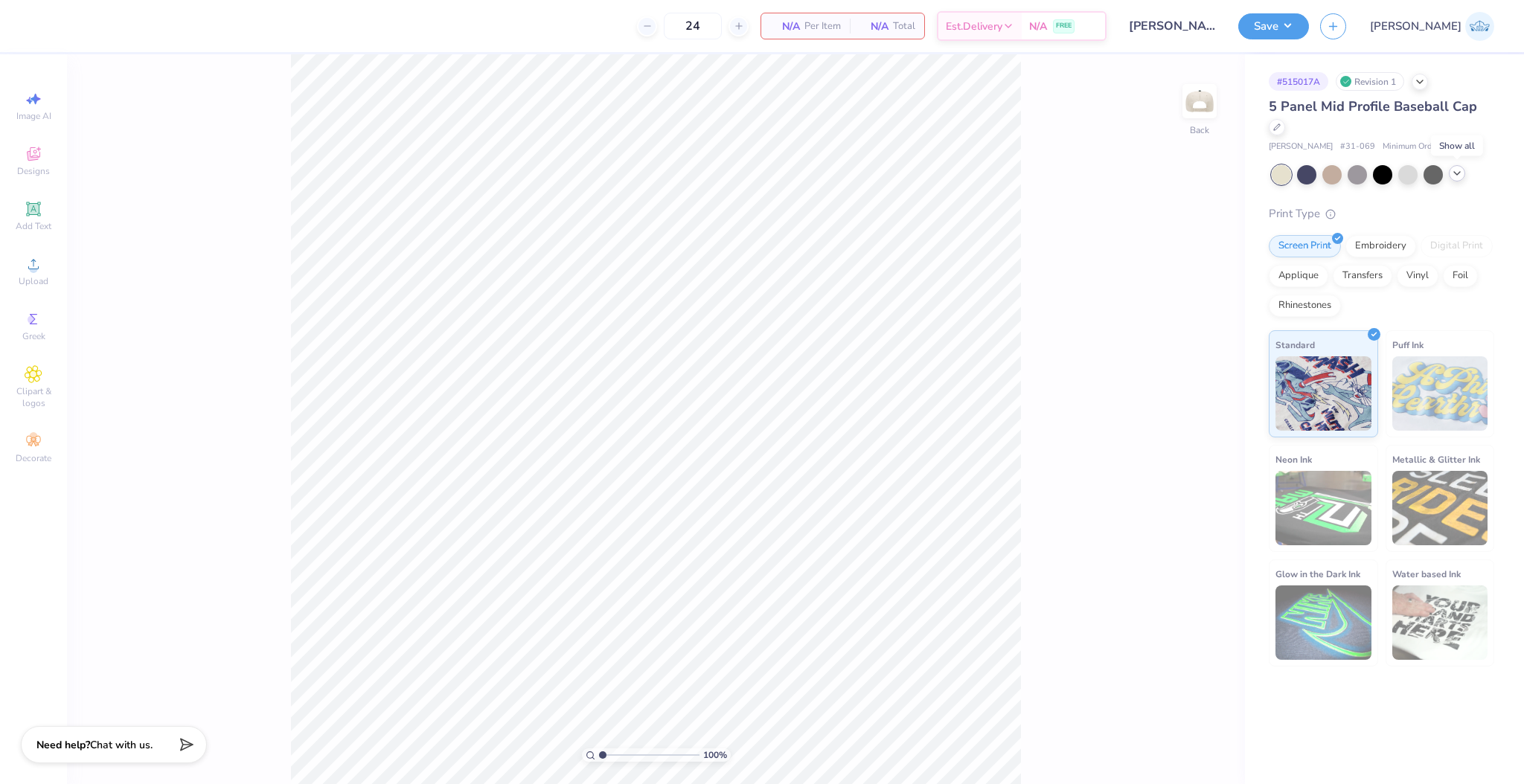
click at [1456, 173] on icon at bounding box center [1457, 173] width 12 height 12
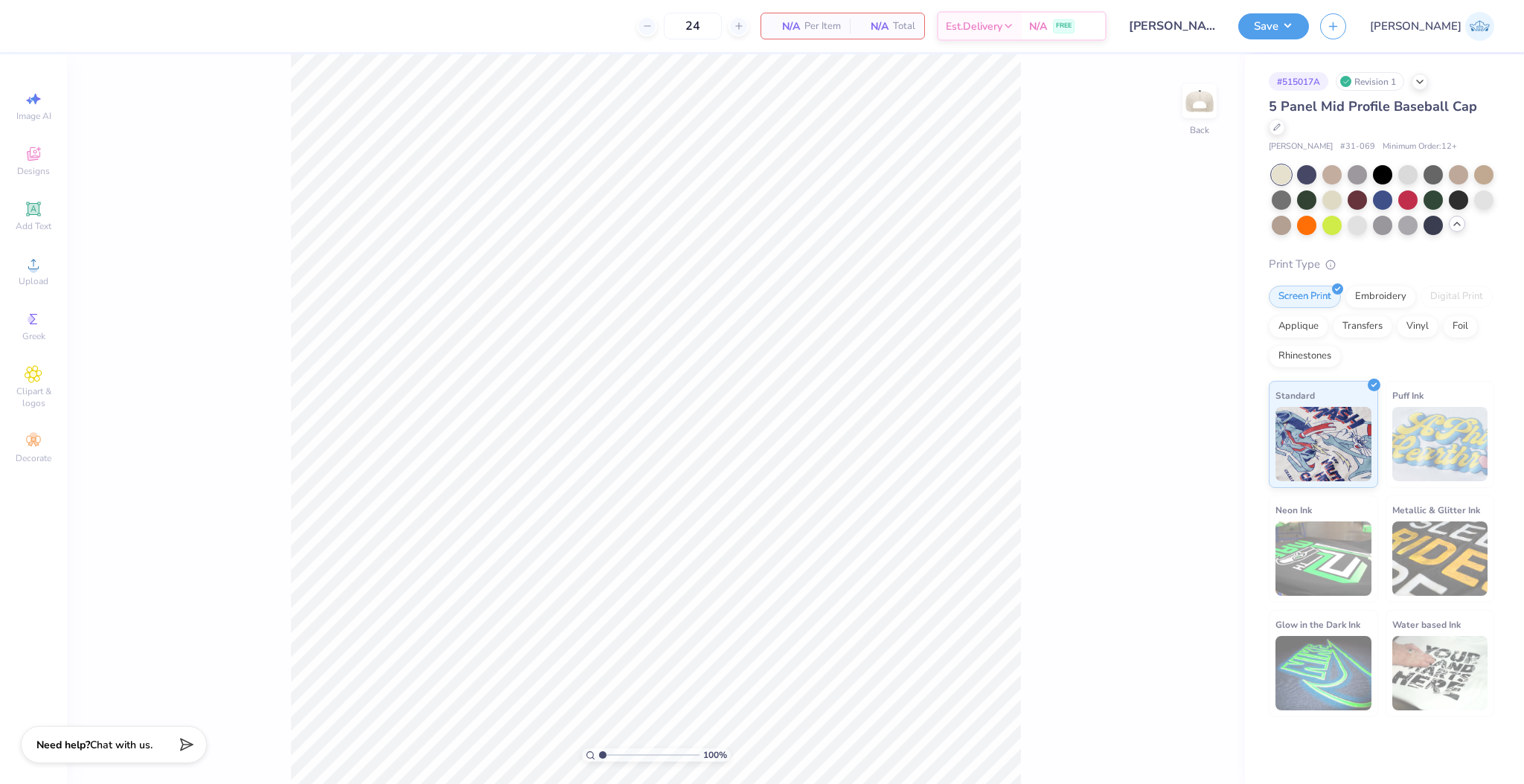
click at [1296, 183] on div at bounding box center [1383, 200] width 222 height 70
click at [1309, 174] on div at bounding box center [1307, 173] width 19 height 19
click at [1378, 206] on div at bounding box center [1382, 198] width 19 height 19
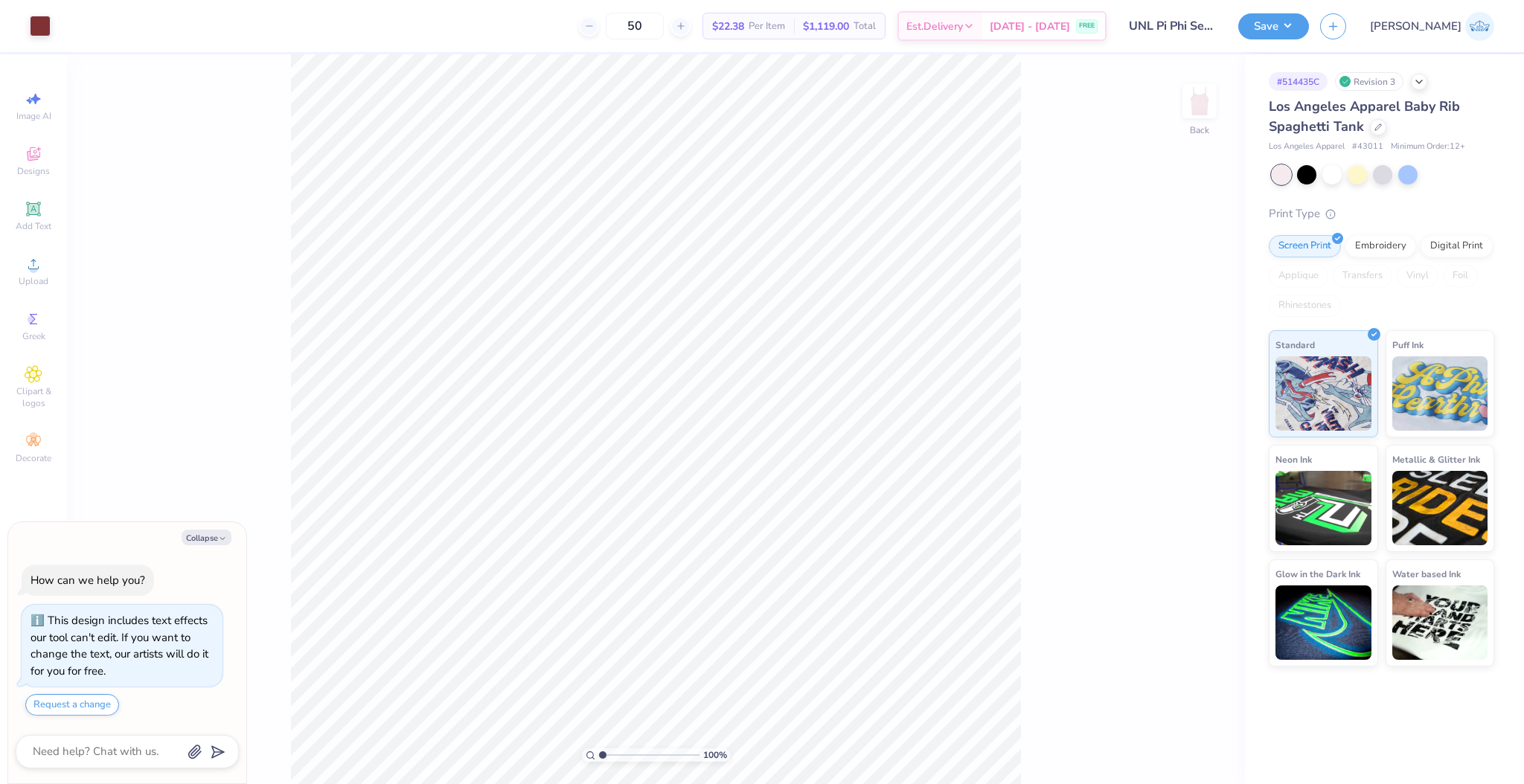
type textarea "x"
click at [1175, 407] on input "0.90" at bounding box center [1189, 416] width 54 height 21
type input "2"
type textarea "x"
click at [1167, 421] on input "0.90" at bounding box center [1189, 416] width 54 height 21
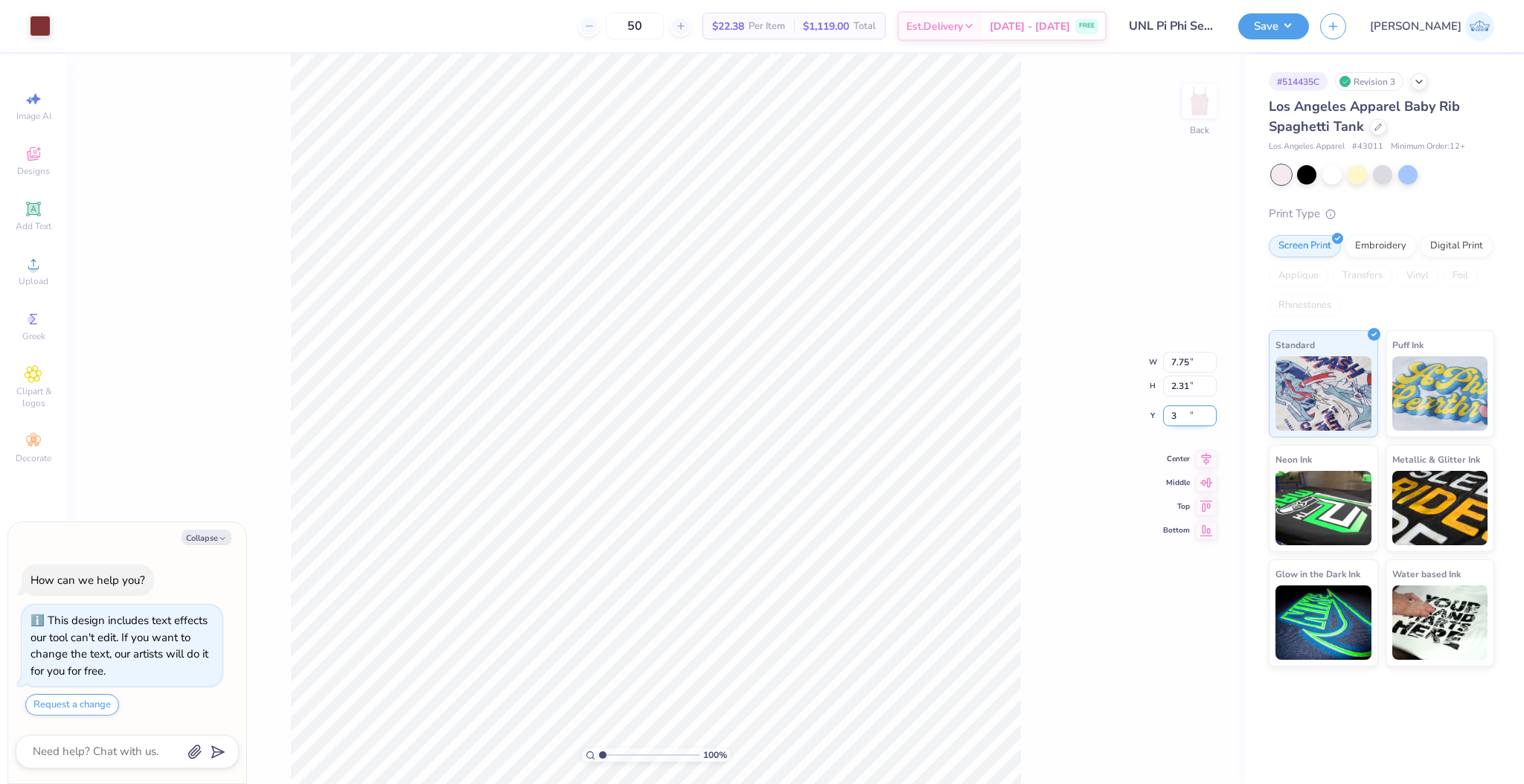
type input "3"
type textarea "x"
type input "3.00"
click at [1182, 345] on input "7.75" at bounding box center [1189, 350] width 54 height 21
type input "8"
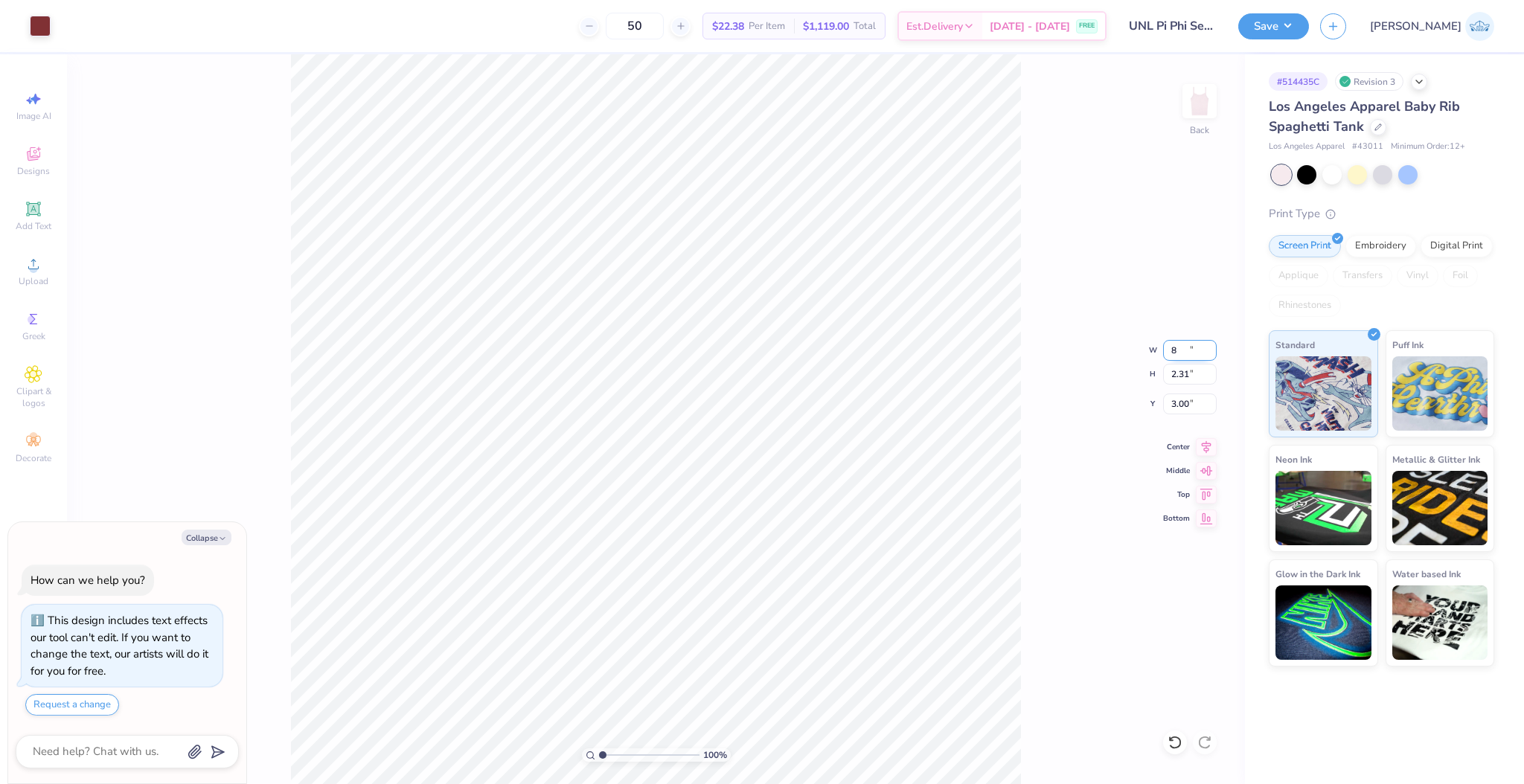
type textarea "x"
type input "8.00"
type input "2.39"
type input "2.96"
type textarea "x"
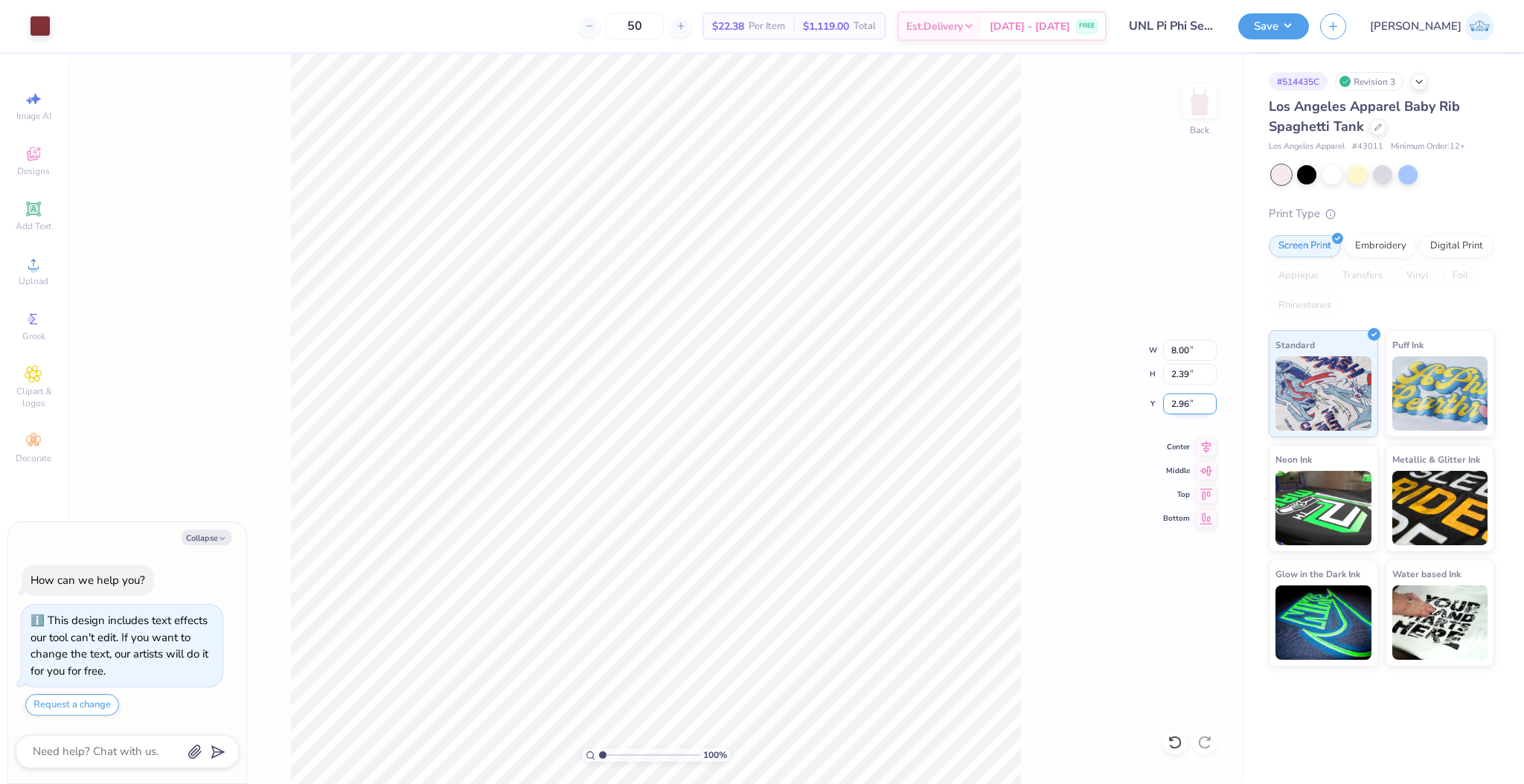
click at [1176, 402] on input "2.96" at bounding box center [1189, 403] width 54 height 21
type input "2"
type textarea "x"
type input "2.00"
click at [1035, 347] on div "100 % Back W 8.00 8.00 " H 2.39 2.39 " Y 2.00 2.00 " Center Middle Top Bottom" at bounding box center [656, 419] width 1178 height 730
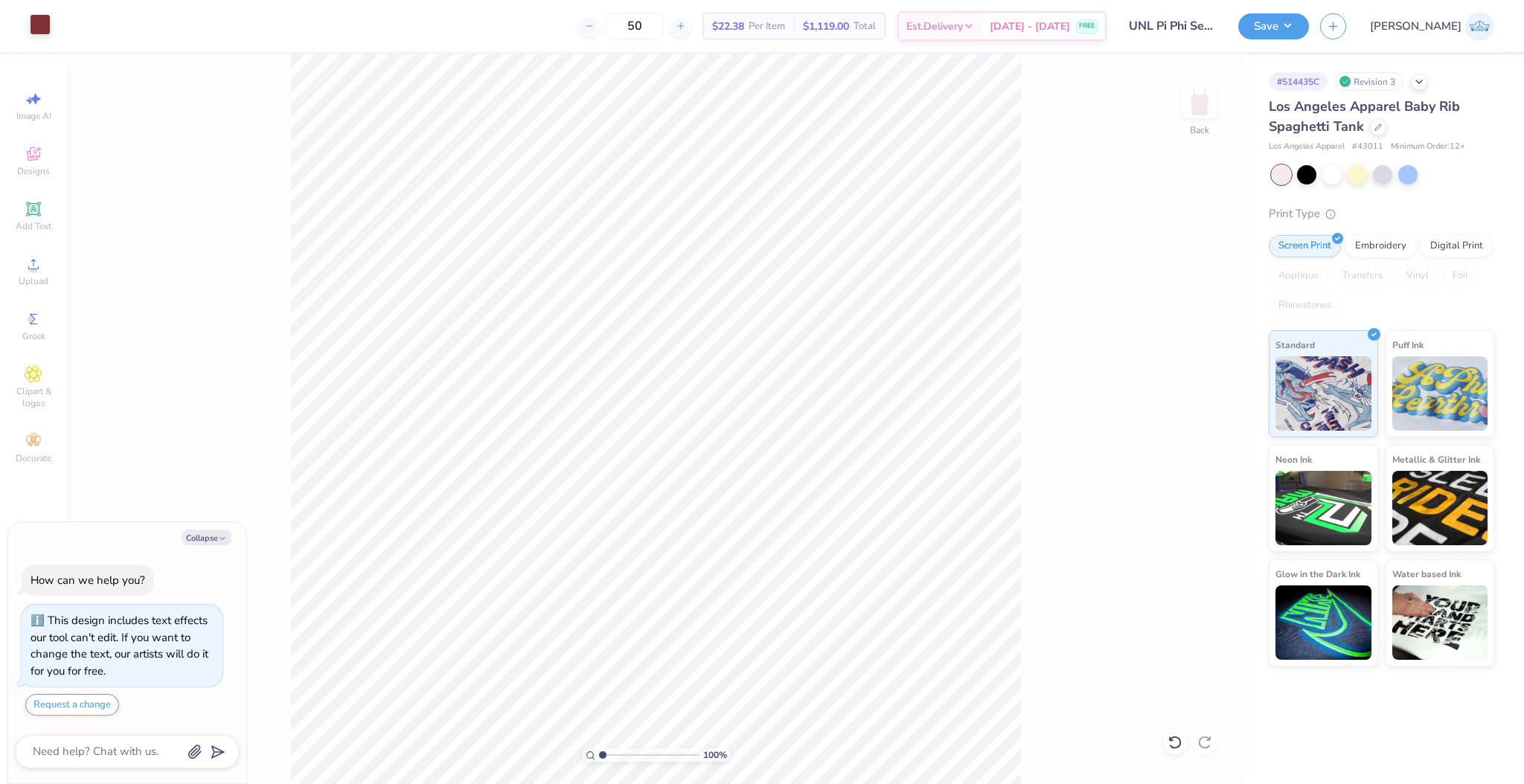
click at [32, 25] on div at bounding box center [40, 24] width 21 height 21
type textarea "x"
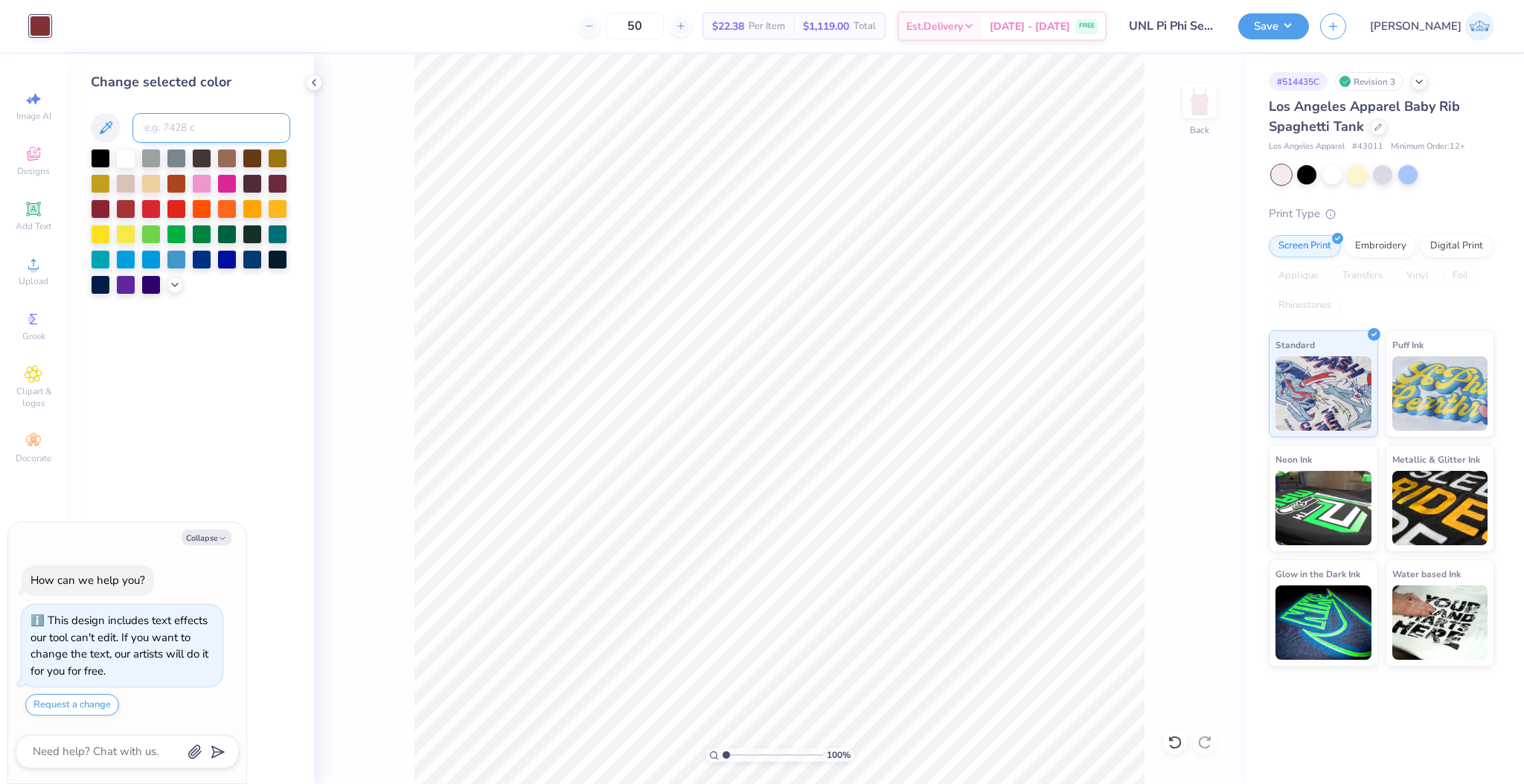
click at [184, 121] on input at bounding box center [212, 128] width 158 height 30
type input "533"
type textarea "x"
type input "1"
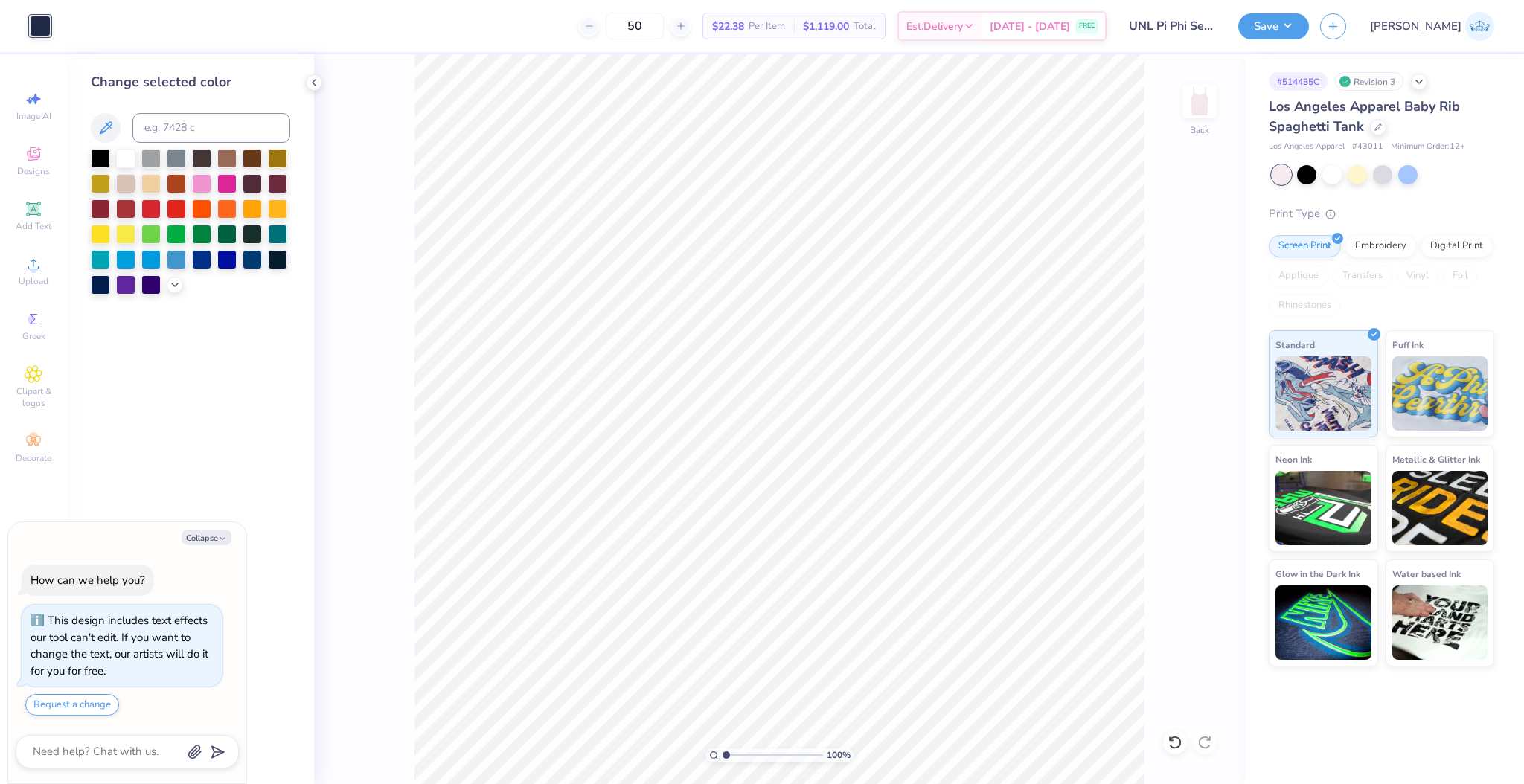
drag, startPoint x: 730, startPoint y: 751, endPoint x: 701, endPoint y: 757, distance: 29.6
click at [723, 757] on input "range" at bounding box center [773, 755] width 100 height 13
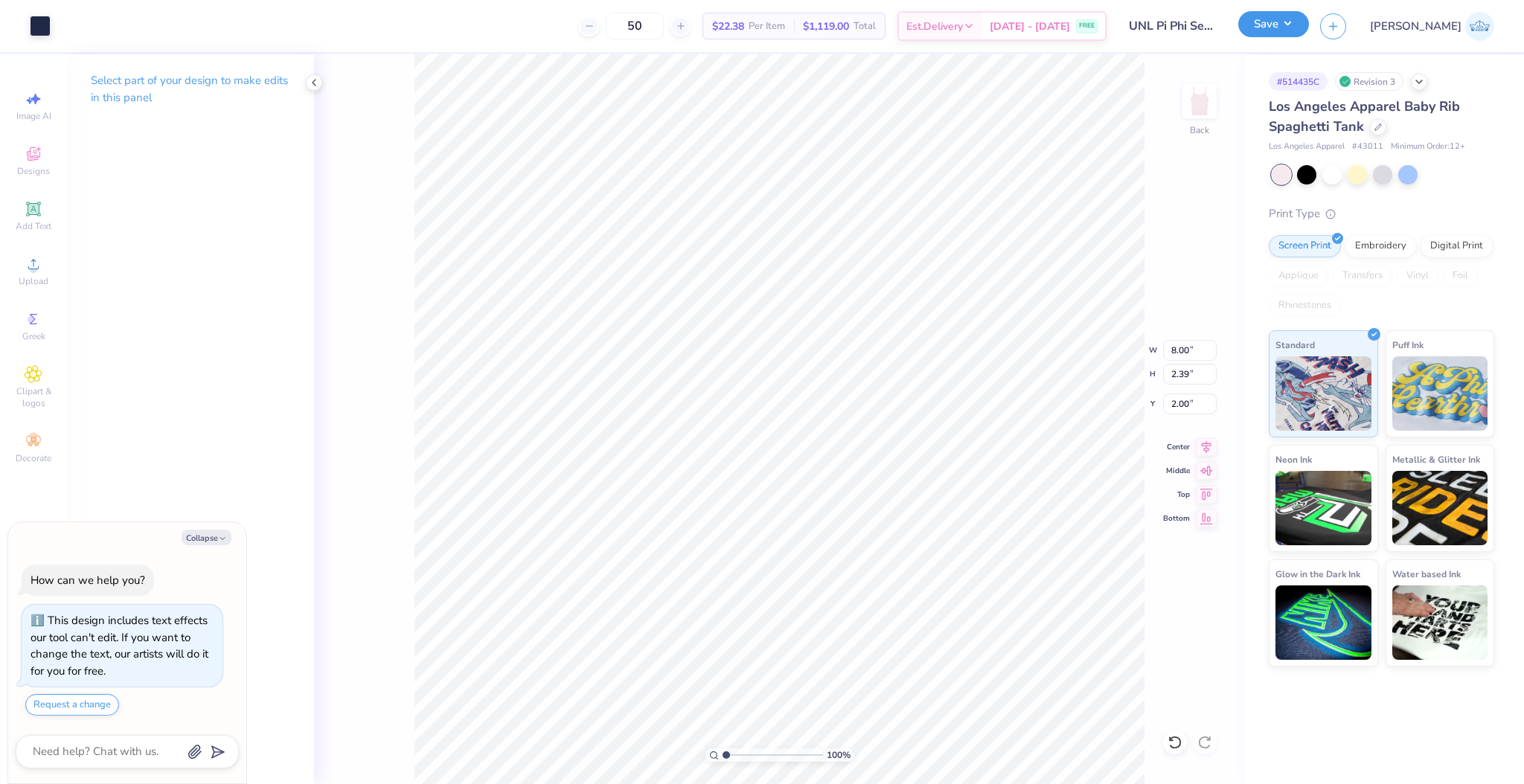
click at [1309, 32] on button "Save" at bounding box center [1273, 23] width 71 height 26
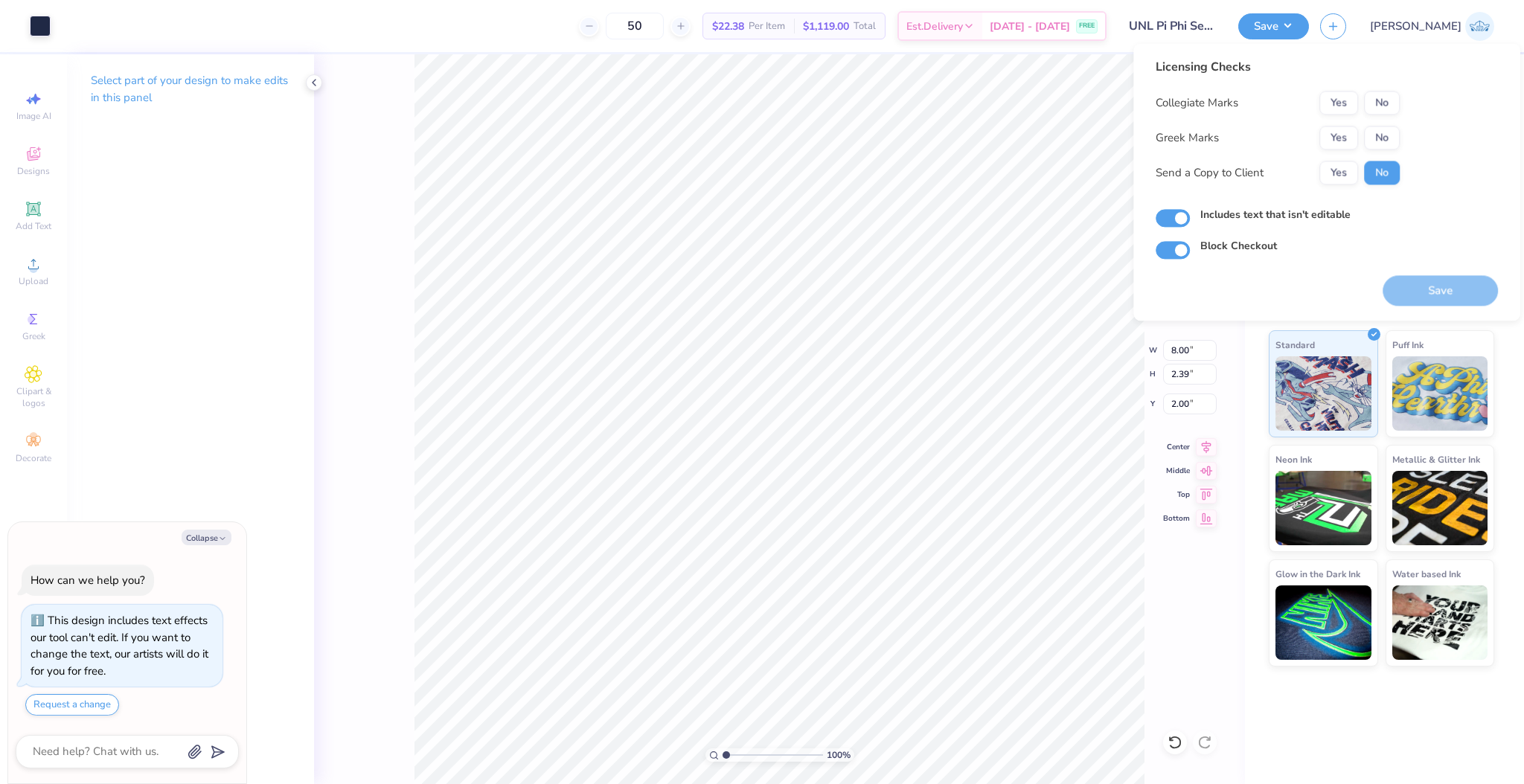
click at [1382, 115] on div "Collegiate Marks Yes No Greek Marks Yes No Send a Copy to Client Yes No" at bounding box center [1277, 137] width 244 height 94
drag, startPoint x: 1381, startPoint y: 105, endPoint x: 1381, endPoint y: 124, distance: 19.0
click at [1381, 113] on button "No" at bounding box center [1381, 102] width 36 height 24
click at [1381, 128] on button "No" at bounding box center [1381, 138] width 36 height 24
click at [1331, 171] on button "Yes" at bounding box center [1339, 173] width 39 height 24
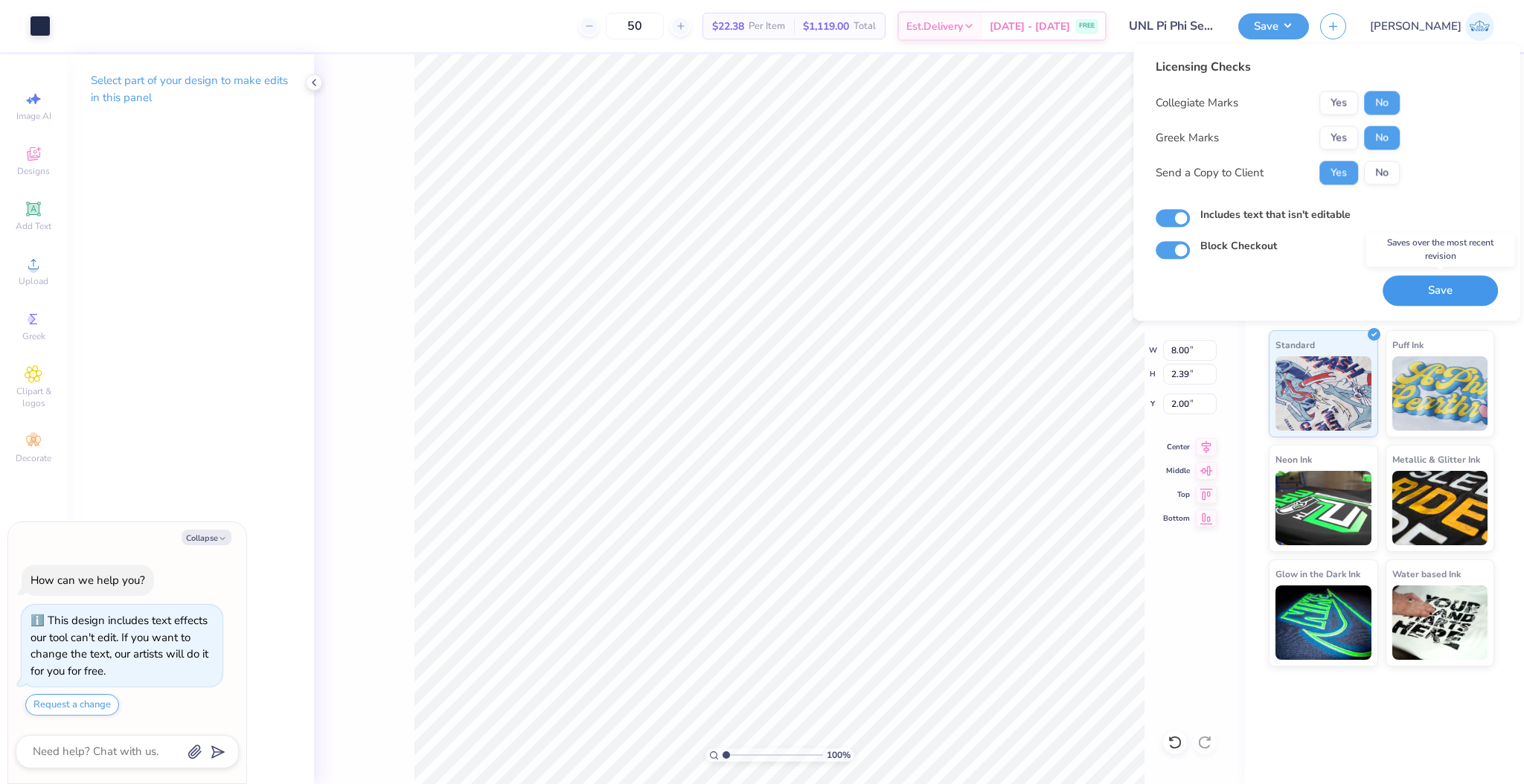
click at [1434, 283] on button "Save" at bounding box center [1440, 290] width 115 height 31
type textarea "x"
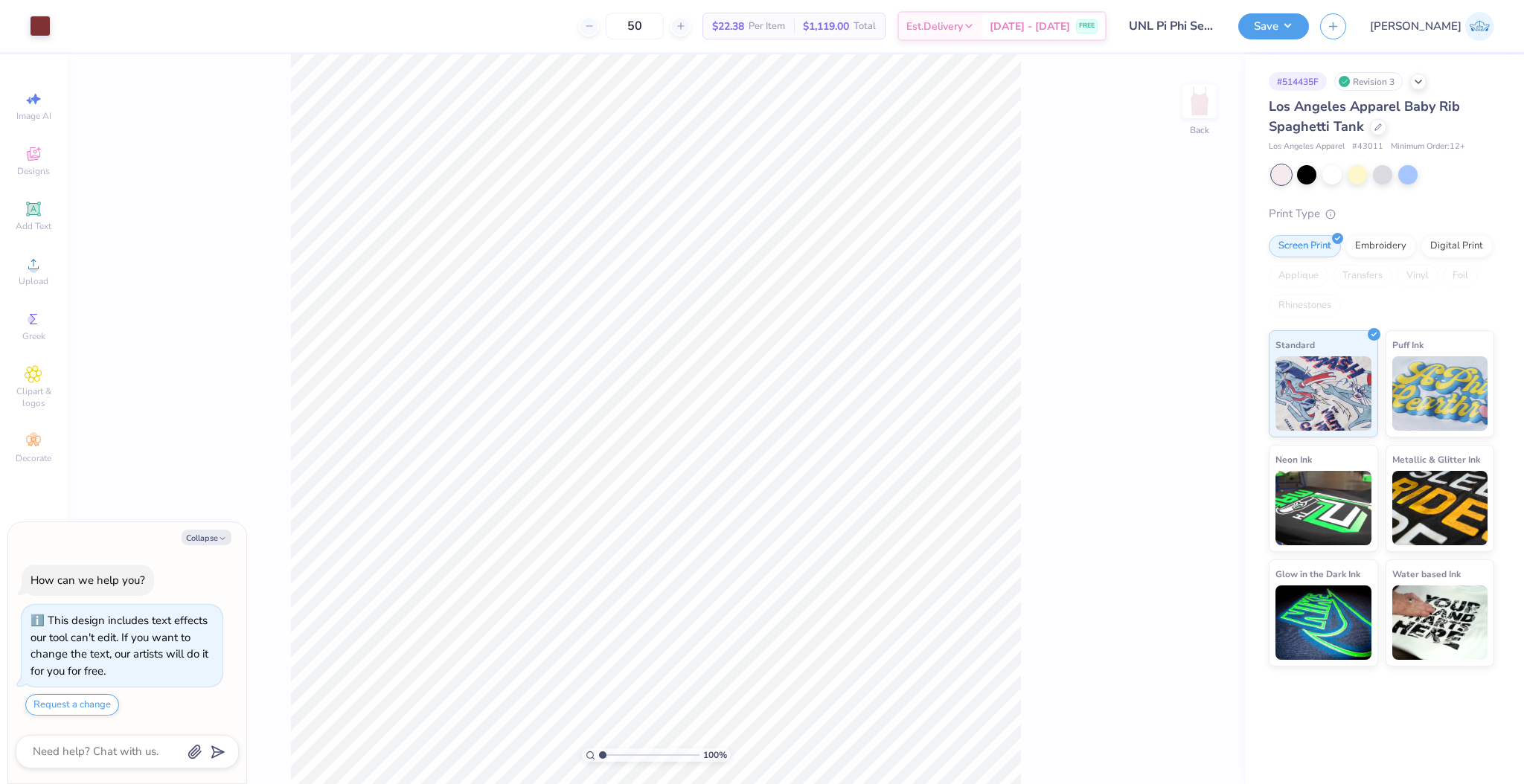
type textarea "x"
click at [1181, 352] on input "7.75" at bounding box center [1189, 362] width 54 height 21
type input "8"
click at [1182, 411] on input "0.90" at bounding box center [1189, 416] width 54 height 21
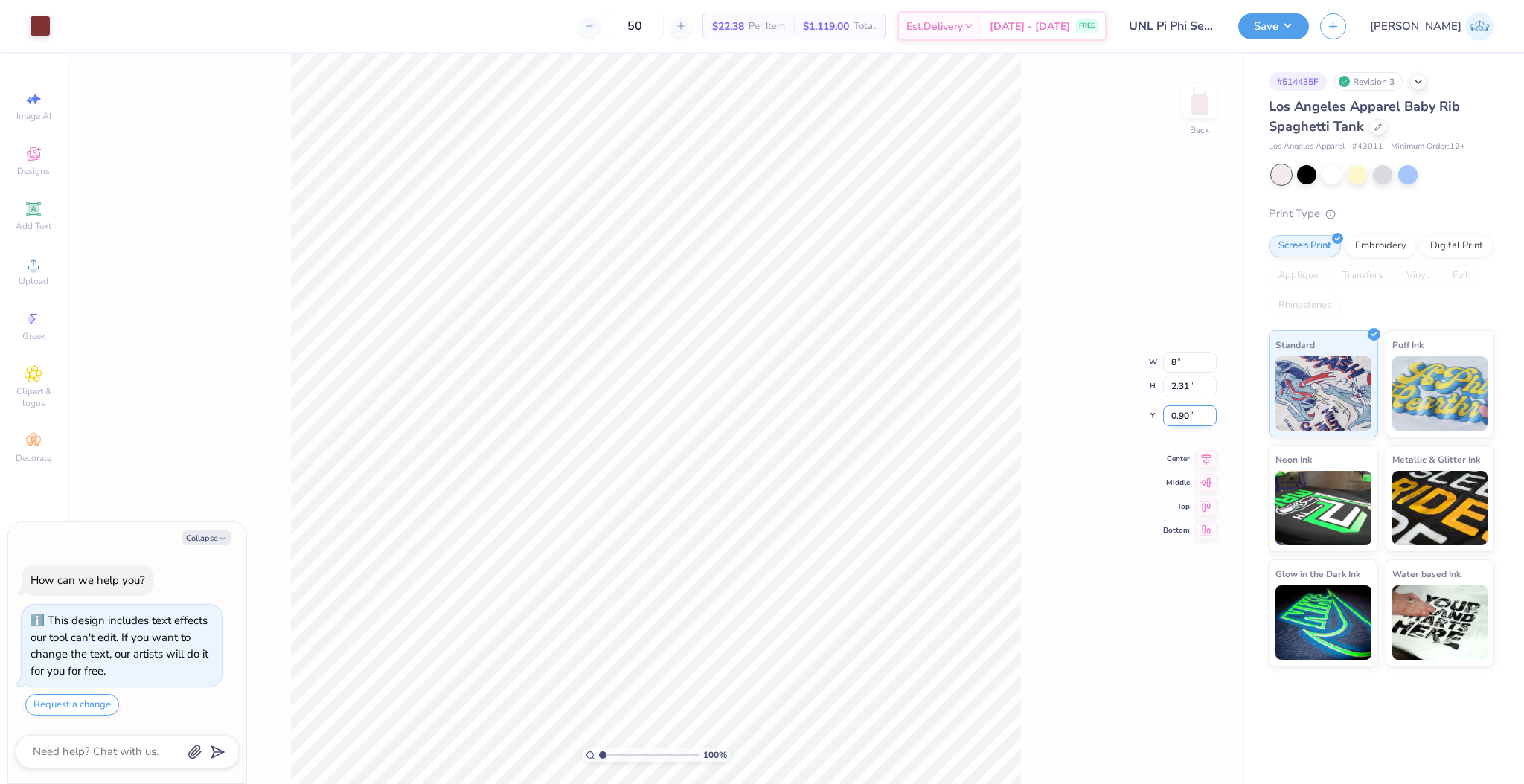
click at [1182, 411] on input "0.90" at bounding box center [1189, 416] width 54 height 21
type textarea "x"
type input "8.00"
type input "2.39"
click at [1182, 411] on input "0.87" at bounding box center [1189, 403] width 54 height 21
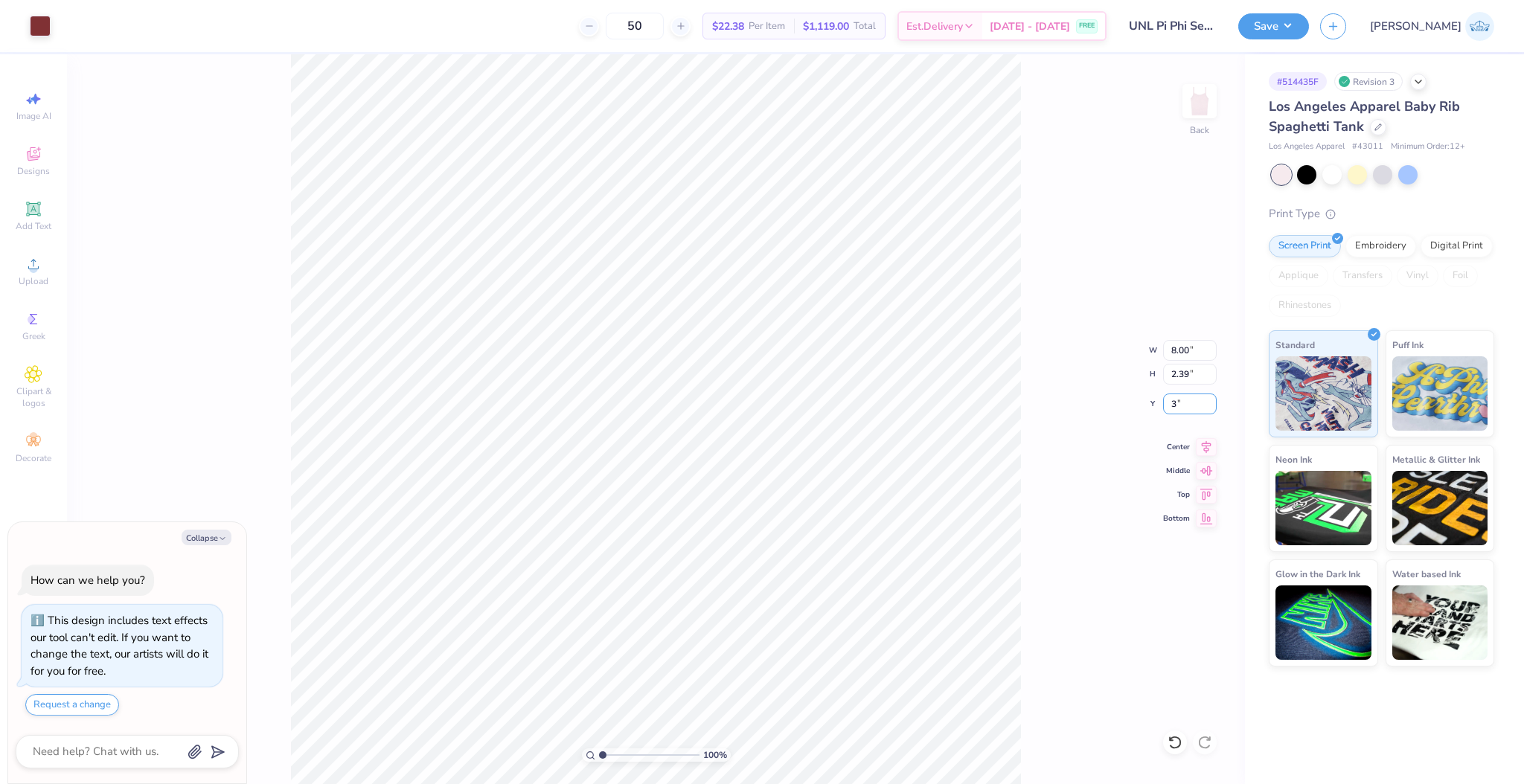
type input "3"
type textarea "x"
click at [1179, 402] on input "3.00" at bounding box center [1189, 403] width 54 height 21
type input "2"
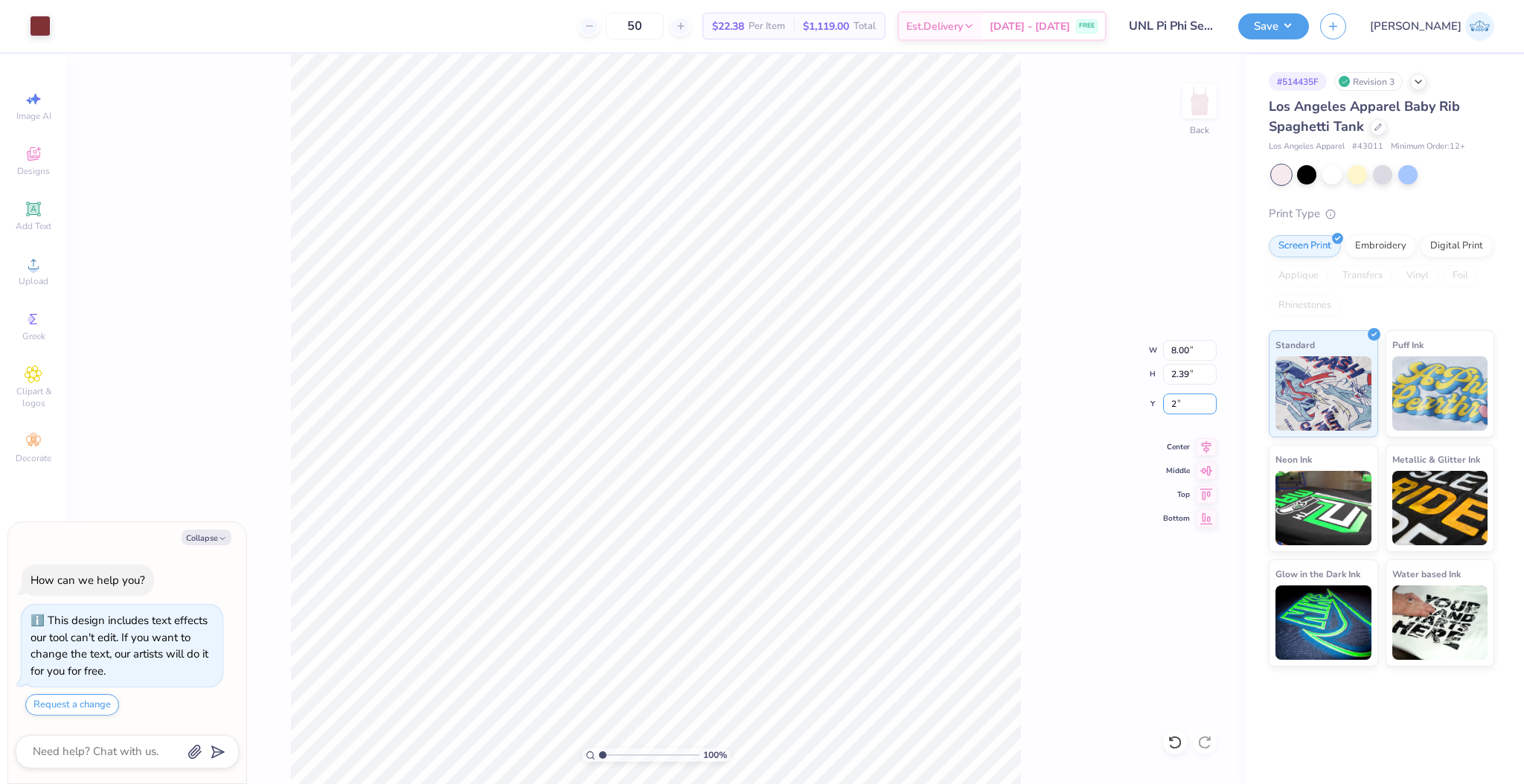
type textarea "x"
type input "2.00"
click at [52, 15] on div "Art colors 50 $22.38 Per Item $1,119.00 Total Est. Delivery Sep 19 - 22 FREE De…" at bounding box center [762, 26] width 1524 height 52
click at [42, 31] on div at bounding box center [40, 24] width 21 height 21
type textarea "x"
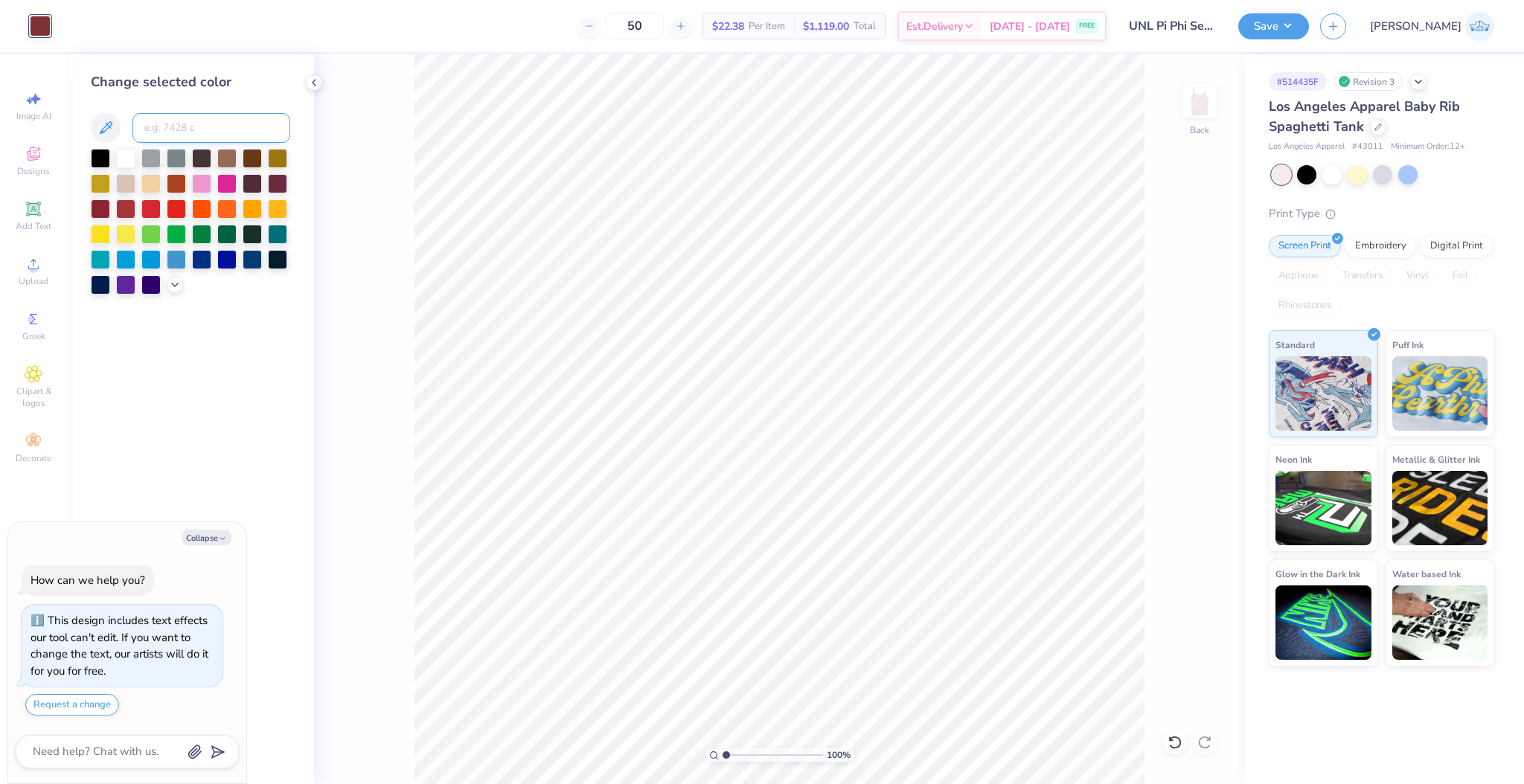
click at [162, 134] on input at bounding box center [212, 128] width 158 height 30
type input "533"
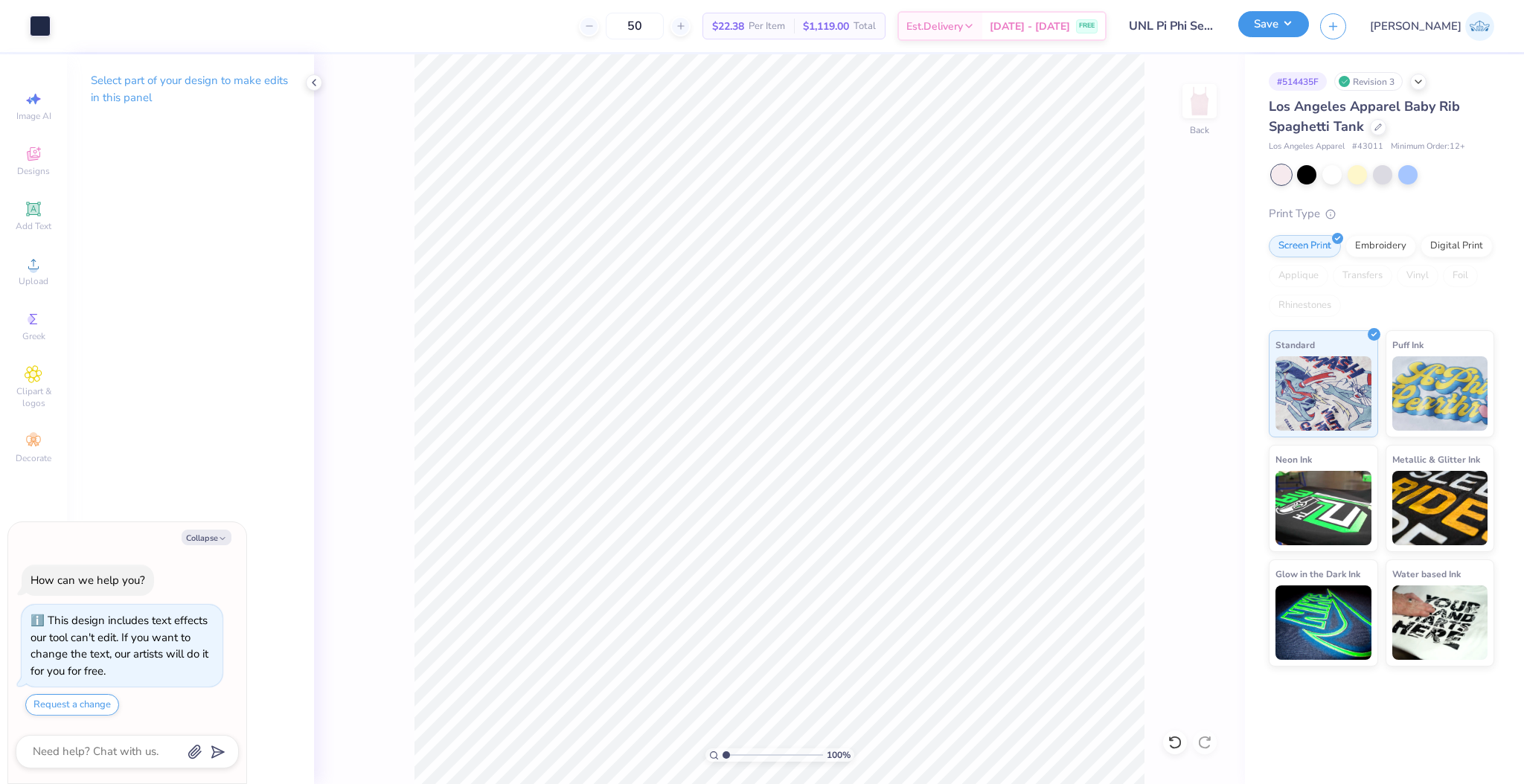
click at [1309, 34] on button "Save" at bounding box center [1273, 23] width 71 height 26
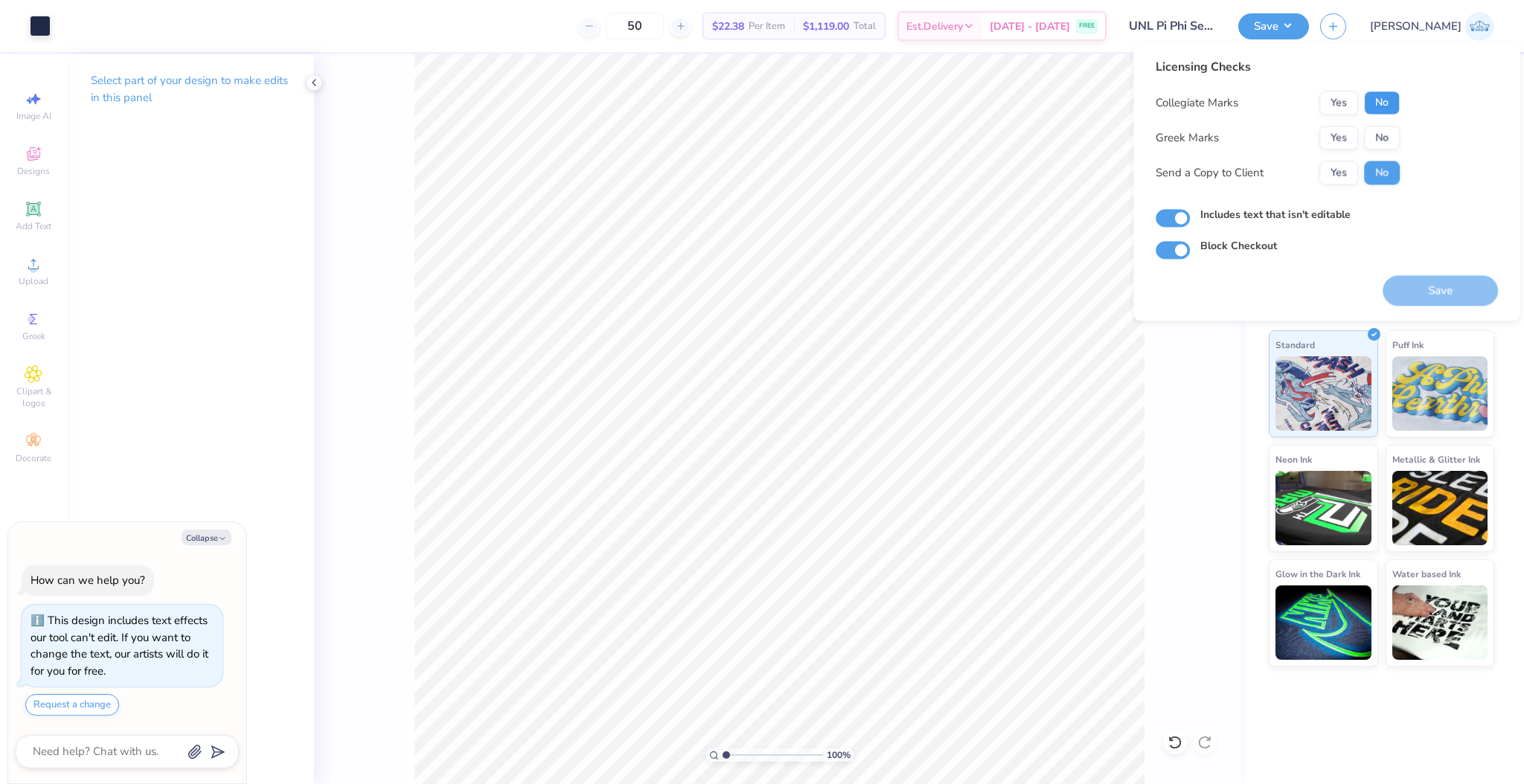
click at [1375, 101] on button "No" at bounding box center [1381, 102] width 36 height 24
drag, startPoint x: 1375, startPoint y: 130, endPoint x: 1365, endPoint y: 158, distance: 29.7
click at [1375, 131] on button "No" at bounding box center [1381, 138] width 36 height 24
drag, startPoint x: 1352, startPoint y: 169, endPoint x: 1383, endPoint y: 235, distance: 72.9
click at [1352, 170] on button "Yes" at bounding box center [1339, 173] width 39 height 24
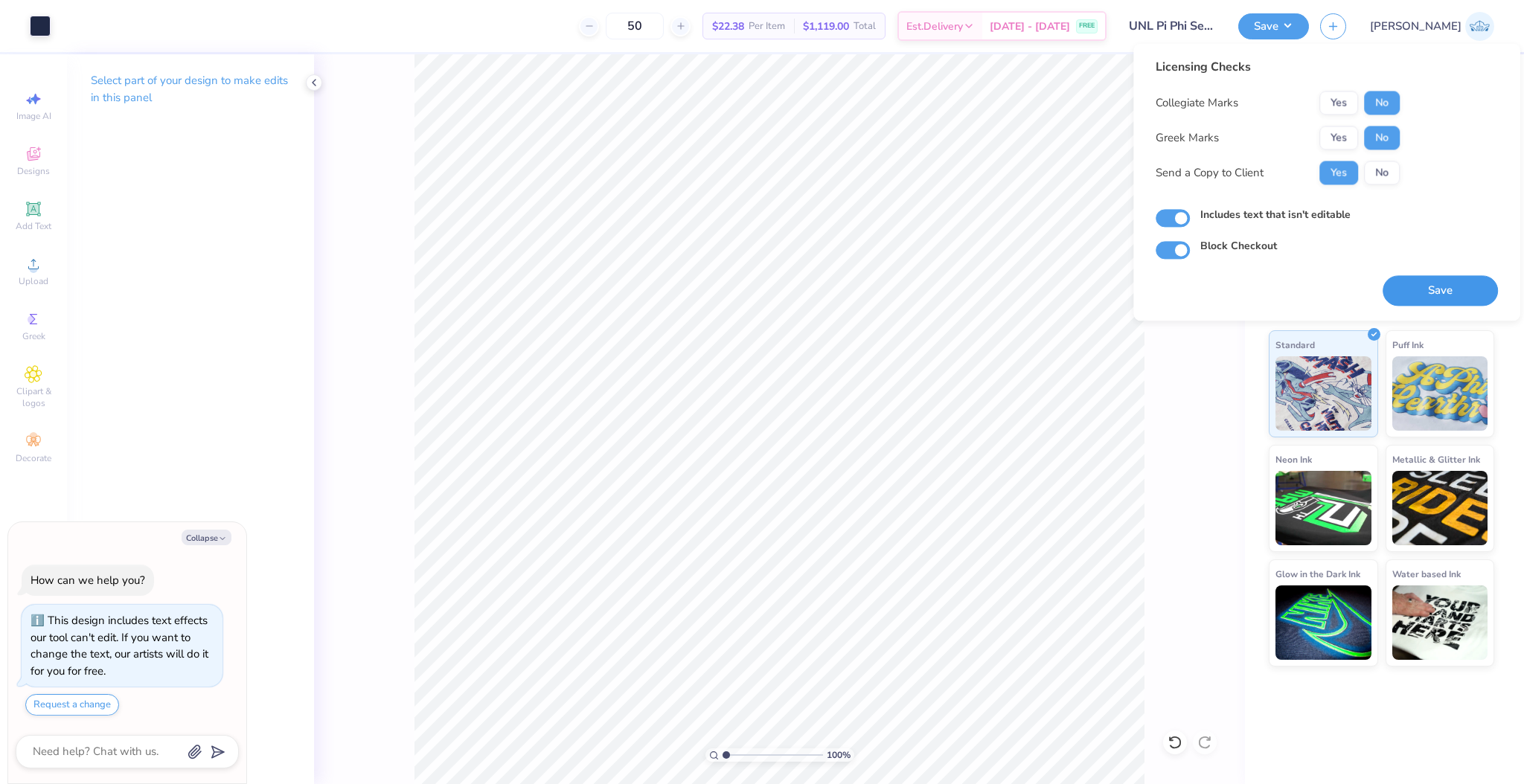
click at [1414, 291] on button "Save" at bounding box center [1440, 290] width 115 height 31
type textarea "x"
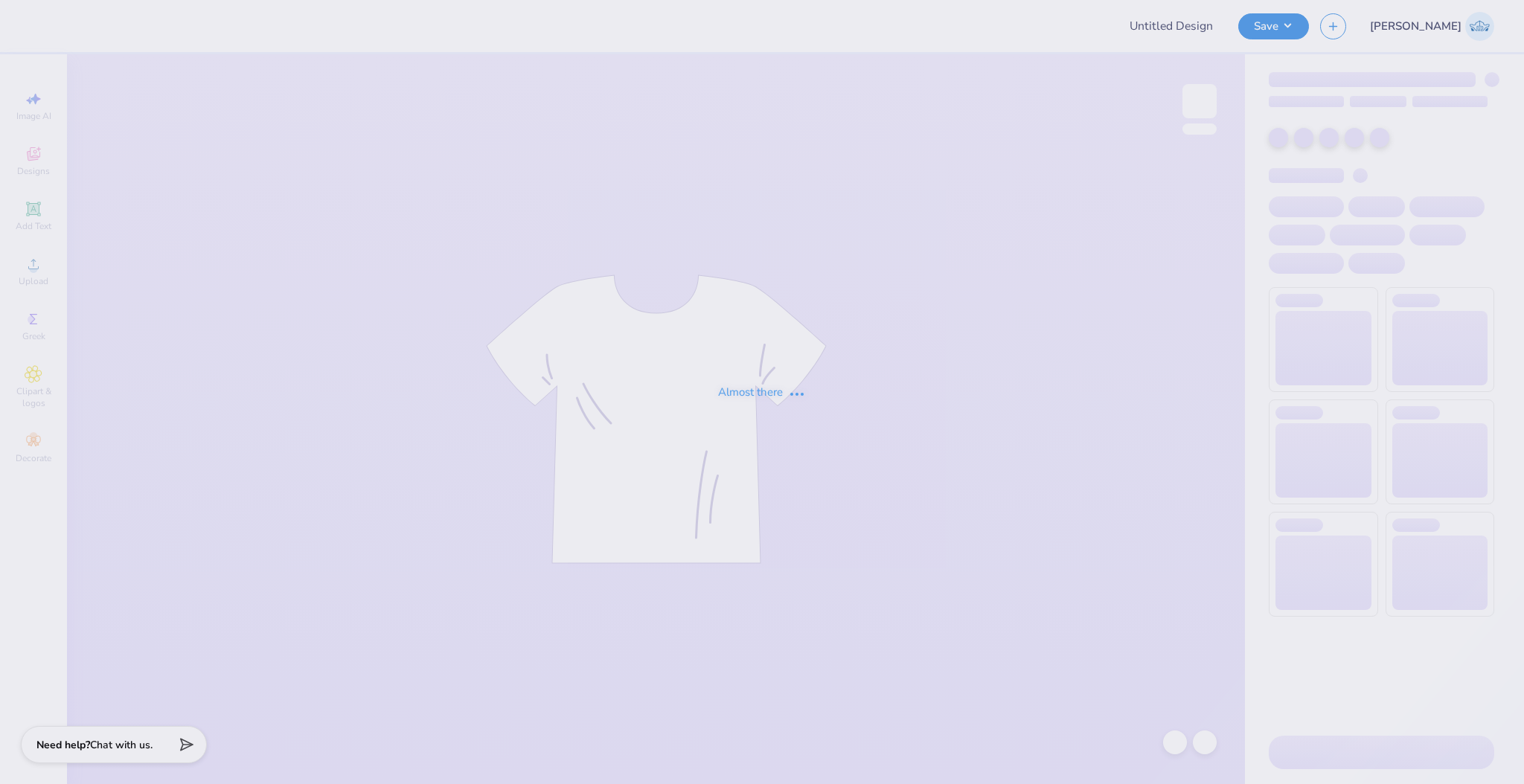
type input "UNL Pi Phi Senior Sets 2025"
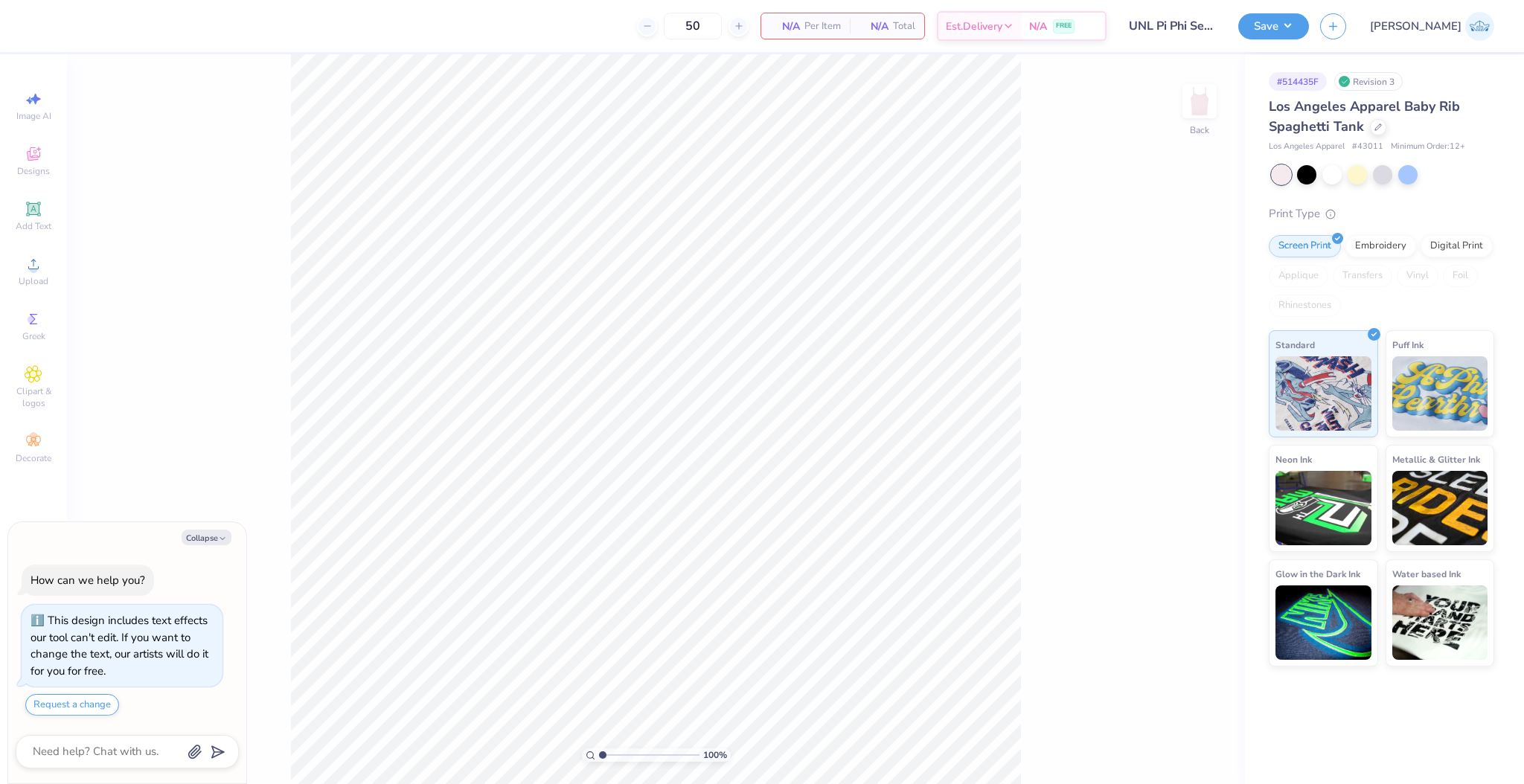
type textarea "x"
